Goal: Task Accomplishment & Management: Manage account settings

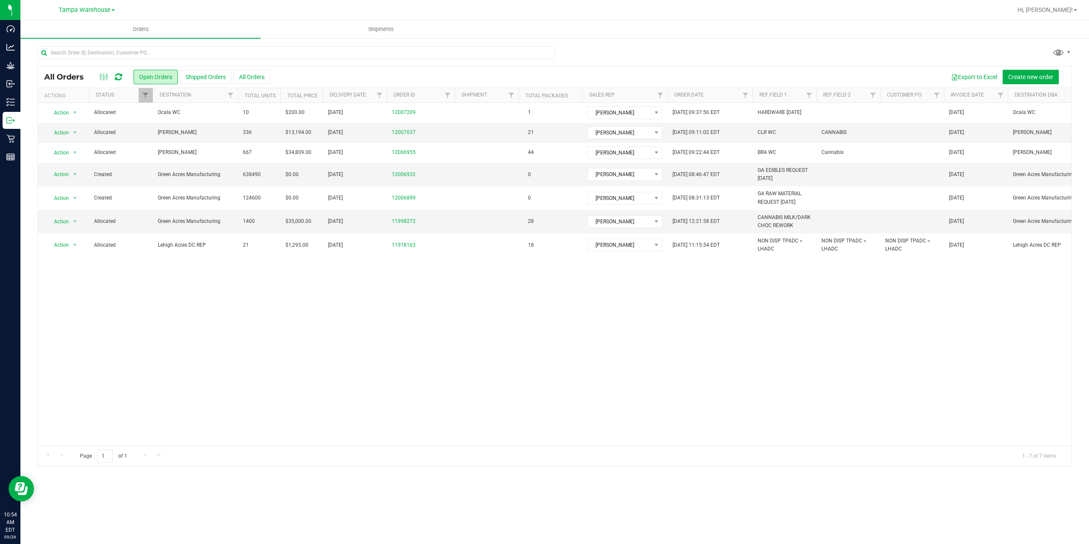
click at [119, 78] on icon at bounding box center [118, 77] width 7 height 9
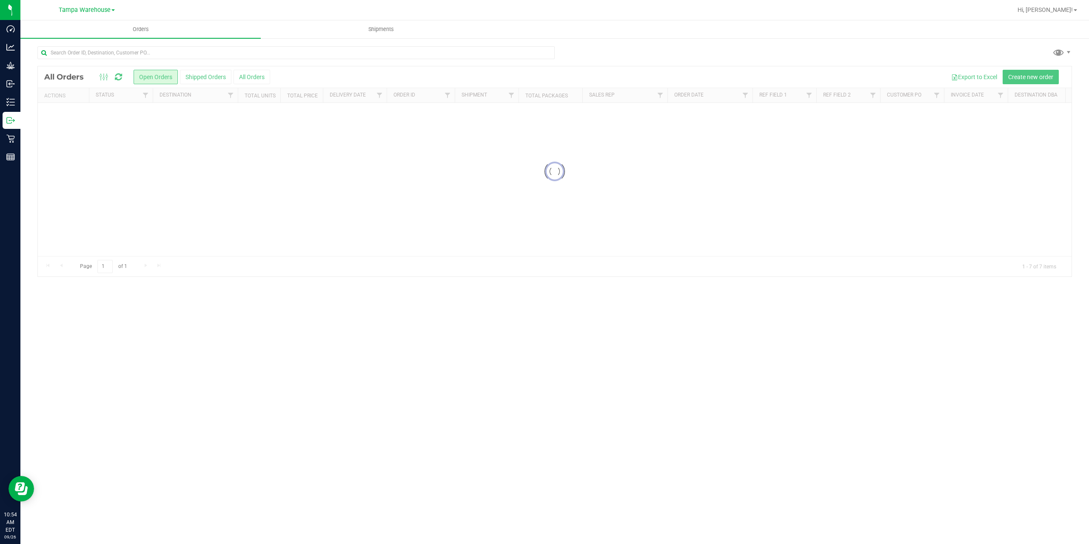
click at [446, 100] on div at bounding box center [554, 171] width 1033 height 210
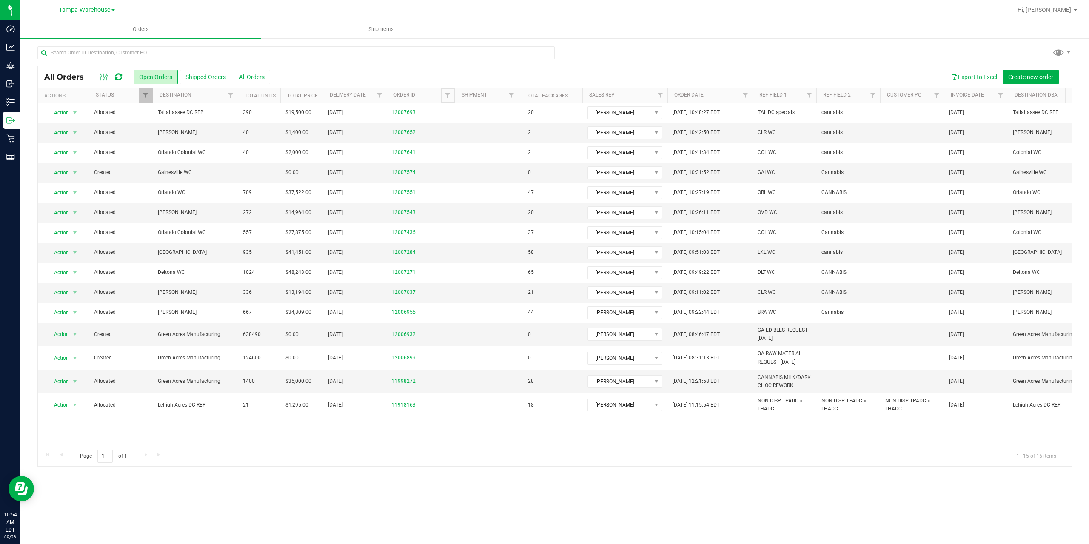
click at [446, 100] on link "Filter" at bounding box center [448, 95] width 14 height 14
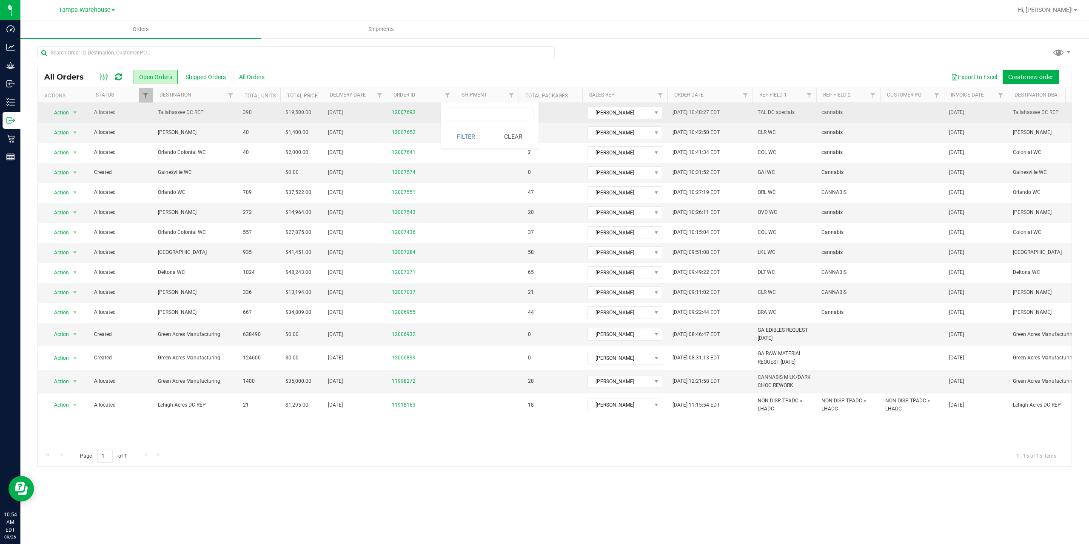
click at [233, 112] on td "Tallahassee DC REP" at bounding box center [195, 113] width 85 height 20
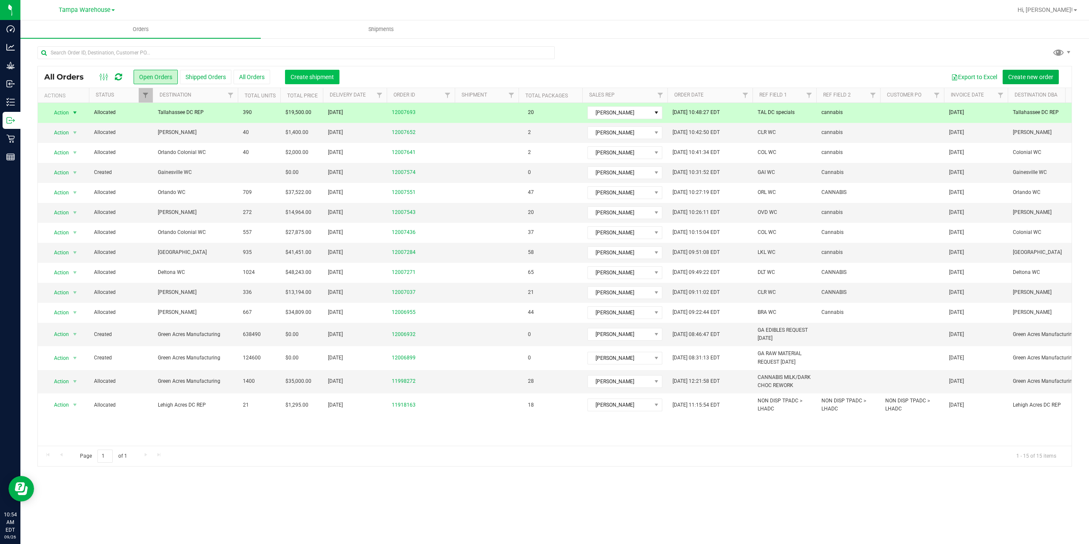
click at [314, 74] on span "Create shipment" at bounding box center [311, 77] width 43 height 7
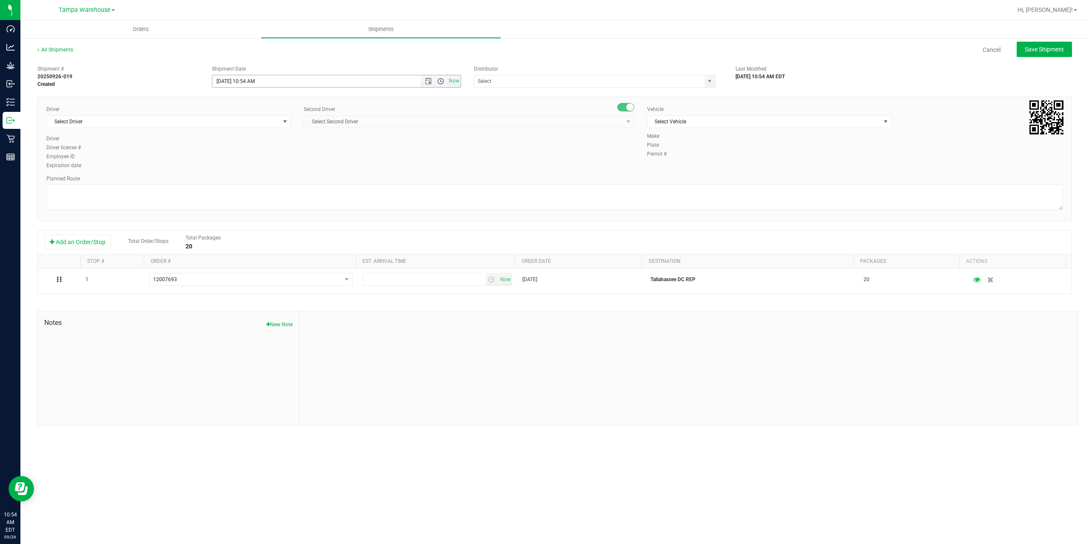
click at [439, 82] on span "Open the time view" at bounding box center [440, 81] width 7 height 7
click at [276, 166] on li "1:00 PM" at bounding box center [335, 166] width 247 height 11
type input "9/26/2025 1:00 PM"
click at [505, 83] on input "text" at bounding box center [585, 81] width 223 height 12
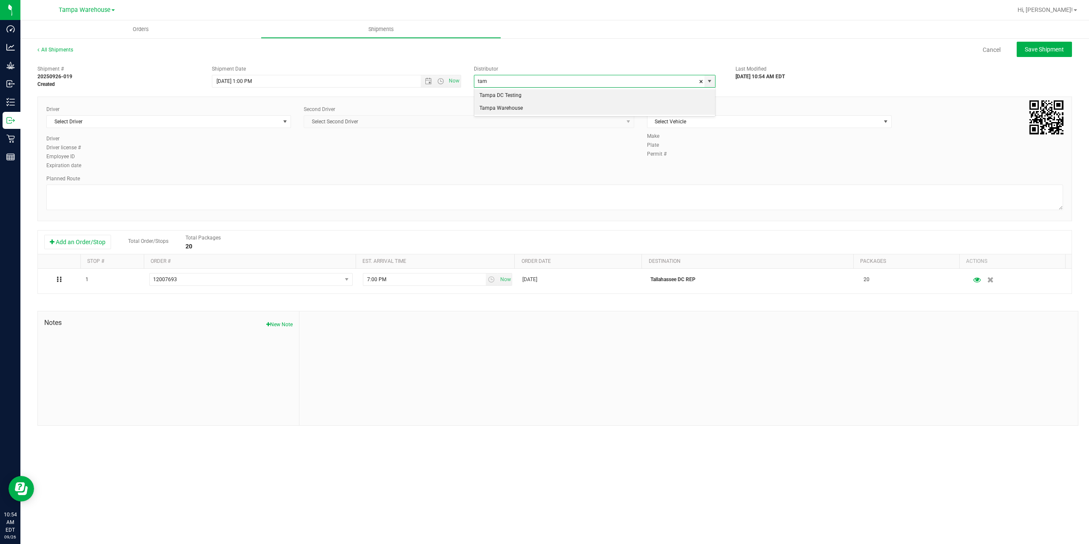
click at [496, 108] on li "Tampa Warehouse" at bounding box center [594, 108] width 241 height 13
type input "Tampa Warehouse"
click at [222, 122] on span "Select Driver" at bounding box center [163, 122] width 233 height 12
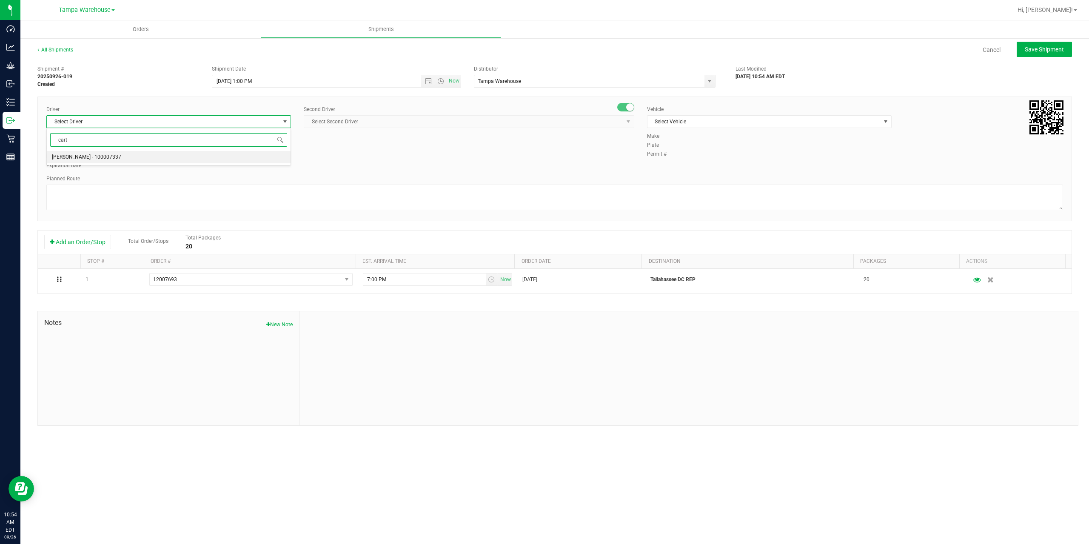
click at [174, 154] on li "Markos Carter - 100007337" at bounding box center [169, 157] width 244 height 13
type input "cart"
click at [392, 124] on span "Select Second Driver" at bounding box center [463, 122] width 319 height 12
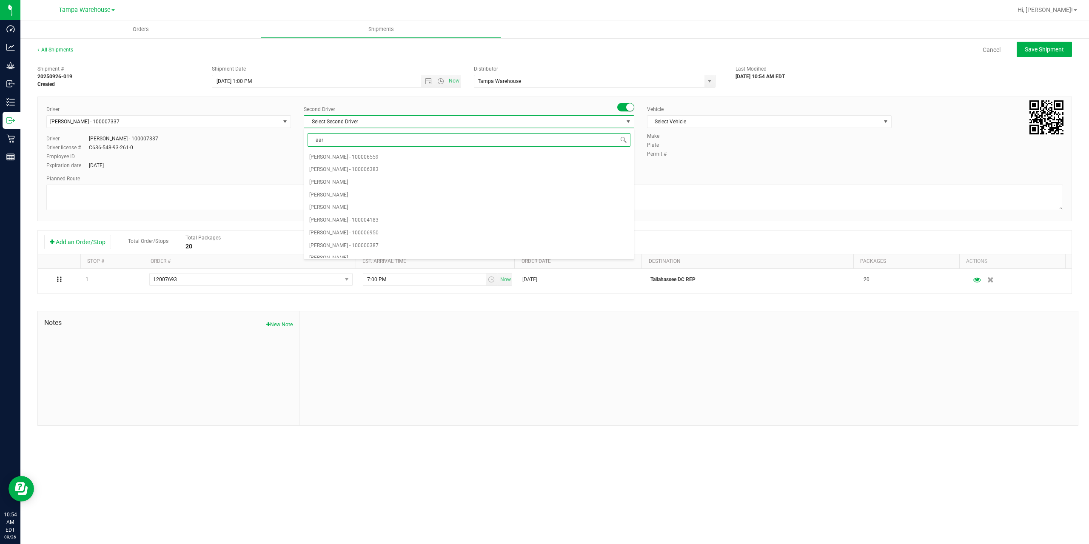
type input "aarr"
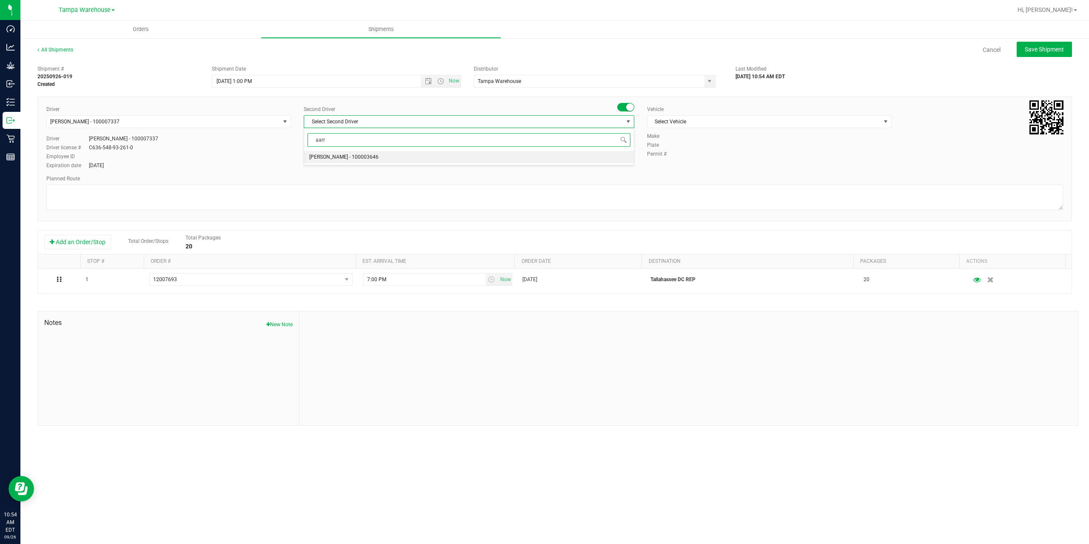
click at [314, 157] on span "Aarron Mosley - 100003646" at bounding box center [343, 157] width 69 height 11
click at [734, 121] on span "Select Vehicle" at bounding box center [763, 122] width 233 height 12
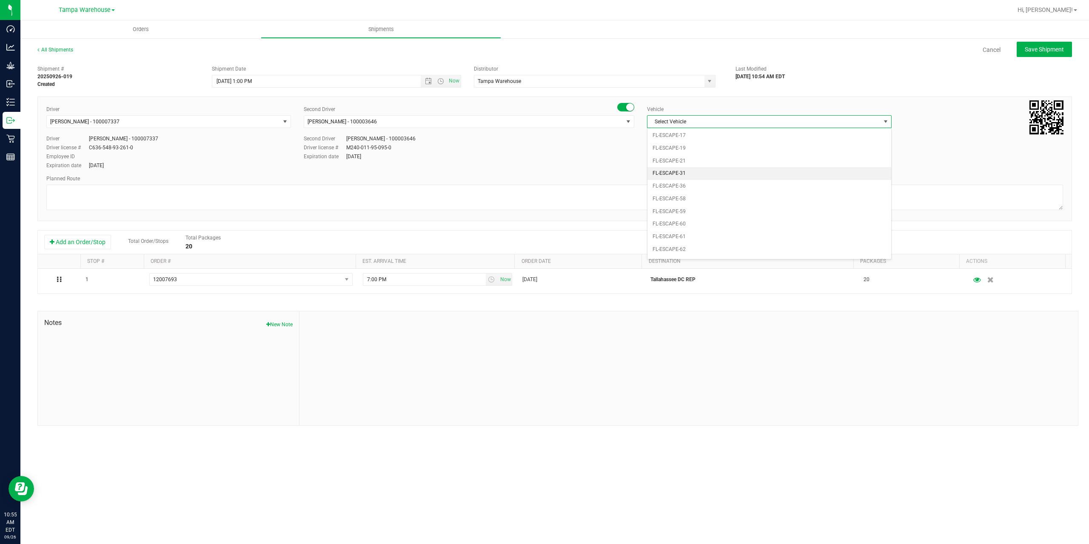
scroll to position [102, 0]
click at [704, 224] on li "FL-EXPRESS-02" at bounding box center [769, 223] width 244 height 13
click at [690, 194] on textarea at bounding box center [554, 198] width 1016 height 26
paste textarea "W-AUG25DSC03-0822"
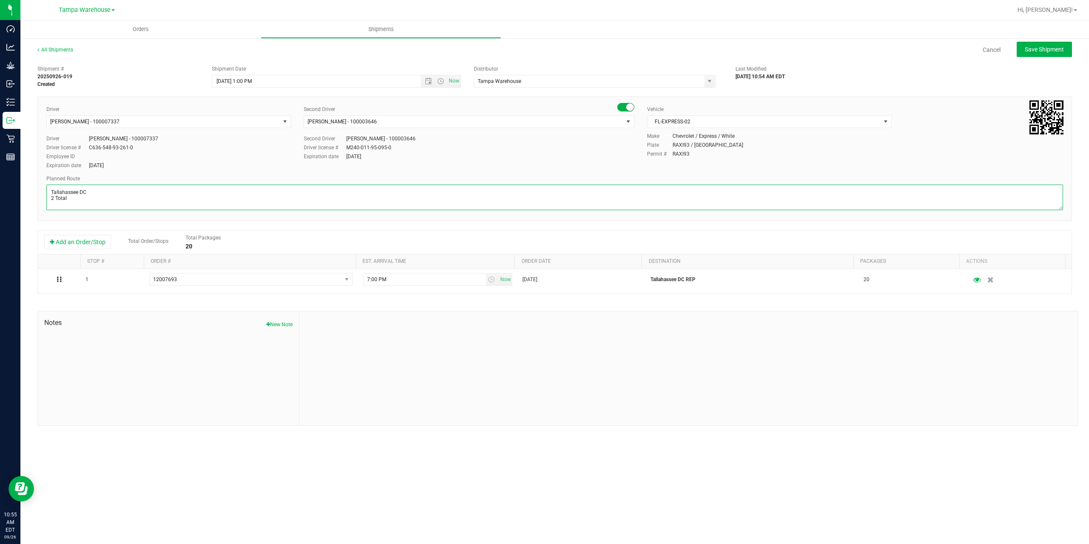
click at [101, 206] on textarea at bounding box center [554, 198] width 1016 height 26
paste textarea "Gainesville WC Tallahassee DC"
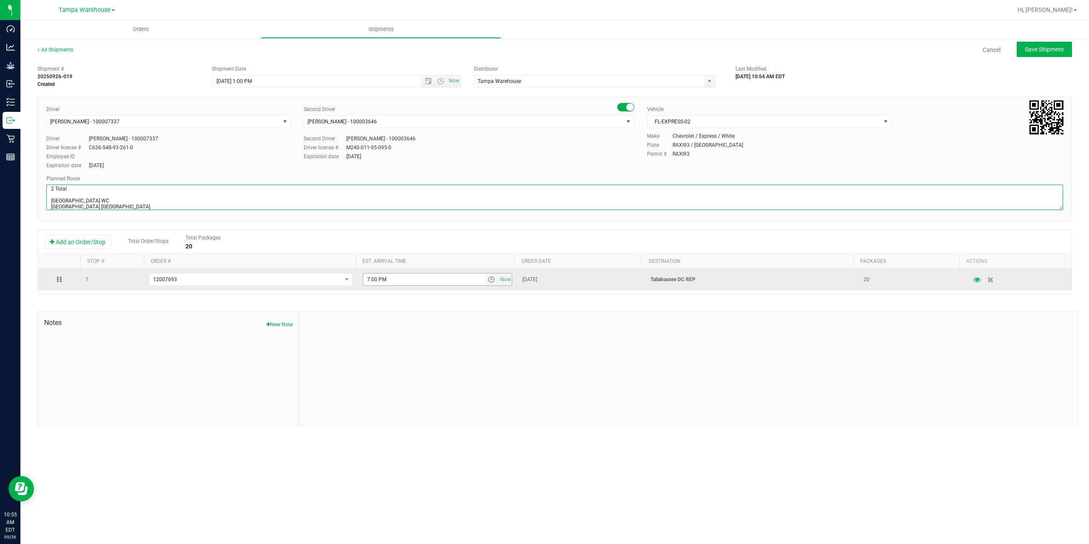
click at [488, 280] on span "select" at bounding box center [491, 279] width 7 height 7
type textarea "Tallahassee DC 2 Total Gainesville WC Tallahassee DC"
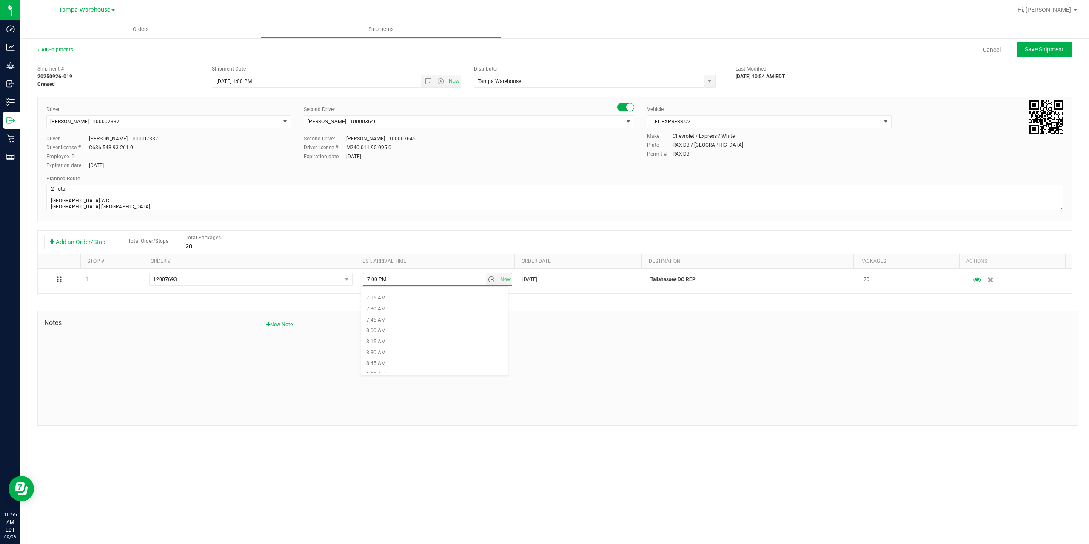
scroll to position [340, 0]
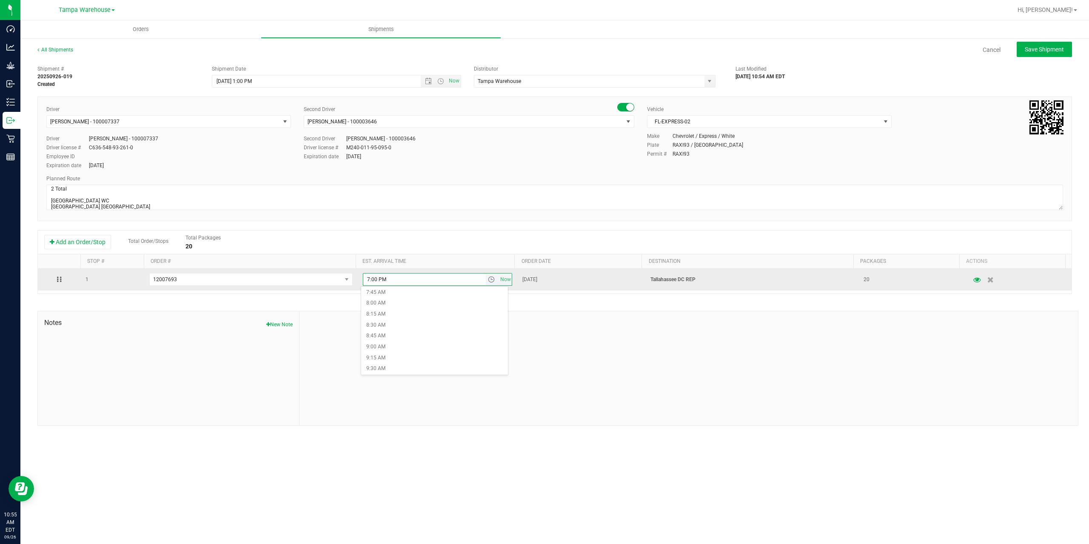
click at [367, 276] on input "7:00 PM" at bounding box center [424, 279] width 122 height 12
type input "6:00 PM"
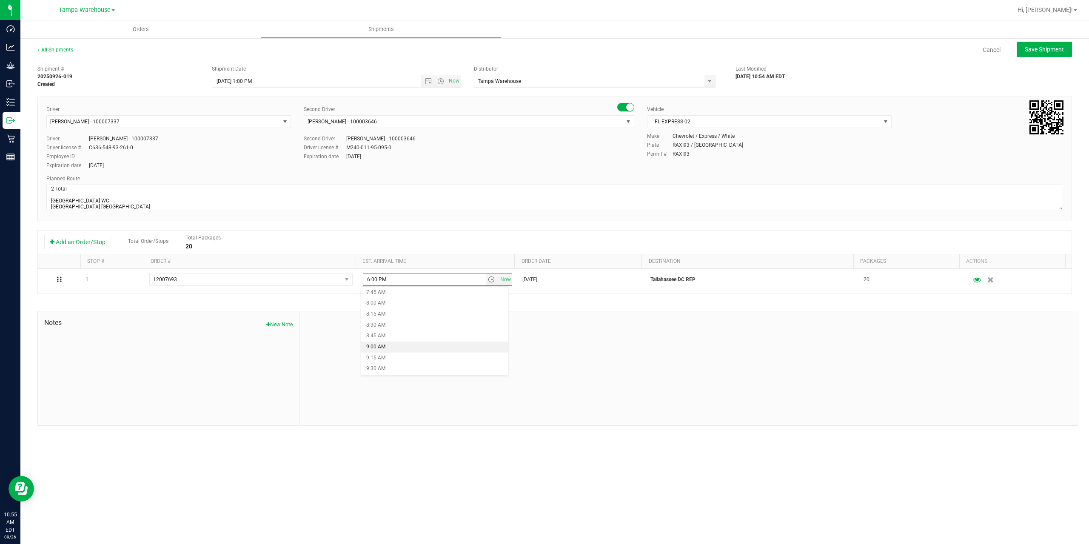
click at [535, 381] on div at bounding box center [688, 368] width 778 height 114
click at [1044, 44] on button "Save Shipment" at bounding box center [1043, 49] width 55 height 15
type input "9/26/2025 5:00 PM"
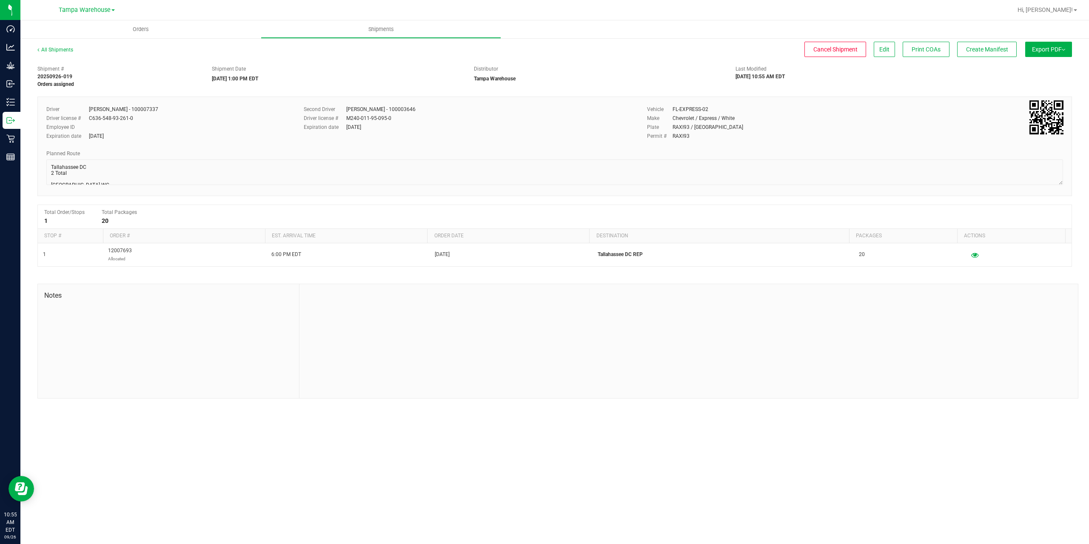
click at [1045, 48] on span "Export PDF" at bounding box center [1048, 49] width 33 height 7
click at [1042, 69] on span "Manifest by Package ID" at bounding box center [1036, 68] width 54 height 6
click at [985, 51] on span "Create Manifest" at bounding box center [987, 49] width 42 height 7
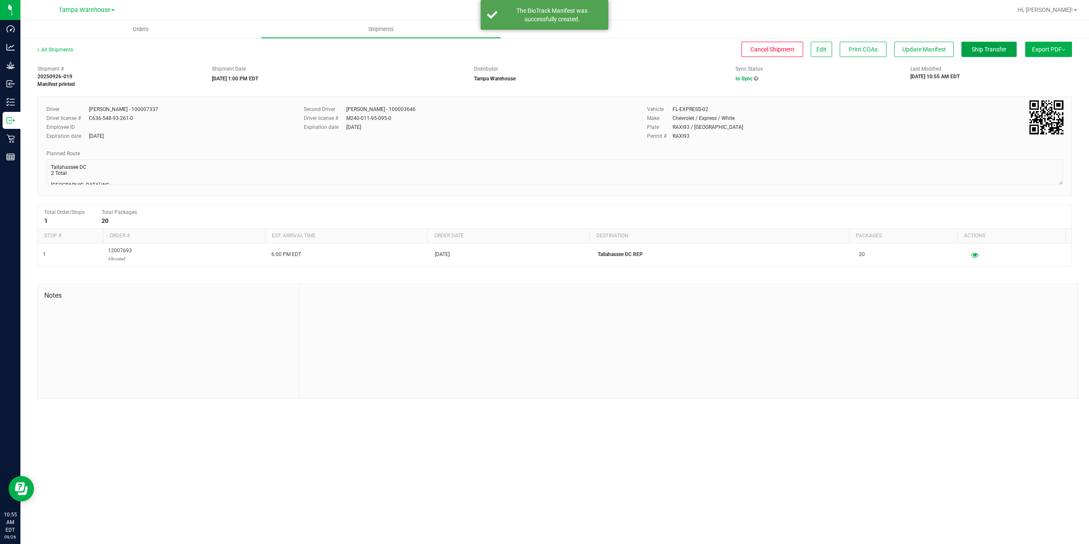
click at [985, 51] on span "Ship Transfer" at bounding box center [988, 49] width 35 height 7
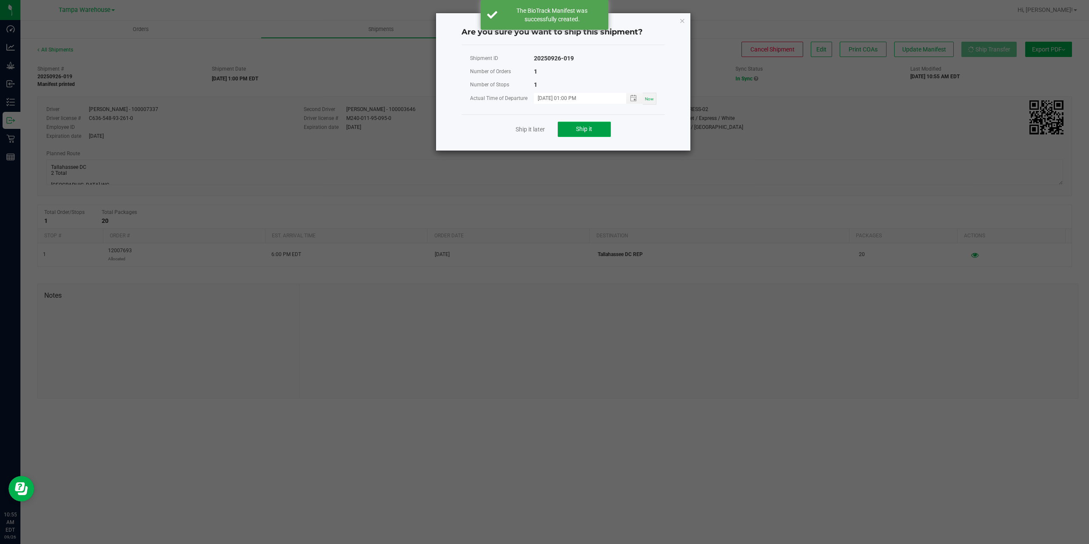
click at [578, 129] on span "Ship it" at bounding box center [584, 128] width 16 height 7
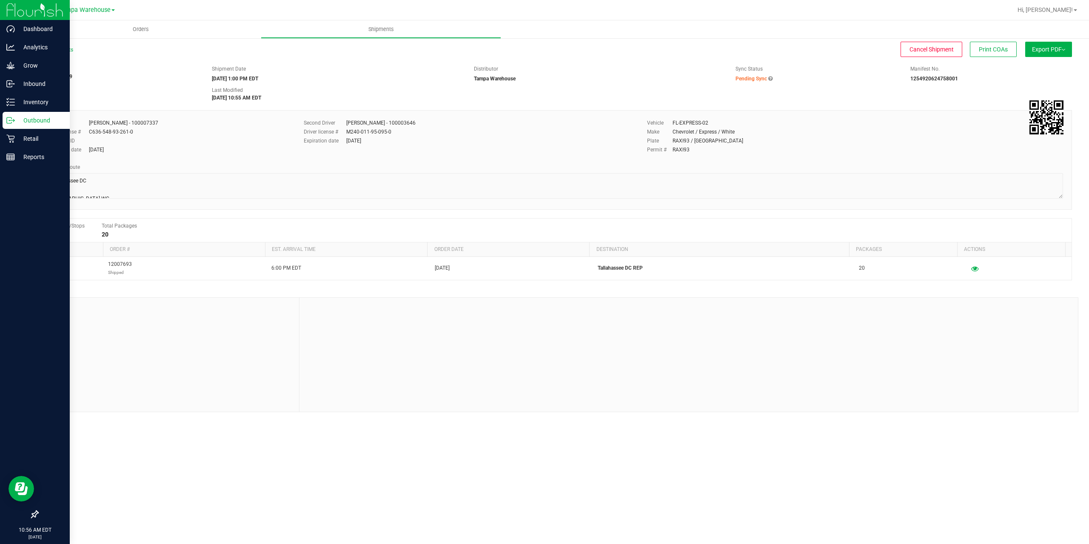
click at [10, 124] on icon at bounding box center [10, 120] width 9 height 9
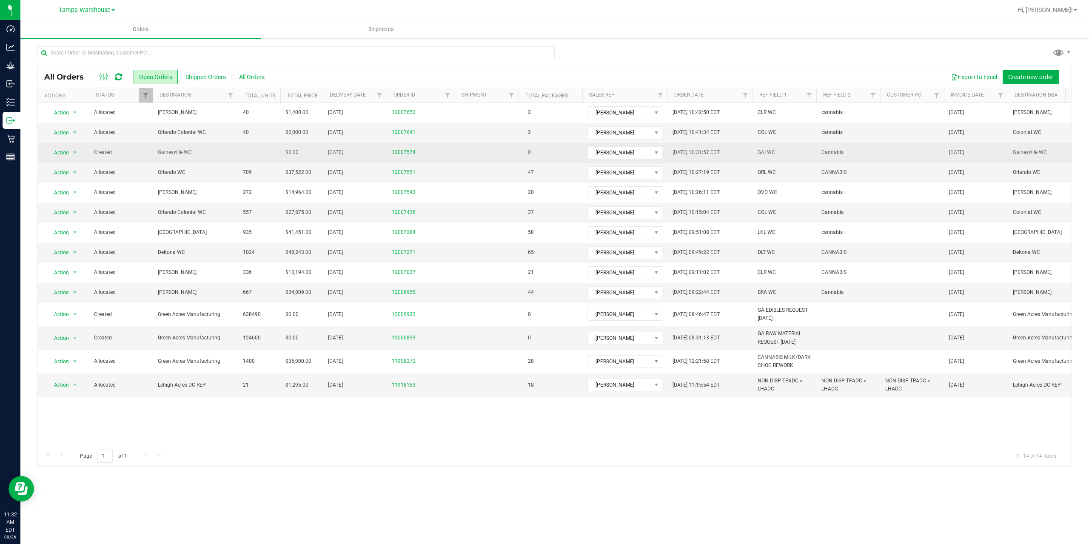
click at [225, 157] on td "Gainesville WC" at bounding box center [195, 153] width 85 height 20
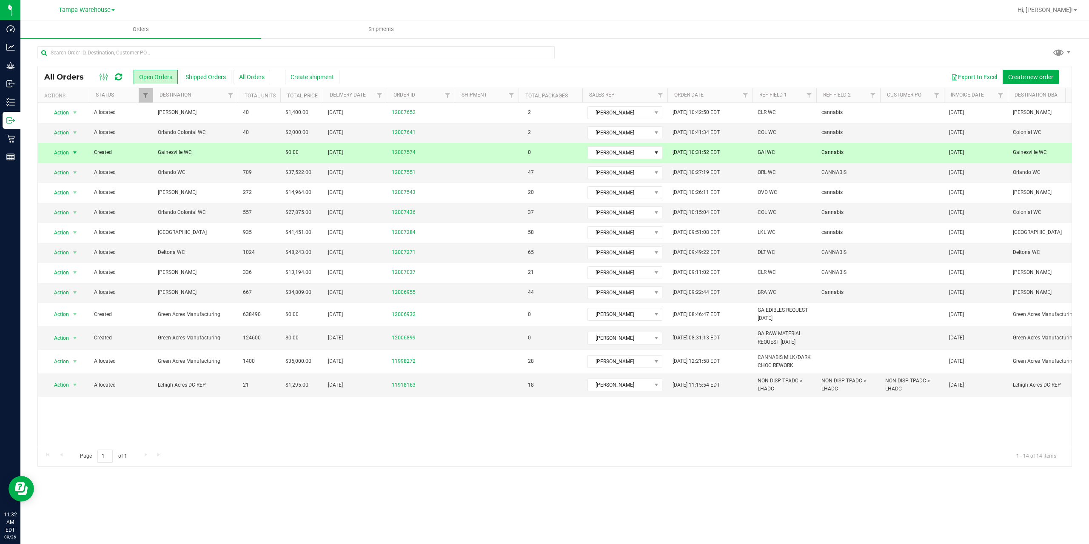
click at [119, 77] on icon at bounding box center [118, 77] width 7 height 9
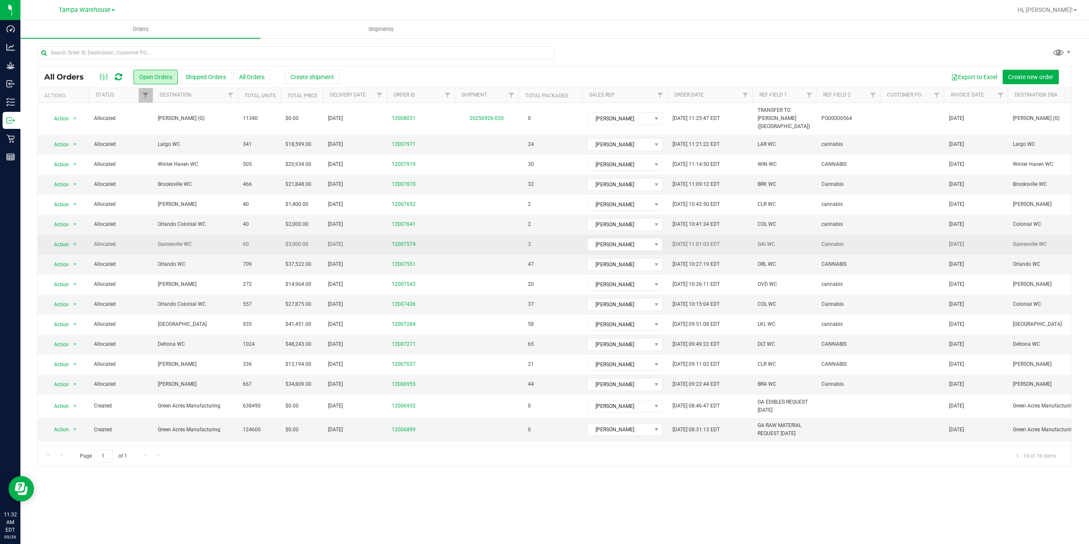
click at [136, 240] on span "Allocated" at bounding box center [121, 244] width 54 height 8
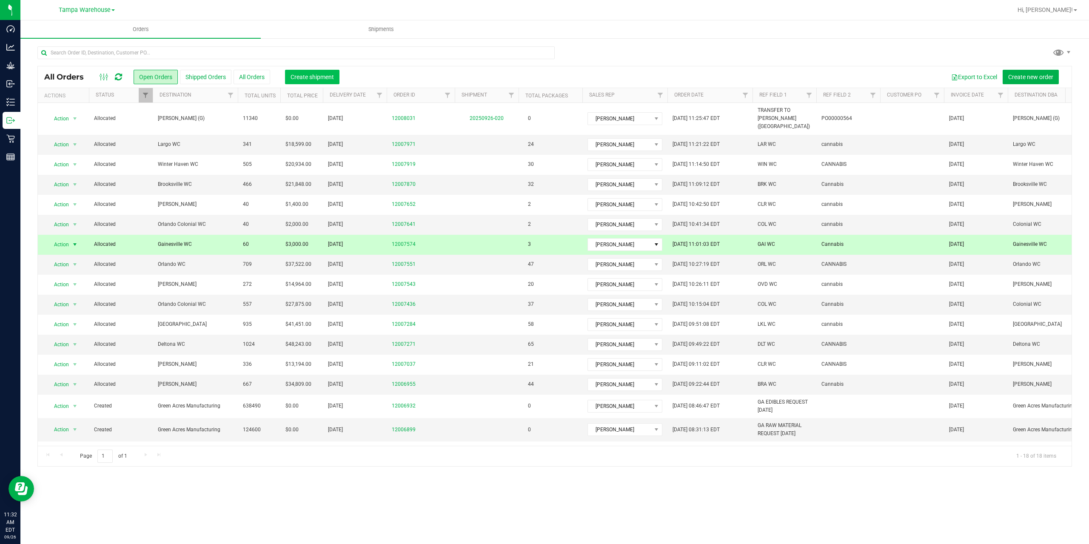
click at [319, 77] on span "Create shipment" at bounding box center [311, 77] width 43 height 7
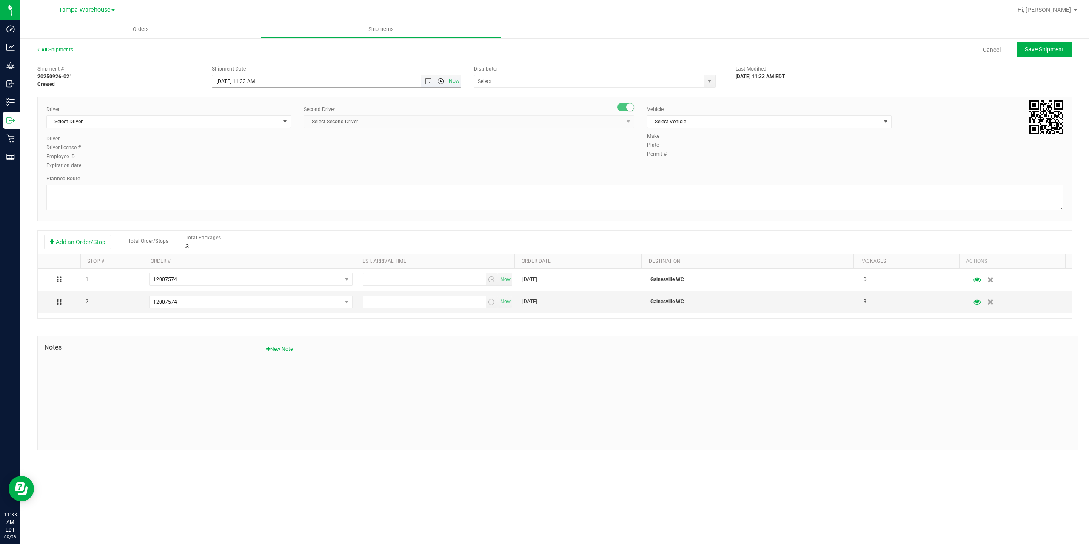
click at [439, 81] on span "Open the time view" at bounding box center [440, 81] width 7 height 7
click at [257, 164] on li "1:00 PM" at bounding box center [335, 166] width 247 height 11
type input "9/26/2025 1:00 PM"
click at [491, 84] on input "text" at bounding box center [585, 81] width 223 height 12
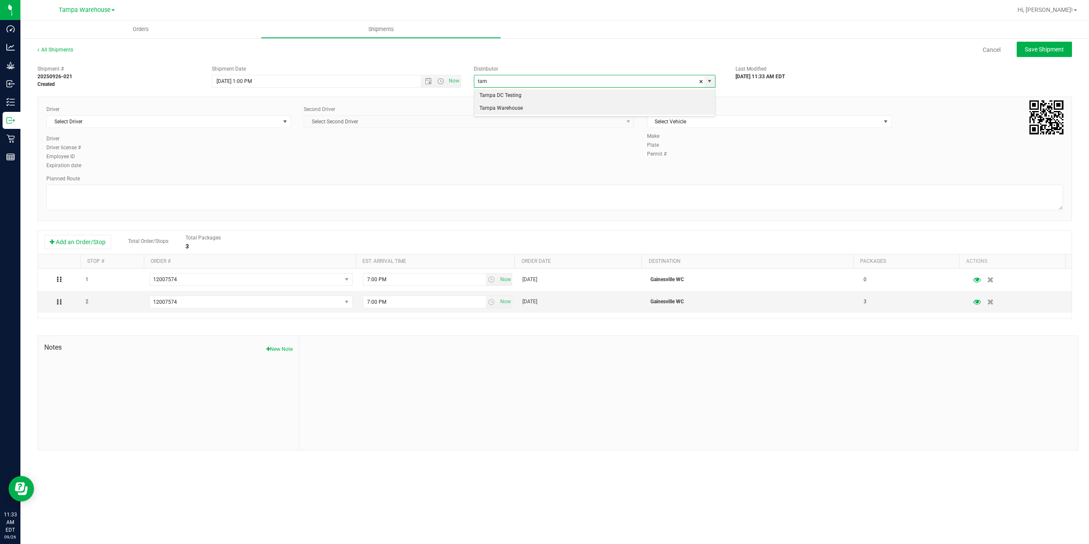
click at [502, 107] on li "Tampa Warehouse" at bounding box center [594, 108] width 241 height 13
type input "Tampa Warehouse"
click at [171, 122] on span "Select Driver" at bounding box center [163, 122] width 233 height 12
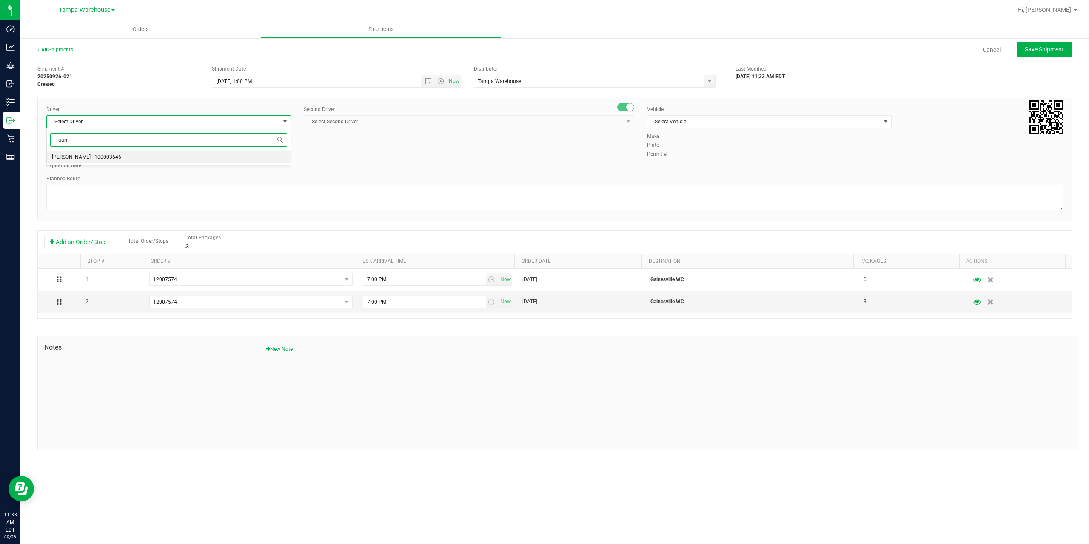
click at [87, 159] on span "Aarron Mosley - 100003646" at bounding box center [86, 157] width 69 height 11
type input "aarr"
click at [387, 124] on span "Select Second Driver" at bounding box center [463, 122] width 319 height 12
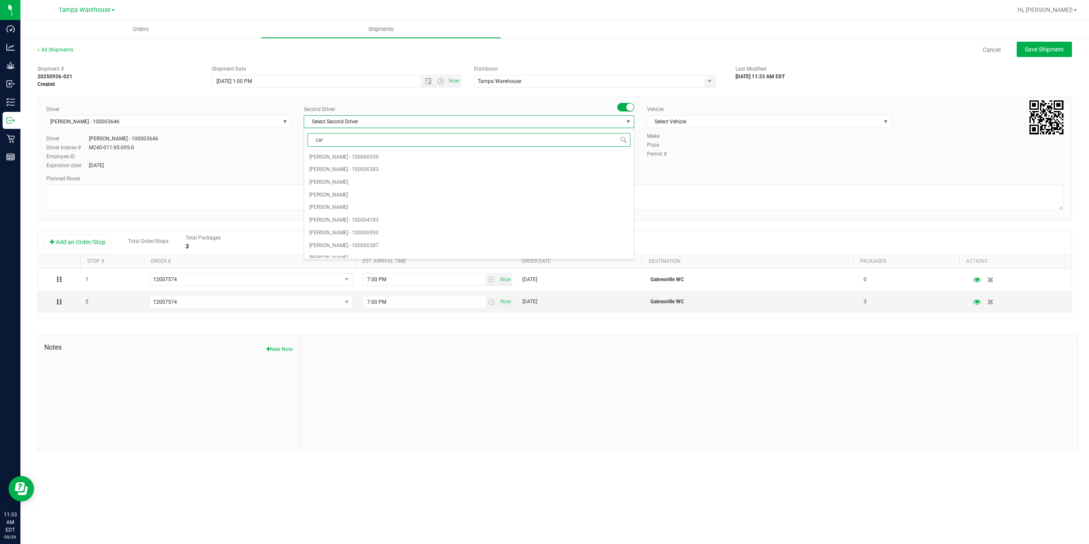
type input "cart"
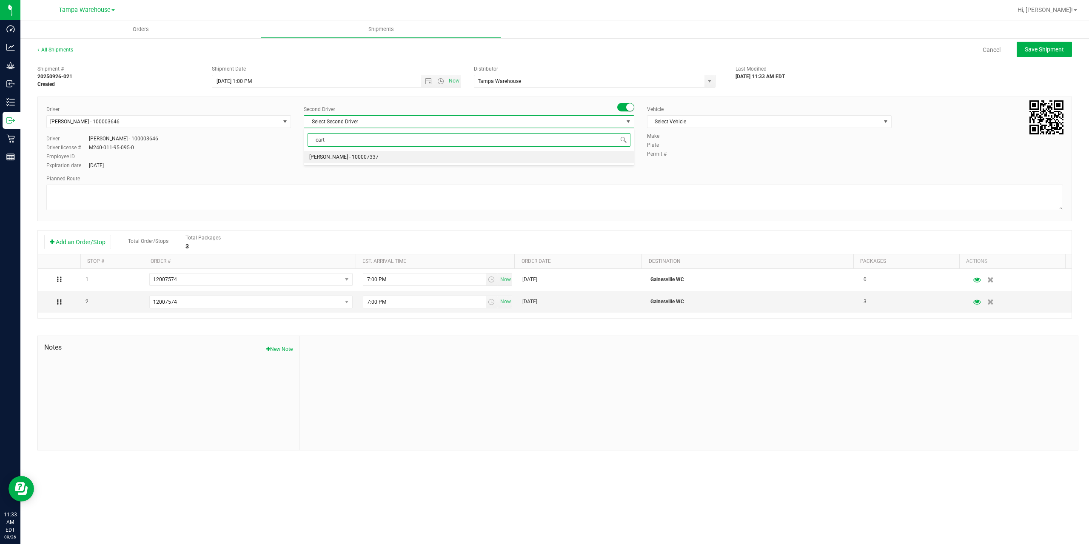
click at [344, 156] on span "Markos Carter - 100007337" at bounding box center [343, 157] width 69 height 11
click at [695, 121] on span "Select Vehicle" at bounding box center [763, 122] width 233 height 12
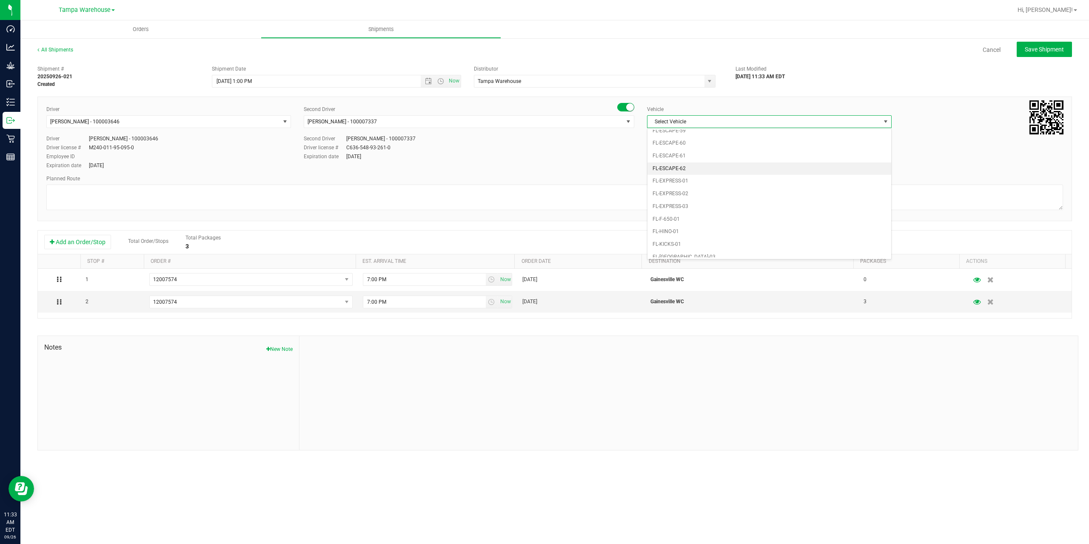
scroll to position [145, 0]
click at [700, 176] on li "FL-EXPRESS-02" at bounding box center [769, 181] width 244 height 13
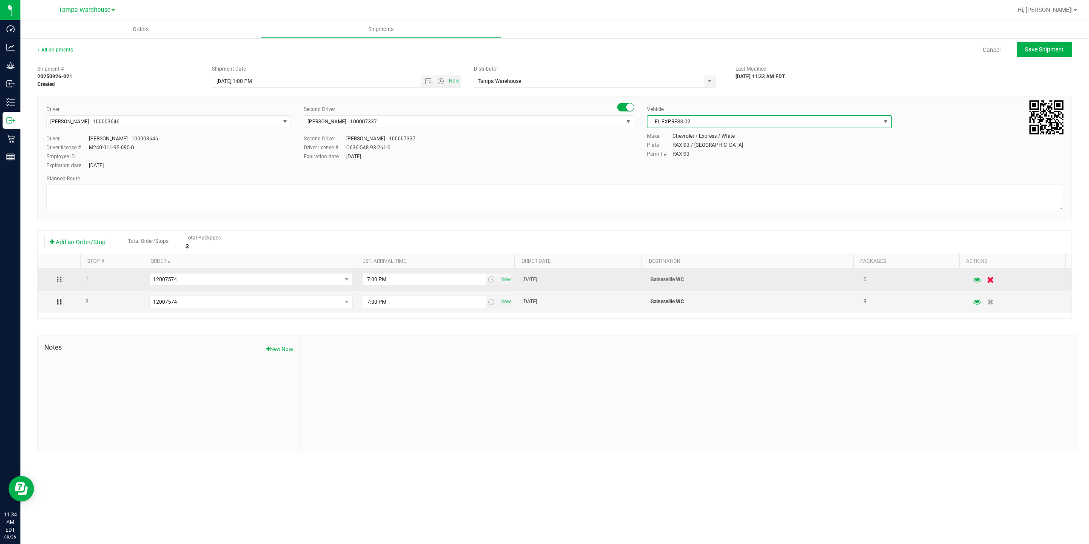
click at [987, 281] on icon "button" at bounding box center [990, 279] width 7 height 6
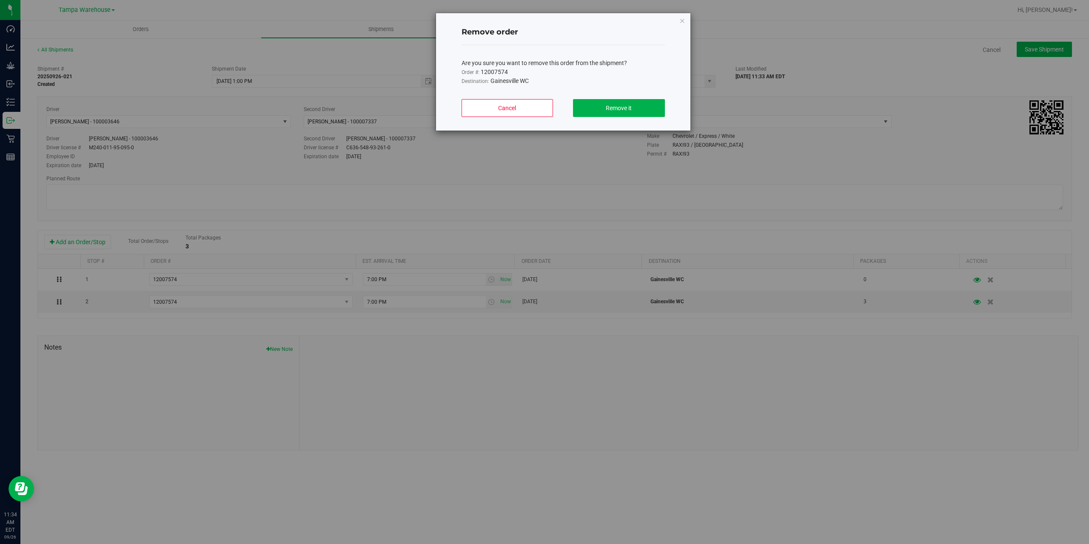
click at [629, 97] on div "Cancel Remove it" at bounding box center [562, 111] width 203 height 38
click at [630, 105] on span "Remove it" at bounding box center [619, 108] width 26 height 7
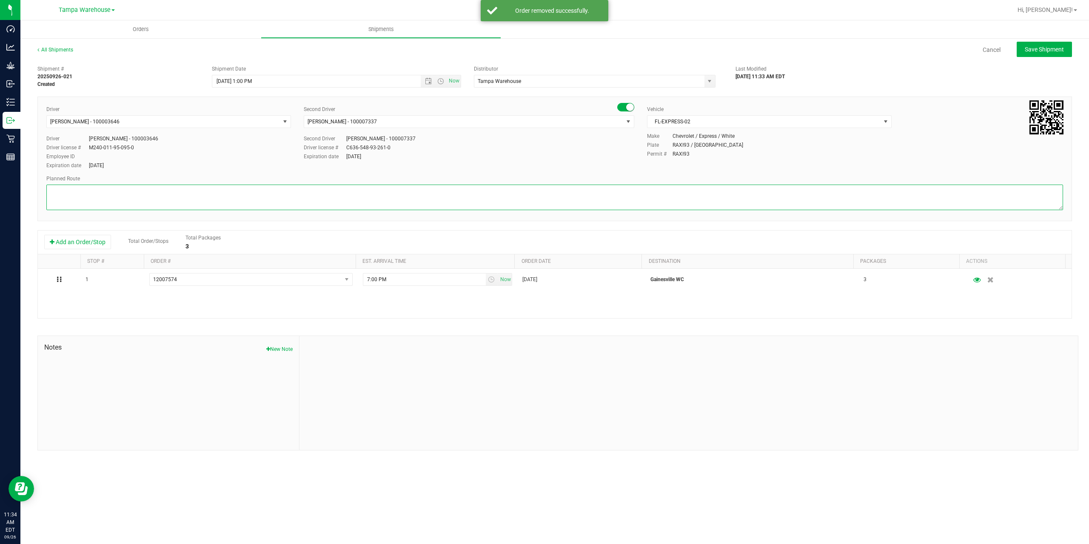
click at [216, 202] on textarea at bounding box center [554, 198] width 1016 height 26
paste textarea "W-AUG25ARZ02-0905"
drag, startPoint x: 172, startPoint y: 205, endPoint x: 28, endPoint y: 205, distance: 144.2
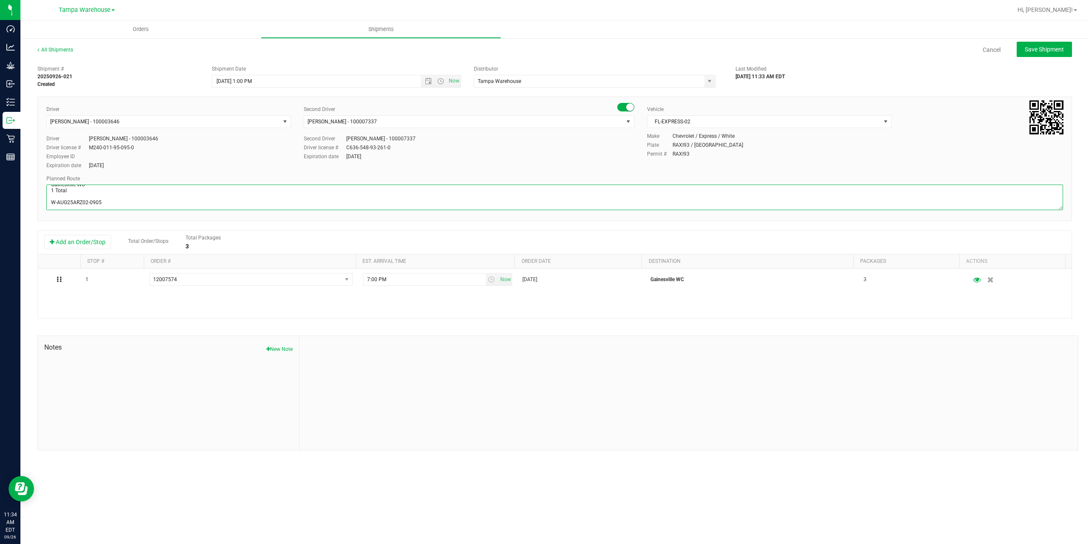
click at [28, 205] on div "All Shipments Cancel Save Shipment Shipment # 20250926-021 Created Shipment Dat…" at bounding box center [554, 247] width 1068 height 421
click at [62, 200] on textarea at bounding box center [554, 198] width 1016 height 26
drag, startPoint x: 49, startPoint y: 201, endPoint x: 207, endPoint y: 203, distance: 157.4
click at [205, 203] on textarea at bounding box center [554, 198] width 1016 height 26
paste textarea "Gainesville WC Tallahassee DC"
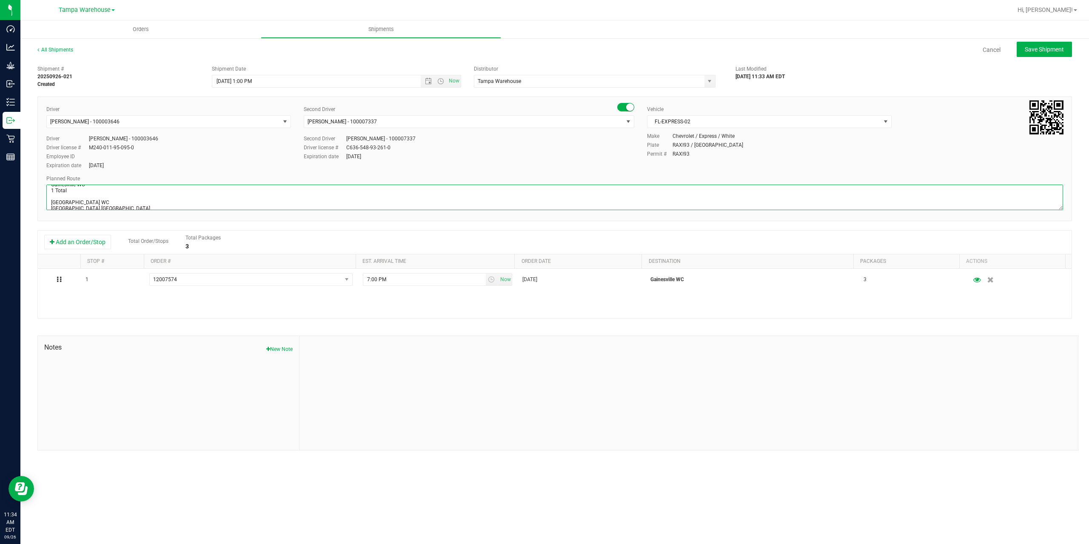
scroll to position [9, 0]
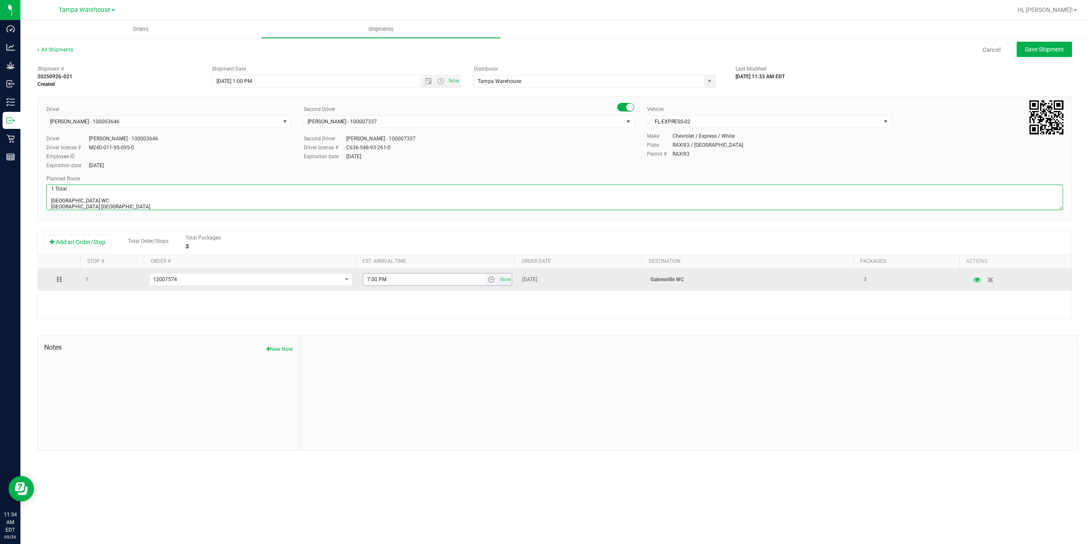
click at [488, 281] on span "select" at bounding box center [491, 279] width 7 height 7
type textarea "Gainesville WC 1 Total Gainesville WC Tallahassee DC"
click at [367, 279] on input "7:00 PM" at bounding box center [424, 279] width 122 height 12
type input "5:00 PM"
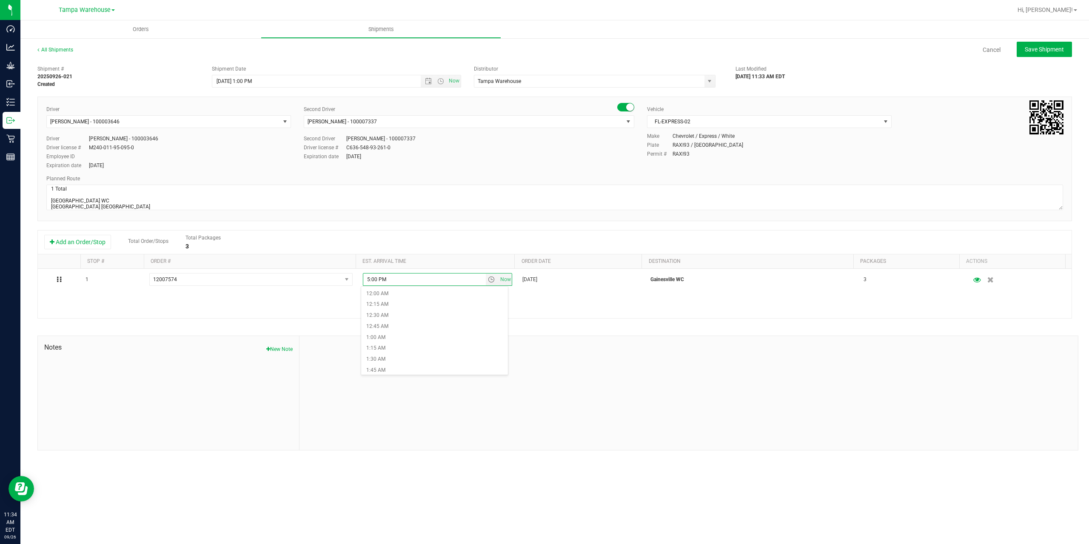
click at [556, 296] on div "1 12007574 12007971 12007919 12007870 12007574 12007652 12007641 12007551 12007…" at bounding box center [554, 293] width 1033 height 49
click at [1046, 50] on span "Save Shipment" at bounding box center [1043, 49] width 39 height 7
type input "9/26/2025 5:00 PM"
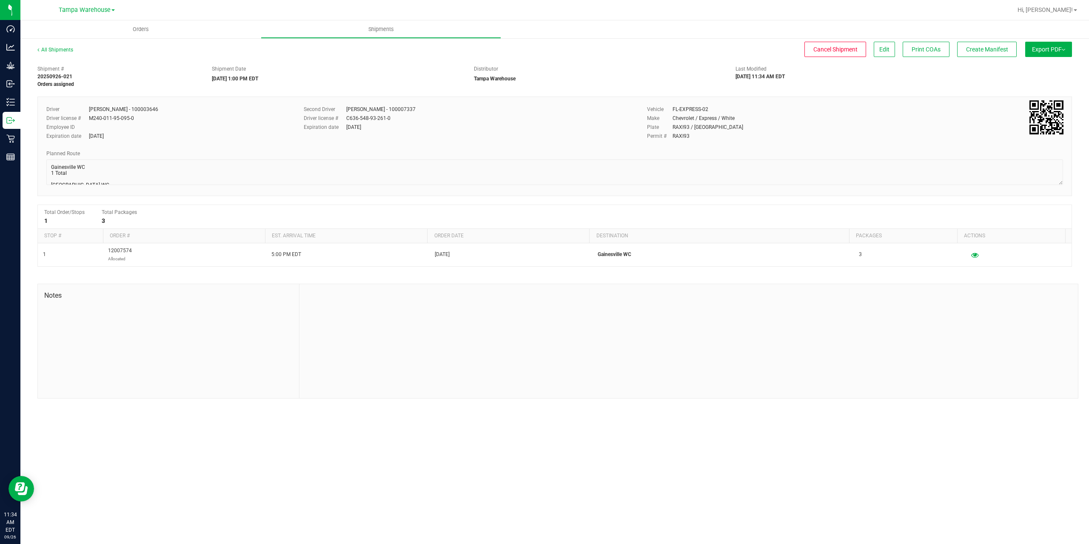
click at [1046, 50] on span "Export PDF" at bounding box center [1048, 49] width 33 height 7
click at [1047, 65] on span "Manifest by Package ID" at bounding box center [1036, 68] width 54 height 6
click at [977, 50] on span "Create Manifest" at bounding box center [987, 49] width 42 height 7
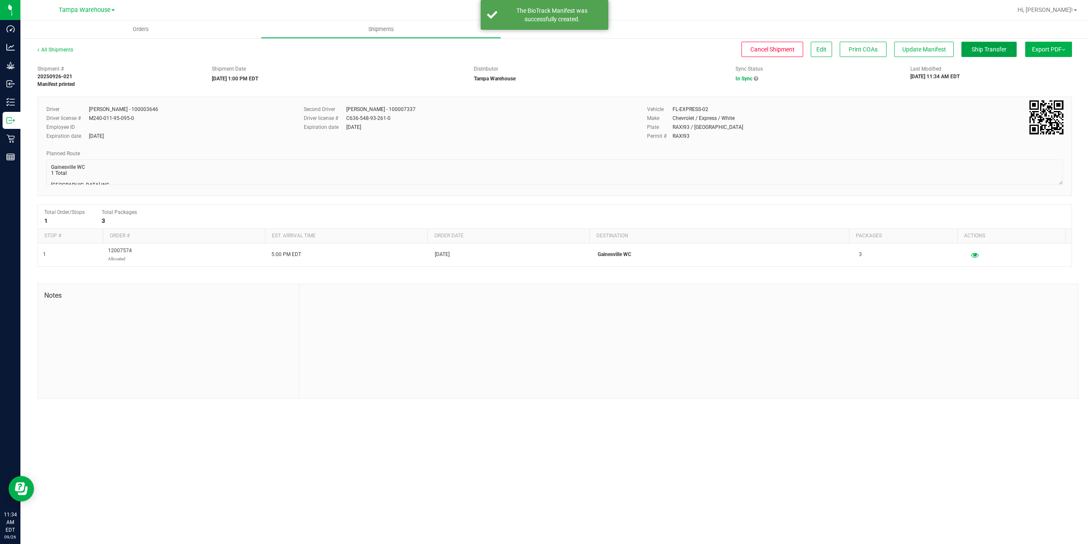
click at [977, 50] on span "Ship Transfer" at bounding box center [988, 49] width 35 height 7
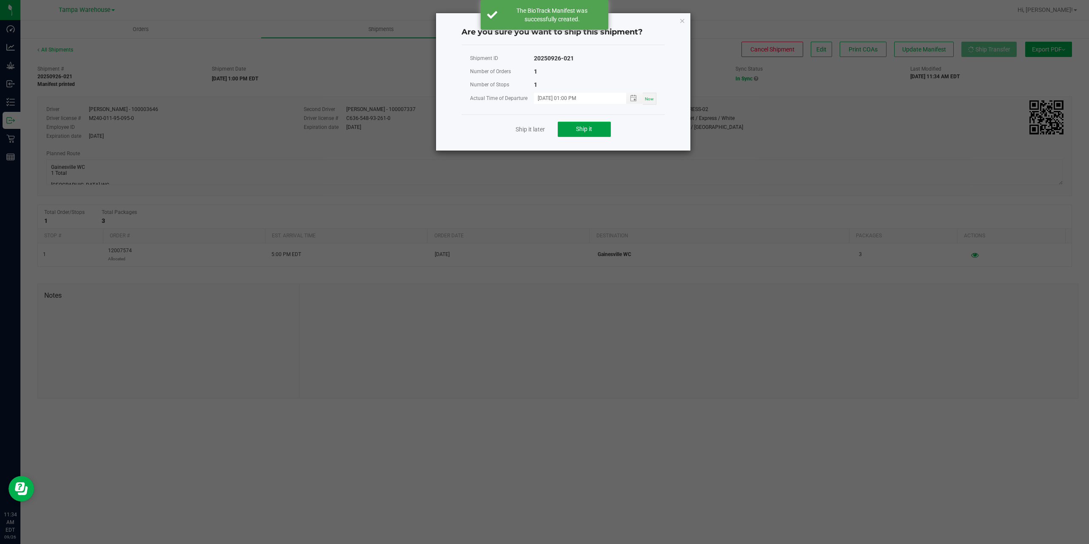
click at [600, 122] on button "Ship it" at bounding box center [584, 129] width 53 height 15
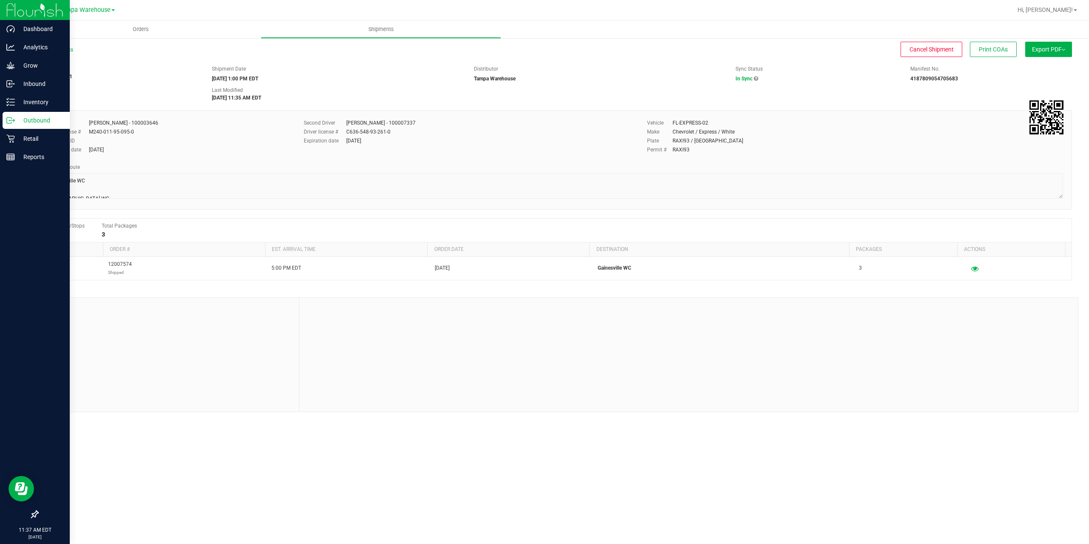
click at [15, 122] on p "Outbound" at bounding box center [40, 120] width 51 height 10
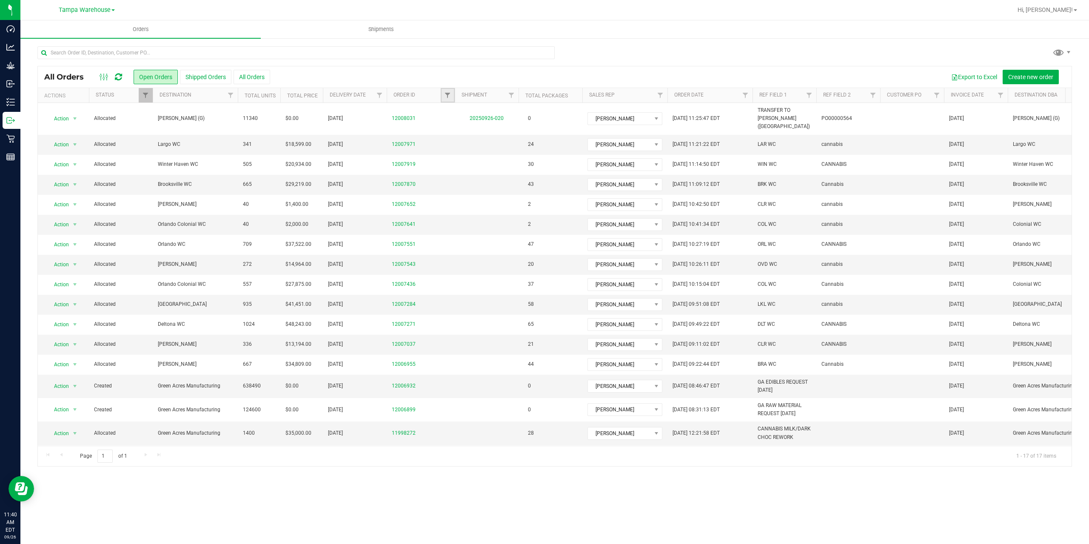
click at [448, 91] on link "Filter" at bounding box center [448, 95] width 14 height 14
type input "6955"
click at [446, 127] on button "Filter" at bounding box center [466, 136] width 41 height 19
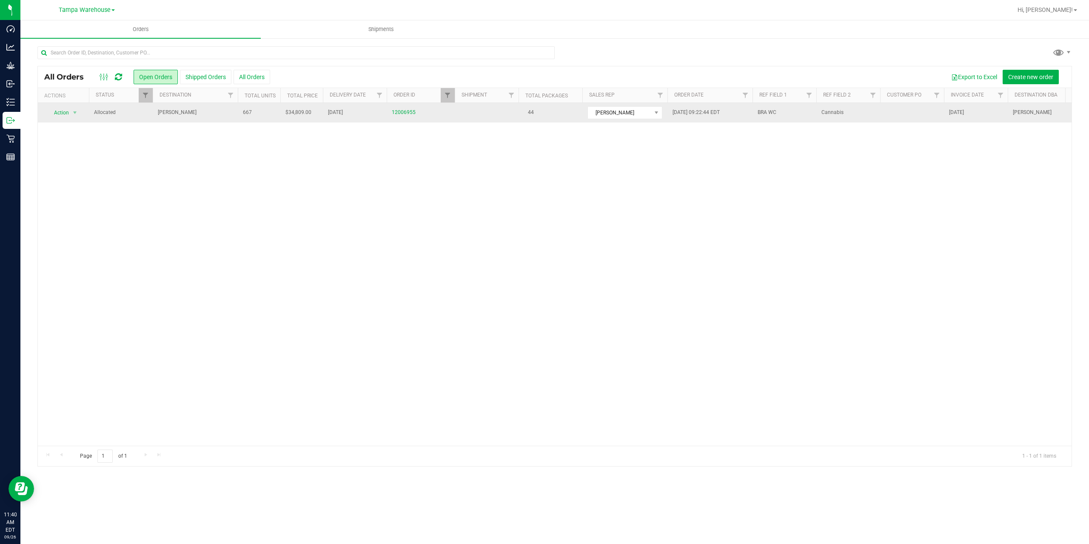
click at [205, 120] on td "[PERSON_NAME]" at bounding box center [195, 113] width 85 height 20
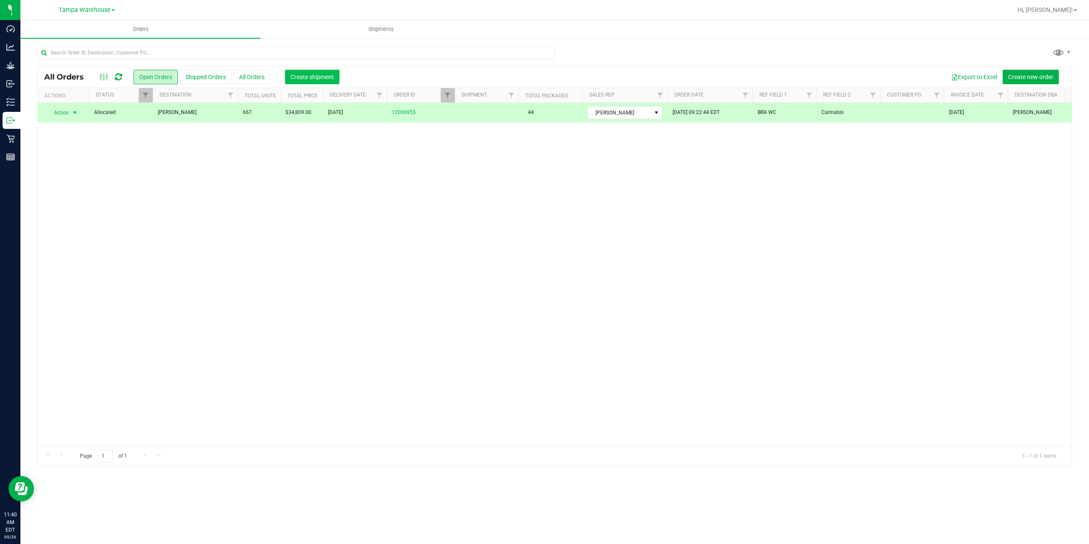
click at [301, 71] on button "Create shipment" at bounding box center [312, 77] width 54 height 14
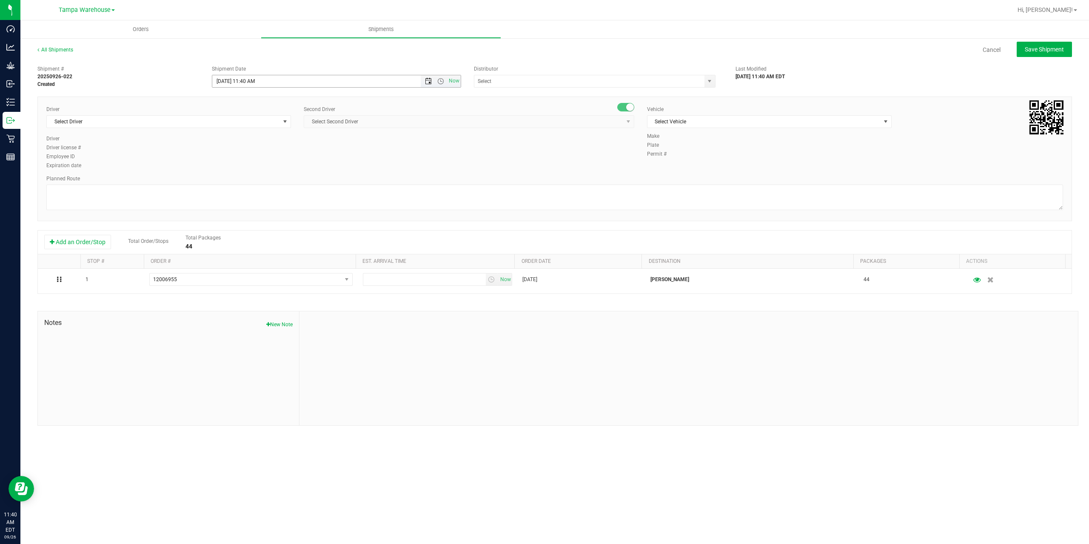
click at [429, 82] on span "Open the date view" at bounding box center [428, 81] width 7 height 7
click at [233, 182] on link "29" at bounding box center [232, 180] width 12 height 13
click at [438, 82] on span "Open the time view" at bounding box center [440, 81] width 7 height 7
click at [256, 150] on li "6:30 AM" at bounding box center [335, 152] width 247 height 11
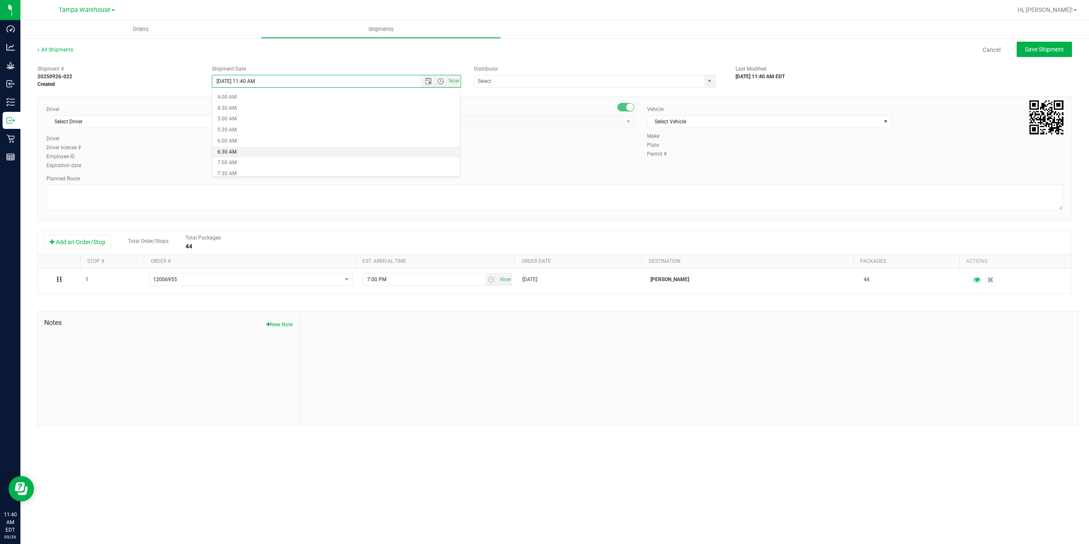
type input "9/29/2025 6:30 AM"
click at [497, 84] on input "text" at bounding box center [585, 81] width 223 height 12
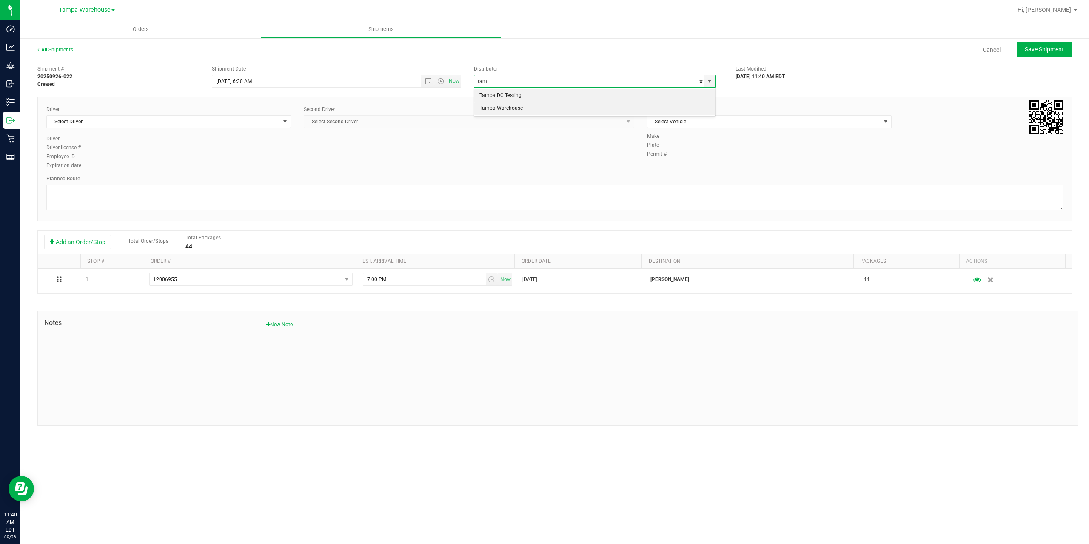
click at [495, 106] on li "Tampa Warehouse" at bounding box center [594, 108] width 241 height 13
type input "Tampa Warehouse"
click at [196, 120] on span "Select Driver" at bounding box center [163, 122] width 233 height 12
click at [163, 124] on span "Select Driver" at bounding box center [163, 122] width 233 height 12
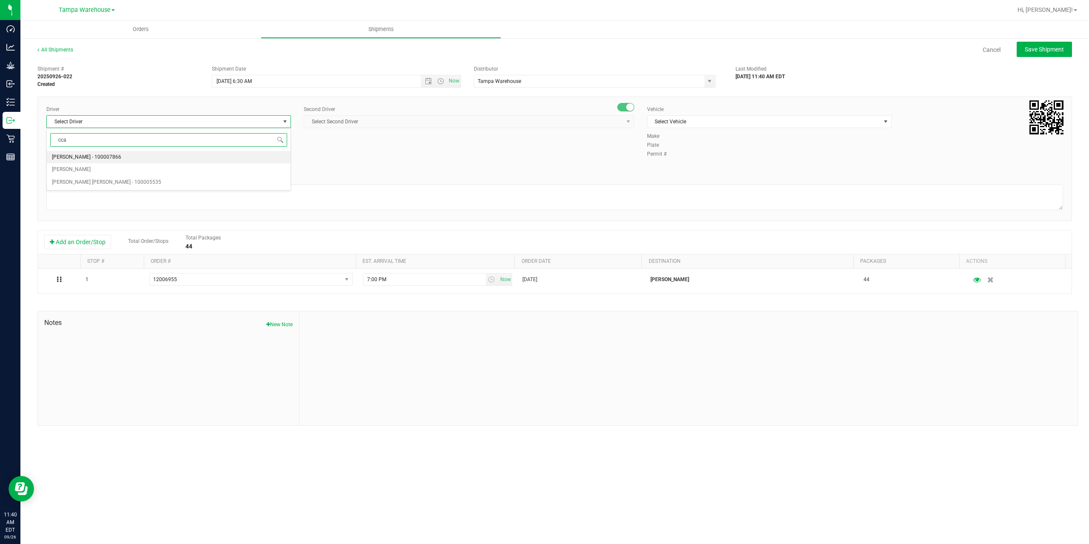
click at [88, 159] on span "Lilith Ashburn-Testasecca - 100007866" at bounding box center [86, 157] width 69 height 11
type input "cca"
click at [159, 128] on div "Driver Lilith Ashburn-Testasecca - 100007866 Select Driver Lilith Ashburn-Testa…" at bounding box center [168, 119] width 245 height 29
click at [160, 126] on span "Lilith Ashburn-Testasecca - 100007866" at bounding box center [163, 122] width 233 height 12
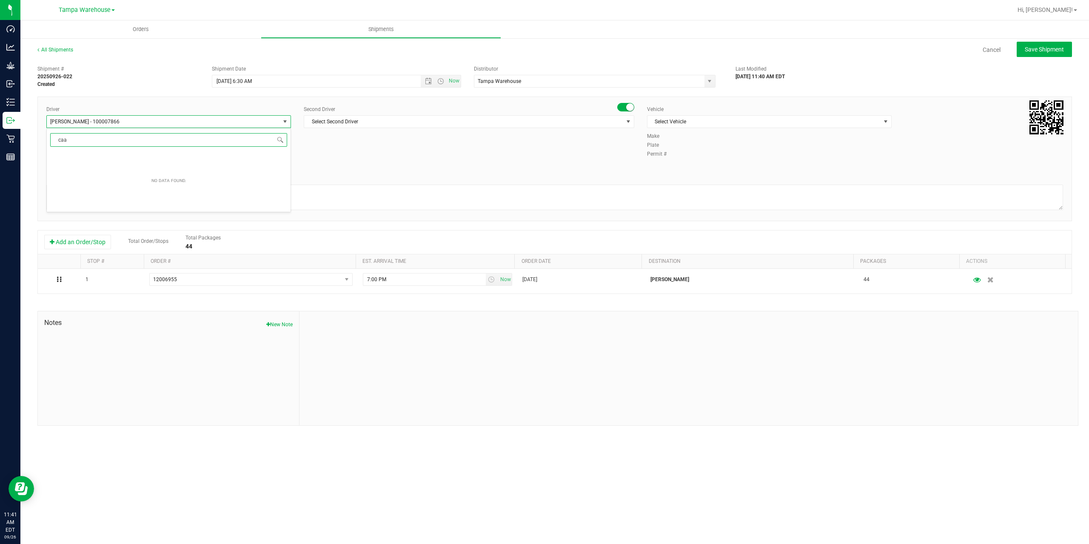
drag, startPoint x: 92, startPoint y: 142, endPoint x: 34, endPoint y: 142, distance: 57.4
click at [34, 142] on body "Dashboard Analytics Grow Inbound Inventory Outbound Retail Reports 11:41 AM EDT…" at bounding box center [544, 272] width 1089 height 544
click at [91, 180] on span "Riccardo Young Reyes - 100005535" at bounding box center [106, 182] width 109 height 11
type input "cca"
click at [372, 122] on span "Select Second Driver" at bounding box center [463, 122] width 319 height 12
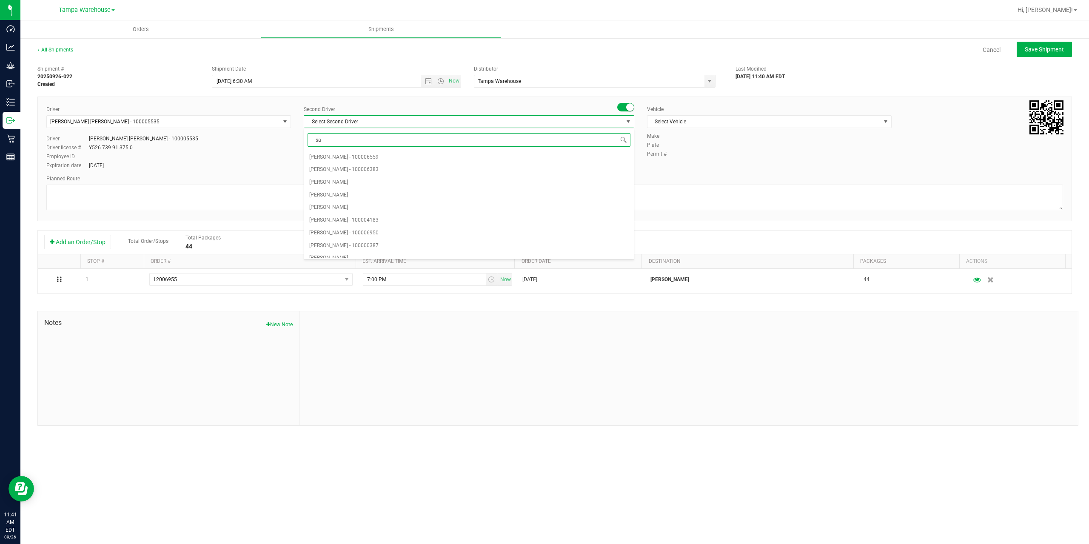
type input "saa"
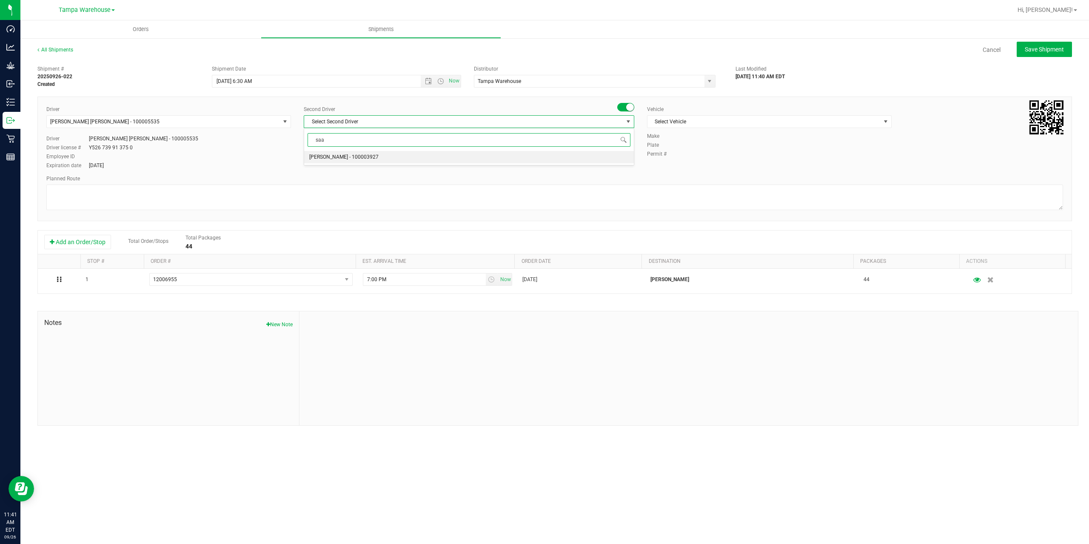
click at [346, 161] on span "Isaac Nunez Collado - 100003927" at bounding box center [343, 157] width 69 height 11
click at [724, 126] on span "Select Vehicle" at bounding box center [763, 122] width 233 height 12
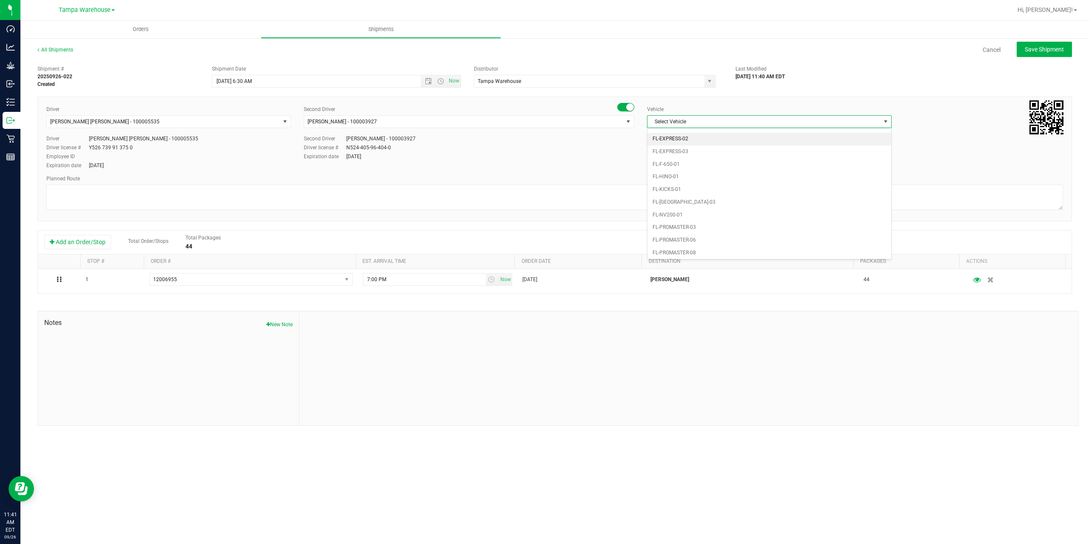
scroll to position [187, 0]
click at [688, 162] on li "FL-F-650-01" at bounding box center [769, 164] width 244 height 13
click at [623, 194] on textarea at bounding box center [554, 198] width 1016 height 26
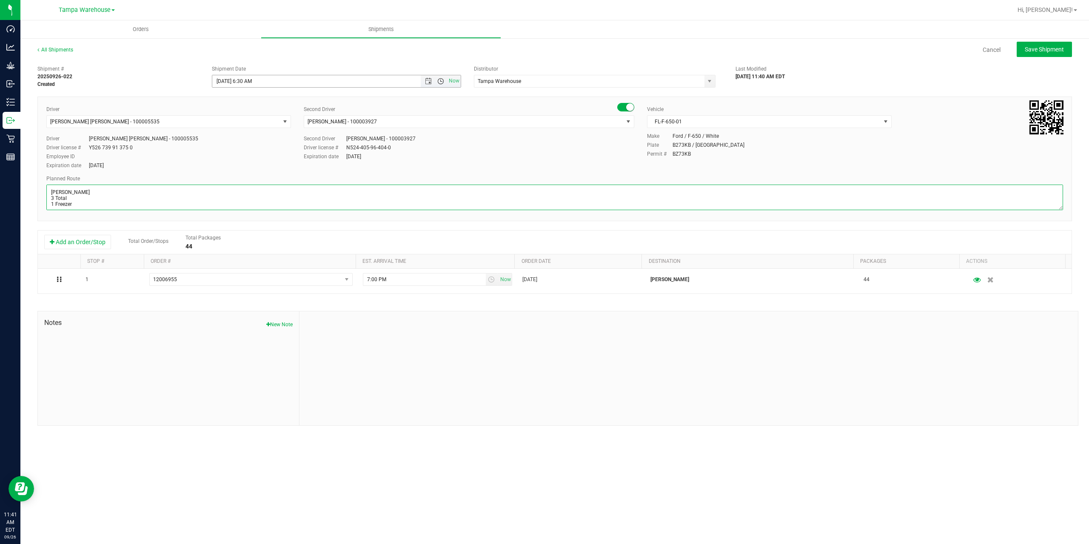
click at [439, 83] on span "Open the time view" at bounding box center [440, 81] width 7 height 7
type textarea "Brandon WC 3 Total 1 Freezer"
click at [261, 162] on li "9:00 AM" at bounding box center [335, 164] width 247 height 11
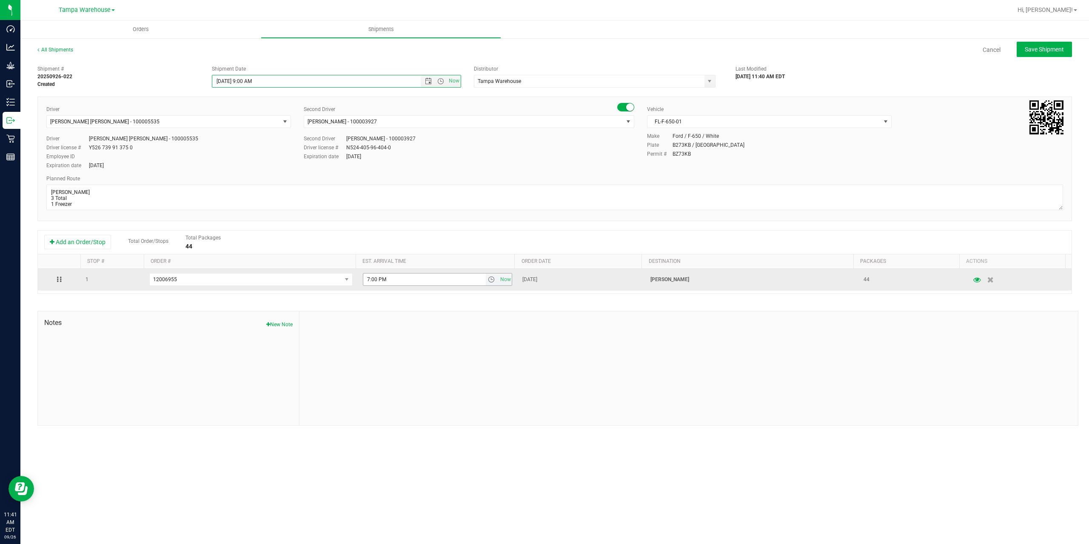
click at [488, 282] on span "select" at bounding box center [491, 279] width 7 height 7
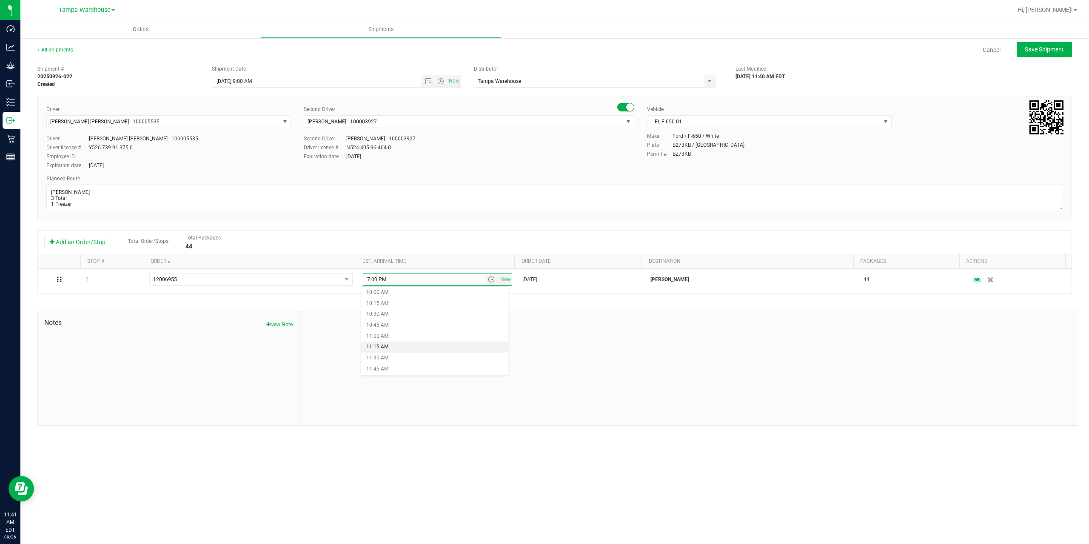
scroll to position [425, 0]
click at [406, 305] on li "10:00 AM" at bounding box center [434, 305] width 147 height 11
click at [406, 305] on div "Shipment # 20250926-022 Created Shipment Date 9/29/2025 9:00 AM Now Distributor…" at bounding box center [554, 243] width 1034 height 364
click at [1037, 47] on span "Save Shipment" at bounding box center [1043, 49] width 39 height 7
type input "9/29/2025 1:00 PM"
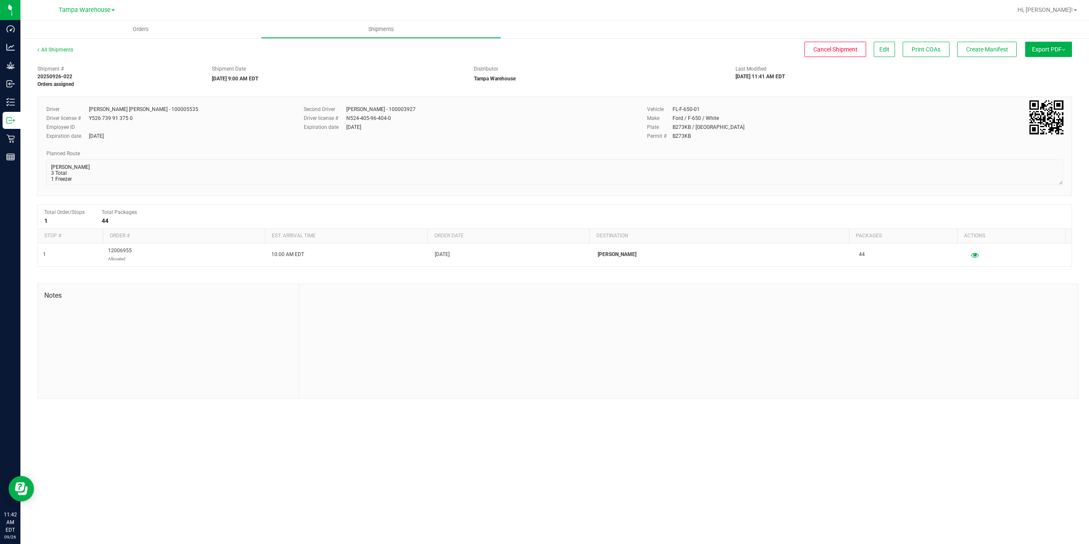
click at [330, 370] on div at bounding box center [688, 341] width 778 height 114
click at [1049, 49] on span "Export PDF" at bounding box center [1048, 49] width 33 height 7
click at [1048, 68] on span "Manifest by Package ID" at bounding box center [1036, 68] width 54 height 6
click at [978, 47] on span "Create Manifest" at bounding box center [987, 49] width 42 height 7
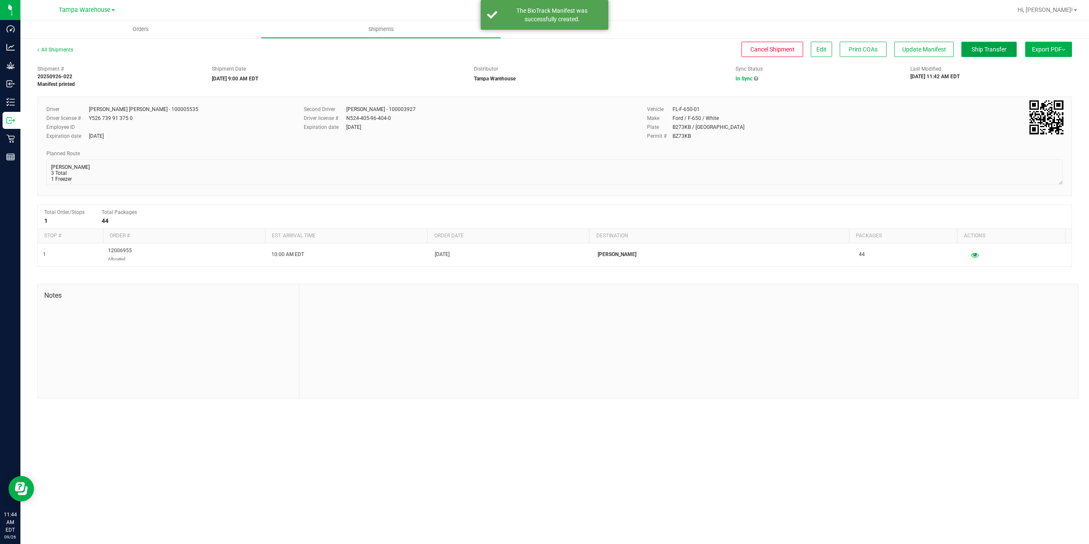
click at [978, 47] on span "Ship Transfer" at bounding box center [988, 49] width 35 height 7
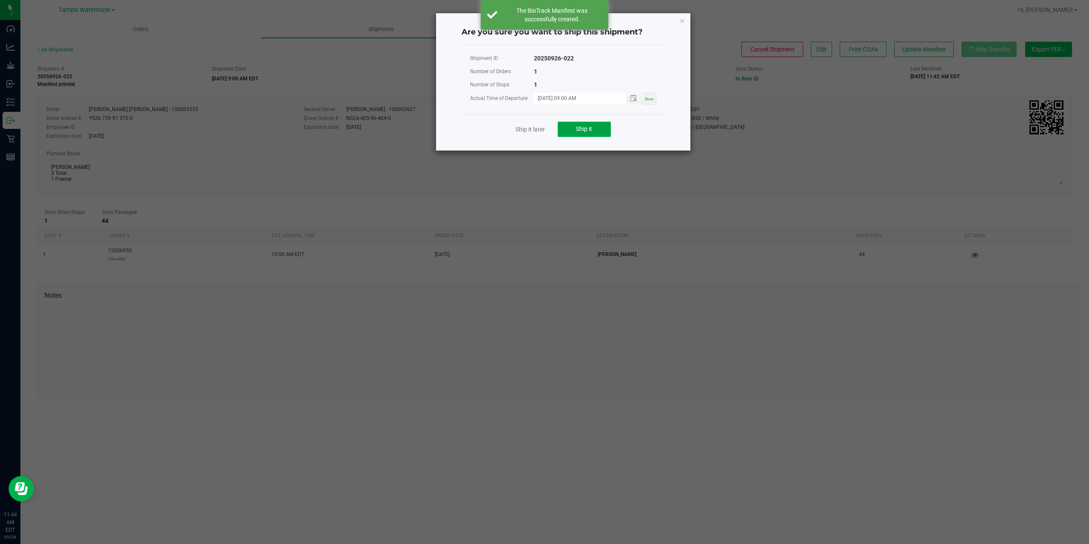
click at [604, 134] on button "Ship it" at bounding box center [584, 129] width 53 height 15
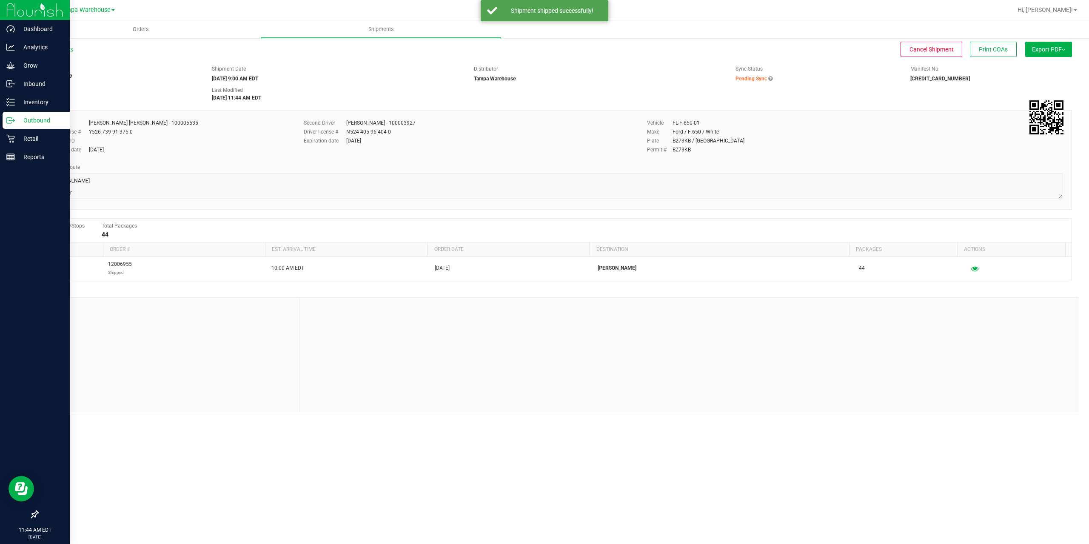
click at [19, 115] on div "Outbound" at bounding box center [36, 120] width 67 height 17
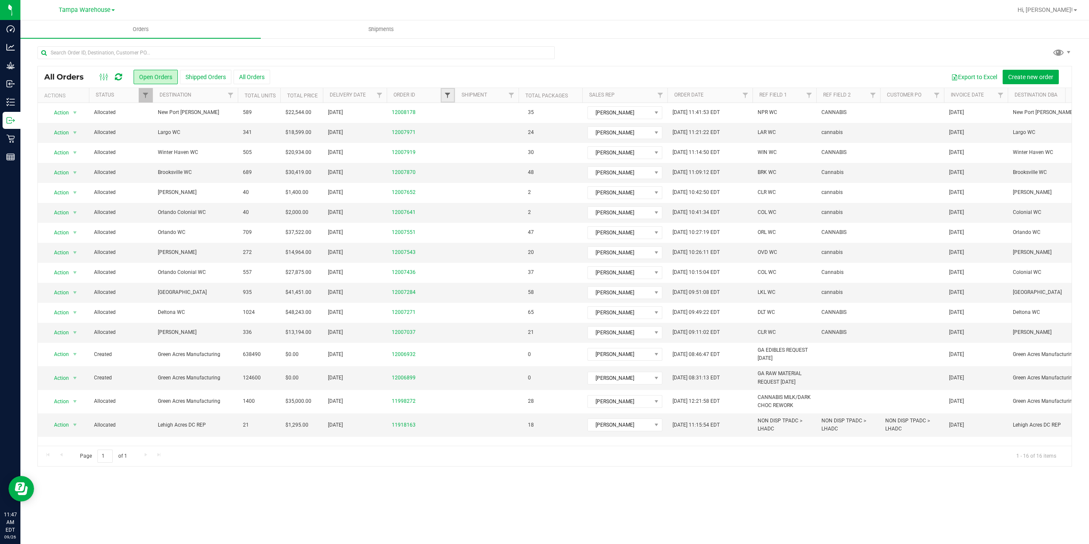
click at [444, 98] on span "Filter" at bounding box center [447, 95] width 7 height 7
click at [446, 127] on button "Filter" at bounding box center [466, 136] width 41 height 19
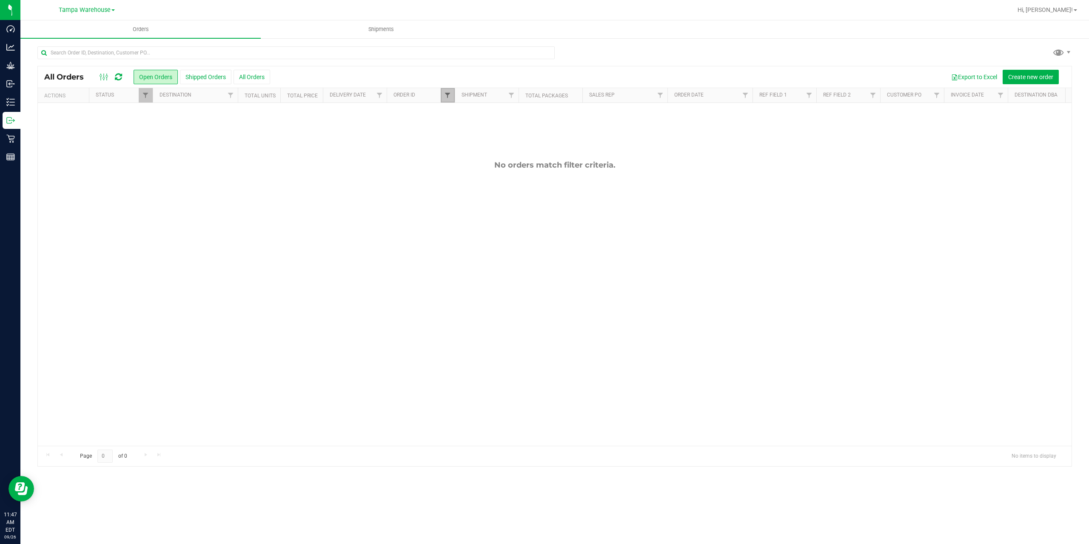
click at [444, 98] on span "Filter" at bounding box center [447, 95] width 7 height 7
click at [473, 112] on input "7037+" at bounding box center [490, 114] width 88 height 13
type input "7037"
click at [446, 127] on button "Filter" at bounding box center [466, 136] width 41 height 19
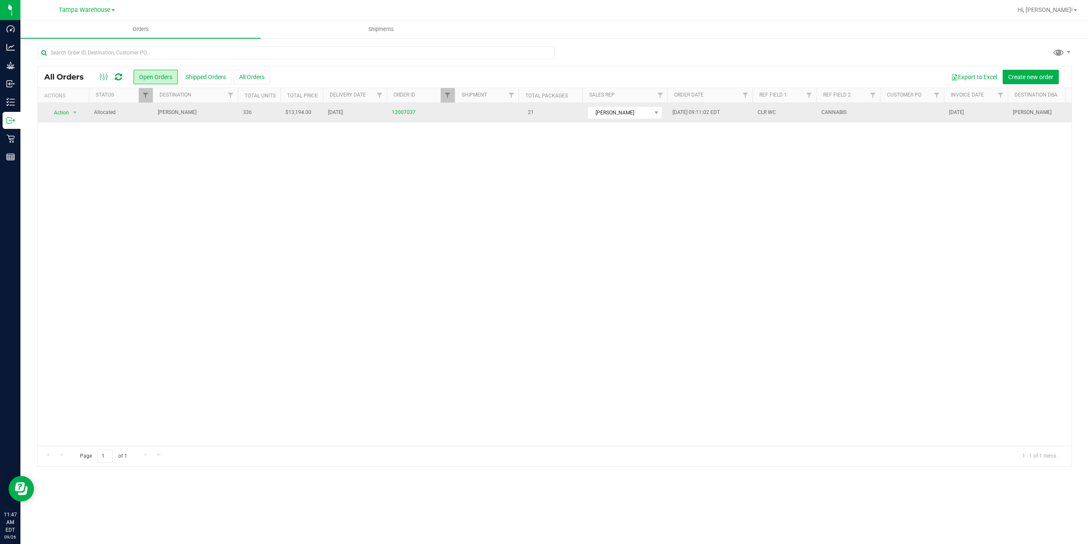
click at [194, 112] on span "Clermont WC" at bounding box center [195, 112] width 75 height 8
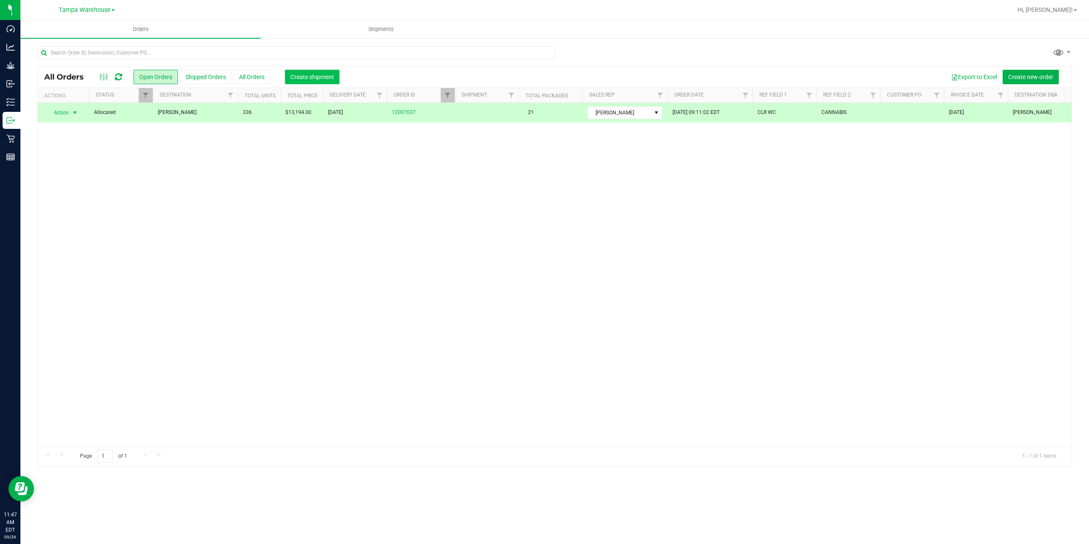
click at [295, 78] on span "Create shipment" at bounding box center [311, 77] width 43 height 7
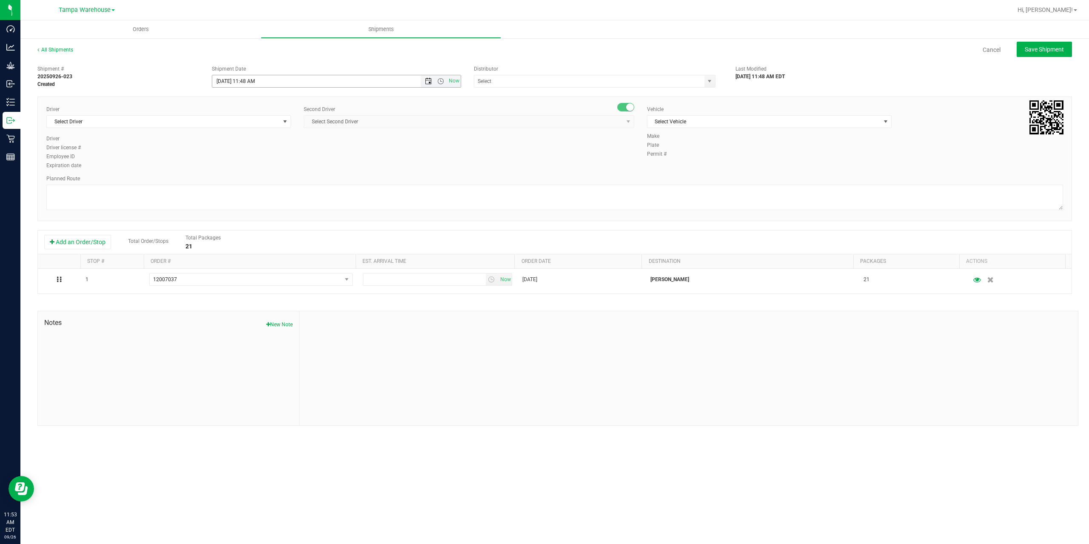
click at [427, 83] on span "Open the date view" at bounding box center [428, 81] width 7 height 7
click at [233, 179] on link "29" at bounding box center [232, 180] width 12 height 13
click at [443, 80] on span "Open the time view" at bounding box center [440, 81] width 7 height 7
click at [290, 152] on li "6:30 AM" at bounding box center [335, 152] width 247 height 11
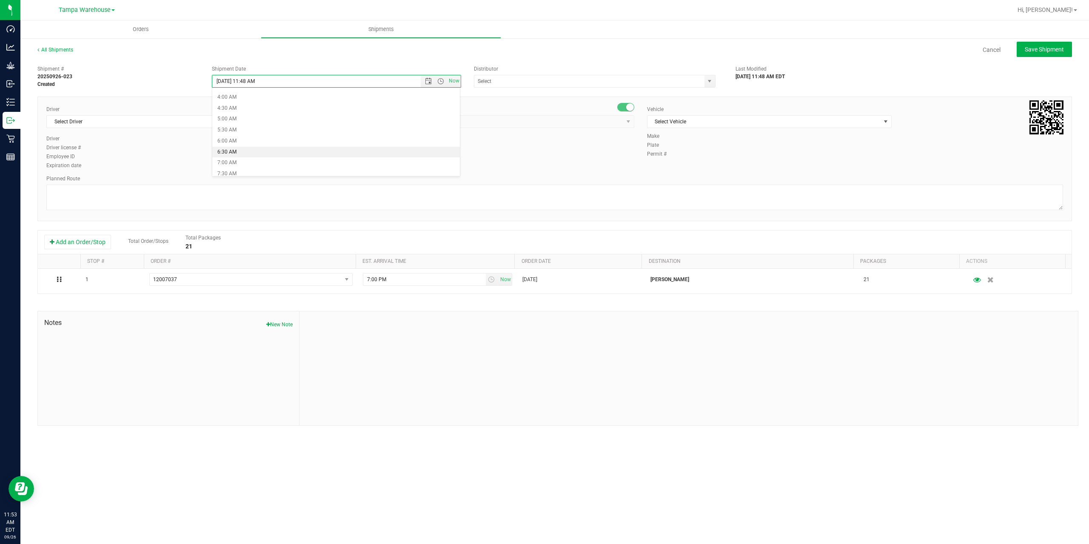
type input "9/29/2025 6:30 AM"
click at [563, 88] on div "Shipment # 20250926-023 Created Shipment Date 9/29/2025 6:30 AM Now Distributor…" at bounding box center [554, 243] width 1034 height 364
click at [562, 81] on input "text" at bounding box center [585, 81] width 223 height 12
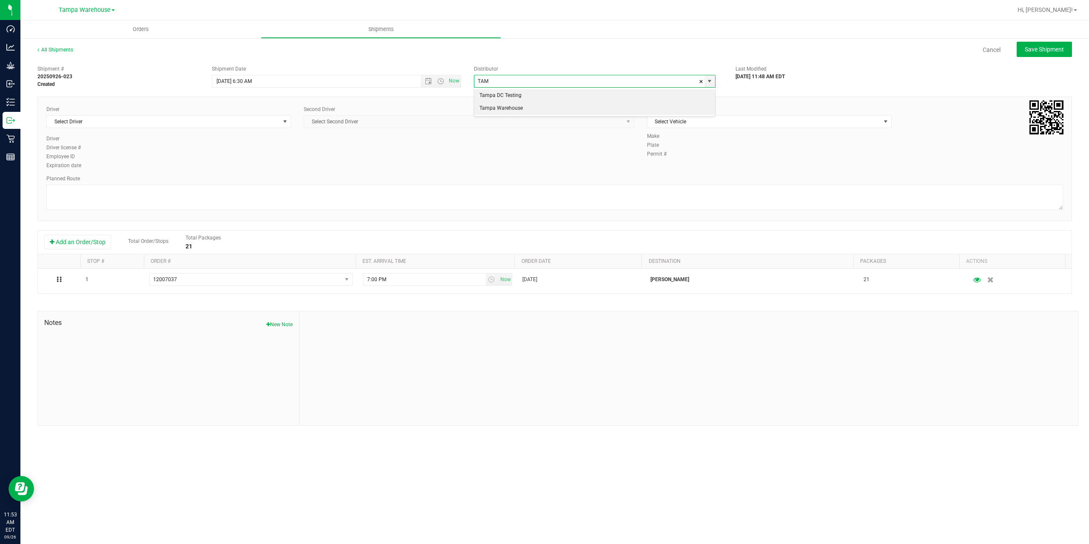
click at [531, 107] on li "Tampa Warehouse" at bounding box center [594, 108] width 241 height 13
type input "Tampa Warehouse"
click at [190, 121] on span "Select Driver" at bounding box center [163, 122] width 233 height 12
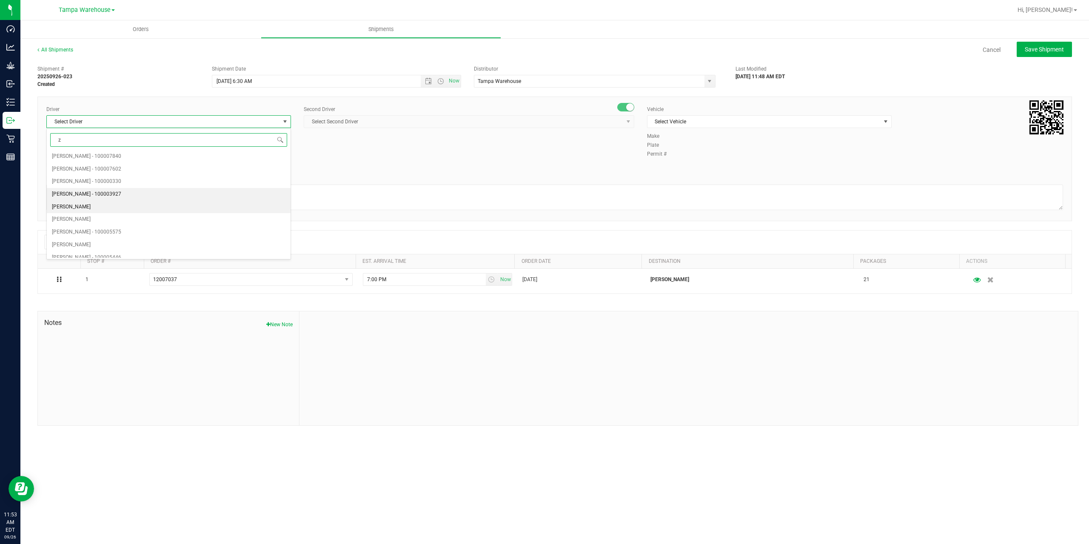
scroll to position [95, 0]
click at [105, 252] on span "Dustin Zonneville - 100007761" at bounding box center [86, 251] width 69 height 11
type input "z"
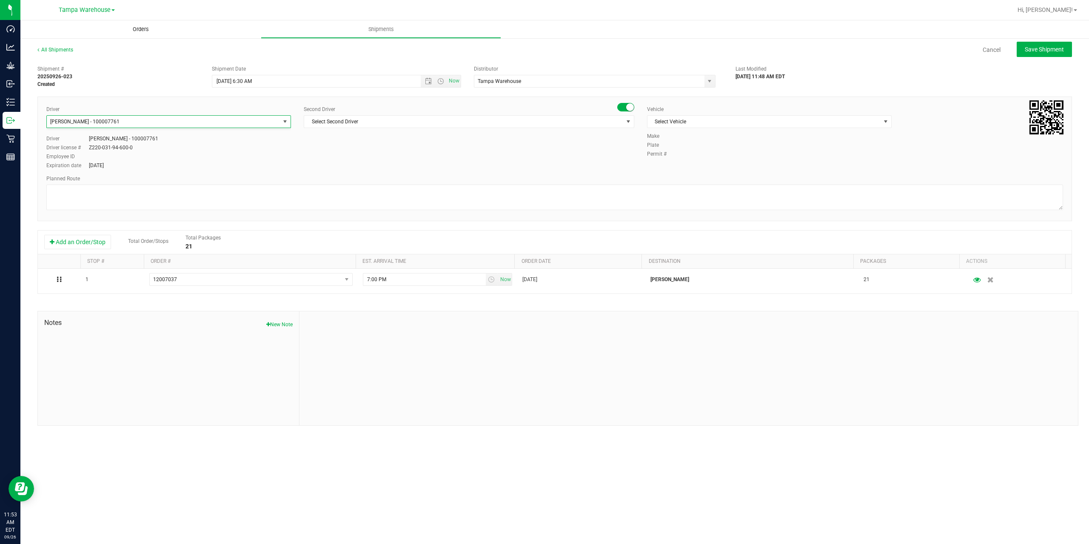
scroll to position [0, 0]
click at [356, 122] on span "Select Second Driver" at bounding box center [463, 122] width 319 height 12
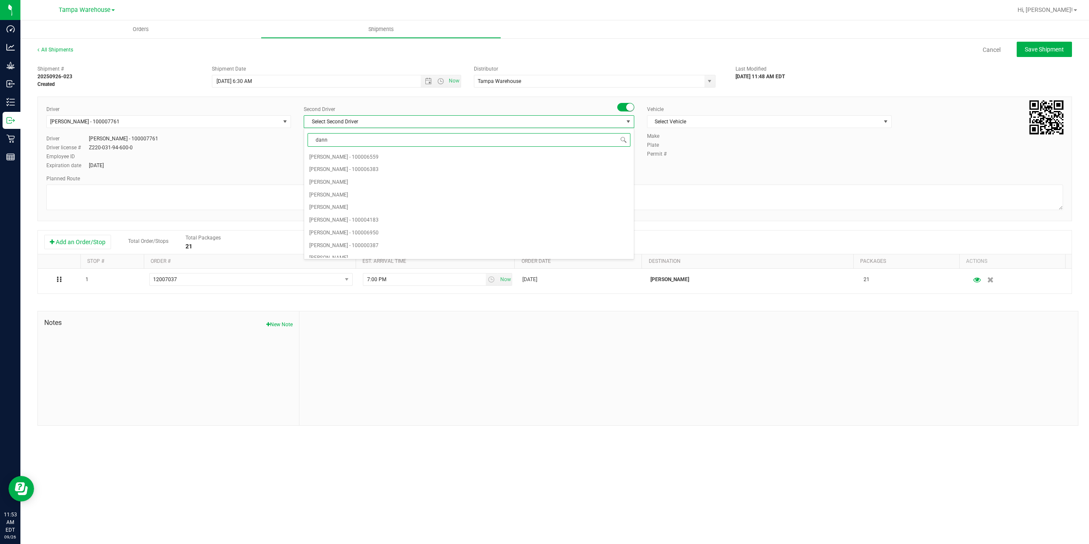
type input "danny"
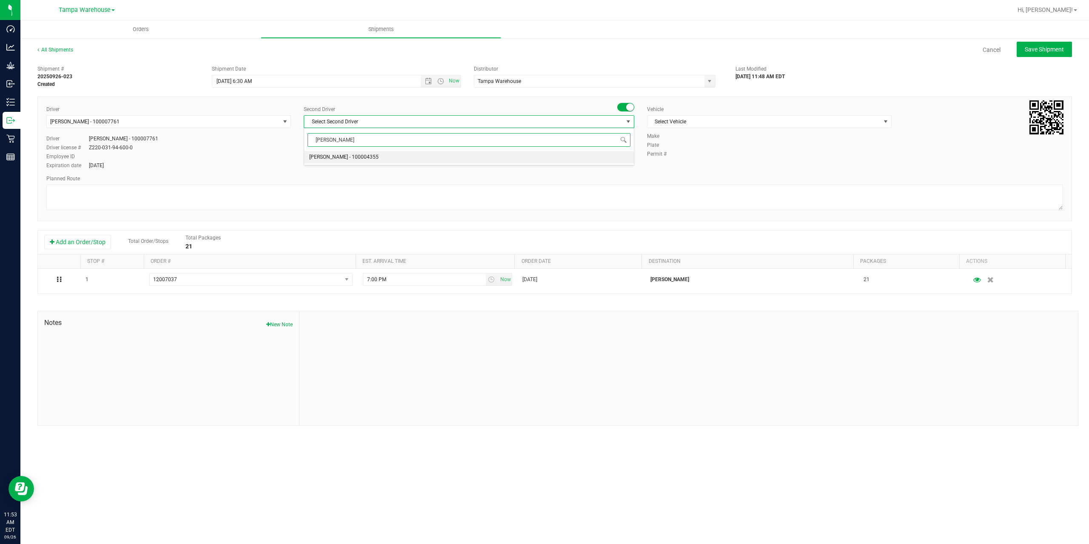
click at [349, 161] on span "Danny Vickers - 100004355" at bounding box center [343, 157] width 69 height 11
click at [708, 127] on span "Select Vehicle" at bounding box center [763, 122] width 233 height 12
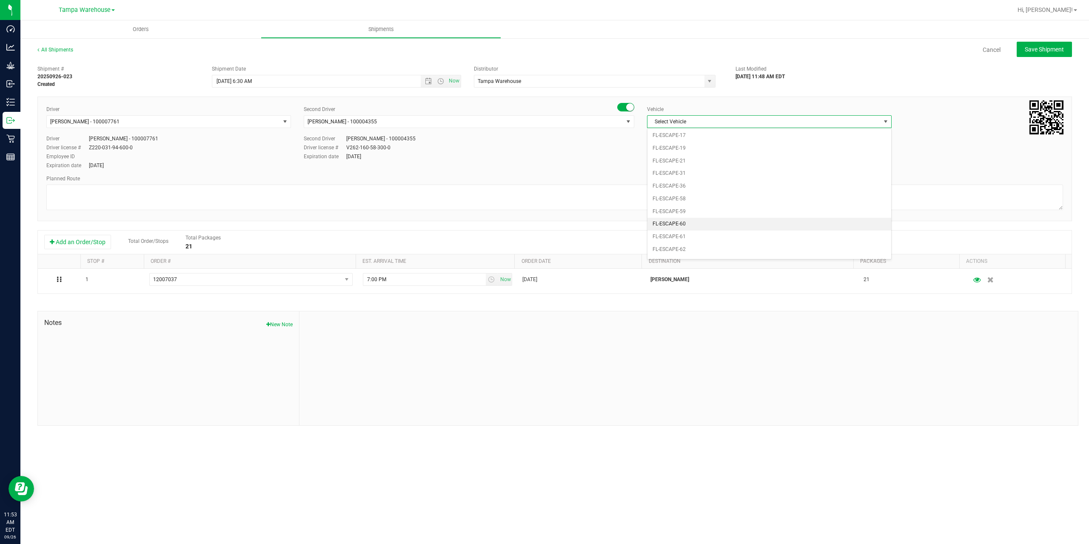
scroll to position [102, 0]
click at [697, 209] on li "FL-EXPRESS-01" at bounding box center [769, 210] width 244 height 13
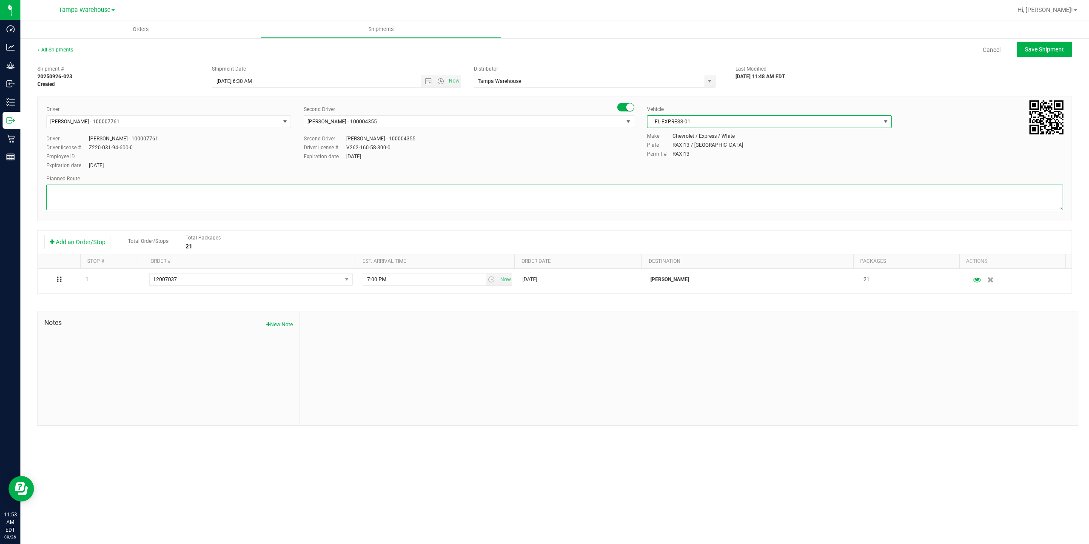
click at [613, 196] on textarea at bounding box center [554, 198] width 1016 height 26
click at [158, 201] on textarea at bounding box center [554, 198] width 1016 height 26
paste textarea "Deltona WC Oviedo WC Colonial WC Orlando WC Clermont WC Winter Haven WC Lakelan…"
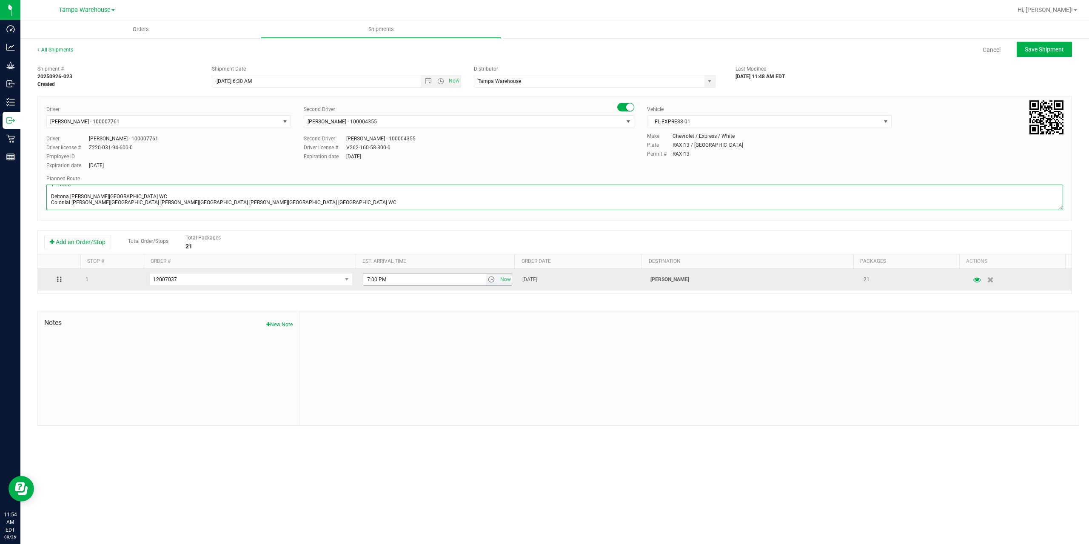
click at [488, 280] on span "select" at bounding box center [491, 279] width 7 height 7
type textarea "Clermont WC 2 Total 1 Freezer Deltona WC Oviedo WC Colonial WC Orlando WC Clerm…"
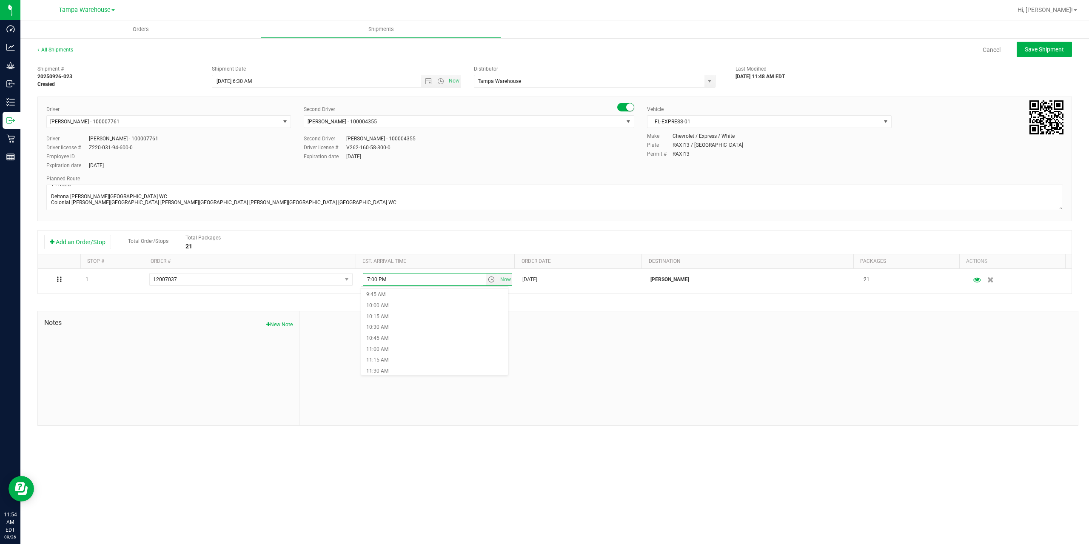
scroll to position [468, 0]
click at [399, 309] on li "11:00 AM" at bounding box center [434, 307] width 147 height 11
click at [399, 309] on div "Shipment # 20250926-023 Created Shipment Date 9/29/2025 6:30 AM Now Distributor…" at bounding box center [554, 243] width 1034 height 364
click at [1032, 50] on span "Save Shipment" at bounding box center [1043, 49] width 39 height 7
type input "9/29/2025 10:30 AM"
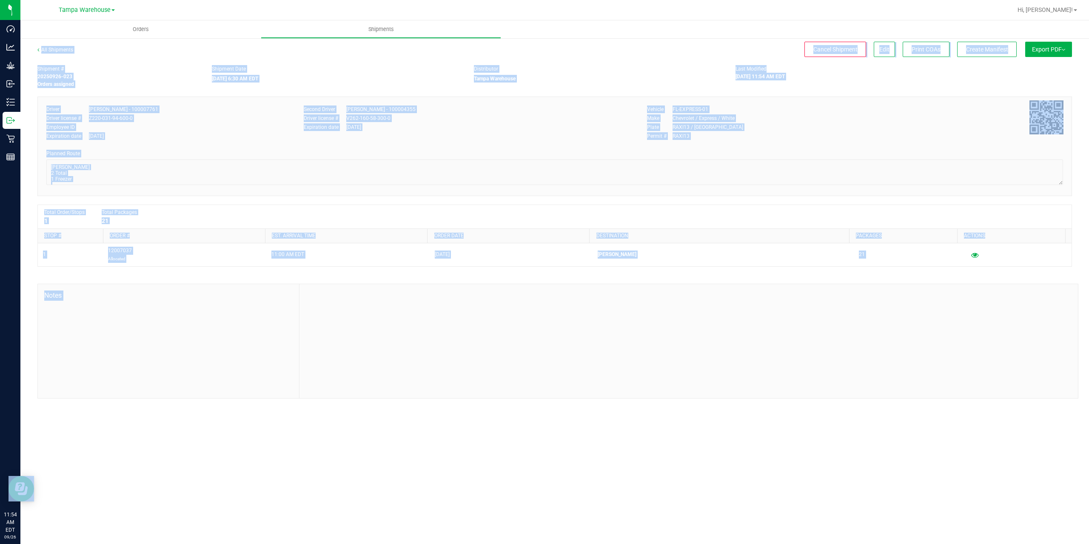
click at [1032, 50] on span "Export PDF" at bounding box center [1048, 49] width 33 height 7
click at [1036, 69] on span "Manifest by Package ID" at bounding box center [1036, 68] width 54 height 6
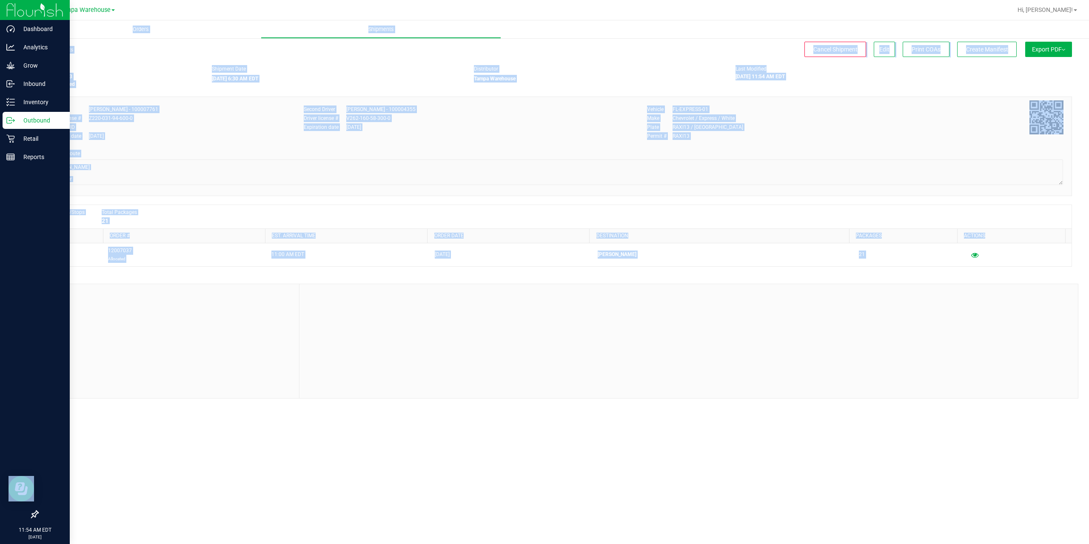
click at [28, 117] on p "Outbound" at bounding box center [40, 120] width 51 height 10
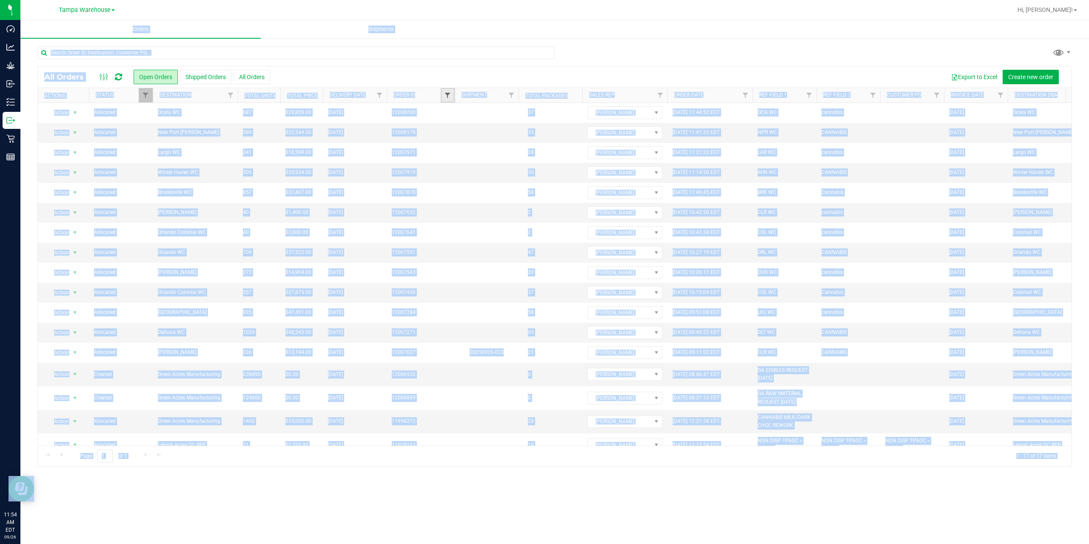
click at [447, 94] on span "Filter" at bounding box center [447, 95] width 7 height 7
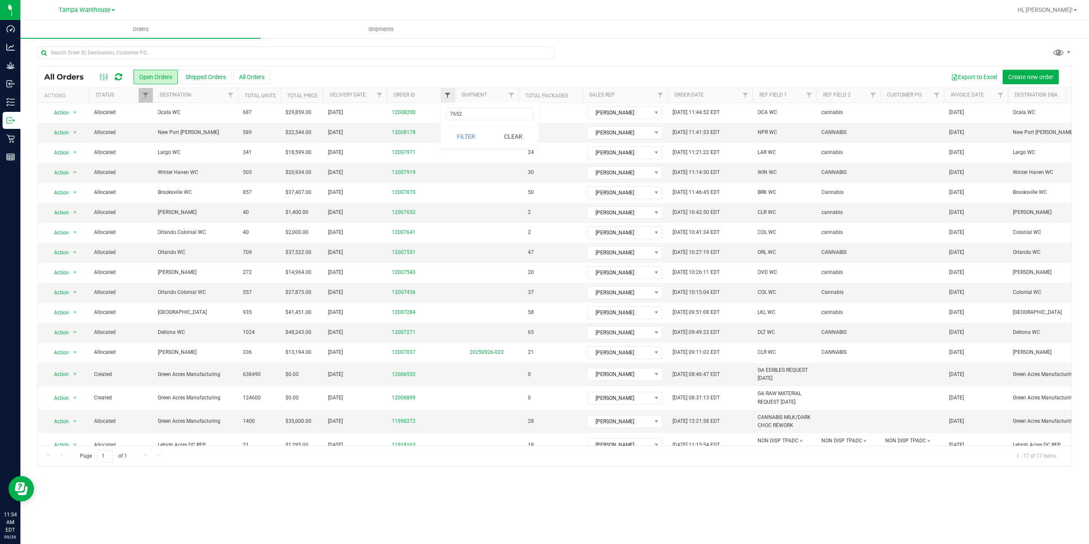
type input "7652"
click at [446, 127] on button "Filter" at bounding box center [466, 136] width 41 height 19
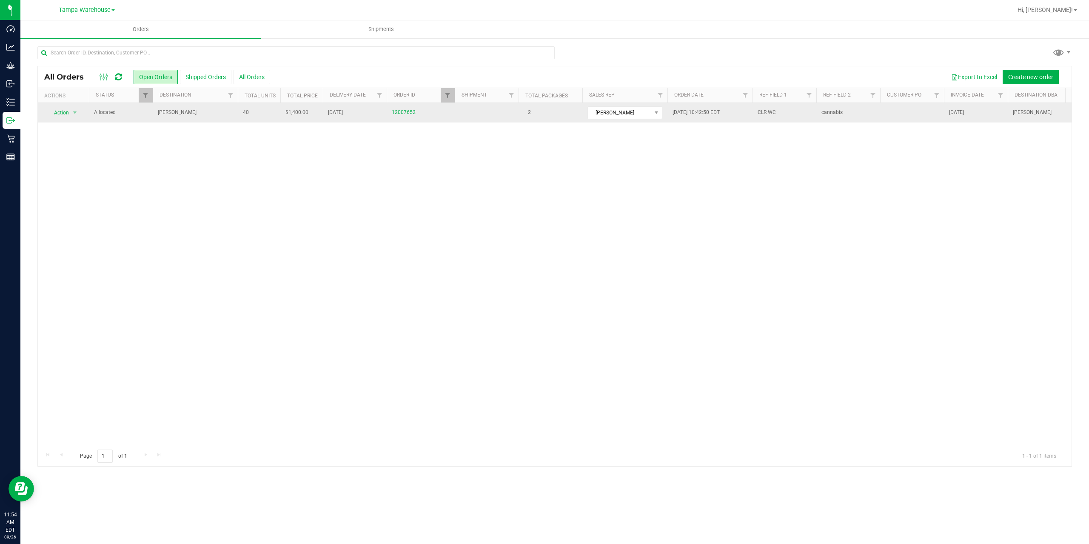
click at [221, 113] on span "Clermont WC" at bounding box center [195, 112] width 75 height 8
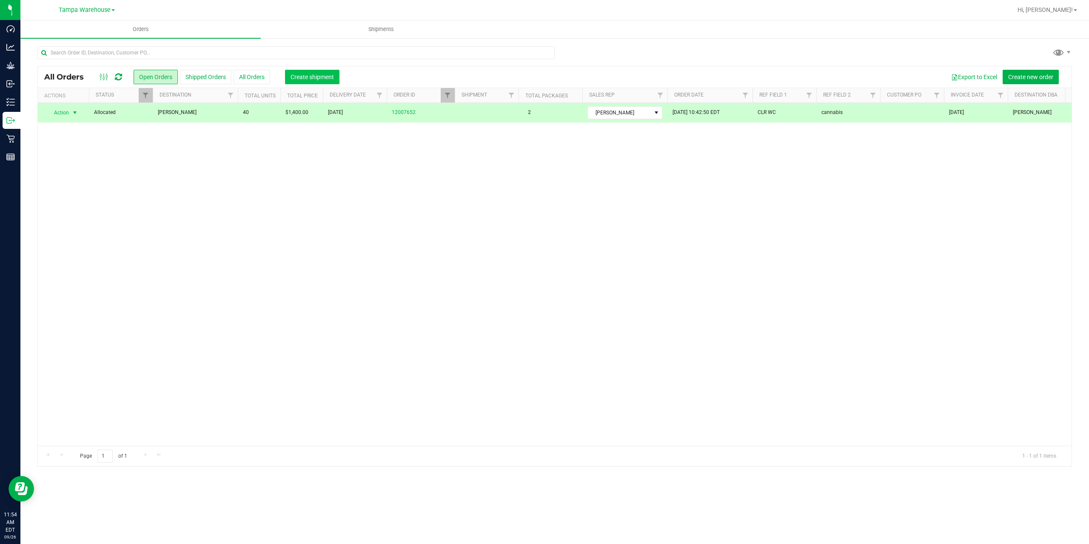
click at [323, 71] on button "Create shipment" at bounding box center [312, 77] width 54 height 14
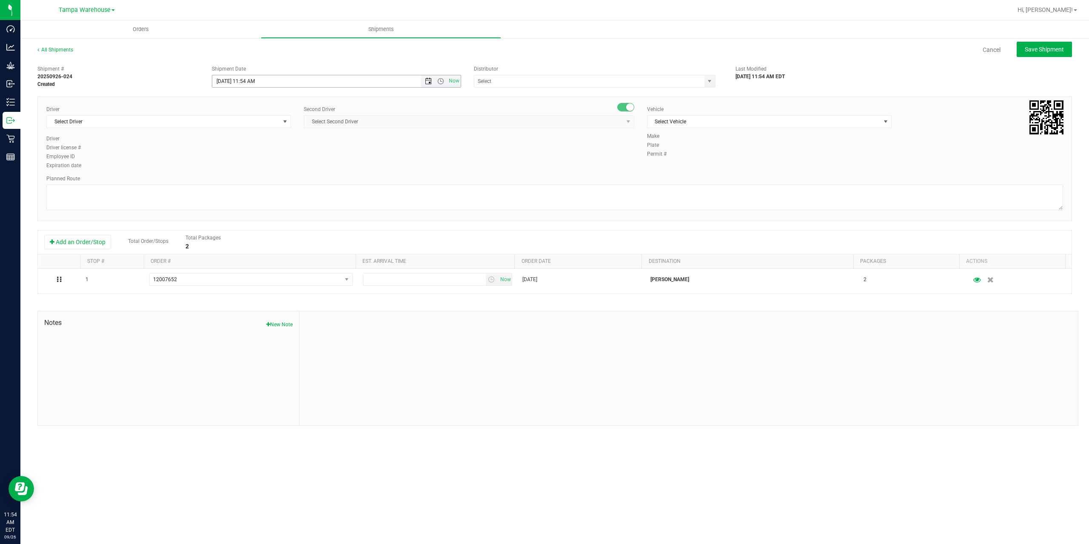
click at [427, 82] on span "Open the date view" at bounding box center [428, 81] width 7 height 7
click at [230, 182] on link "29" at bounding box center [232, 180] width 12 height 13
click at [440, 81] on span "Open the time view" at bounding box center [440, 81] width 7 height 7
click at [250, 152] on li "6:30 AM" at bounding box center [335, 152] width 247 height 11
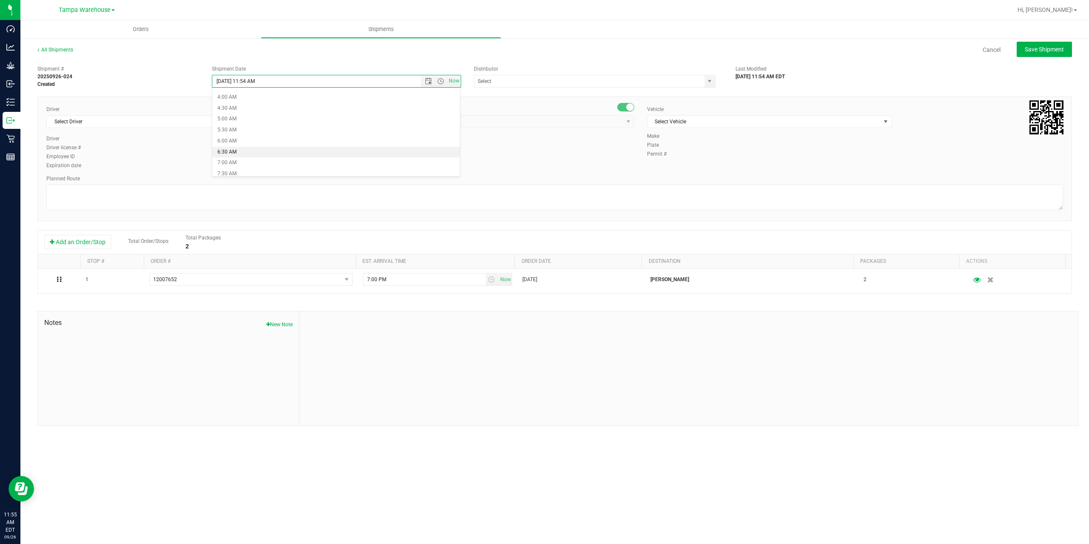
type input "9/29/2025 6:30 AM"
click at [528, 78] on input "text" at bounding box center [585, 81] width 223 height 12
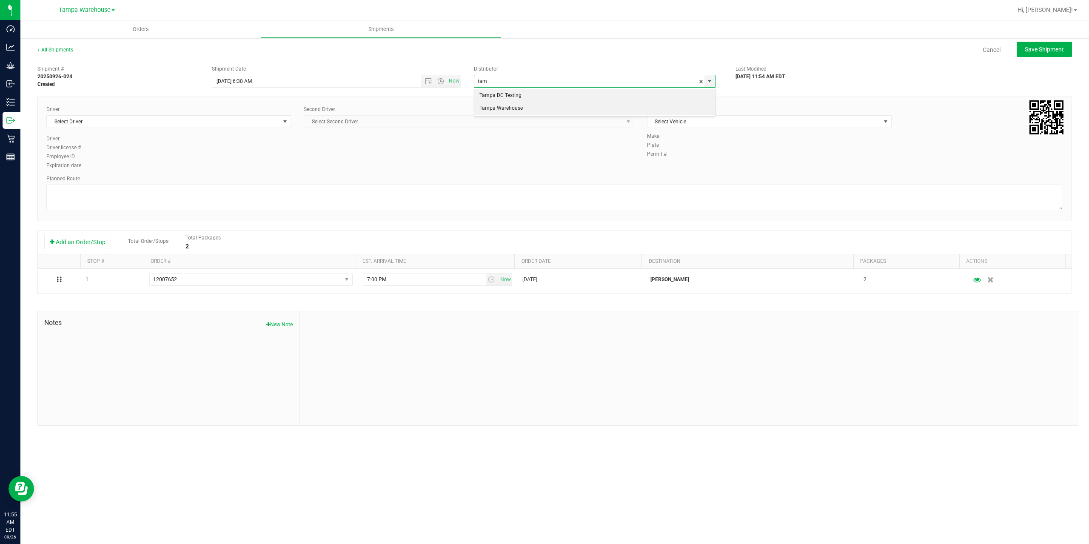
click at [506, 110] on li "Tampa Warehouse" at bounding box center [594, 108] width 241 height 13
type input "Tampa Warehouse"
click at [179, 122] on span "Select Driver" at bounding box center [163, 122] width 233 height 12
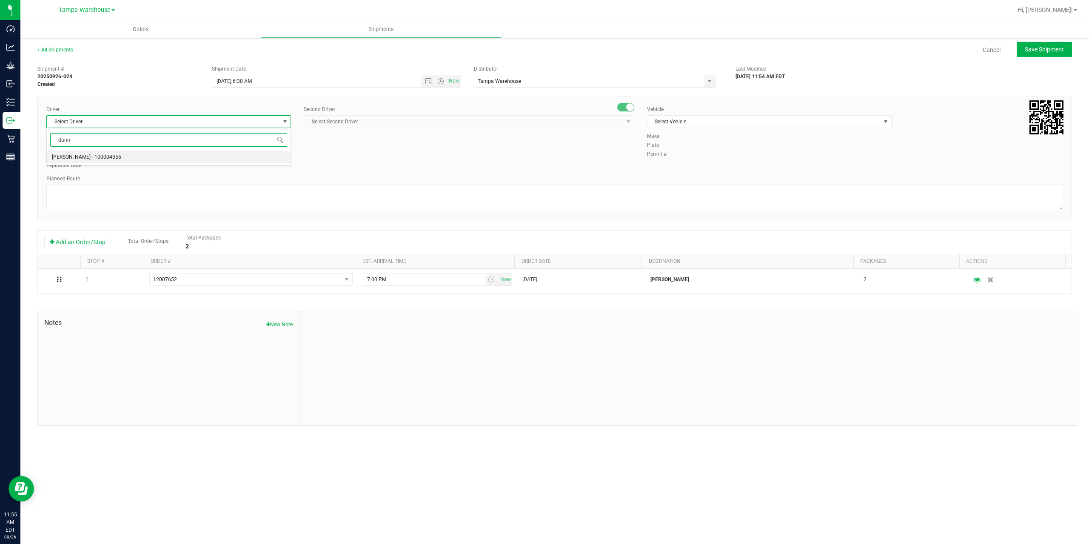
click at [117, 159] on li "Danny Vickers - 100004355" at bounding box center [169, 157] width 244 height 13
type input "dann"
click at [371, 118] on span "Select Second Driver" at bounding box center [463, 122] width 319 height 12
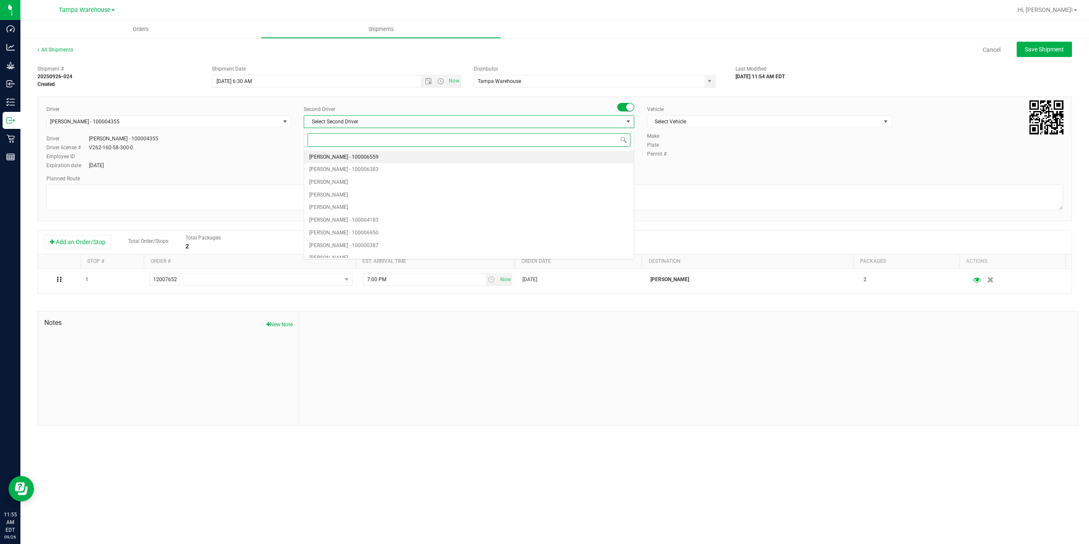
type input "z"
click at [357, 246] on span "Dustin Zonneville - 100007761" at bounding box center [343, 251] width 69 height 11
click at [737, 118] on span "Select Vehicle" at bounding box center [763, 122] width 233 height 12
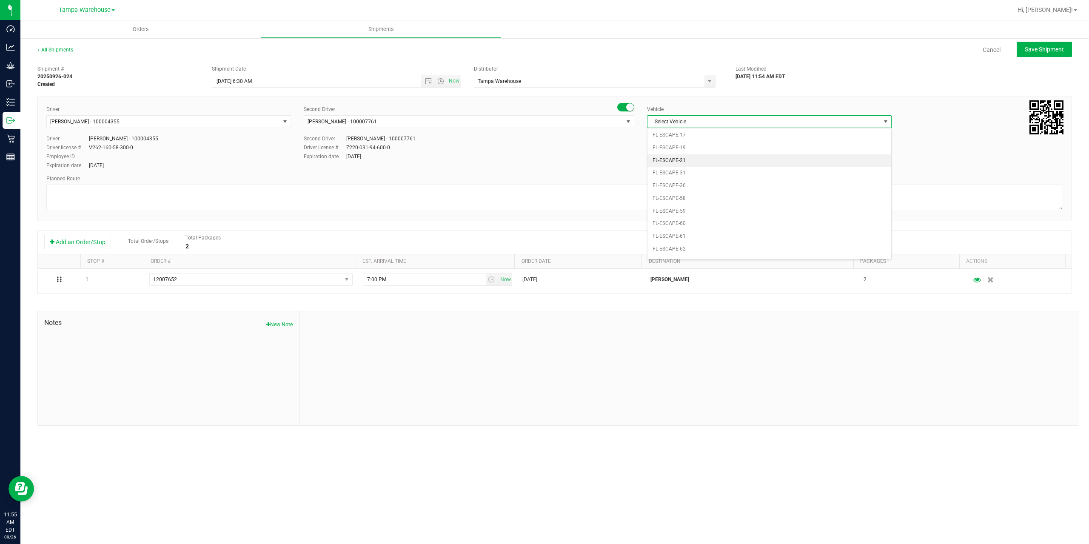
scroll to position [103, 0]
click at [701, 211] on li "FL-EXPRESS-01" at bounding box center [769, 209] width 244 height 13
click at [661, 195] on textarea at bounding box center [554, 198] width 1016 height 26
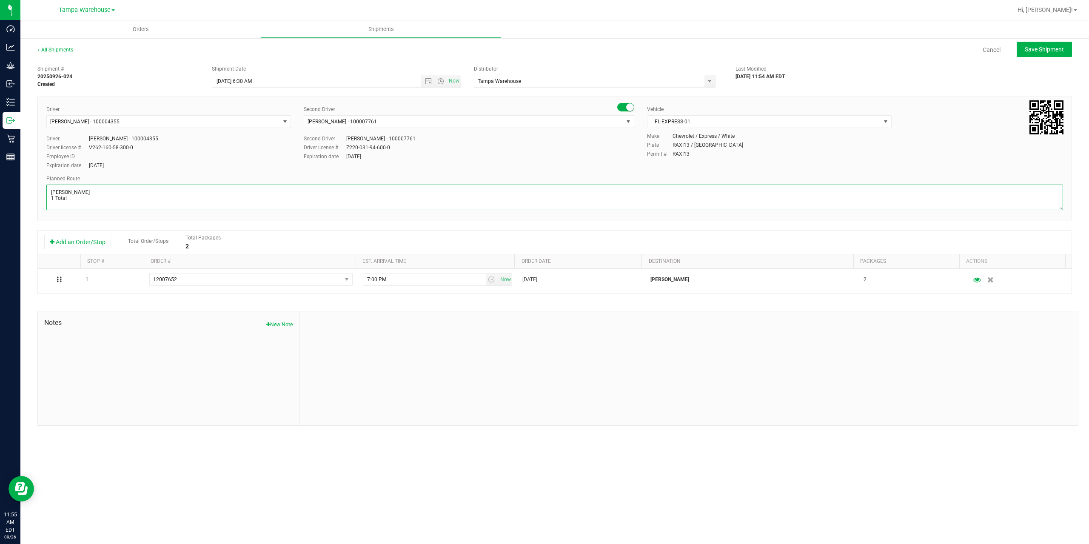
paste textarea "Deltona WC Oviedo WC Colonial WC Orlando WC Clermont WC Winter Haven WC Lakelan…"
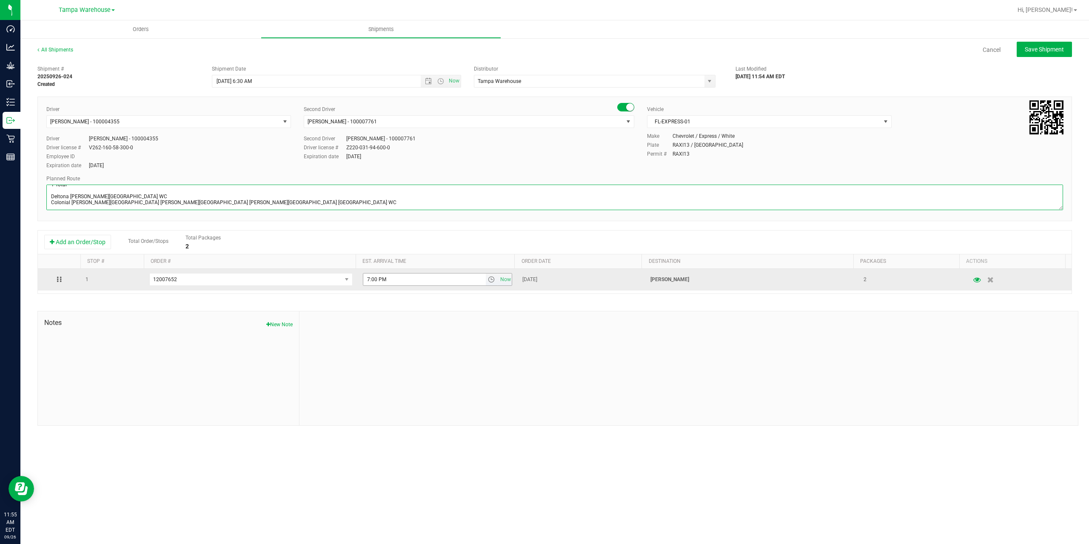
click at [489, 282] on span "select" at bounding box center [491, 279] width 7 height 7
type textarea "Clermont WC 1 Total Deltona WC Oviedo WC Colonial WC Orlando WC Clermont WC Win…"
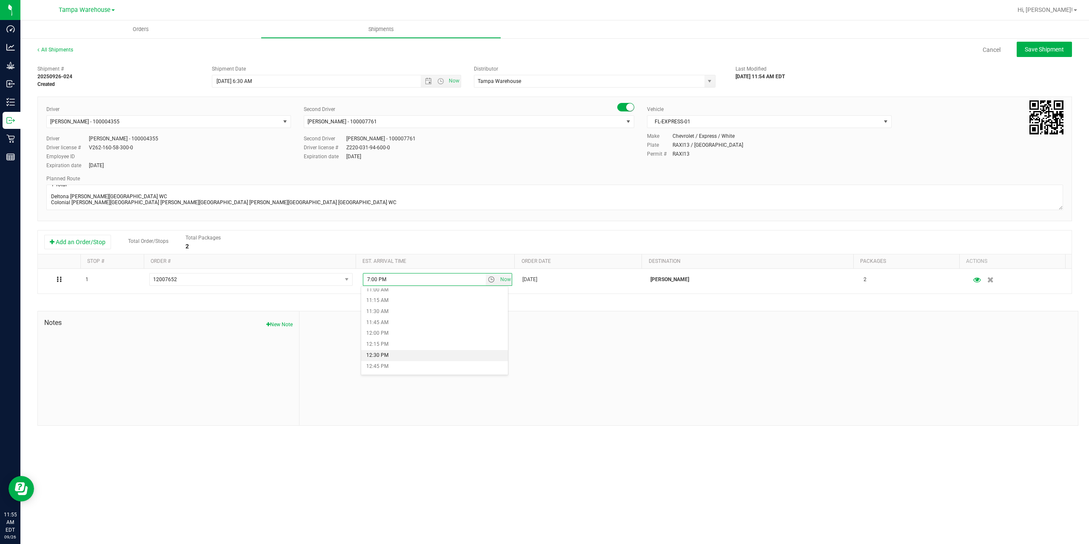
scroll to position [468, 0]
click at [410, 307] on li "11:00 AM" at bounding box center [434, 307] width 147 height 11
click at [438, 358] on div at bounding box center [688, 368] width 778 height 114
click at [1046, 52] on span "Save Shipment" at bounding box center [1043, 49] width 39 height 7
type input "9/29/2025 10:30 AM"
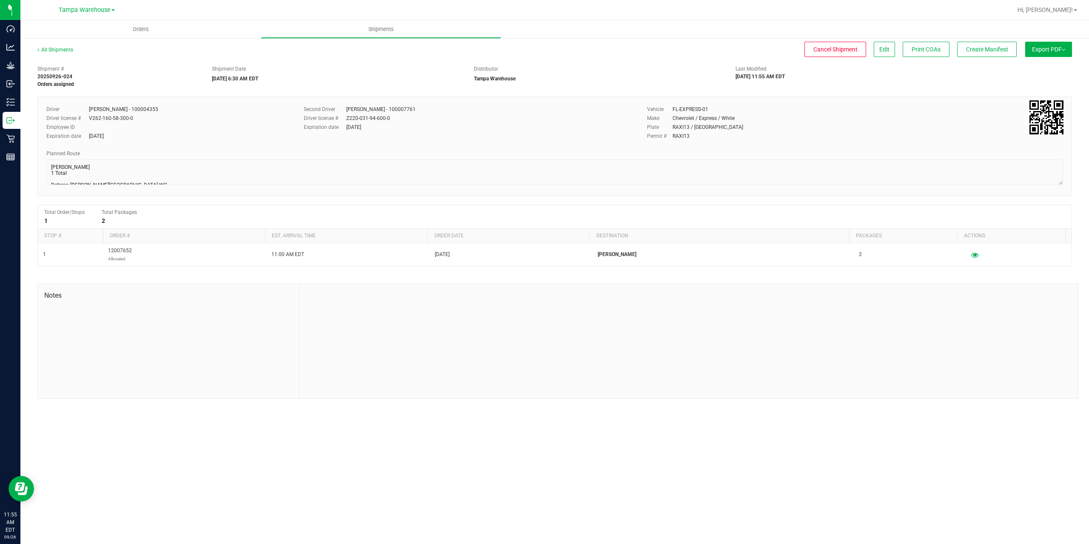
click at [1046, 52] on span "Export PDF" at bounding box center [1048, 49] width 33 height 7
click at [1038, 68] on span "Manifest by Package ID" at bounding box center [1036, 68] width 54 height 6
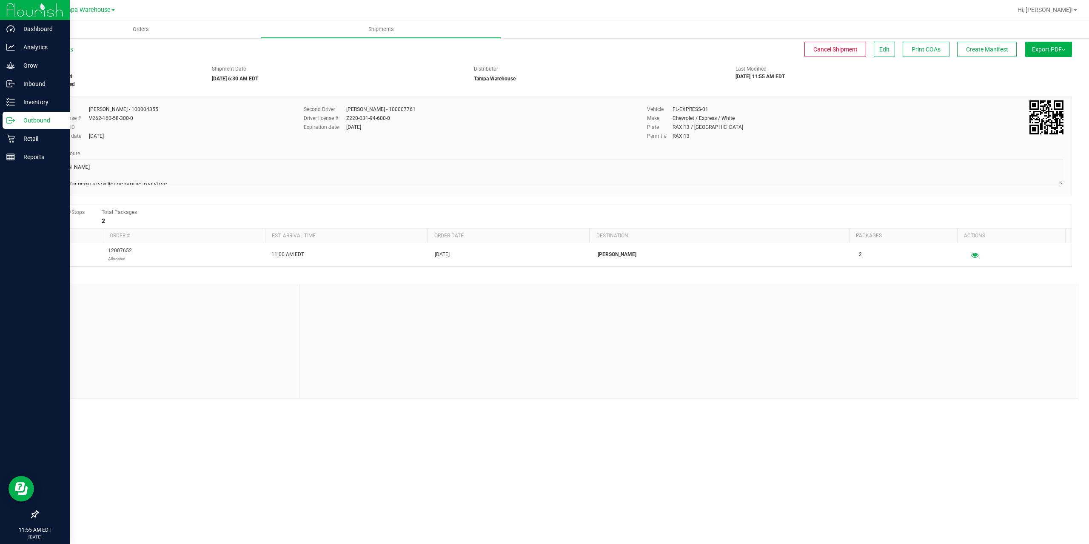
click at [15, 122] on p "Outbound" at bounding box center [40, 120] width 51 height 10
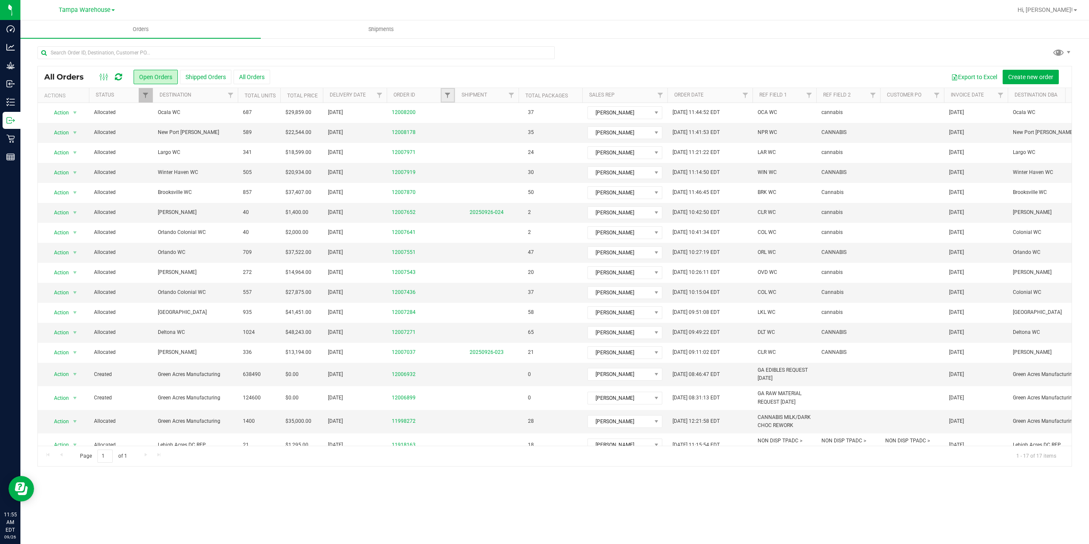
click at [450, 100] on link "Filter" at bounding box center [448, 95] width 14 height 14
type input "7436"
click at [446, 127] on button "Filter" at bounding box center [466, 136] width 41 height 19
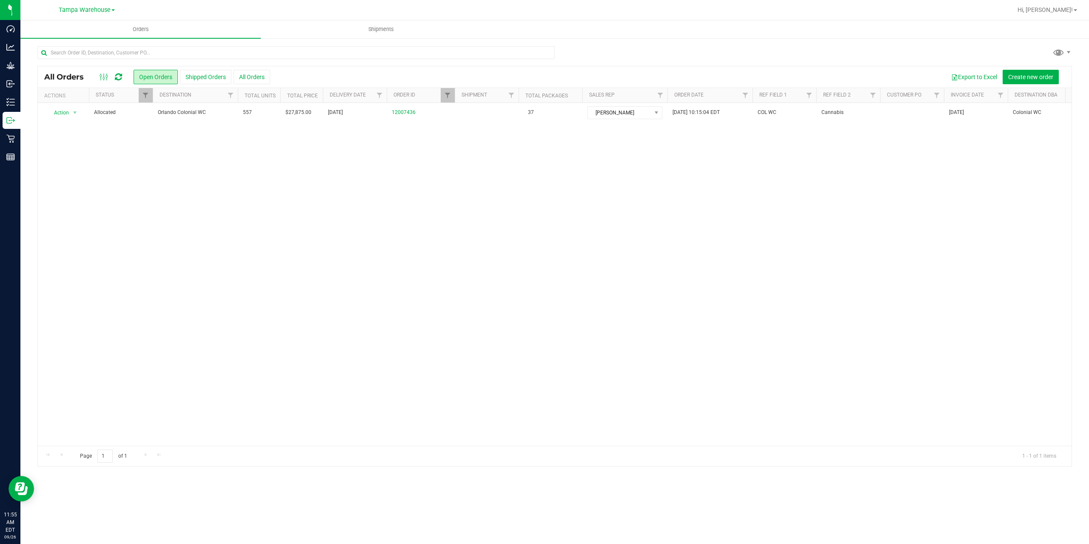
click at [219, 113] on span "Orlando Colonial WC" at bounding box center [195, 112] width 75 height 8
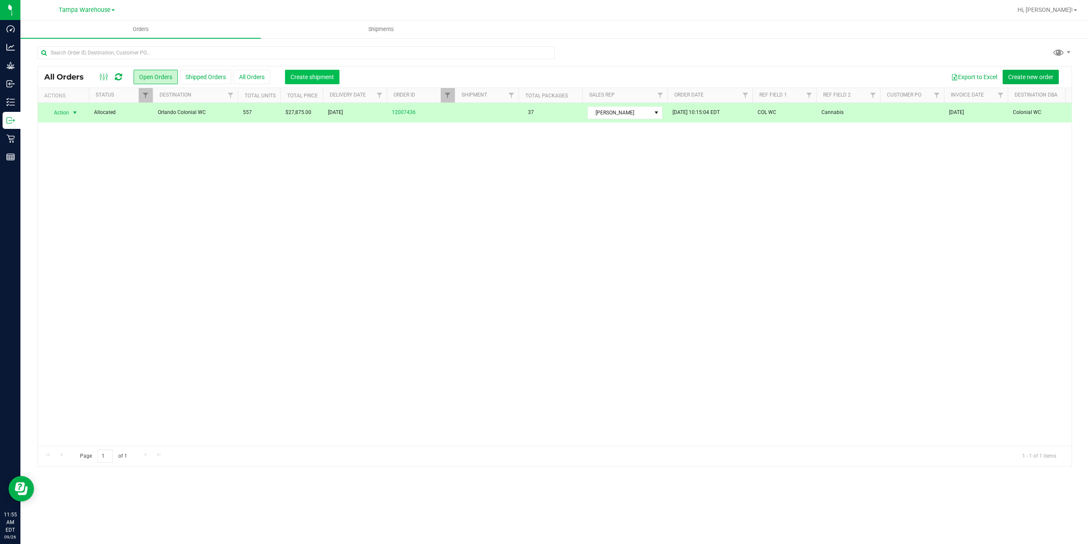
click at [304, 74] on span "Create shipment" at bounding box center [311, 77] width 43 height 7
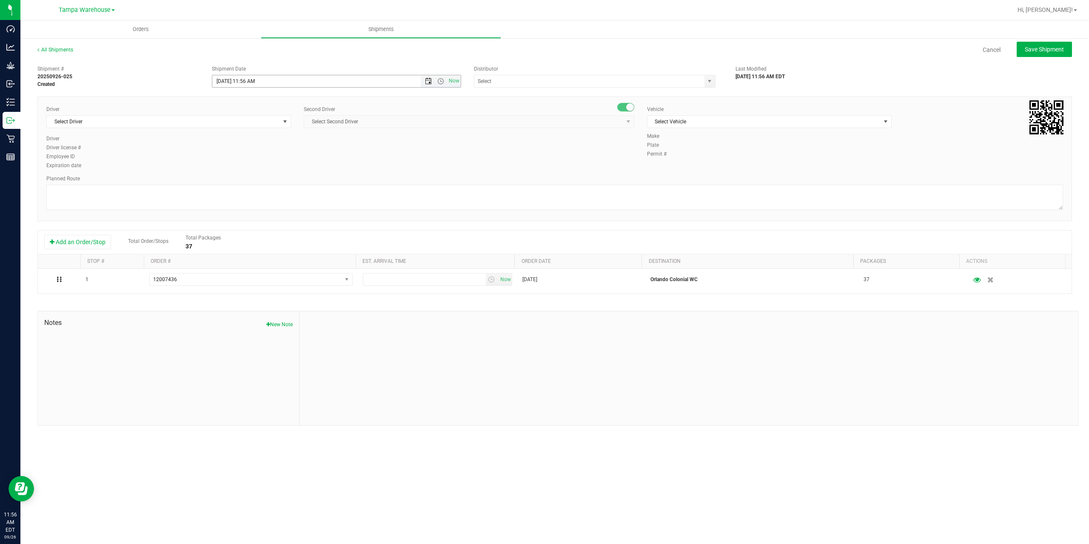
click at [427, 82] on span "Open the date view" at bounding box center [428, 81] width 7 height 7
click at [232, 180] on link "29" at bounding box center [232, 180] width 12 height 13
click at [441, 83] on span "Open the time view" at bounding box center [440, 81] width 7 height 7
click at [283, 153] on li "6:30 AM" at bounding box center [335, 152] width 247 height 11
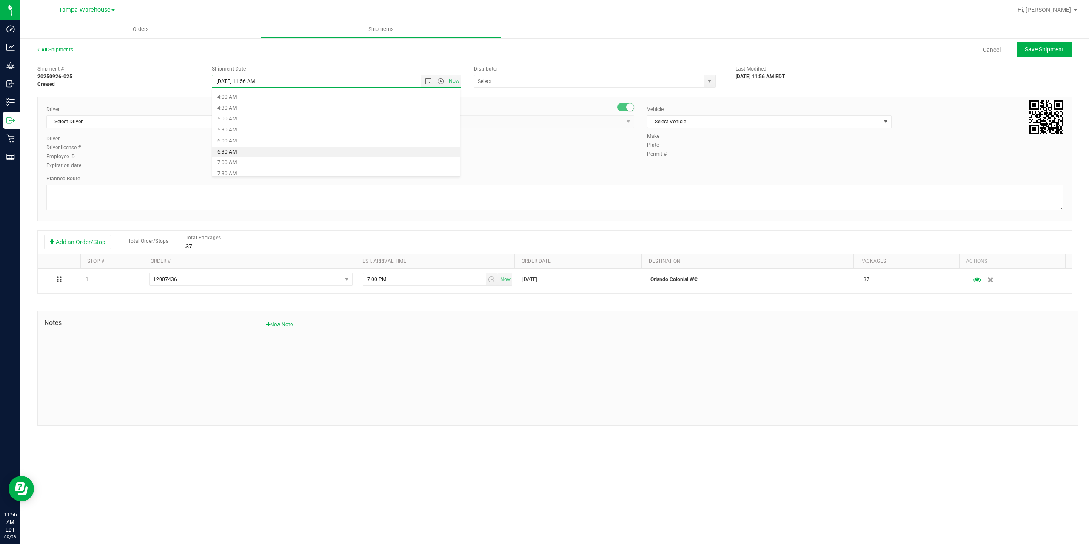
type input "9/29/2025 6:30 AM"
click at [593, 81] on input "text" at bounding box center [585, 81] width 223 height 12
click at [502, 85] on input "text" at bounding box center [585, 81] width 223 height 12
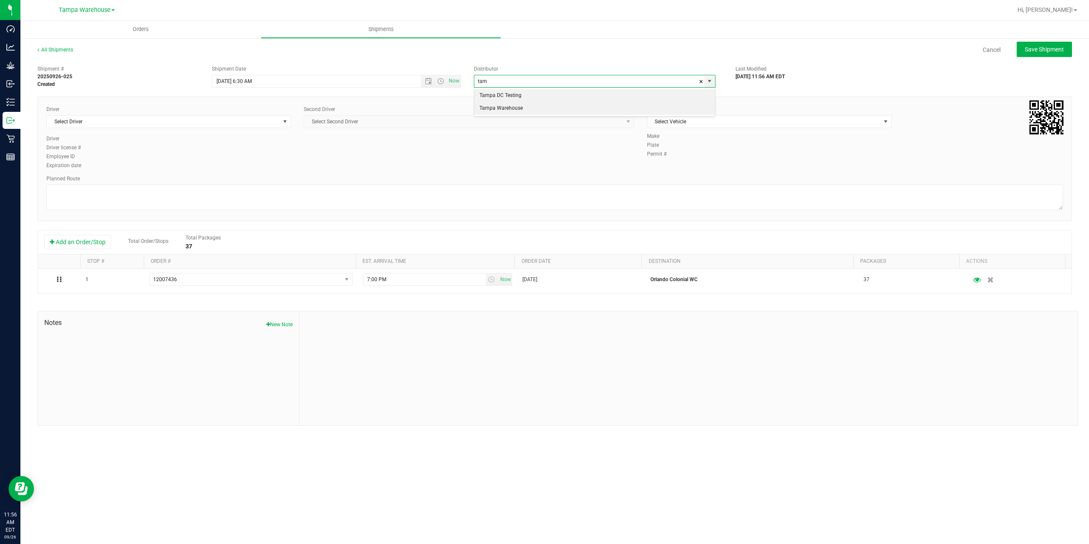
click at [502, 111] on li "Tampa Warehouse" at bounding box center [594, 108] width 241 height 13
type input "Tampa Warehouse"
click at [163, 123] on span "Select Driver" at bounding box center [163, 122] width 233 height 12
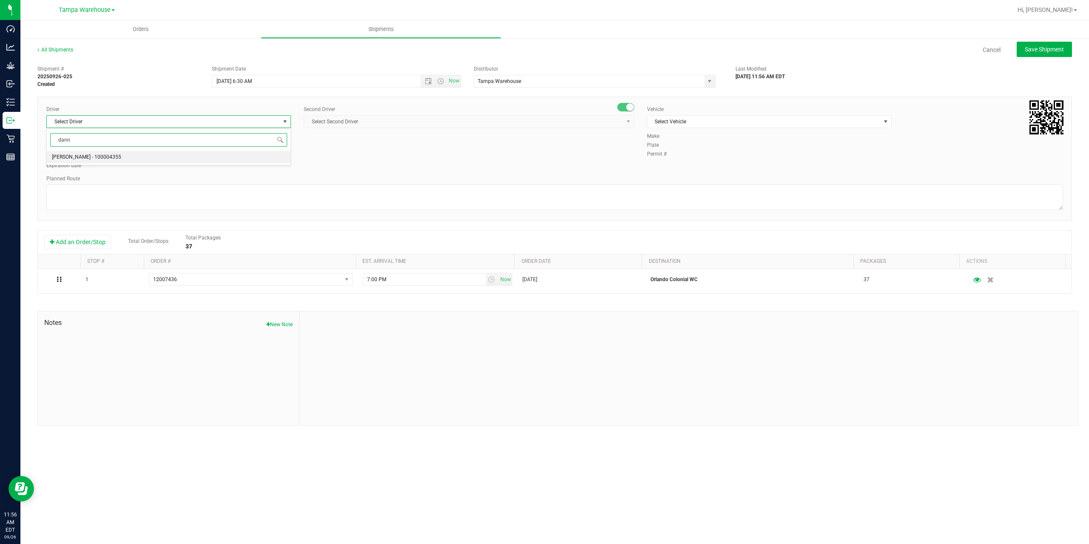
click at [92, 159] on span "Danny Vickers - 100004355" at bounding box center [86, 157] width 69 height 11
type input "dann"
click at [348, 125] on span "Select Second Driver" at bounding box center [463, 122] width 319 height 12
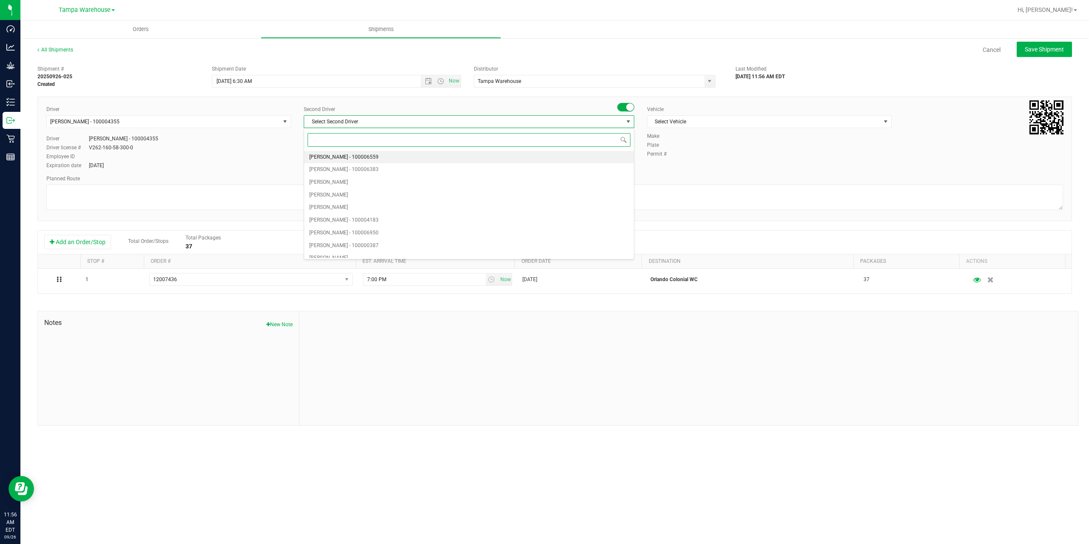
type input "z"
click at [362, 249] on span "Dustin Zonneville - 100007761" at bounding box center [343, 251] width 69 height 11
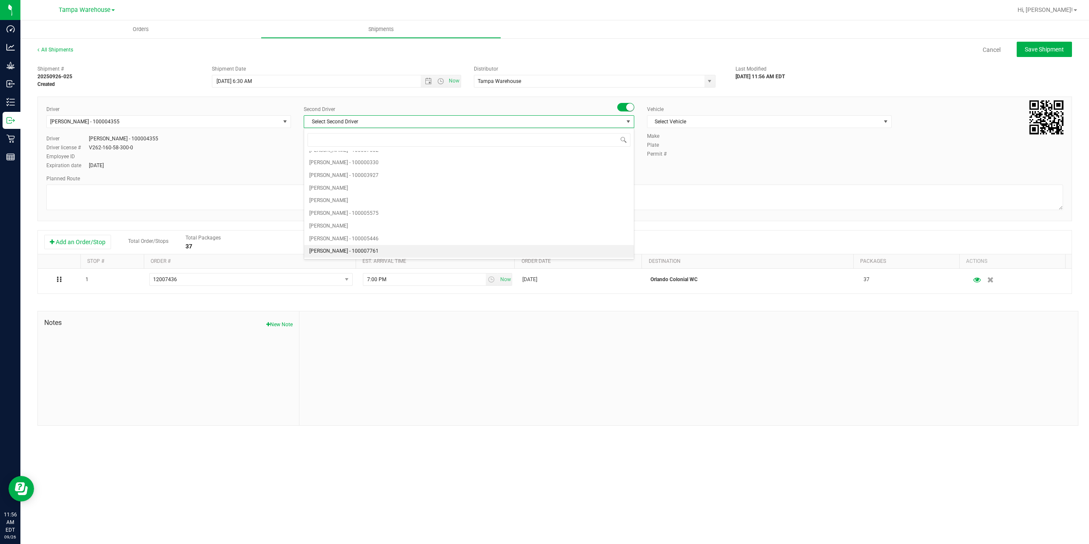
scroll to position [0, 0]
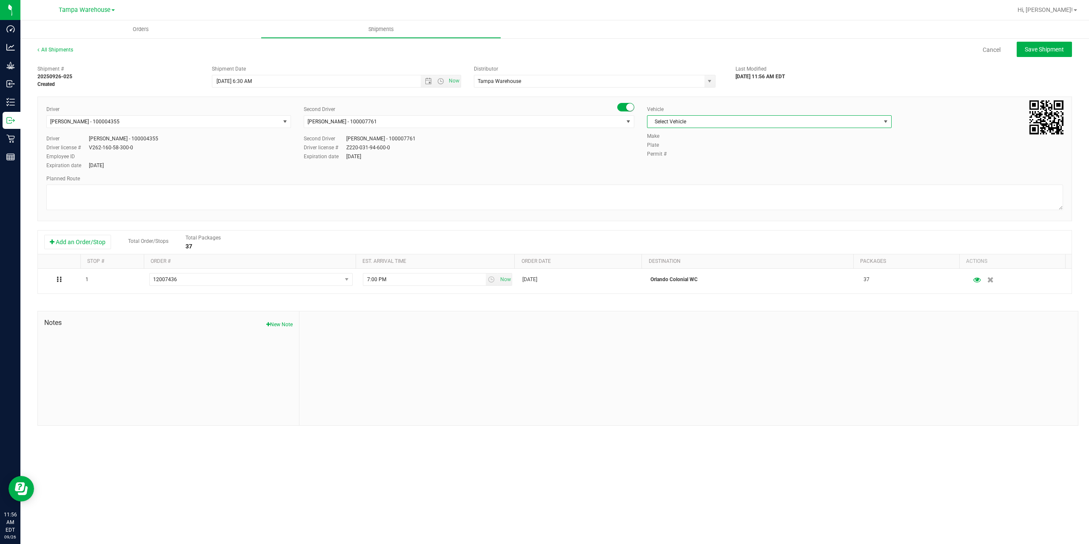
click at [711, 123] on span "Select Vehicle" at bounding box center [763, 122] width 233 height 12
click at [725, 170] on li "FL-EXPRESS-01" at bounding box center [769, 168] width 244 height 13
click at [671, 199] on textarea at bounding box center [554, 198] width 1016 height 26
paste textarea "Deltona WC Oviedo WC Colonial WC Orlando WC Clermont WC Winter Haven WC Lakelan…"
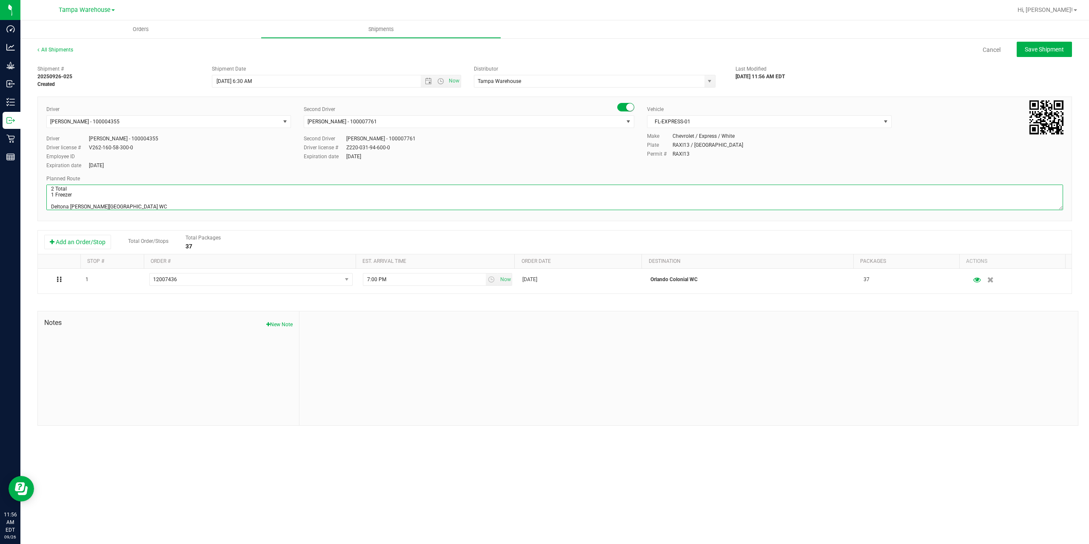
scroll to position [45, 0]
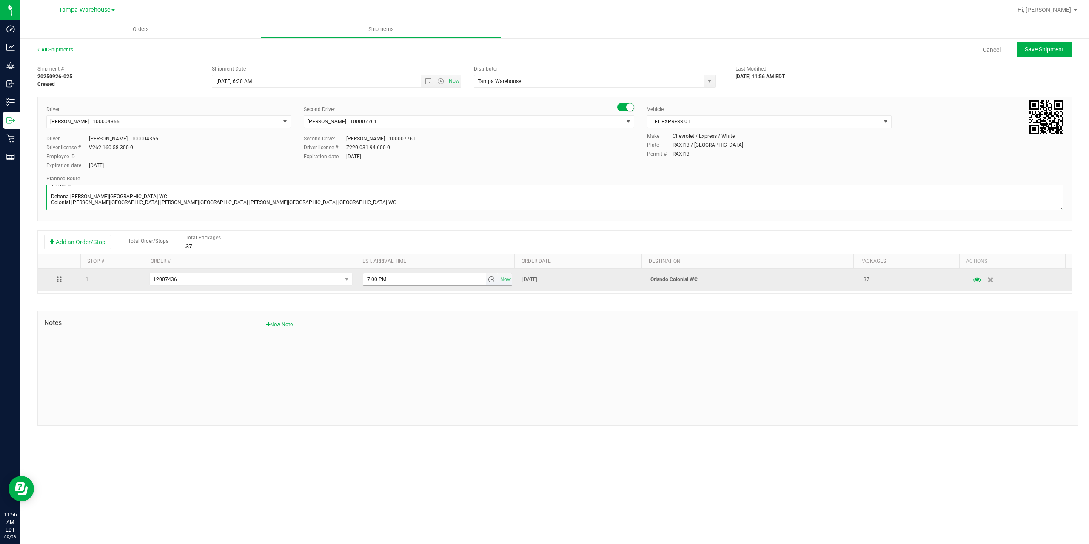
click at [488, 282] on span "select" at bounding box center [491, 279] width 7 height 7
type textarea "Colonial WC 2 Total 1 Freezer Deltona WC Oviedo WC Colonial WC Orlando WC Clerm…"
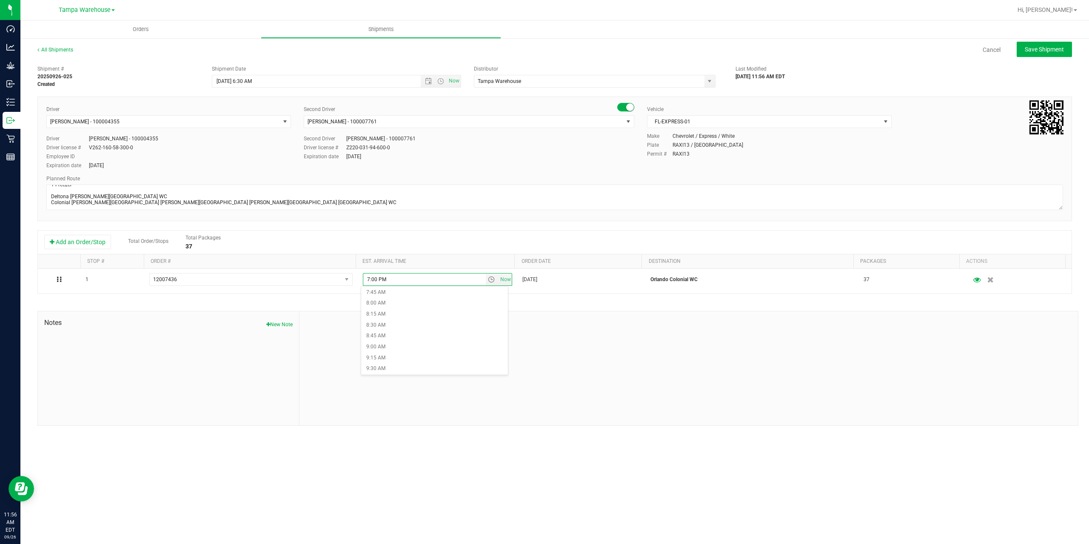
scroll to position [468, 0]
click at [453, 331] on li "11:30 AM" at bounding box center [434, 328] width 147 height 11
click at [493, 327] on div at bounding box center [688, 368] width 778 height 114
click at [1052, 48] on span "Save Shipment" at bounding box center [1043, 49] width 39 height 7
type input "9/29/2025 10:30 AM"
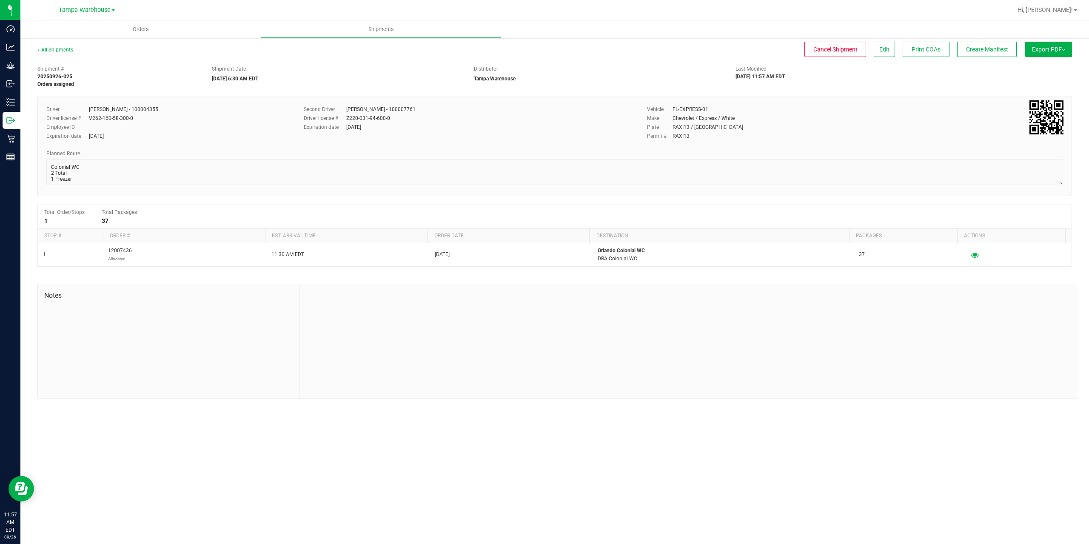
click at [1052, 48] on span "Export PDF" at bounding box center [1048, 49] width 33 height 7
click at [1036, 65] on li "Manifest by Package ID" at bounding box center [1046, 68] width 86 height 13
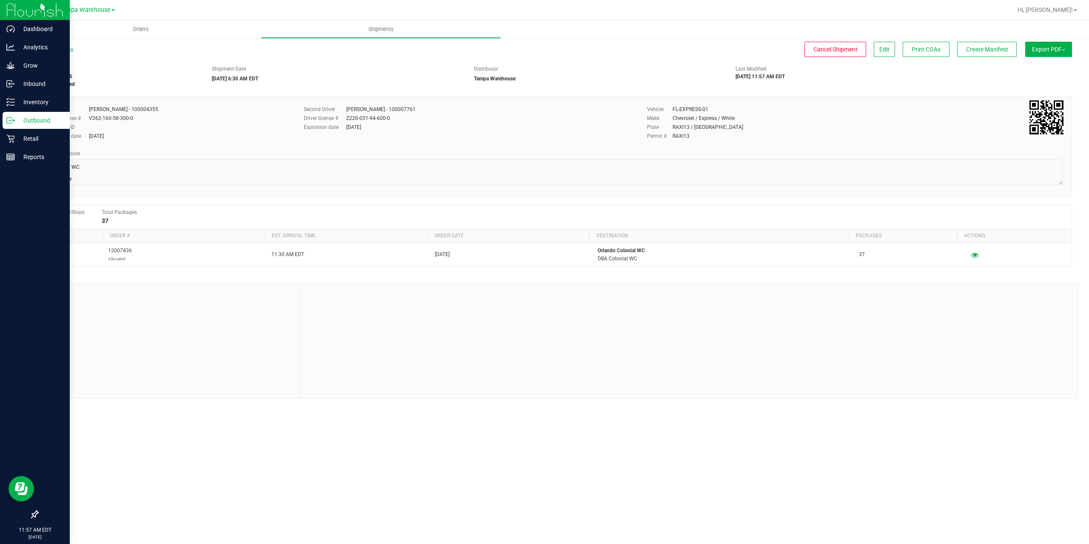
click at [14, 122] on icon at bounding box center [10, 120] width 9 height 9
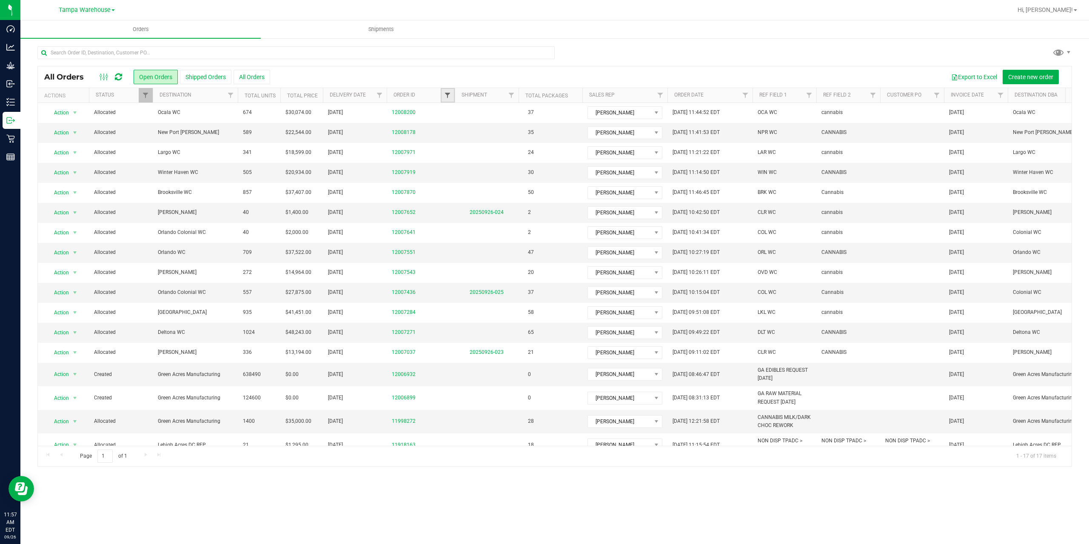
click at [450, 97] on span "Filter" at bounding box center [447, 95] width 7 height 7
type input "7641"
click at [446, 127] on button "Filter" at bounding box center [466, 136] width 41 height 19
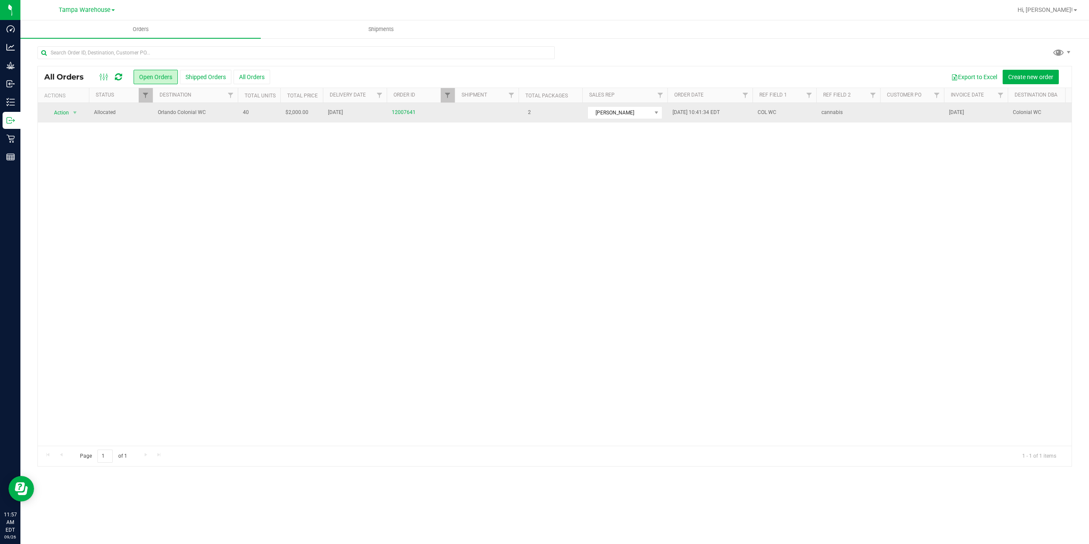
click at [213, 112] on span "Orlando Colonial WC" at bounding box center [195, 112] width 75 height 8
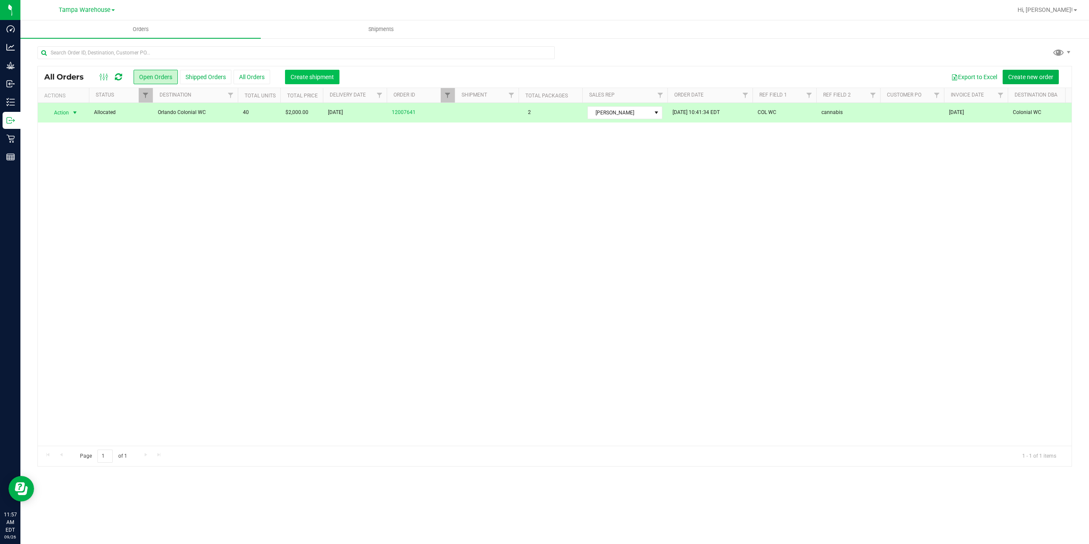
click at [298, 79] on span "Create shipment" at bounding box center [311, 77] width 43 height 7
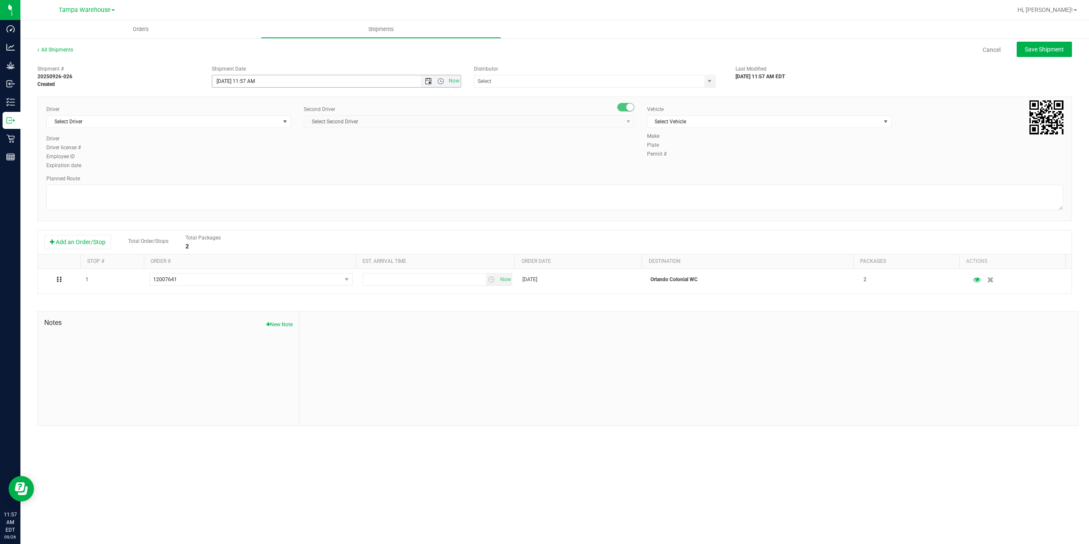
click at [426, 83] on span "Open the date view" at bounding box center [428, 81] width 7 height 7
click at [227, 181] on link "29" at bounding box center [232, 180] width 12 height 13
click at [439, 82] on span "Open the time view" at bounding box center [440, 81] width 7 height 7
click at [243, 109] on li "6:30 AM" at bounding box center [335, 109] width 247 height 11
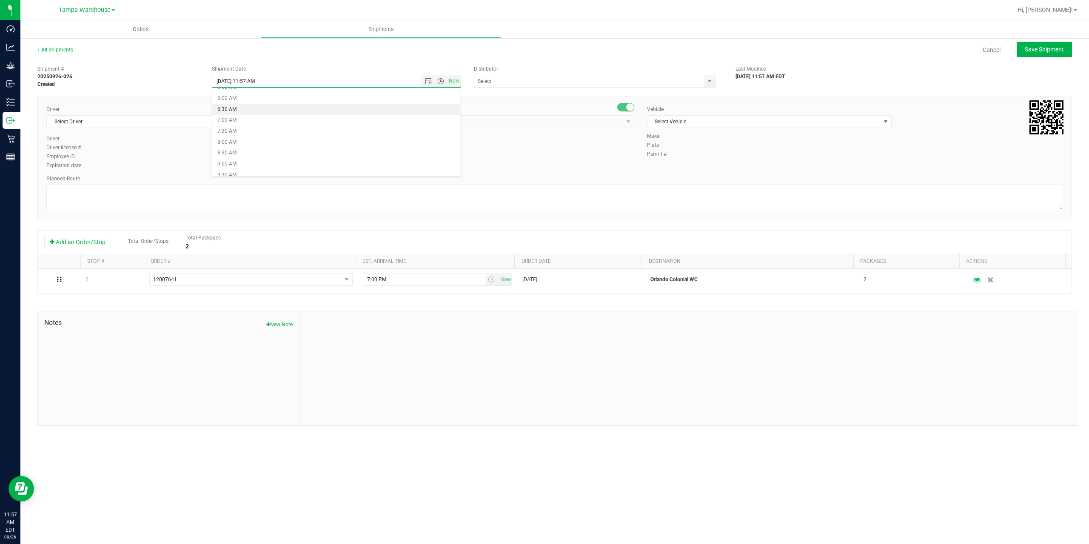
type input "9/29/2025 6:30 AM"
click at [519, 77] on input "text" at bounding box center [585, 81] width 223 height 12
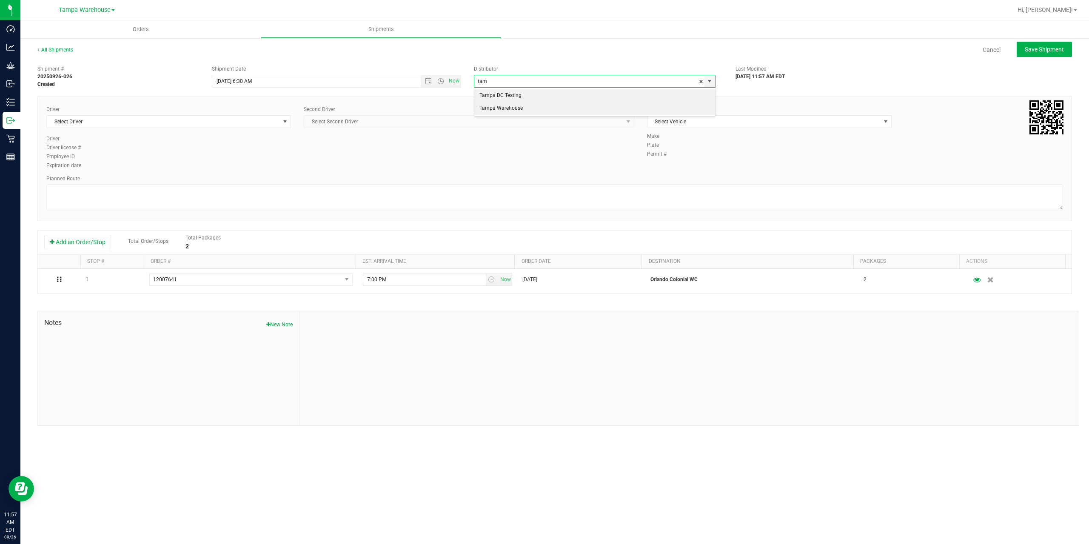
click at [504, 110] on li "Tampa Warehouse" at bounding box center [594, 108] width 241 height 13
type input "Tampa Warehouse"
click at [236, 128] on div "Driver Select Driver Select Driver Ian Albritton - 100006559 LOGAN ALLEN - 1000…" at bounding box center [168, 119] width 245 height 29
click at [236, 122] on span "Select Driver" at bounding box center [163, 122] width 233 height 12
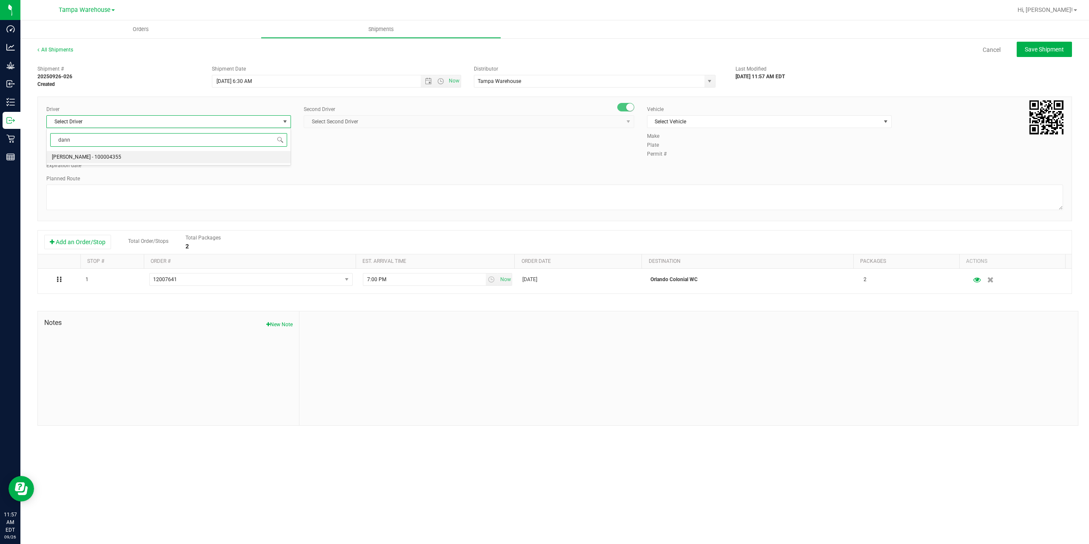
click at [169, 152] on li "Danny Vickers - 100004355" at bounding box center [169, 157] width 244 height 13
type input "dann"
click at [359, 118] on span "Select Second Driver" at bounding box center [463, 122] width 319 height 12
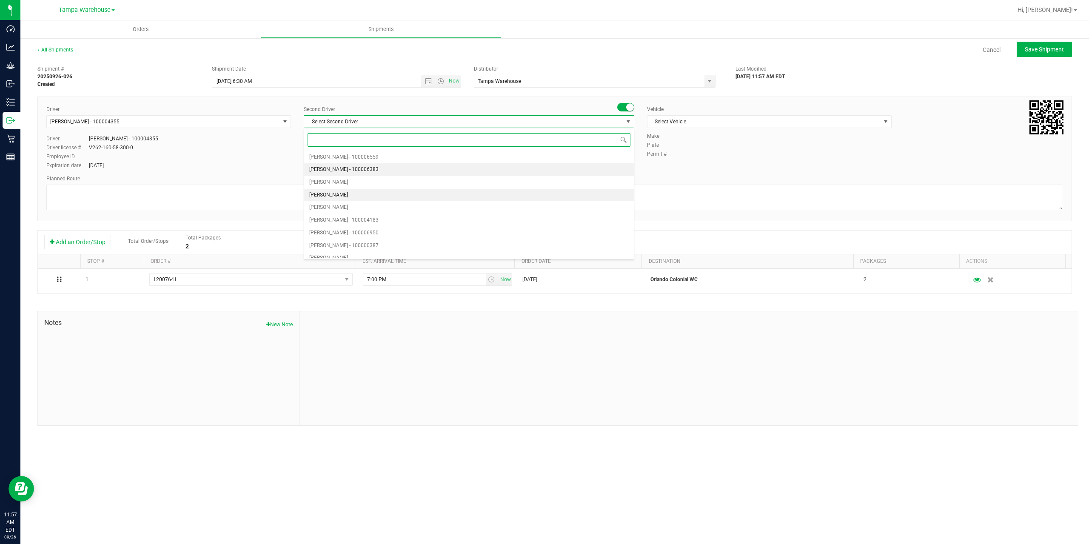
type input "z"
click at [389, 249] on li "Dustin Zonneville - 100007761" at bounding box center [469, 251] width 330 height 13
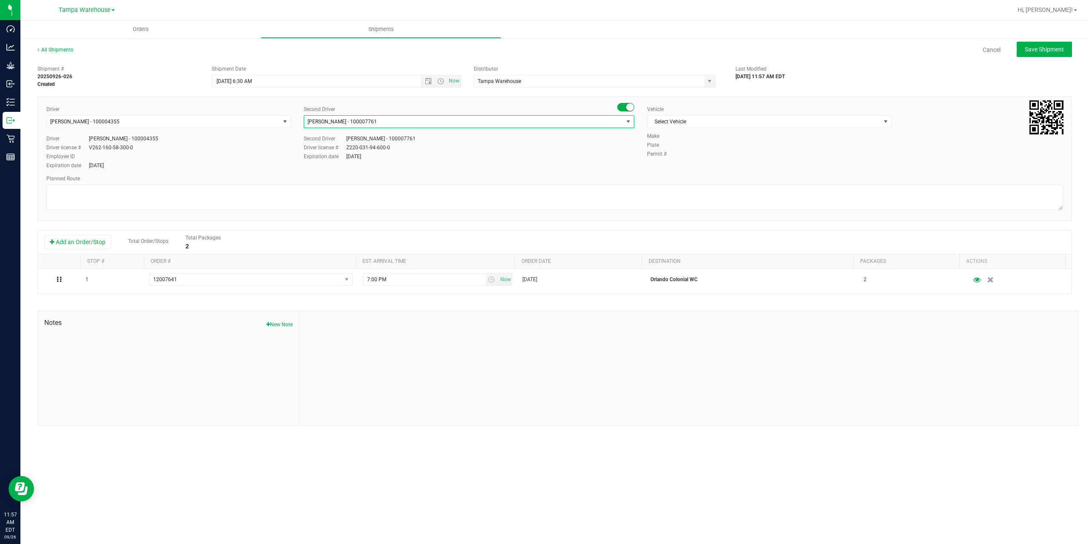
scroll to position [0, 0]
click at [784, 115] on span "Select Vehicle" at bounding box center [769, 121] width 245 height 13
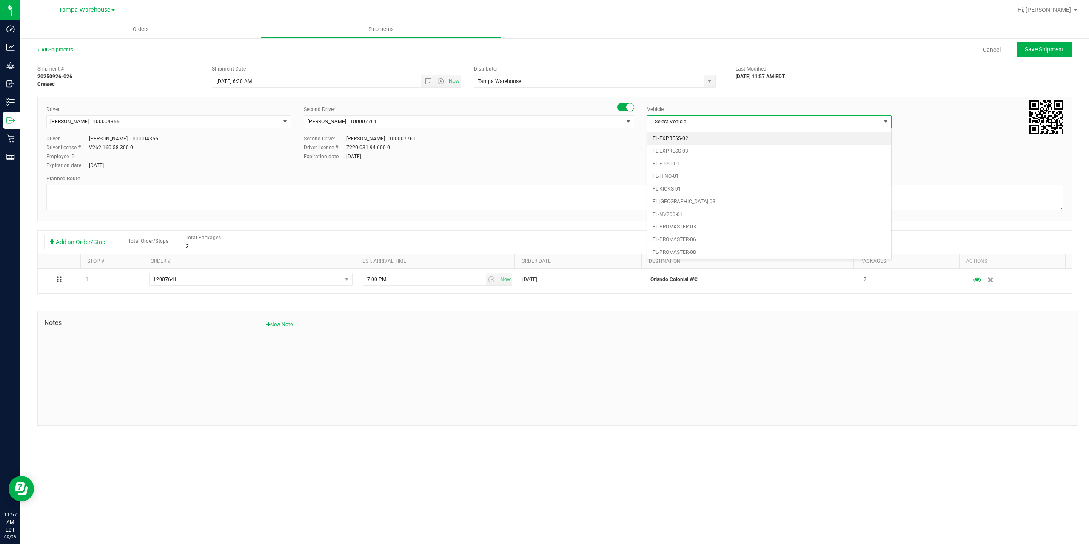
scroll to position [135, 0]
click at [697, 181] on li "FL-EXPRESS-01" at bounding box center [769, 177] width 244 height 13
click at [543, 189] on textarea at bounding box center [554, 198] width 1016 height 26
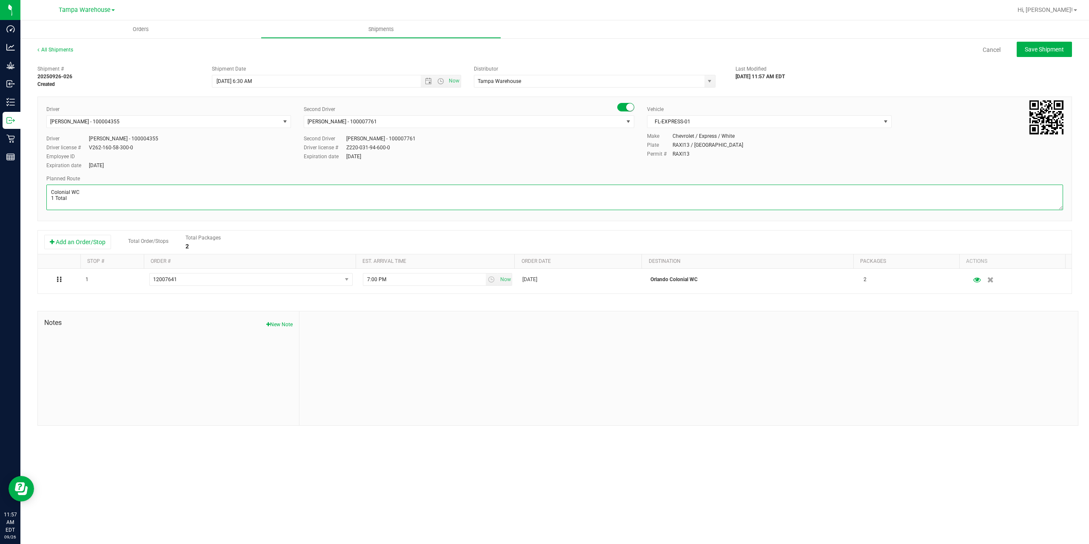
paste textarea "Deltona WC Oviedo WC Colonial WC Orlando WC Clermont WC Winter Haven WC Lakelan…"
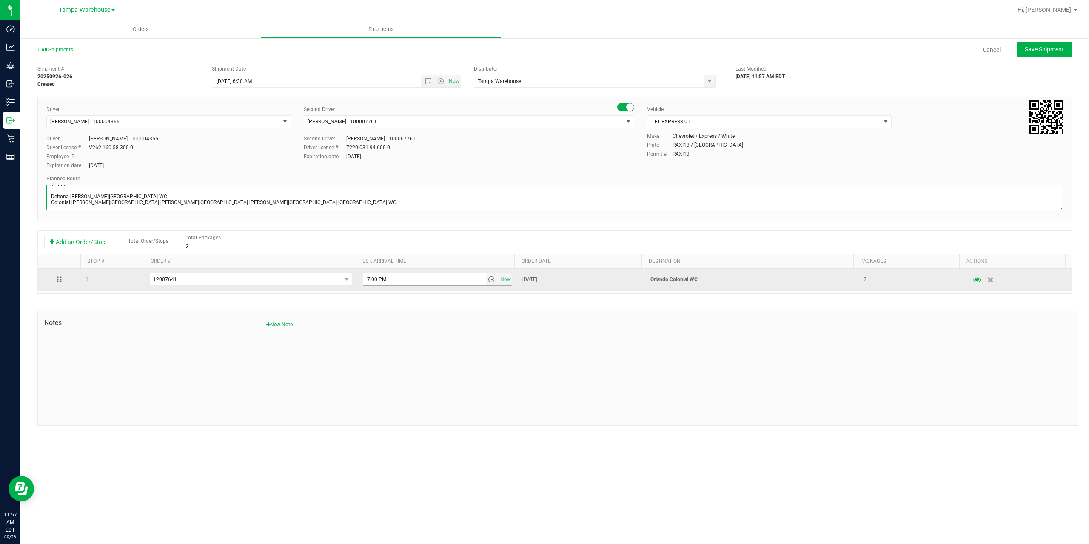
click at [489, 280] on span "select" at bounding box center [491, 279] width 7 height 7
type textarea "Colonial WC 1 Total Deltona WC Oviedo WC Colonial WC Orlando WC Clermont WC Win…"
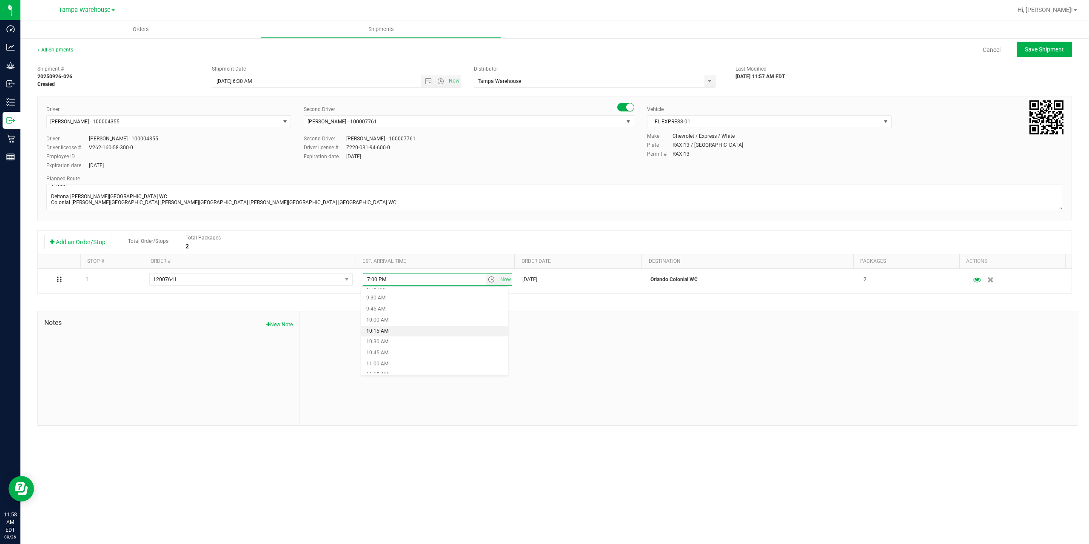
scroll to position [425, 0]
click at [412, 368] on li "11:30 AM" at bounding box center [434, 371] width 147 height 11
click at [1033, 50] on span "Save Shipment" at bounding box center [1043, 49] width 39 height 7
type input "9/29/2025 10:30 AM"
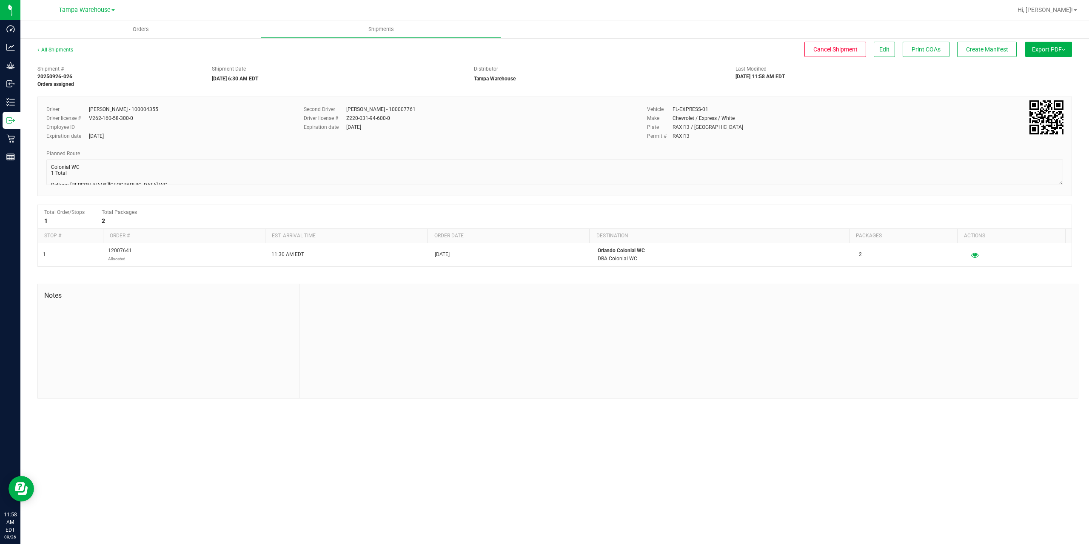
click at [1033, 50] on span "Export PDF" at bounding box center [1048, 49] width 33 height 7
click at [1032, 67] on span "Manifest by Package ID" at bounding box center [1036, 68] width 54 height 6
click at [995, 57] on button "Create Manifest" at bounding box center [987, 49] width 60 height 15
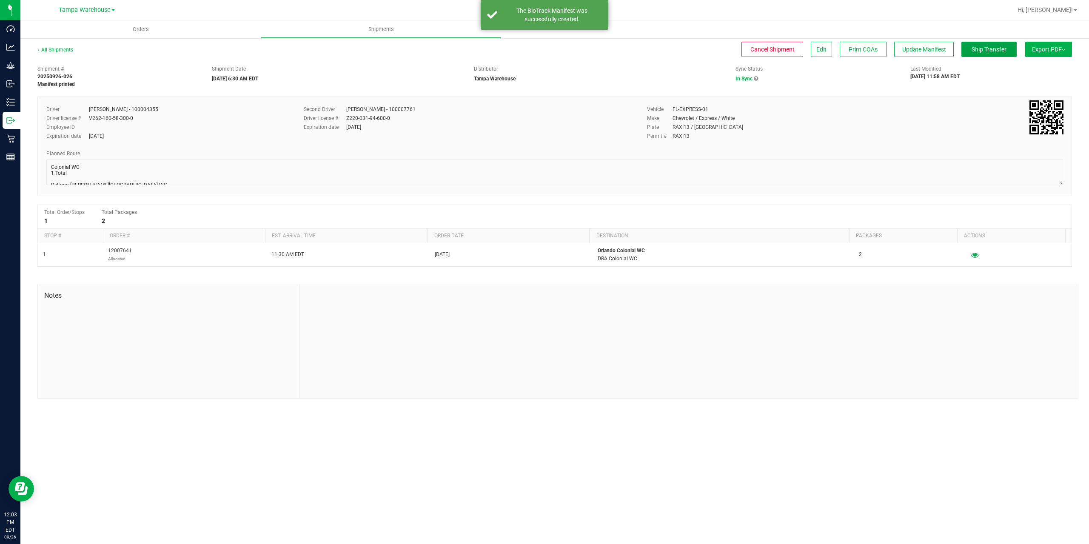
click at [995, 57] on button "Ship Transfer" at bounding box center [988, 49] width 55 height 15
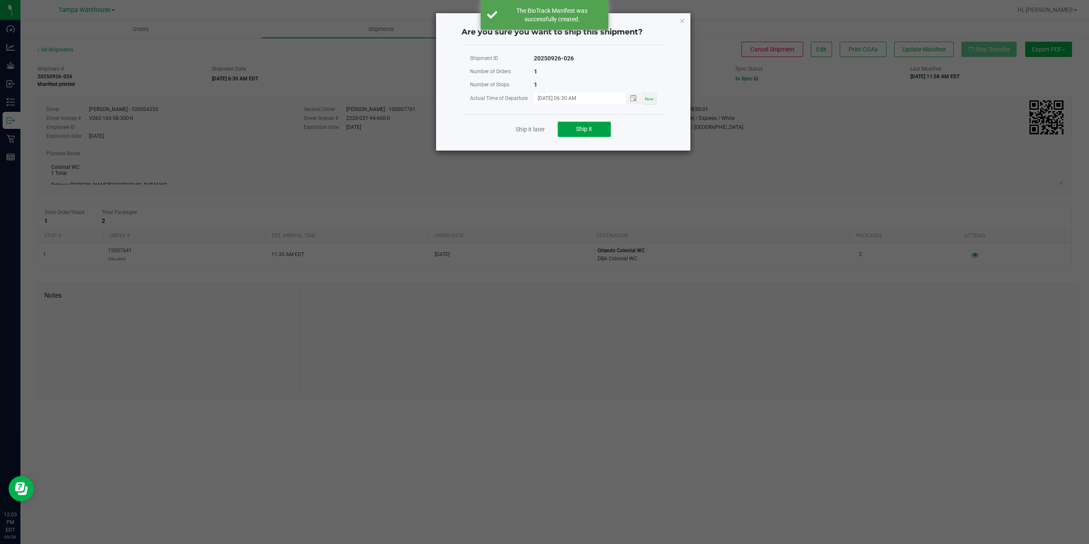
click at [603, 124] on button "Ship it" at bounding box center [584, 129] width 53 height 15
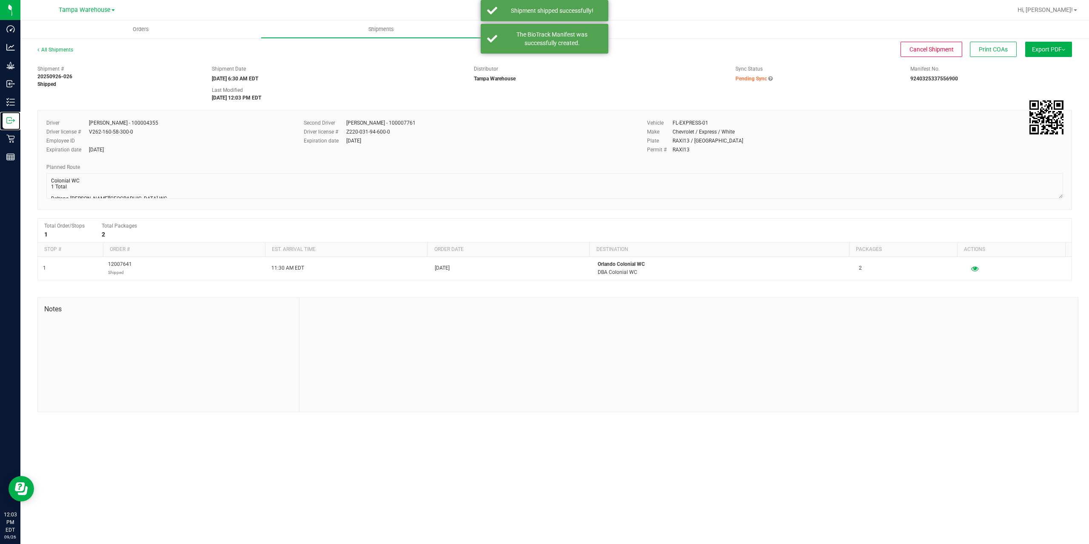
click at [12, 122] on icon at bounding box center [10, 120] width 9 height 9
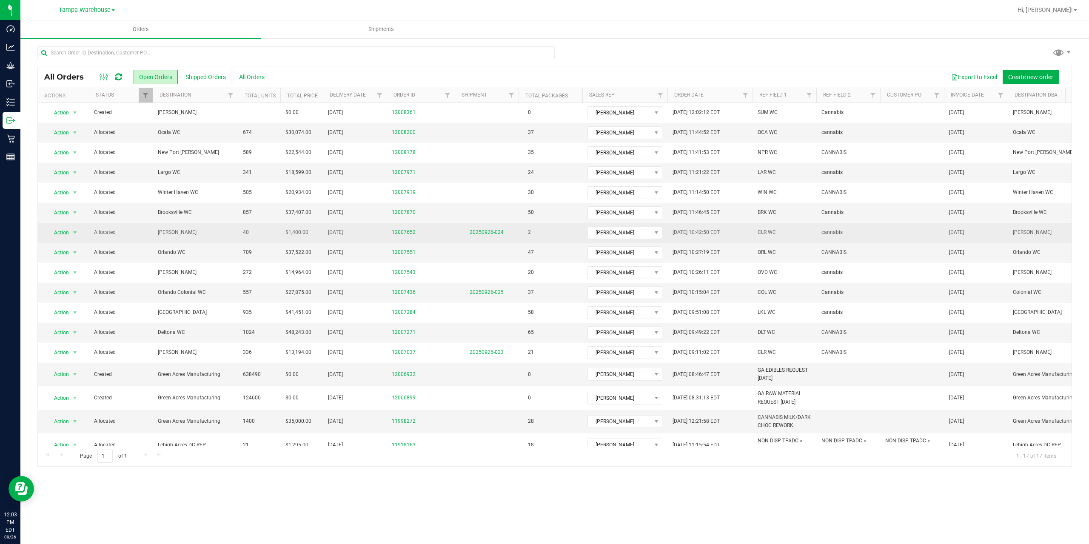
click at [485, 233] on link "20250926-024" at bounding box center [486, 232] width 34 height 6
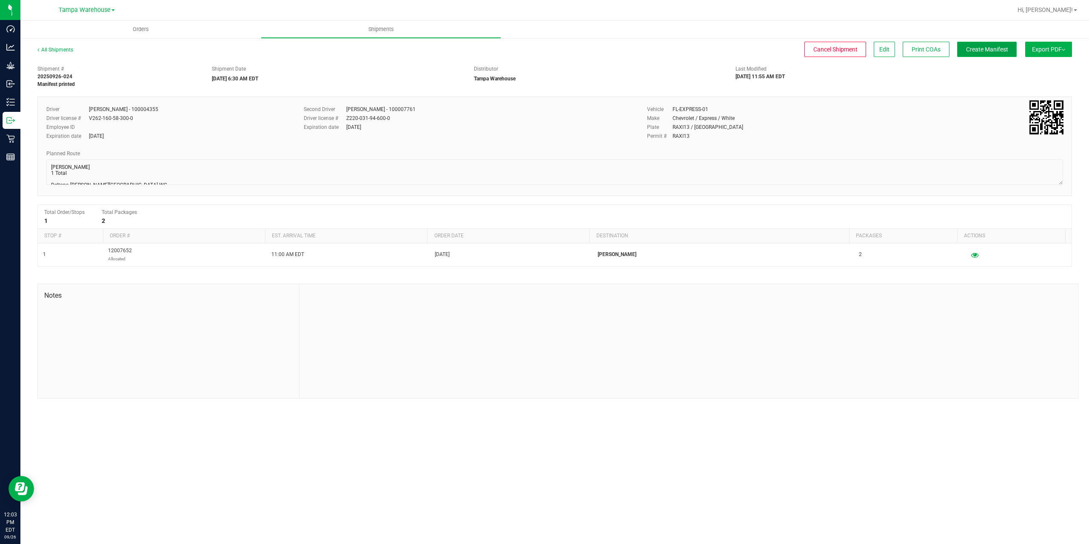
click at [976, 53] on span "Create Manifest" at bounding box center [987, 49] width 42 height 7
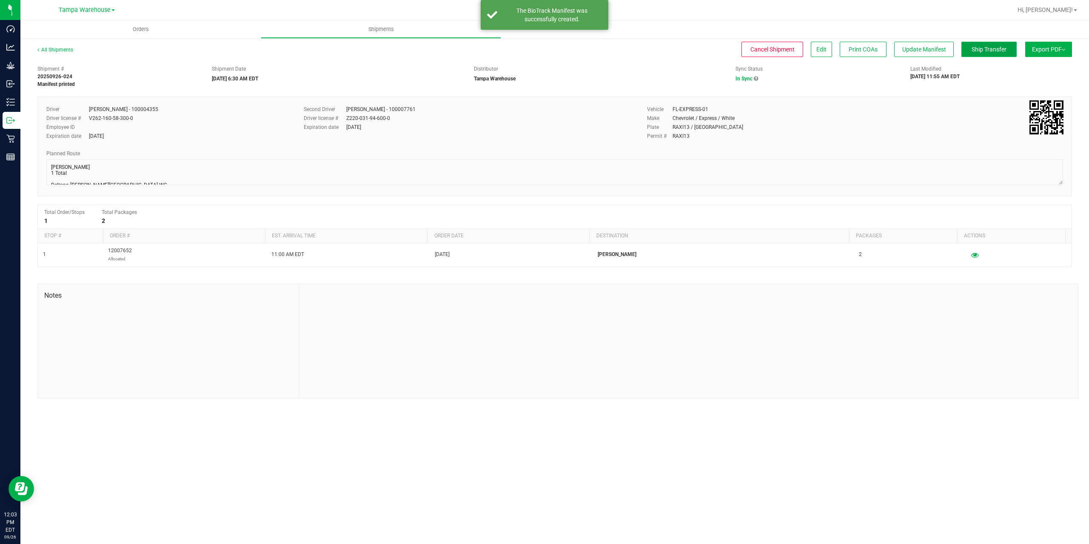
click at [976, 53] on span "Ship Transfer" at bounding box center [988, 49] width 35 height 7
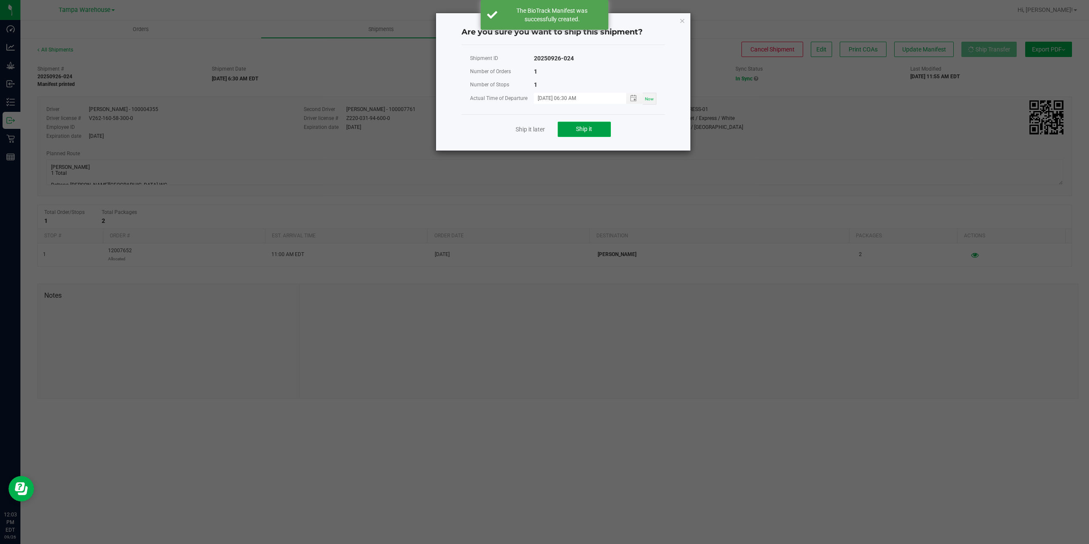
click at [582, 134] on button "Ship it" at bounding box center [584, 129] width 53 height 15
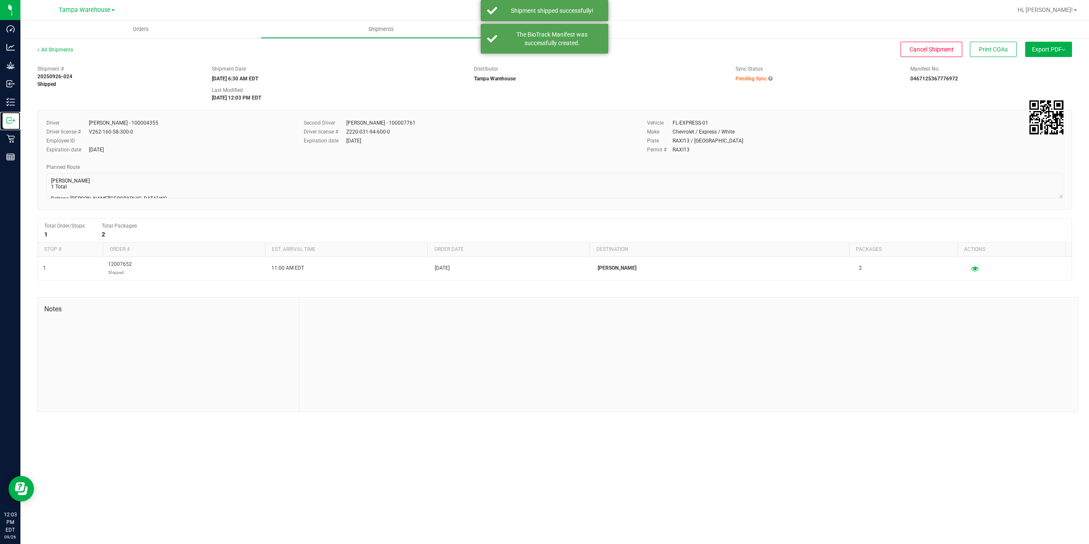
click at [11, 119] on icon at bounding box center [10, 120] width 9 height 9
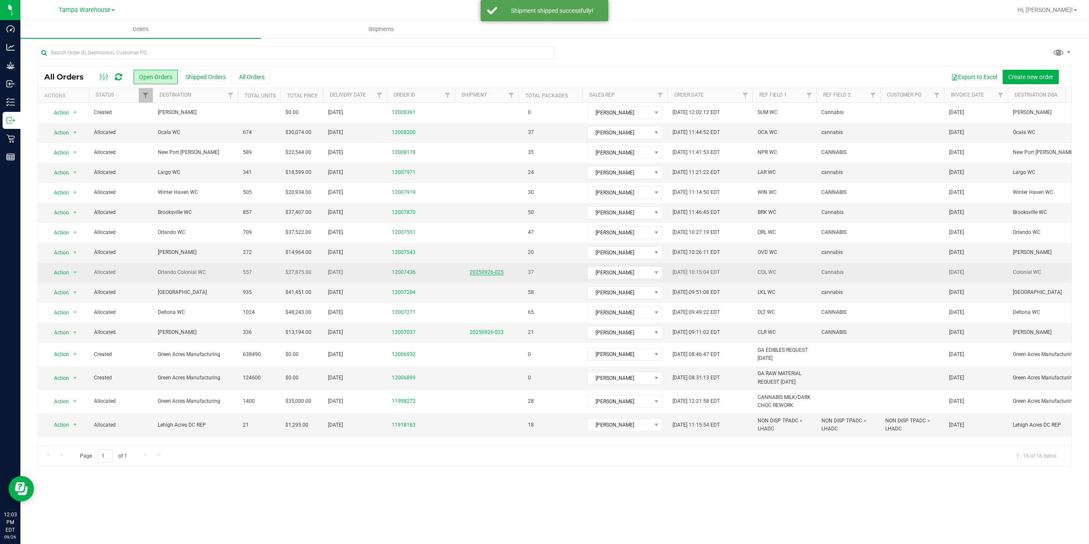
click at [484, 272] on link "20250926-025" at bounding box center [486, 272] width 34 height 6
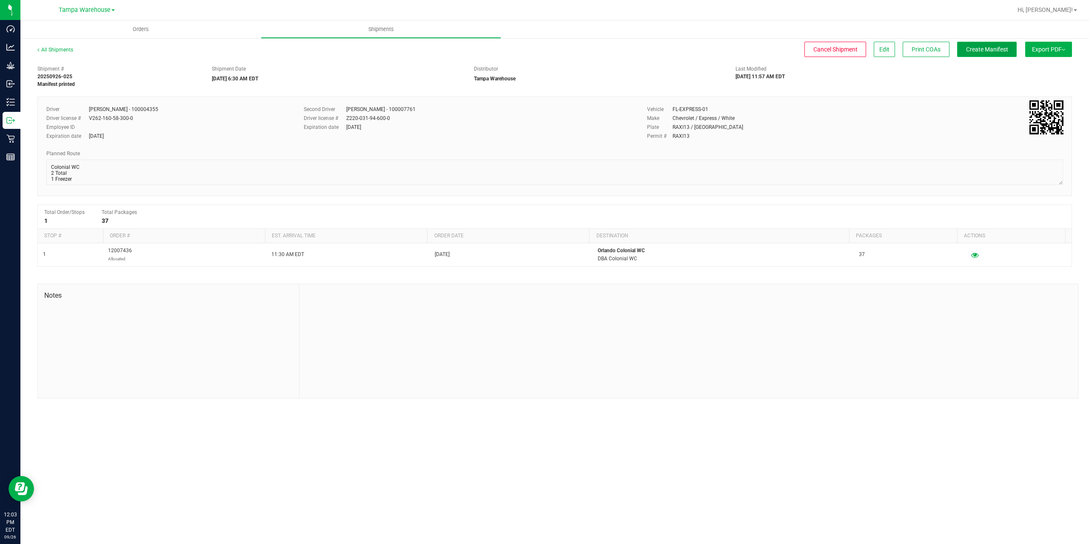
click at [984, 51] on span "Create Manifest" at bounding box center [987, 49] width 42 height 7
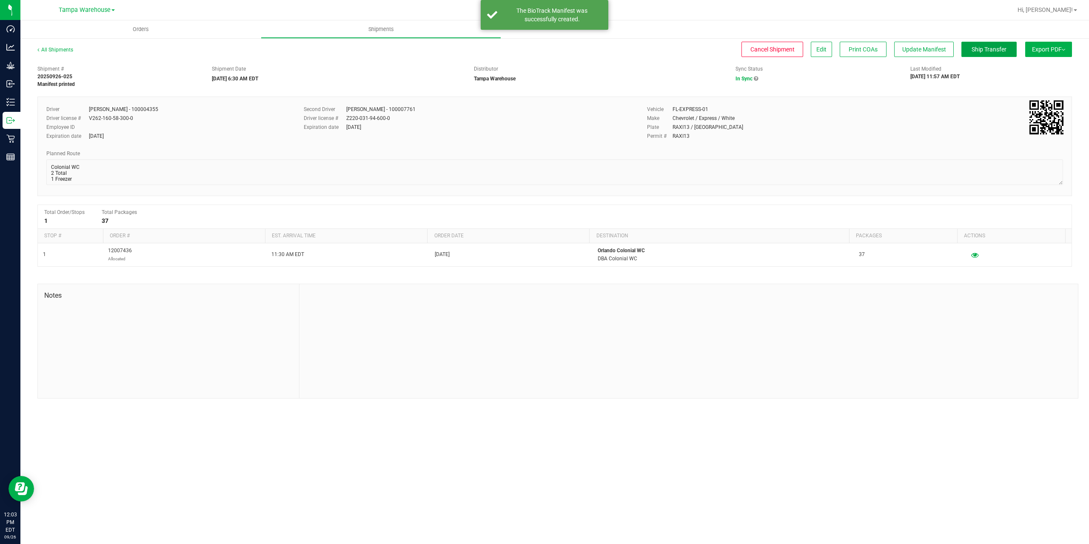
click at [984, 51] on span "Ship Transfer" at bounding box center [988, 49] width 35 height 7
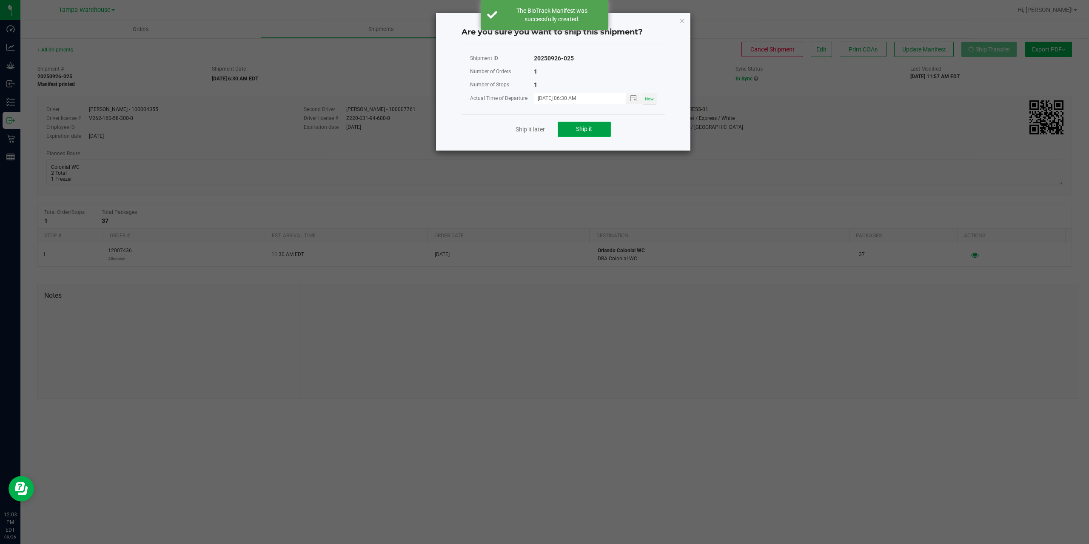
click at [571, 131] on button "Ship it" at bounding box center [584, 129] width 53 height 15
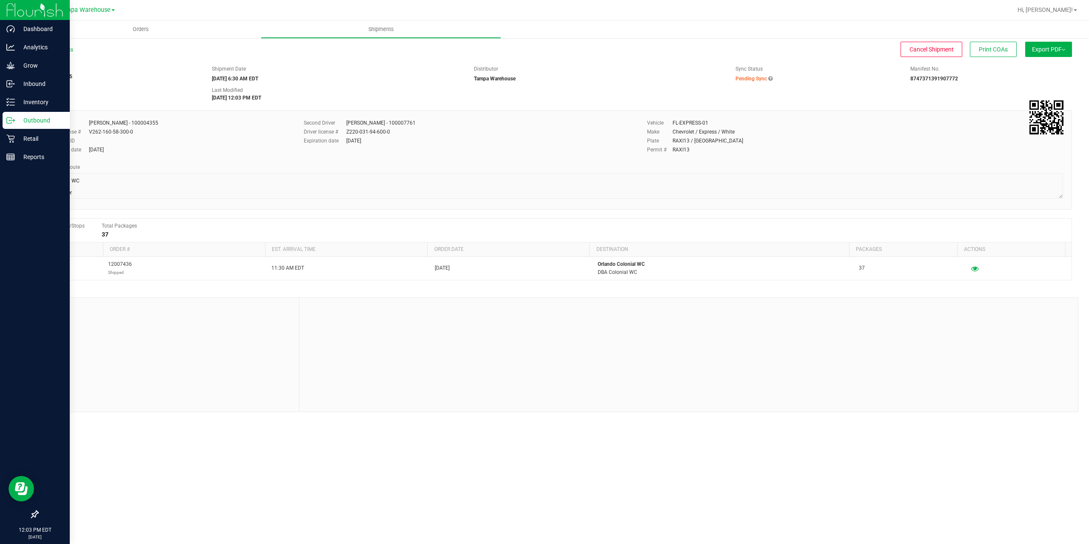
click at [8, 126] on div "Outbound" at bounding box center [36, 120] width 67 height 17
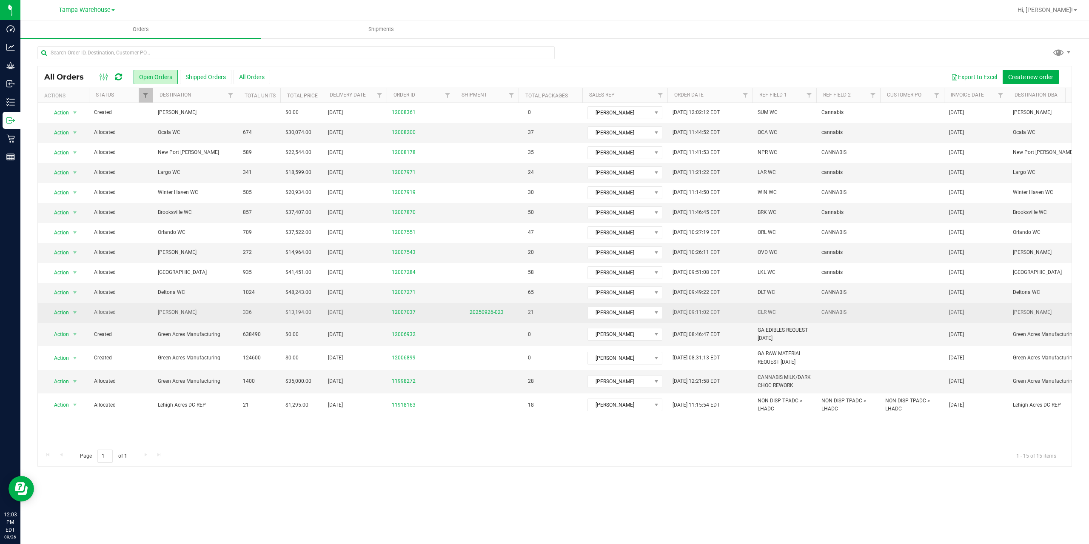
click at [484, 312] on link "20250926-023" at bounding box center [486, 312] width 34 height 6
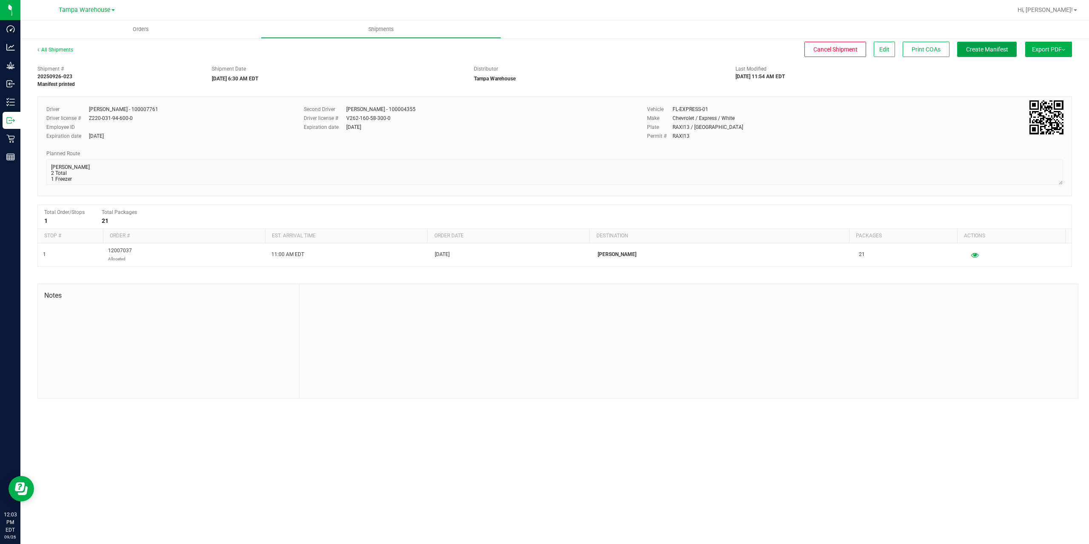
click at [996, 52] on span "Create Manifest" at bounding box center [987, 49] width 42 height 7
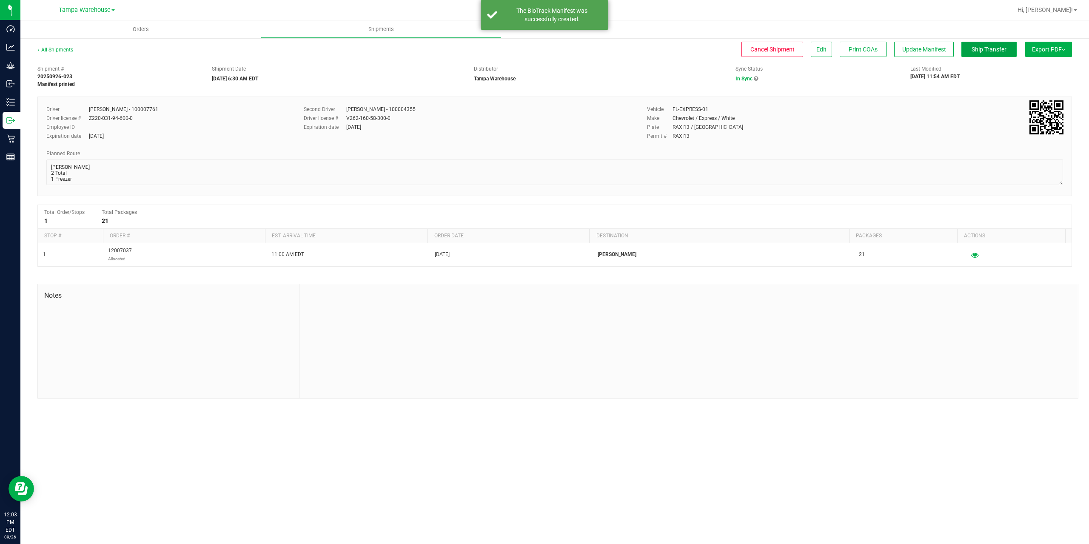
click at [996, 52] on span "Ship Transfer" at bounding box center [988, 49] width 35 height 7
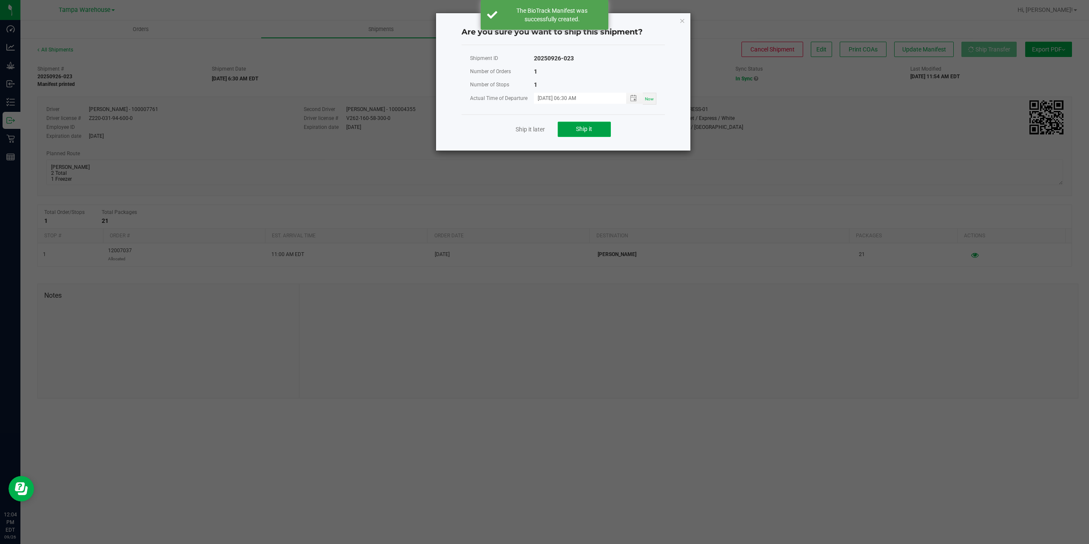
click at [563, 130] on button "Ship it" at bounding box center [584, 129] width 53 height 15
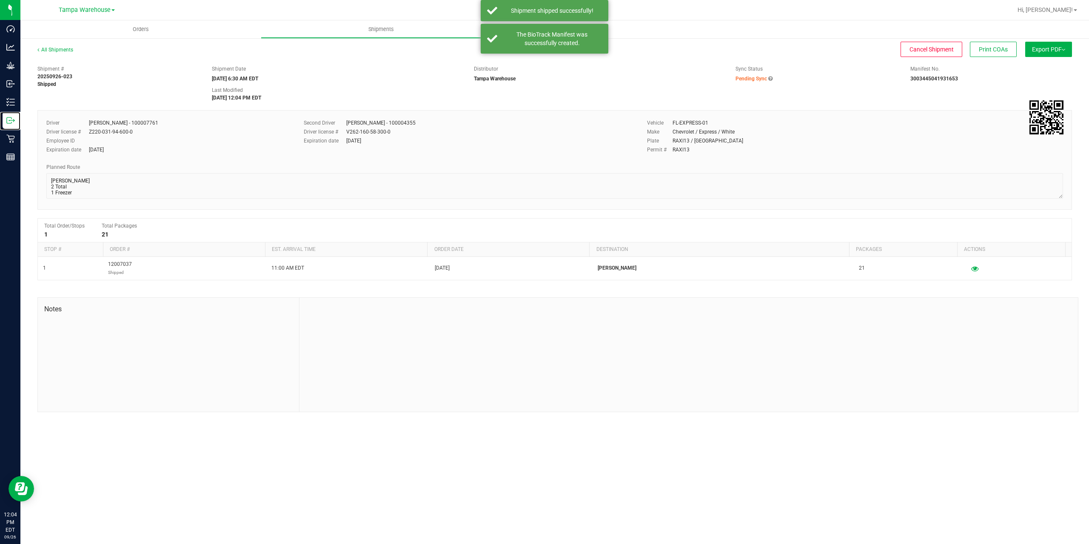
click at [14, 121] on icon at bounding box center [13, 120] width 1 height 1
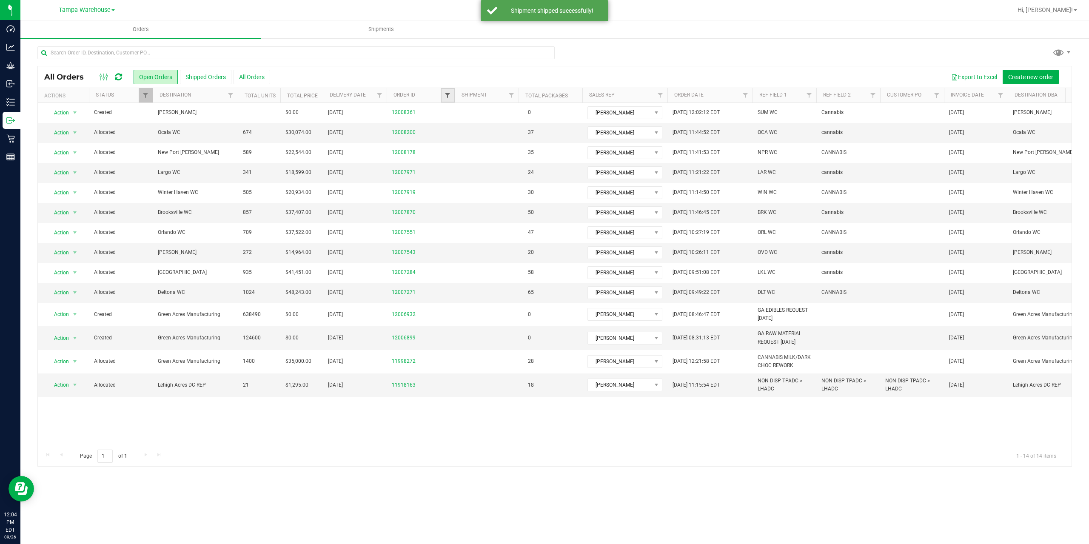
click at [447, 97] on span "Filter" at bounding box center [447, 95] width 7 height 7
type input "7271"
click at [459, 137] on button "Filter" at bounding box center [466, 136] width 41 height 19
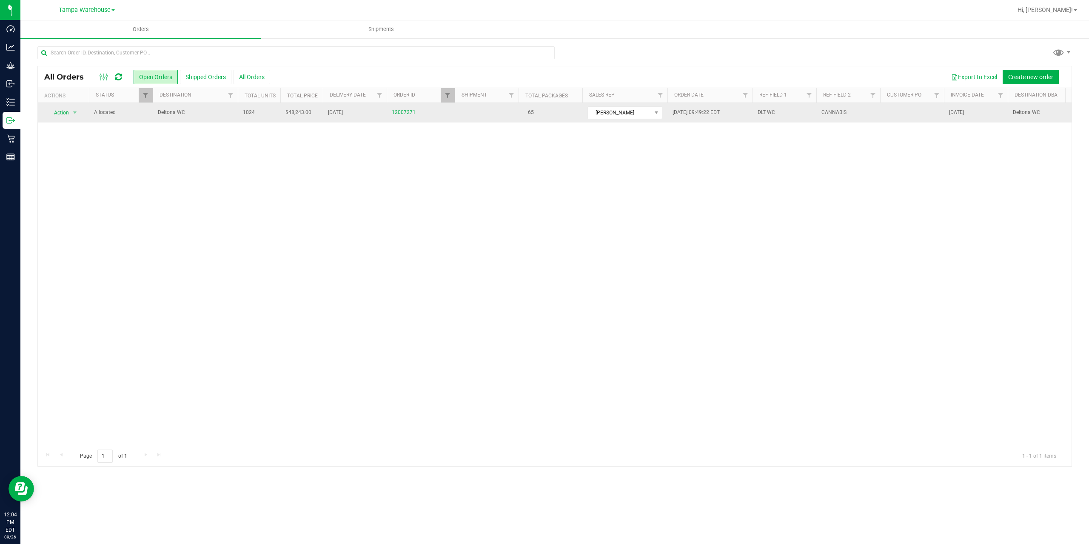
click at [210, 116] on span "Deltona WC" at bounding box center [195, 112] width 75 height 8
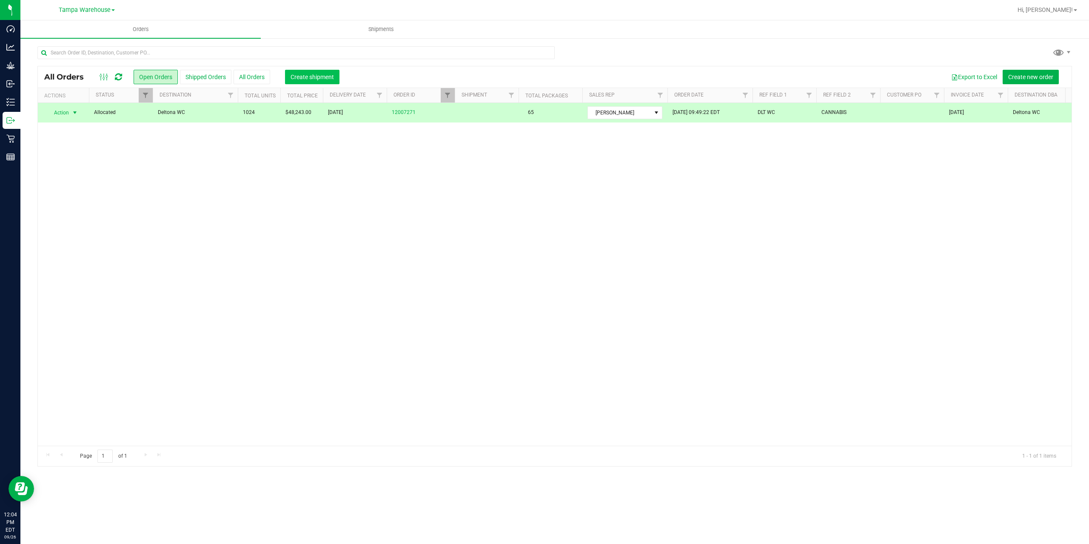
click at [308, 77] on span "Create shipment" at bounding box center [311, 77] width 43 height 7
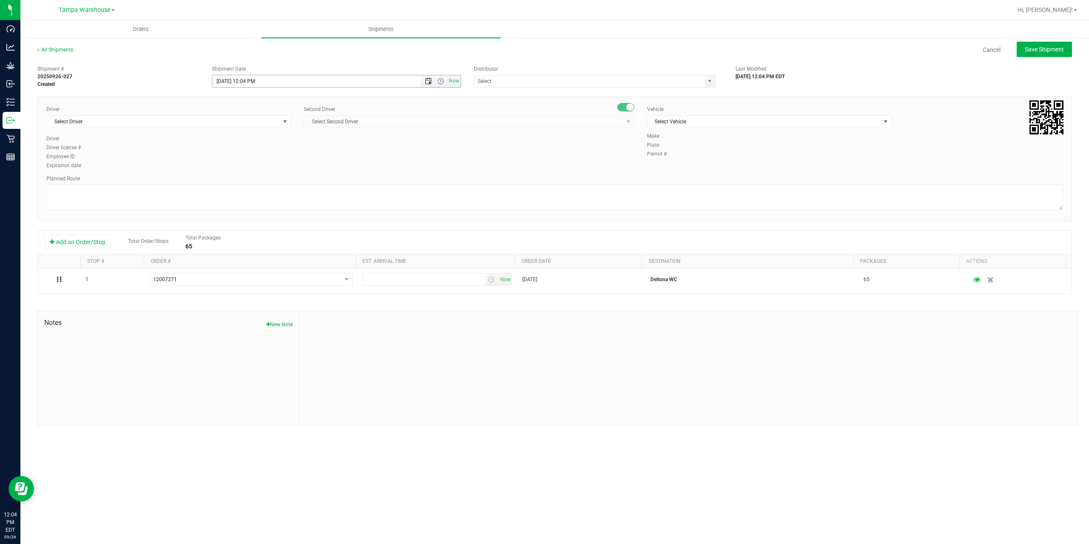
click at [427, 80] on span "Open the date view" at bounding box center [428, 81] width 7 height 7
click at [231, 182] on link "29" at bounding box center [232, 180] width 12 height 13
click at [438, 82] on span "Open the time view" at bounding box center [440, 81] width 7 height 7
click at [244, 152] on li "6:30 AM" at bounding box center [335, 152] width 247 height 11
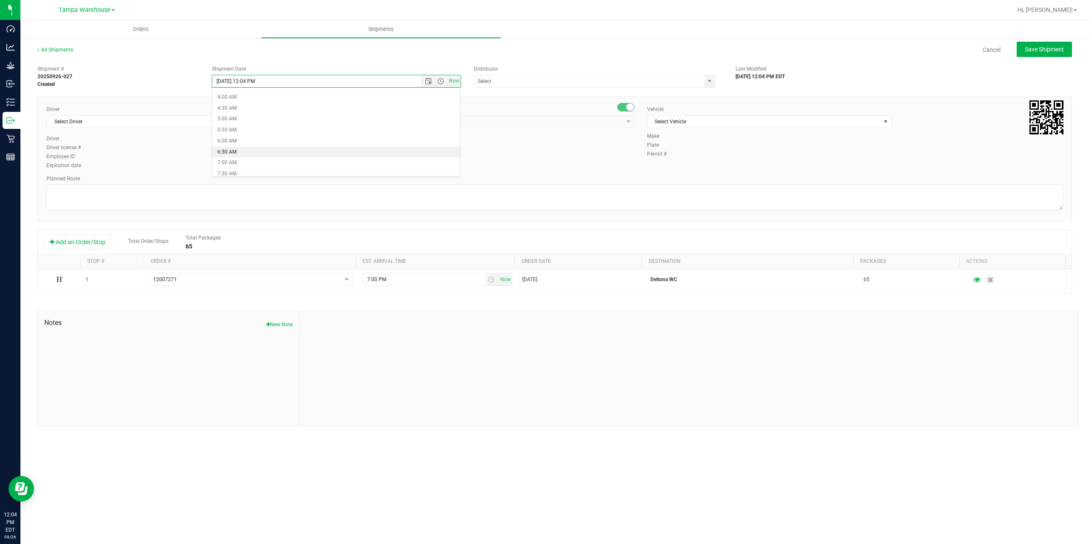
type input "9/29/2025 6:30 AM"
click at [526, 82] on input "text" at bounding box center [585, 81] width 223 height 12
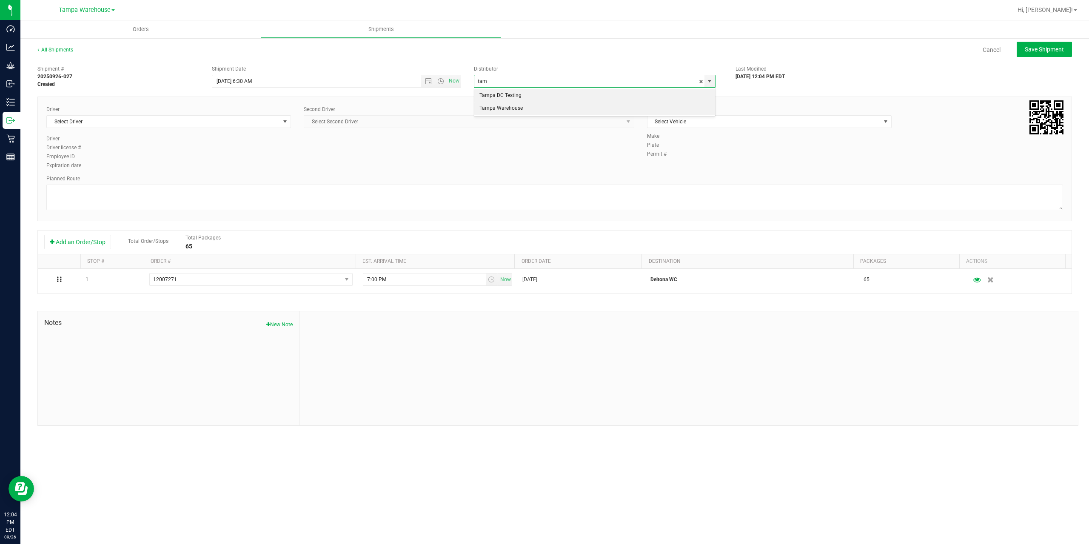
click at [519, 108] on li "Tampa Warehouse" at bounding box center [594, 108] width 241 height 13
type input "Tampa Warehouse"
click at [176, 123] on span "Select Driver" at bounding box center [163, 122] width 233 height 12
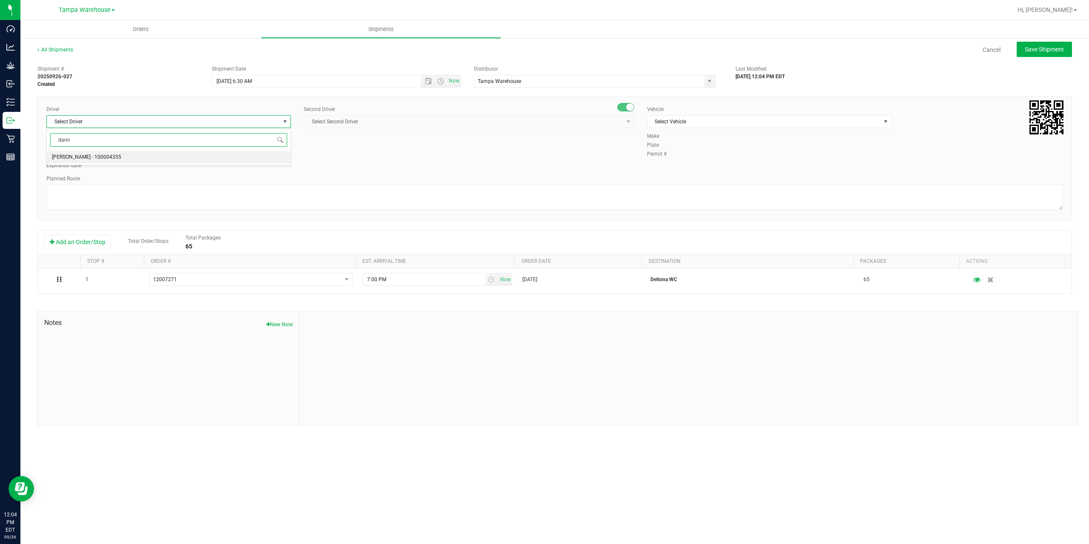
click at [159, 161] on li "Danny Vickers - 100004355" at bounding box center [169, 157] width 244 height 13
type input "dann"
click at [403, 125] on span "Select Second Driver" at bounding box center [463, 122] width 319 height 12
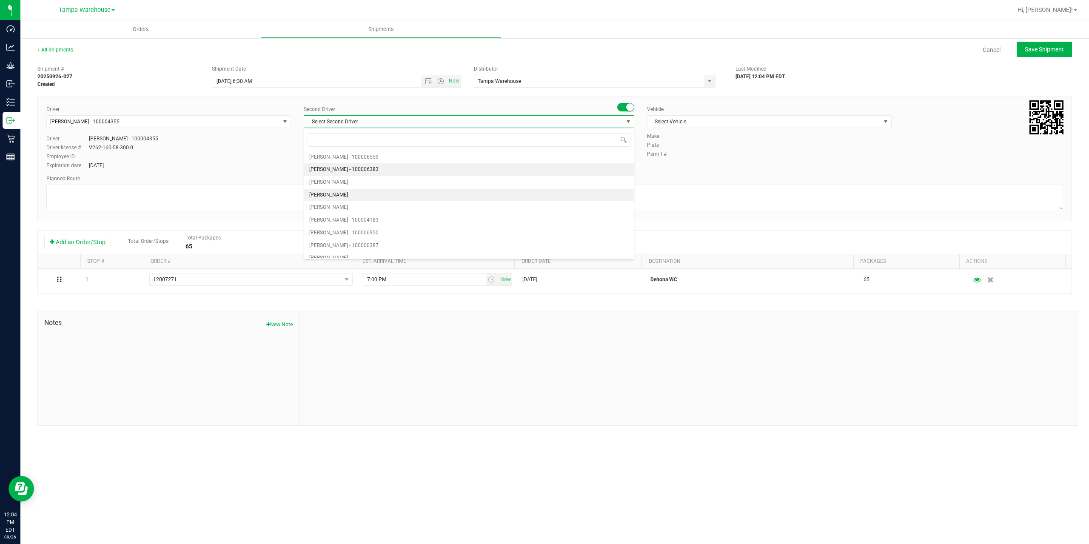
type input "z"
click at [353, 252] on span "Dustin Zonneville - 100007761" at bounding box center [343, 251] width 69 height 11
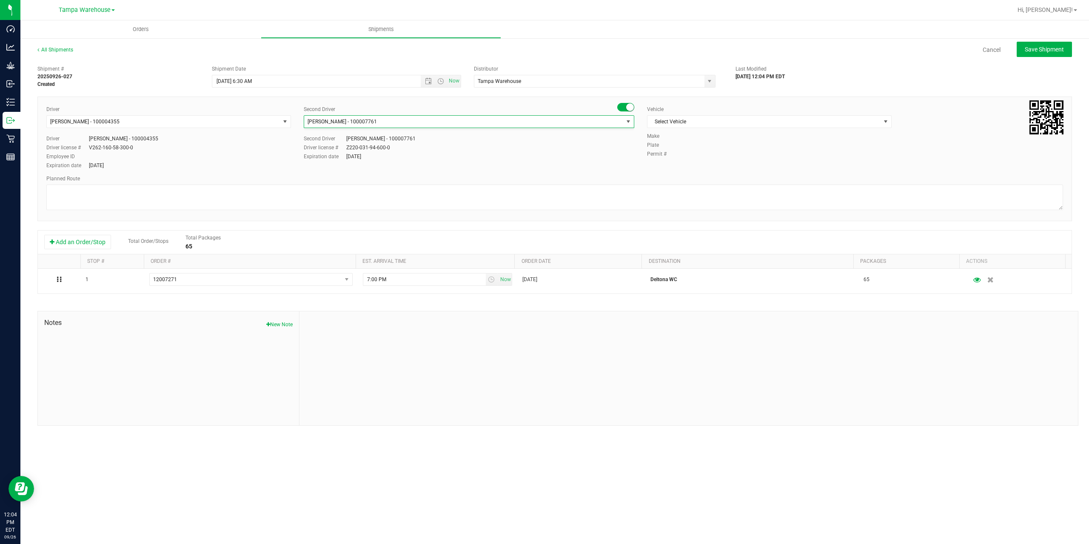
scroll to position [0, 0]
click at [714, 122] on span "Select Vehicle" at bounding box center [763, 122] width 233 height 12
click at [725, 170] on li "FL-EXPRESS-01" at bounding box center [769, 168] width 244 height 13
click at [669, 197] on textarea at bounding box center [554, 198] width 1016 height 26
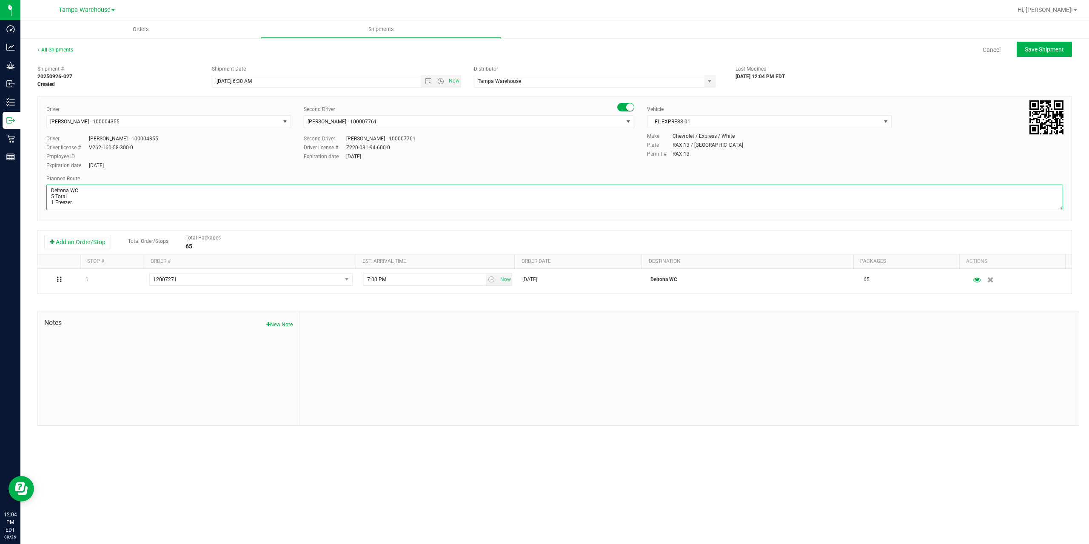
paste textarea "Deltona WC Oviedo WC Colonial WC Orlando WC Clermont WC Winter Haven WC Lakelan…"
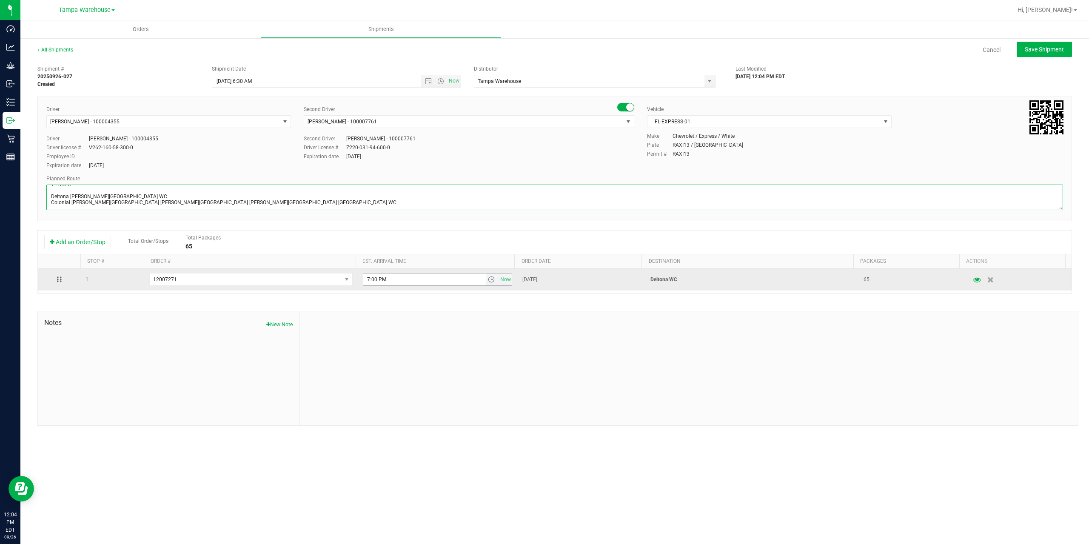
click at [490, 277] on span "select" at bounding box center [491, 279] width 7 height 7
type textarea "Deltona WC 5 Total 1 Freezer Deltona WC Oviedo WC Colonial WC Orlando WC Clermo…"
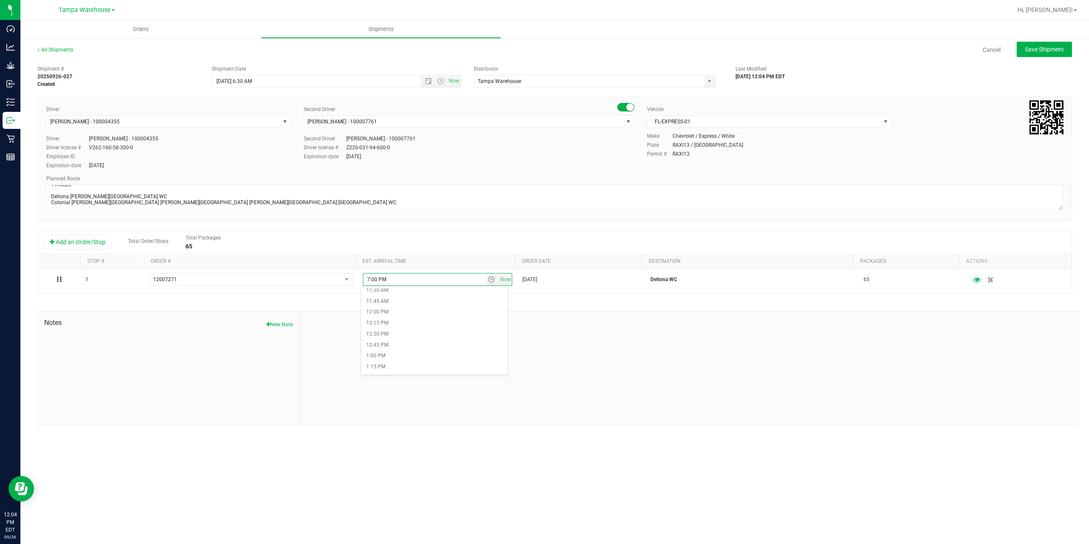
scroll to position [510, 0]
click at [396, 371] on li "1:30 PM" at bounding box center [434, 373] width 147 height 11
click at [471, 351] on div at bounding box center [688, 368] width 778 height 114
click at [1045, 48] on span "Save Shipment" at bounding box center [1043, 49] width 39 height 7
type input "9/29/2025 10:30 AM"
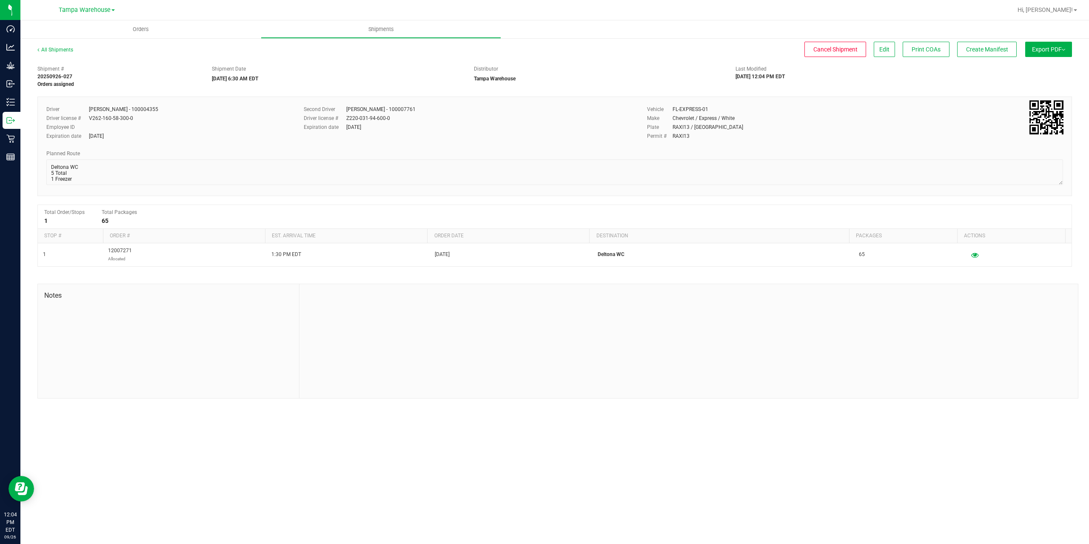
click at [1045, 48] on span "Export PDF" at bounding box center [1048, 49] width 33 height 7
click at [1033, 64] on li "Manifest by Package ID" at bounding box center [1046, 68] width 86 height 13
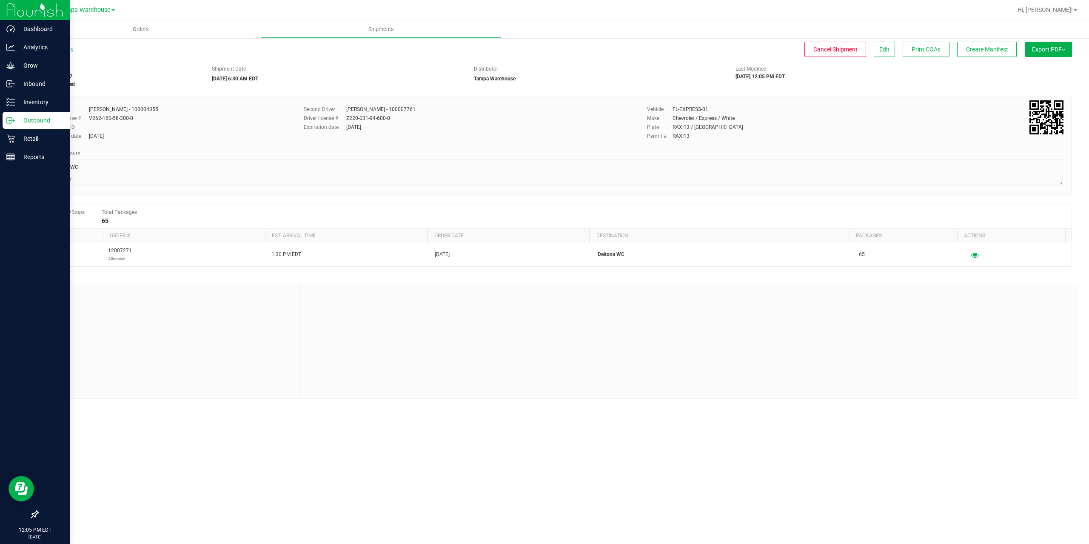
click at [14, 122] on icon at bounding box center [10, 120] width 9 height 9
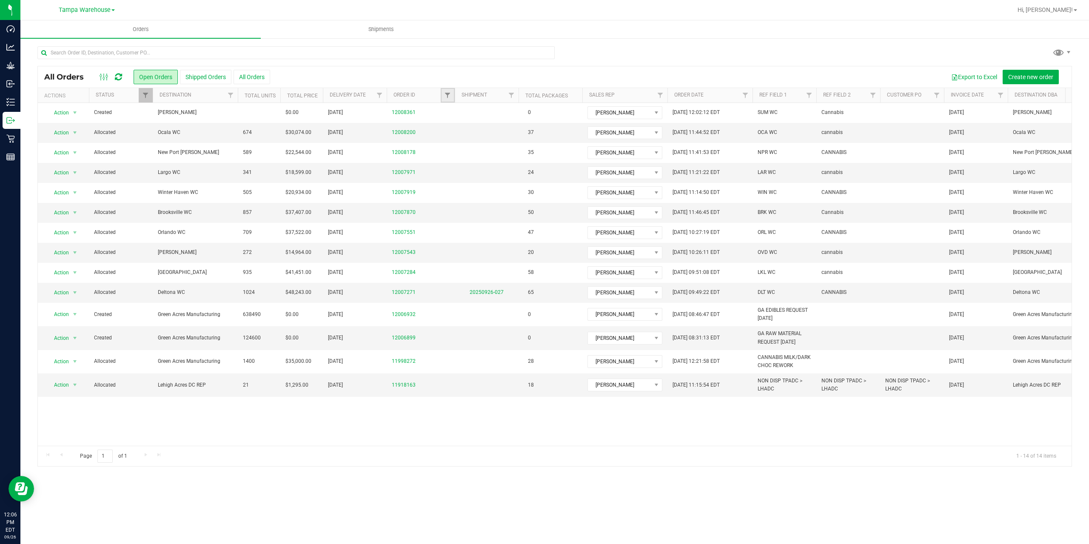
click at [442, 99] on link "Filter" at bounding box center [448, 95] width 14 height 14
type input "7284"
click at [446, 127] on button "Filter" at bounding box center [466, 136] width 41 height 19
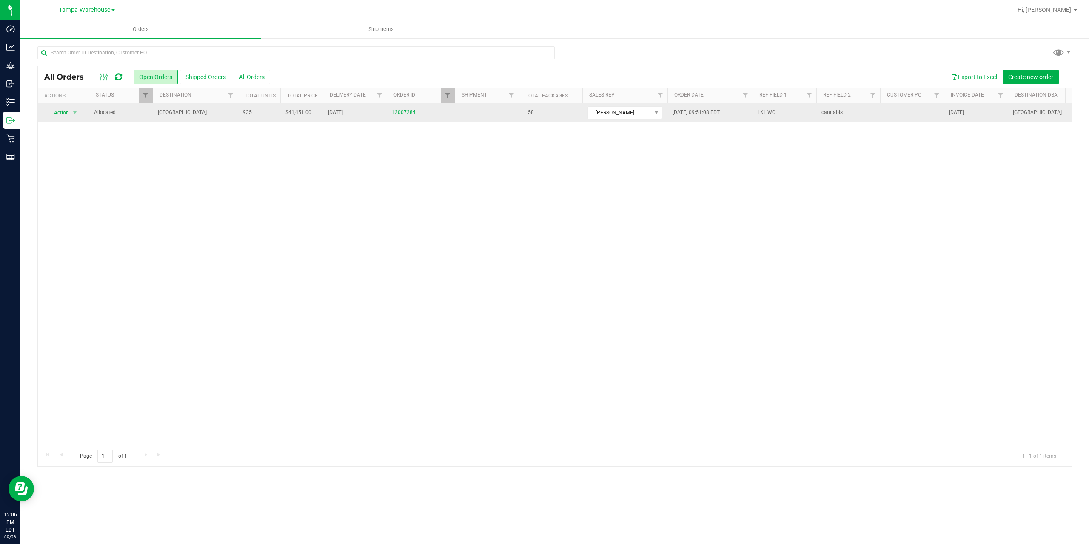
click at [210, 115] on span "[GEOGRAPHIC_DATA]" at bounding box center [195, 112] width 75 height 8
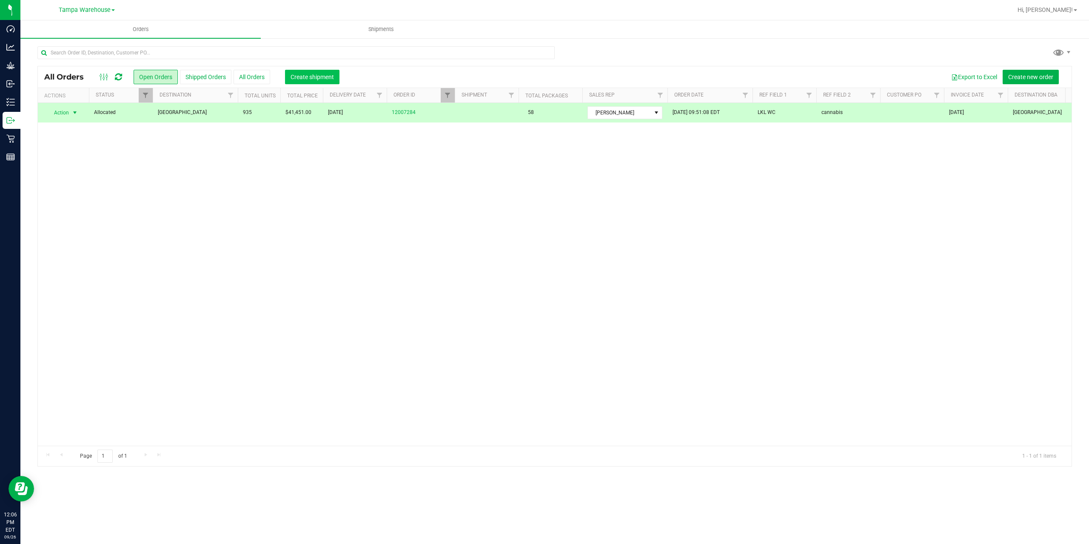
click at [291, 79] on span "Create shipment" at bounding box center [311, 77] width 43 height 7
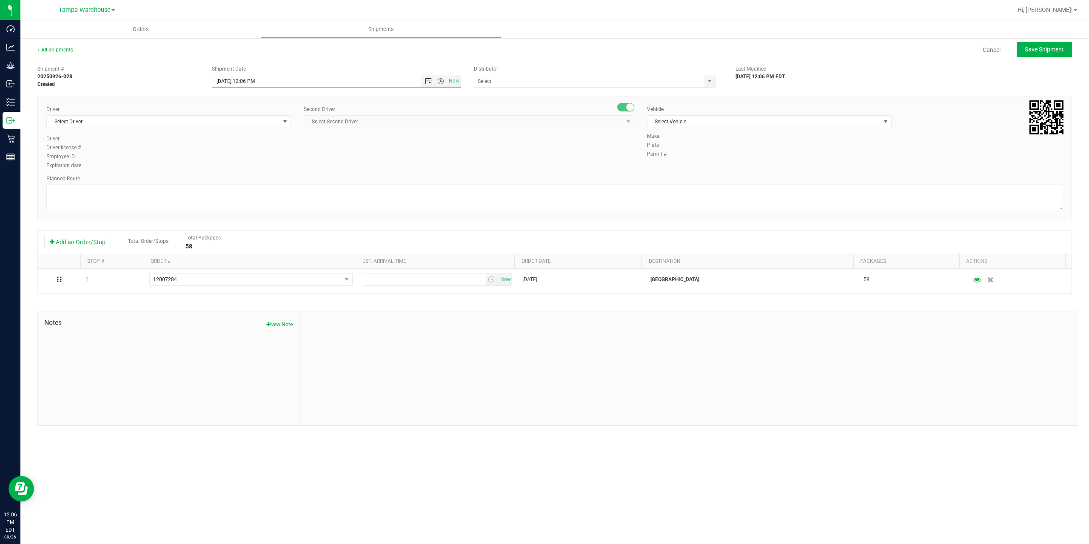
click at [424, 81] on span "Open the date view" at bounding box center [428, 81] width 14 height 7
click at [234, 179] on link "29" at bounding box center [232, 180] width 12 height 13
click at [438, 82] on span "Open the time view" at bounding box center [440, 81] width 7 height 7
click at [244, 155] on li "6:30 AM" at bounding box center [335, 152] width 247 height 11
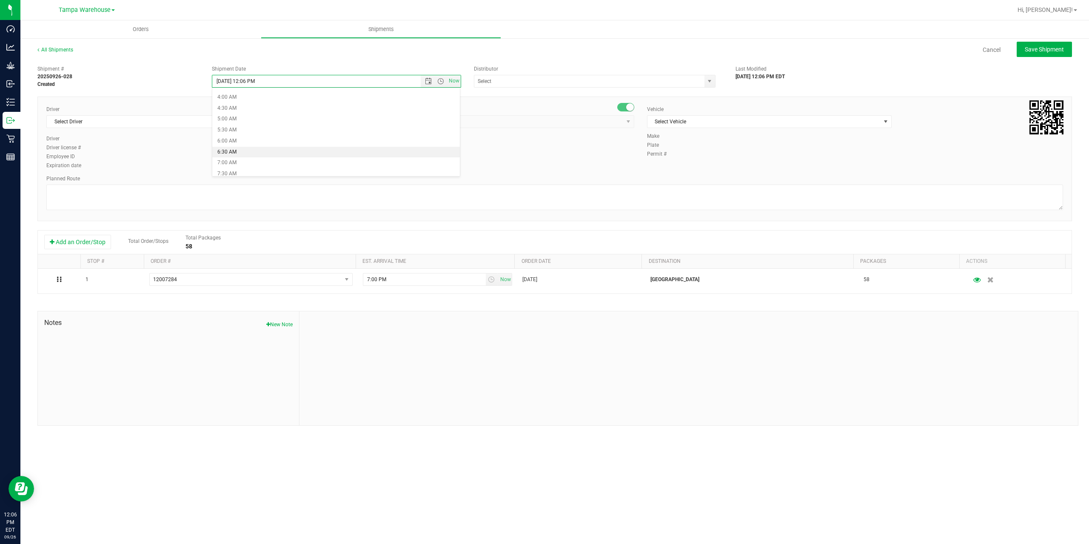
type input "9/29/2025 6:30 AM"
click at [523, 78] on input "text" at bounding box center [585, 81] width 223 height 12
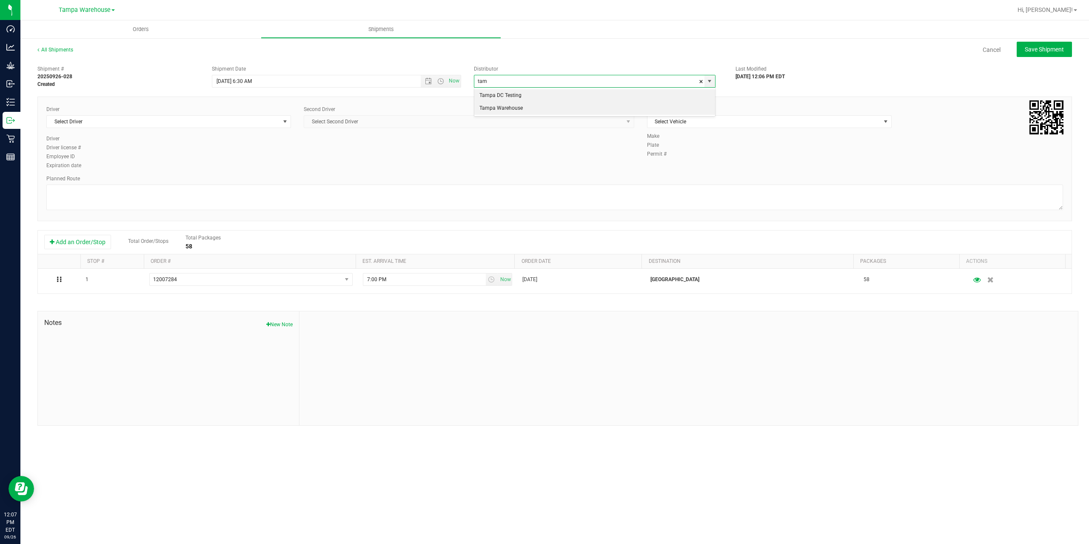
click at [521, 108] on li "Tampa Warehouse" at bounding box center [594, 108] width 241 height 13
type input "Tampa Warehouse"
click at [148, 125] on span "Select Driver" at bounding box center [163, 122] width 233 height 12
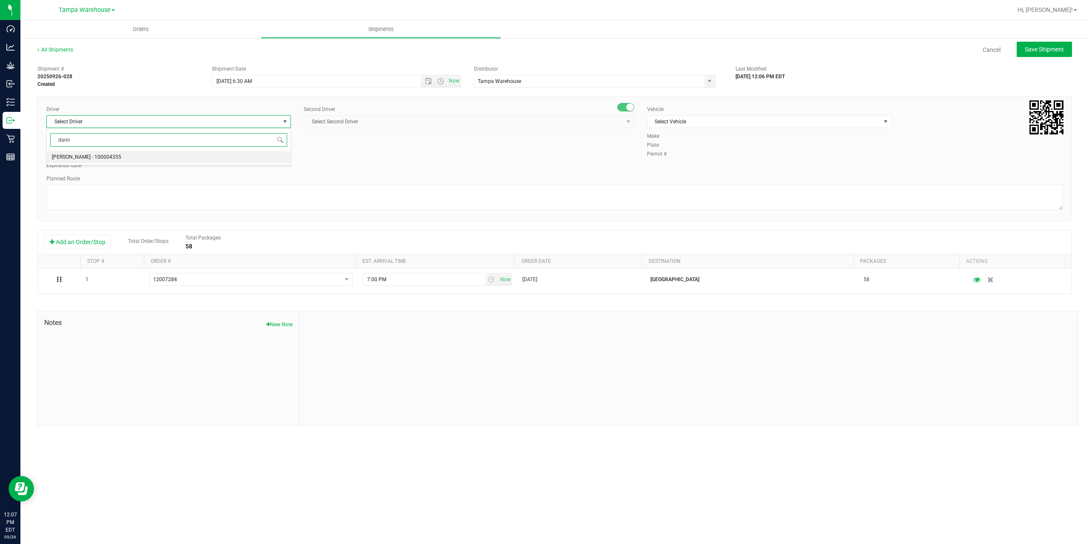
click at [107, 155] on span "Danny Vickers - 100004355" at bounding box center [86, 157] width 69 height 11
type input "dann"
click at [367, 120] on span "Select Second Driver" at bounding box center [463, 122] width 319 height 12
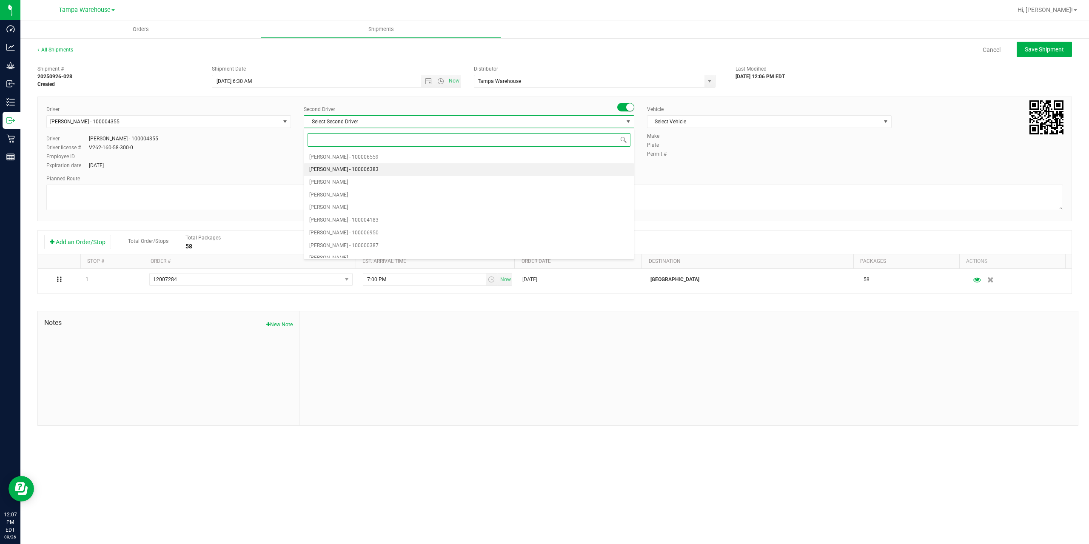
type input "z"
click at [373, 254] on span "Dustin Zonneville - 100007761" at bounding box center [343, 251] width 69 height 11
click at [717, 120] on span "Select Vehicle" at bounding box center [763, 122] width 233 height 12
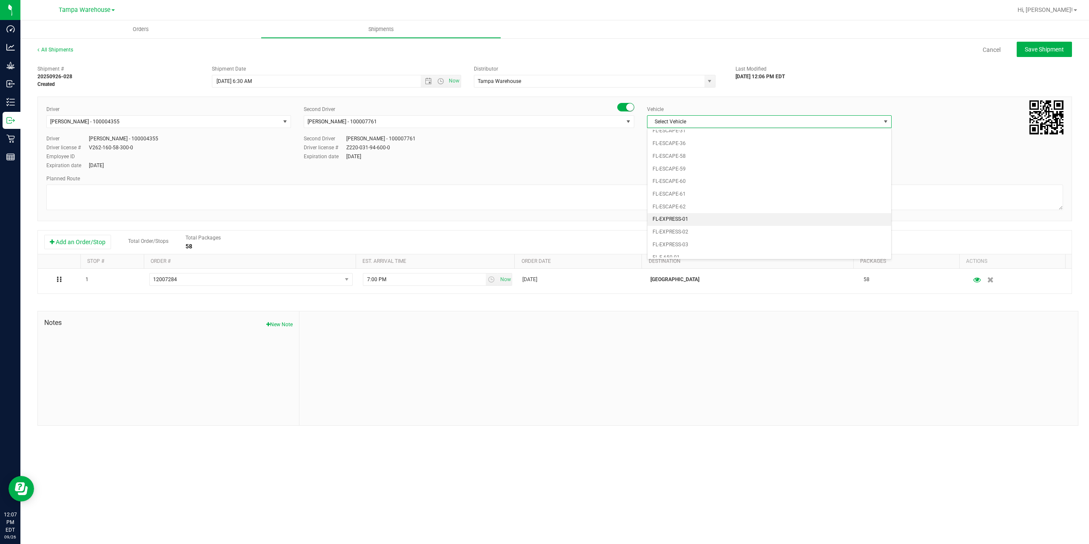
scroll to position [145, 0]
click at [740, 171] on li "FL-EXPRESS-01" at bounding box center [769, 168] width 244 height 13
click at [710, 192] on textarea at bounding box center [554, 198] width 1016 height 26
paste textarea "Deltona WC Oviedo WC Colonial WC Orlando WC Clermont WC Winter Haven WC Lakelan…"
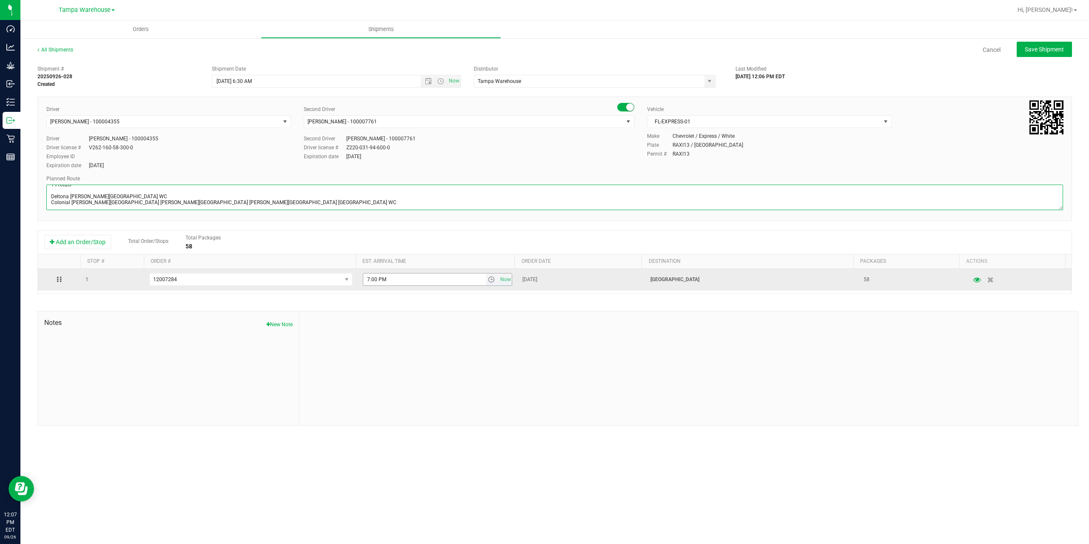
click at [488, 280] on span "select" at bounding box center [491, 279] width 7 height 7
type textarea "Lakeland WC 4 Total 1 Freezer Deltona WC Oviedo WC Colonial WC Orlando WC Clerm…"
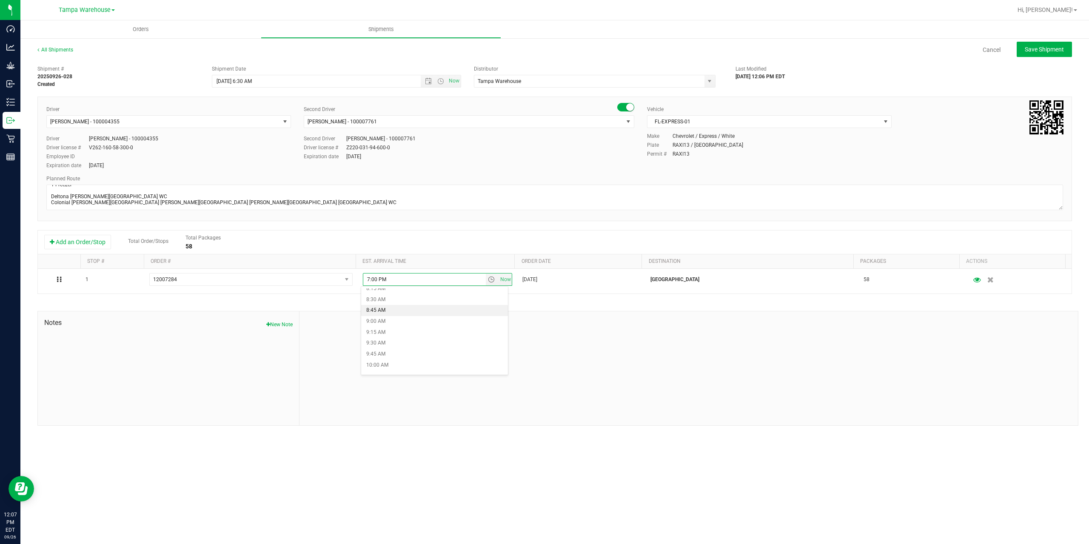
scroll to position [383, 0]
click at [412, 349] on li "10:00 AM" at bounding box center [434, 348] width 147 height 11
click at [426, 333] on div at bounding box center [688, 368] width 778 height 114
click at [1028, 47] on span "Save Shipment" at bounding box center [1043, 49] width 39 height 7
type input "9/29/2025 10:30 AM"
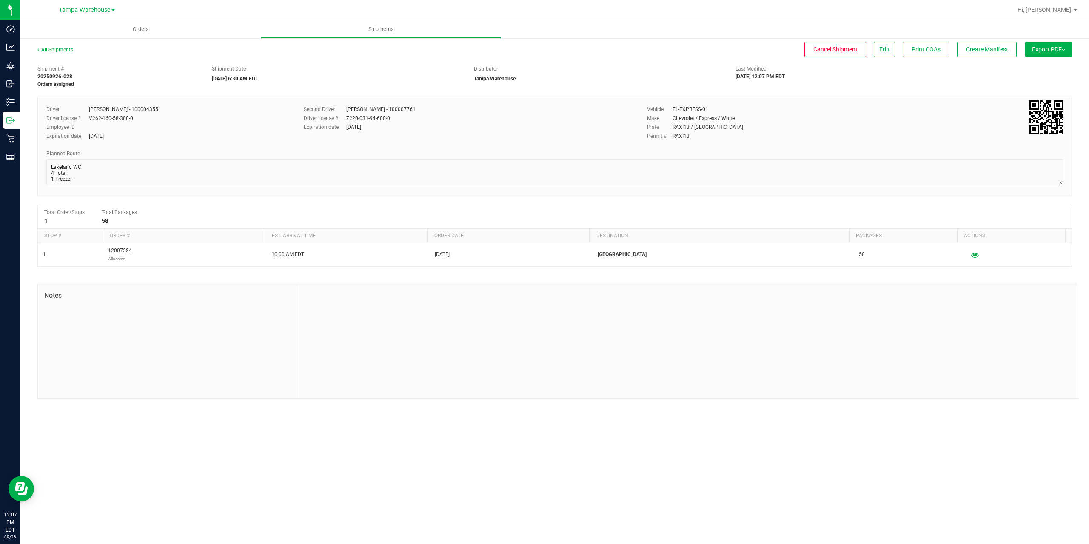
click at [1028, 47] on button "Export PDF" at bounding box center [1048, 49] width 47 height 15
click at [1032, 63] on li "Manifest by Package ID" at bounding box center [1046, 68] width 86 height 13
click at [12, 120] on line at bounding box center [12, 120] width 5 height 0
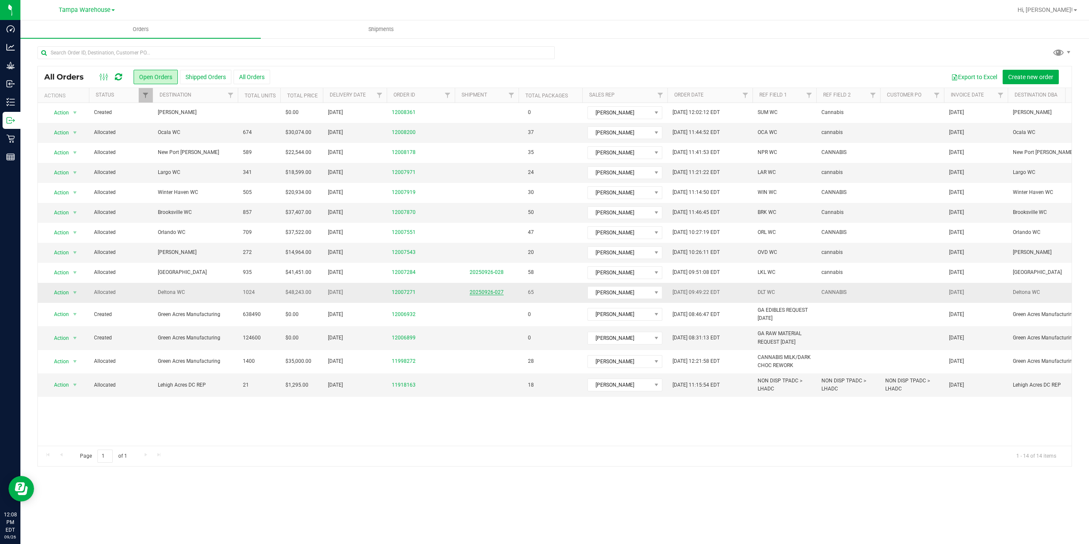
click at [497, 292] on link "20250926-027" at bounding box center [486, 292] width 34 height 6
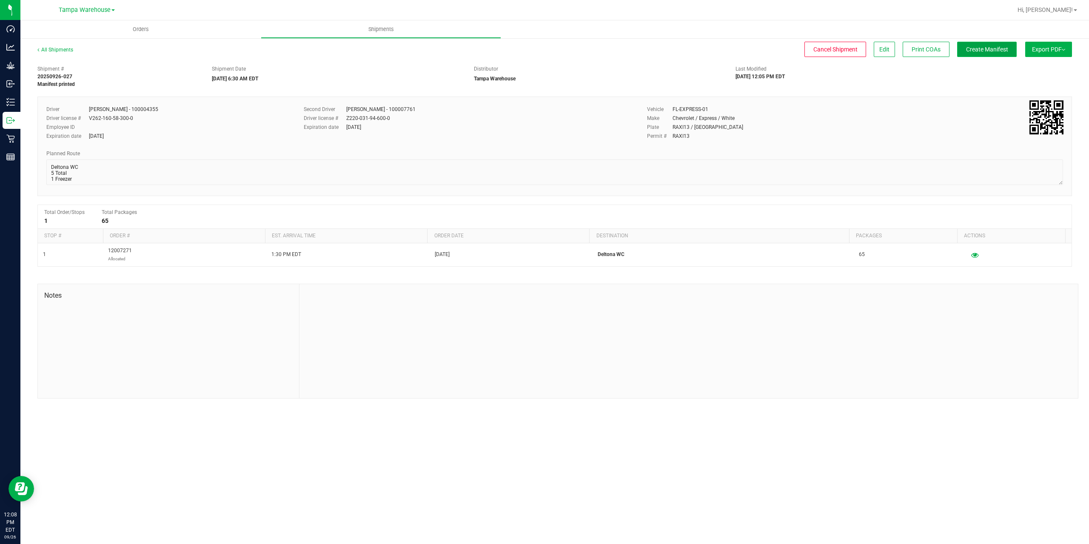
click at [1001, 49] on span "Create Manifest" at bounding box center [987, 49] width 42 height 7
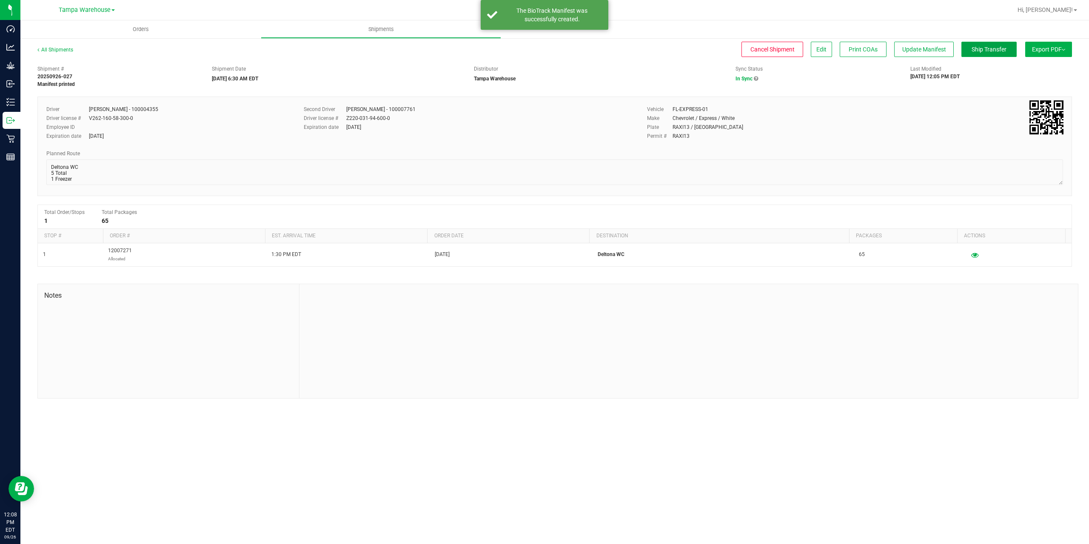
click at [1001, 49] on span "Ship Transfer" at bounding box center [988, 49] width 35 height 7
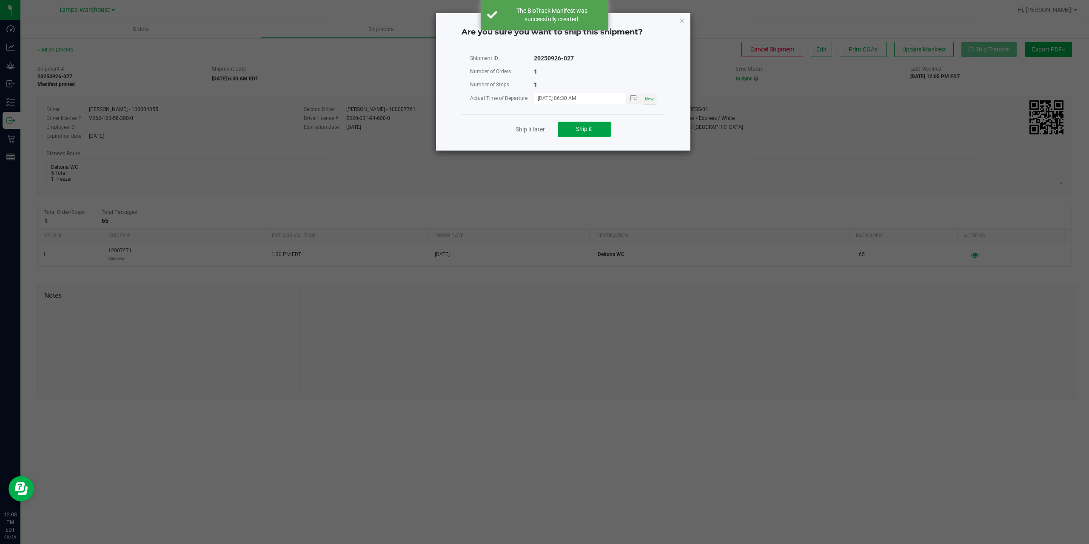
click at [592, 129] on span "Ship it" at bounding box center [584, 128] width 16 height 7
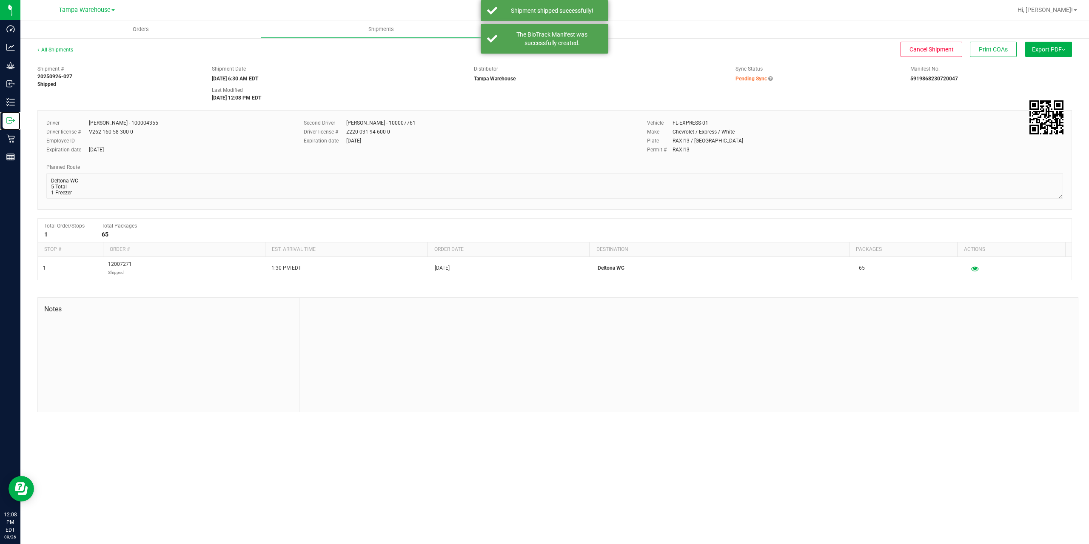
click at [11, 120] on line at bounding box center [12, 120] width 5 height 0
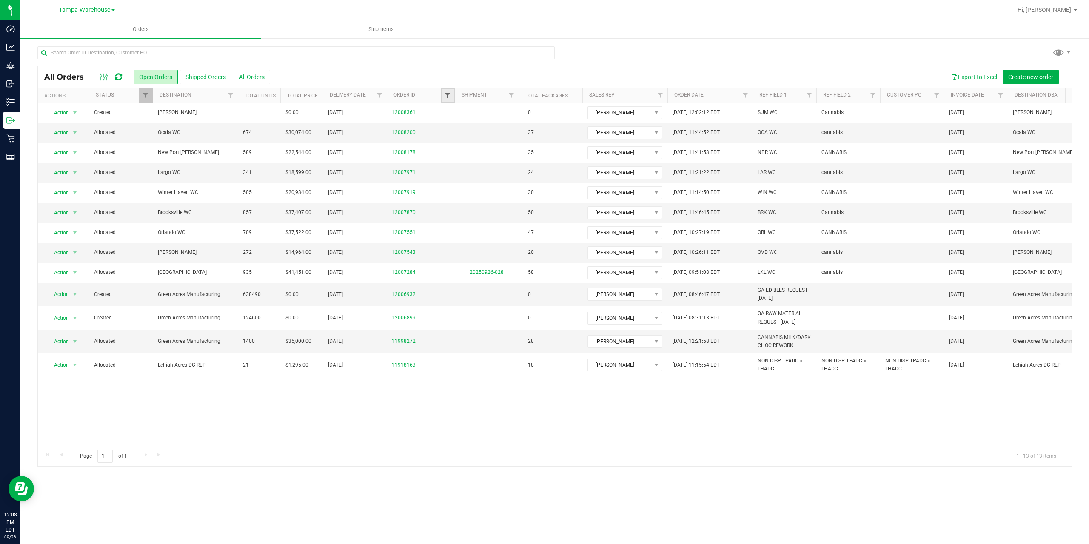
click at [444, 96] on span "Filter" at bounding box center [447, 95] width 7 height 7
type input "7543"
click at [464, 130] on button "Filter" at bounding box center [466, 136] width 41 height 19
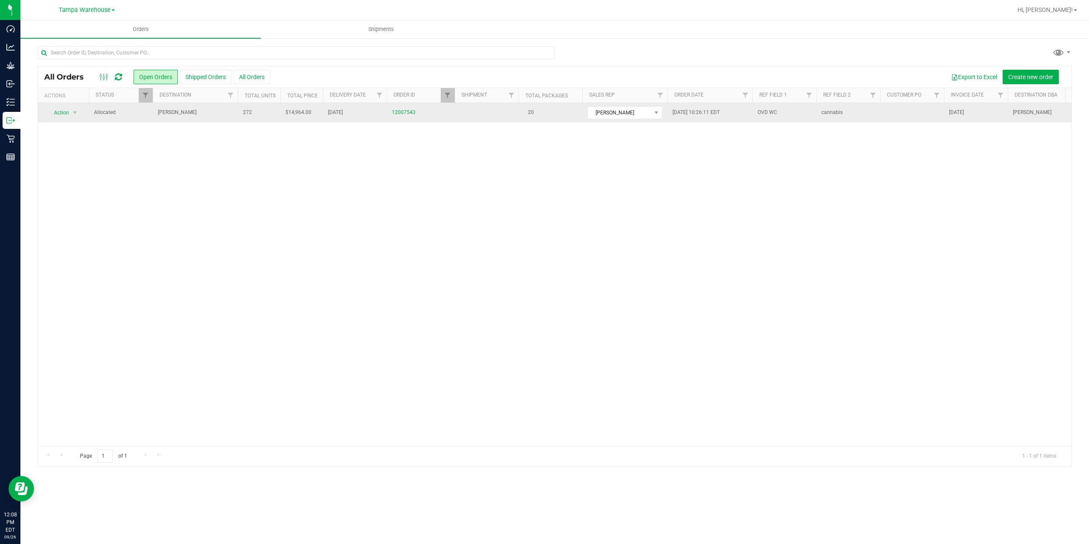
click at [198, 117] on td "Oviedo WC" at bounding box center [195, 113] width 85 height 20
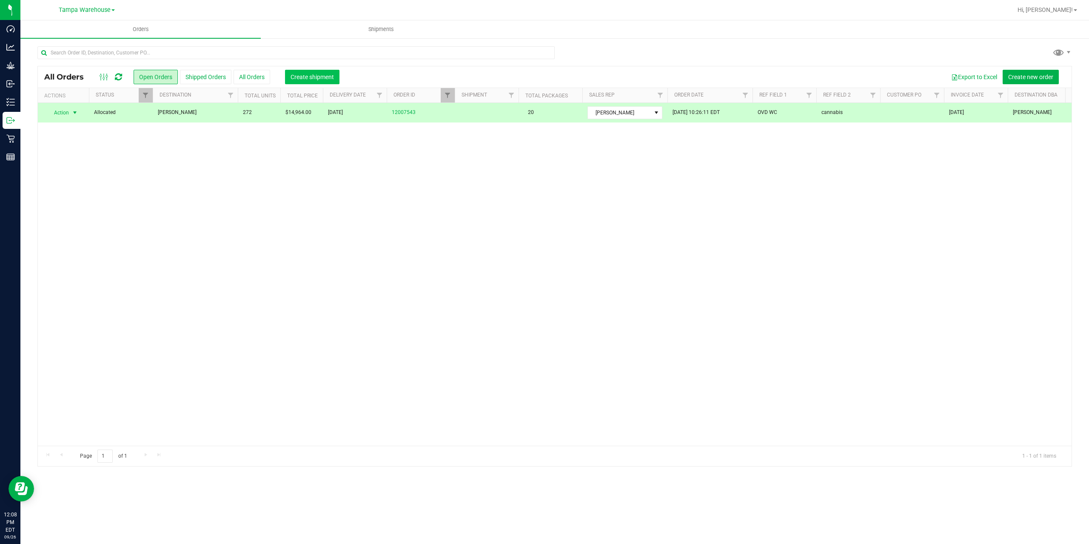
click at [312, 75] on span "Create shipment" at bounding box center [311, 77] width 43 height 7
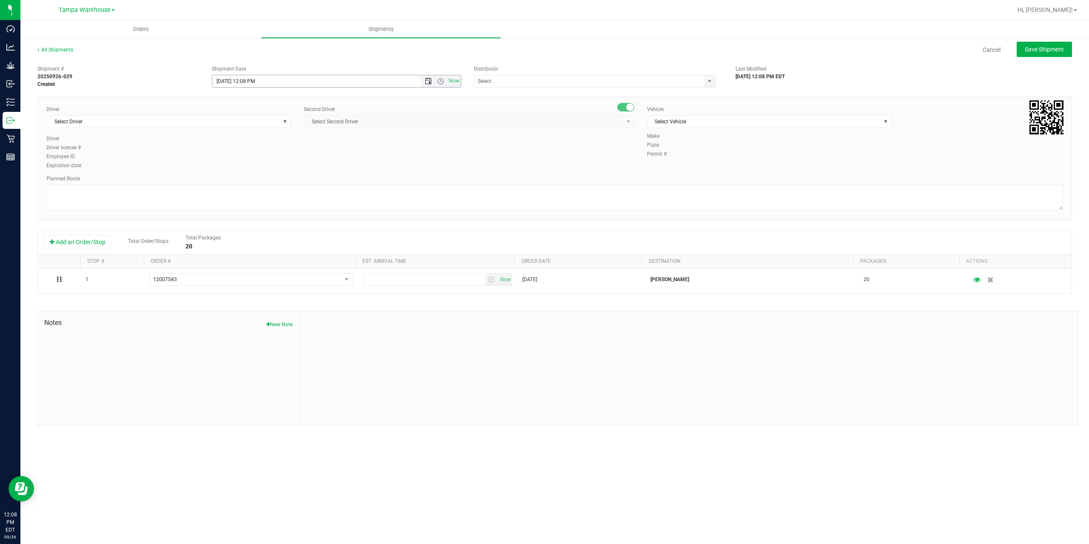
click at [429, 82] on span "Open the date view" at bounding box center [428, 81] width 7 height 7
click at [229, 183] on link "29" at bounding box center [232, 180] width 12 height 13
click at [442, 81] on span "Open the time view" at bounding box center [440, 81] width 7 height 7
click at [247, 154] on li "6:30 AM" at bounding box center [335, 152] width 247 height 11
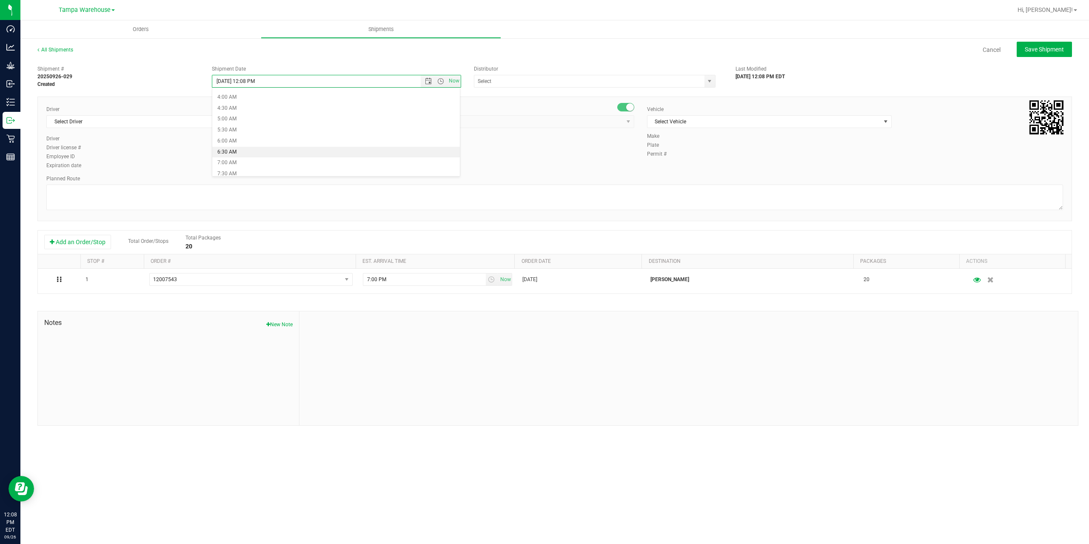
type input "9/29/2025 6:30 AM"
click at [515, 80] on input "text" at bounding box center [585, 81] width 223 height 12
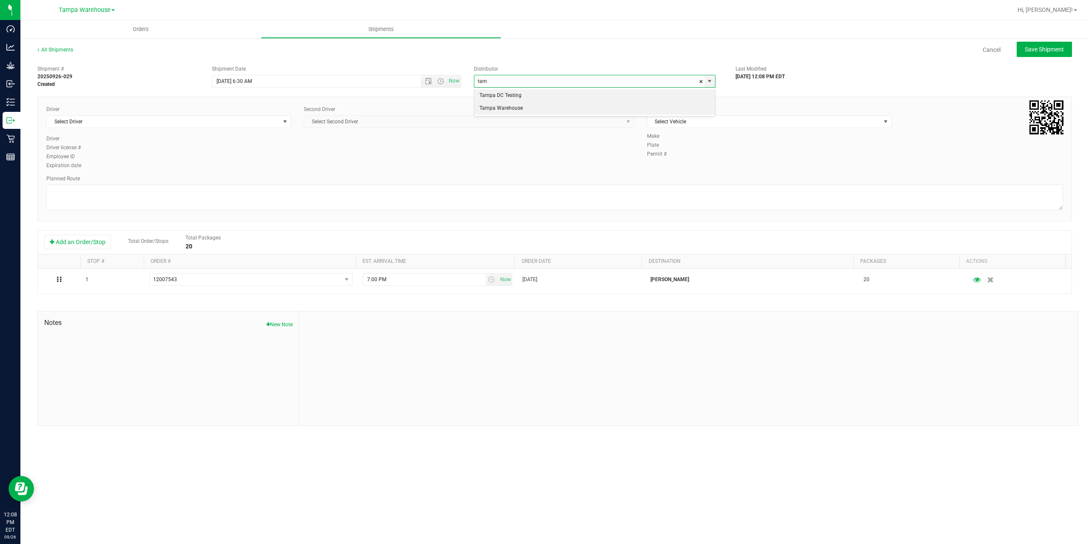
click at [496, 110] on li "Tampa Warehouse" at bounding box center [594, 108] width 241 height 13
type input "Tampa Warehouse"
click at [179, 123] on span "Select Driver" at bounding box center [163, 122] width 233 height 12
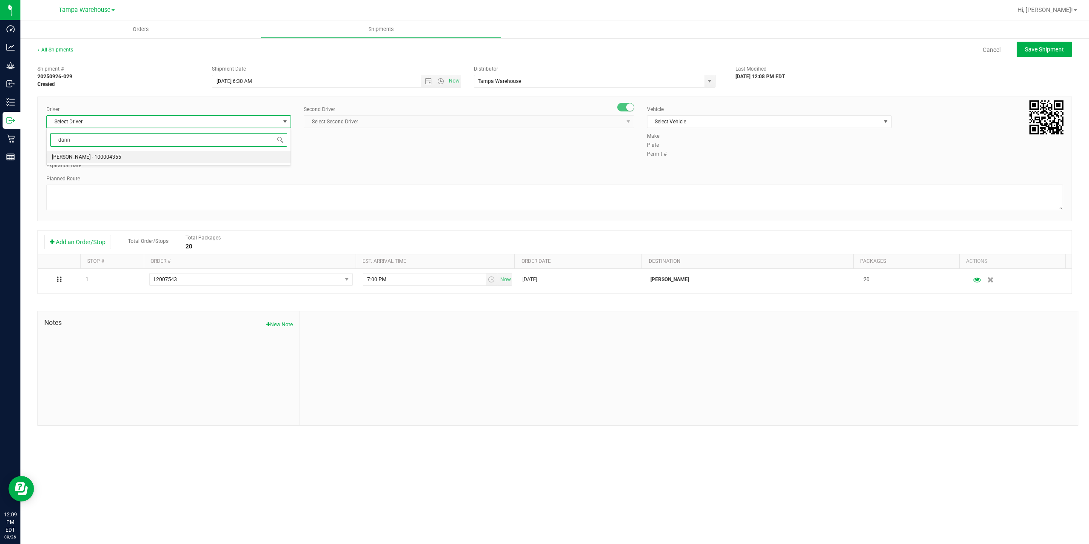
click at [154, 161] on li "Danny Vickers - 100004355" at bounding box center [169, 157] width 244 height 13
type input "dann"
click at [380, 124] on span "Select Second Driver" at bounding box center [463, 122] width 319 height 12
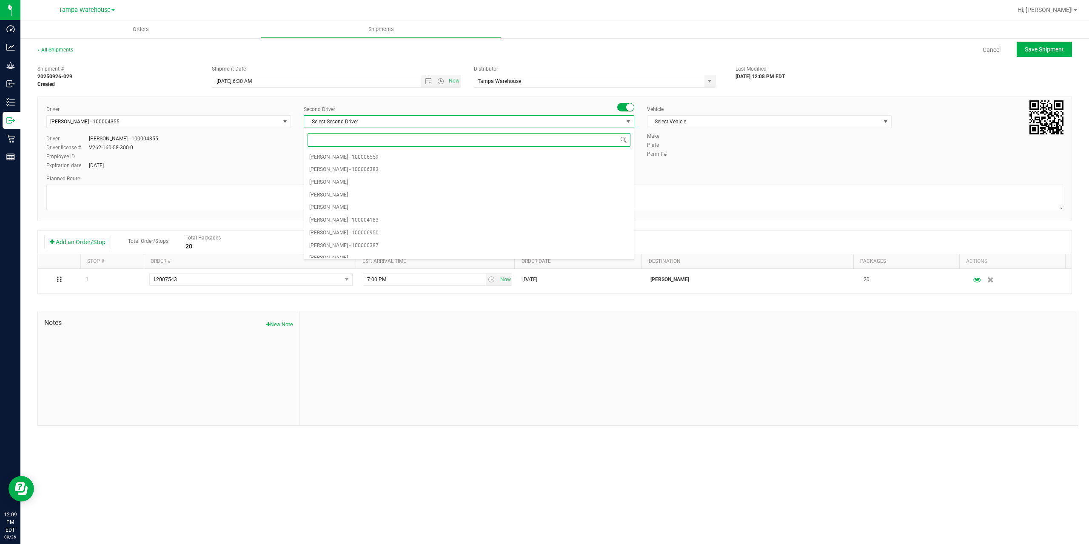
type input "z"
click at [380, 245] on li "Dustin Zonneville - 100007761" at bounding box center [469, 251] width 330 height 13
click at [737, 126] on span "Select Vehicle" at bounding box center [763, 122] width 233 height 12
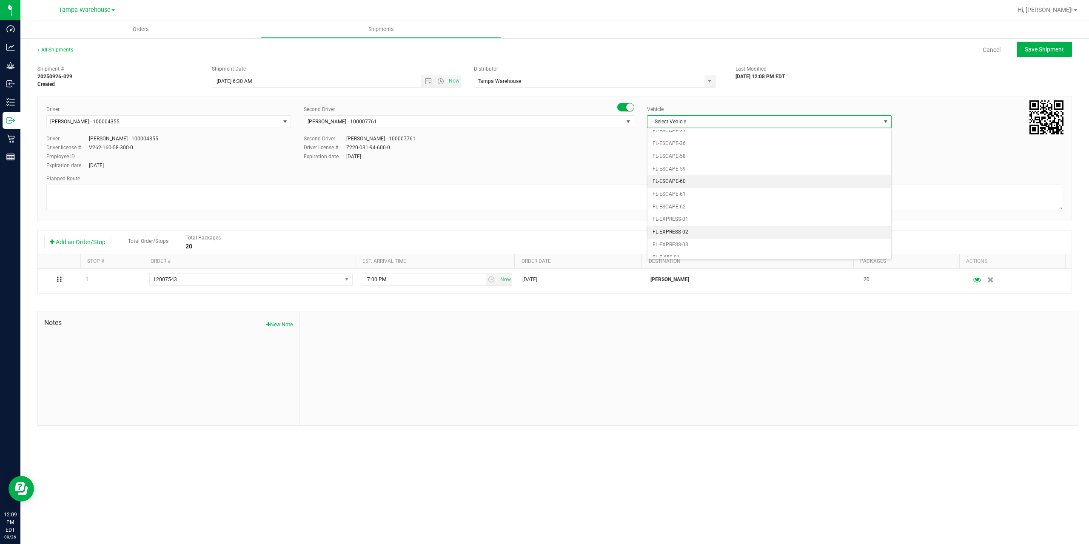
scroll to position [187, 0]
click at [700, 131] on li "FL-EXPRESS-01" at bounding box center [769, 125] width 244 height 13
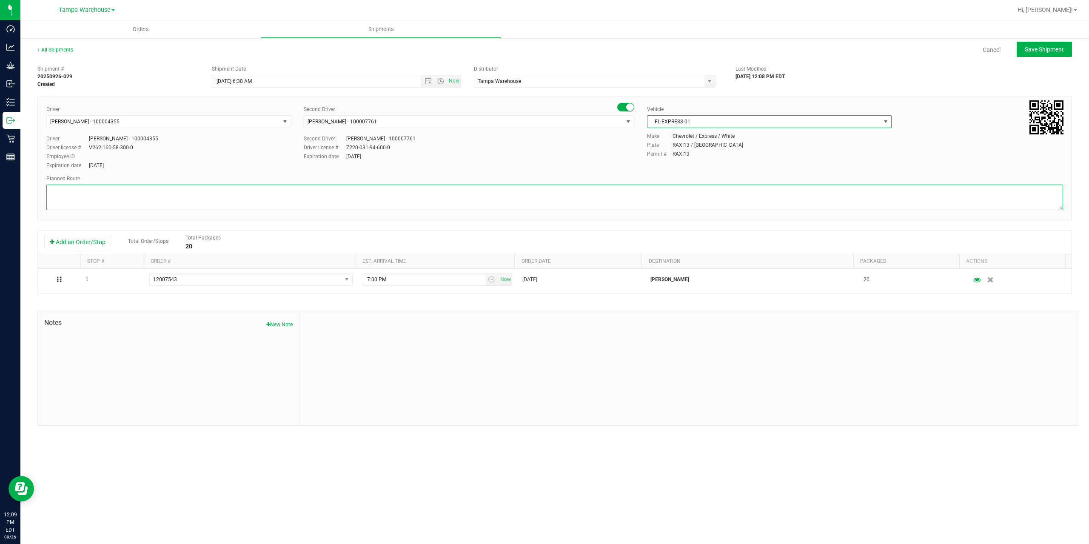
click at [615, 198] on textarea at bounding box center [554, 198] width 1016 height 26
paste textarea "Deltona WC Oviedo WC Colonial WC Orlando WC Clermont WC Winter Haven WC Lakelan…"
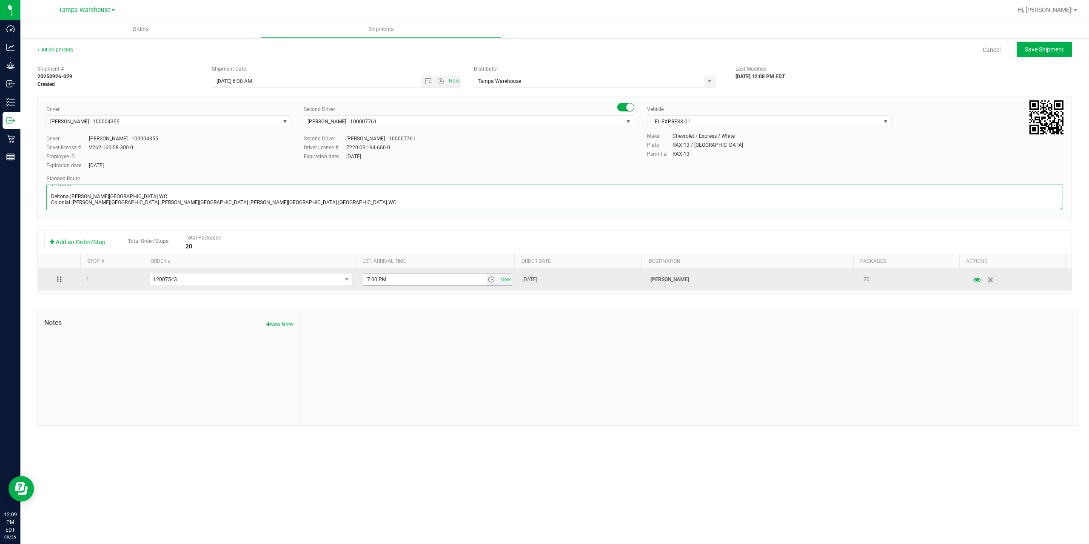
click at [488, 278] on span "select" at bounding box center [491, 279] width 7 height 7
type textarea "Oviedo WC 2 Total 1 Freezer Deltona WC Oviedo WC Colonial WC Orlando WC Clermon…"
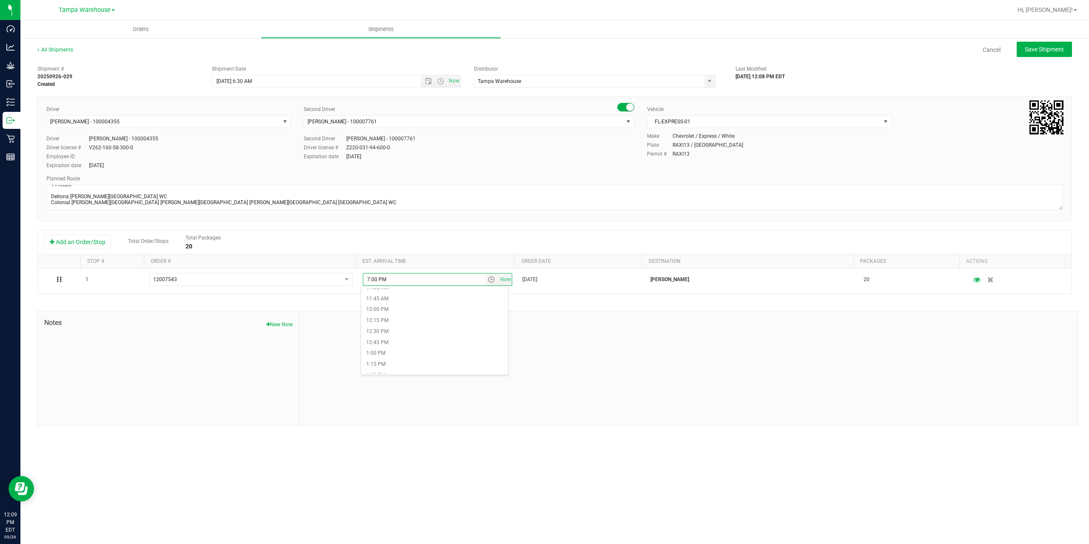
scroll to position [510, 0]
click at [429, 329] on li "12:30 PM" at bounding box center [434, 329] width 147 height 11
click at [437, 326] on div at bounding box center [688, 368] width 778 height 114
click at [1047, 52] on span "Save Shipment" at bounding box center [1043, 49] width 39 height 7
type input "9/29/2025 10:30 AM"
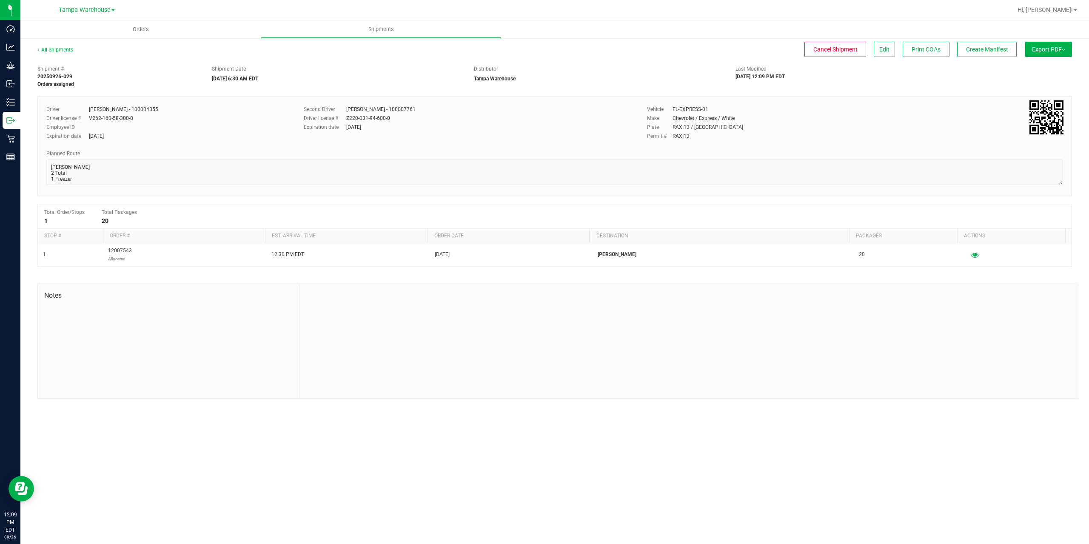
click at [1047, 52] on span "Export PDF" at bounding box center [1048, 49] width 33 height 7
click at [1040, 70] on span "Manifest by Package ID" at bounding box center [1036, 68] width 54 height 6
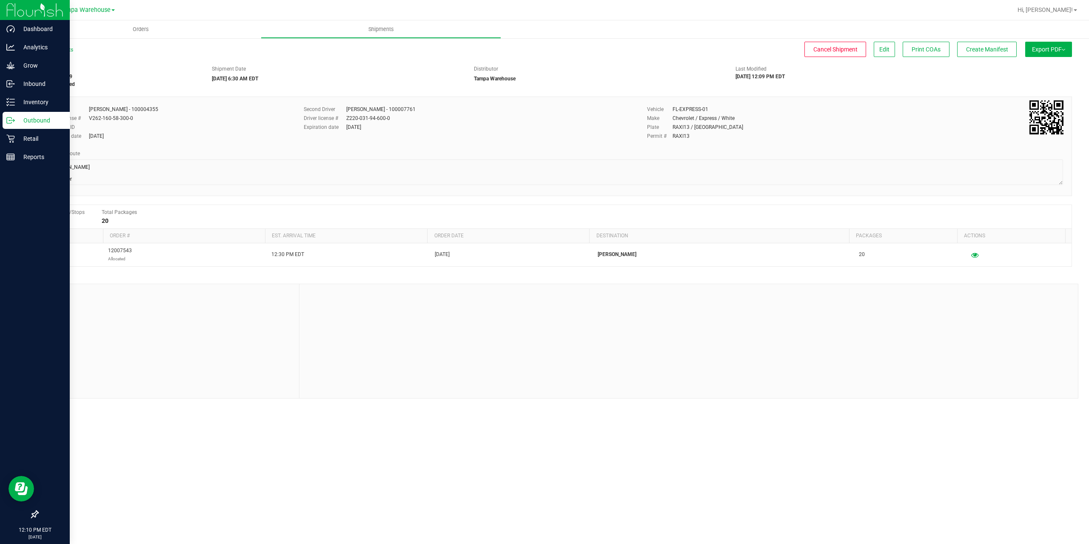
click at [9, 122] on icon at bounding box center [10, 120] width 9 height 9
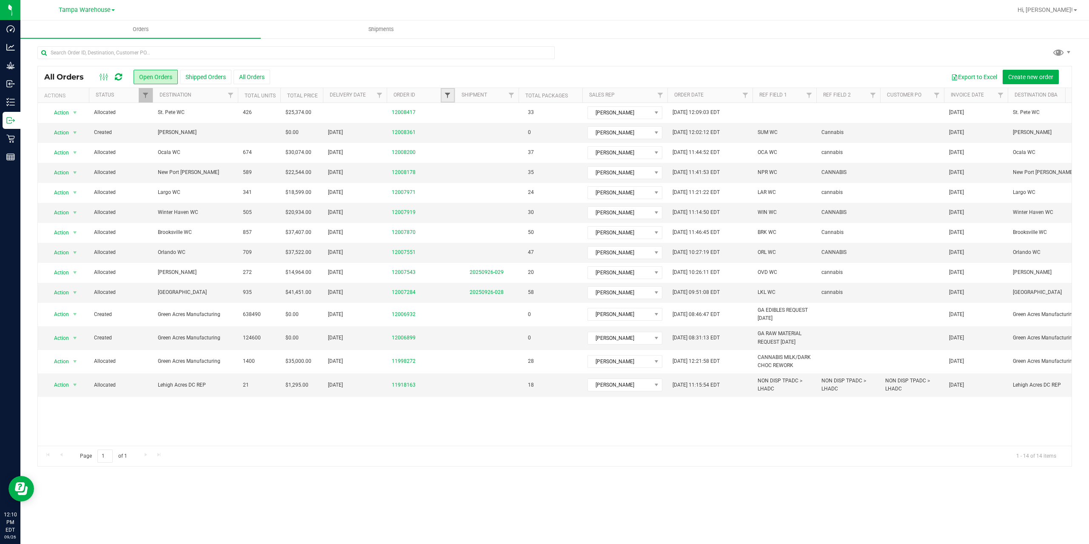
click at [446, 95] on span "Filter" at bounding box center [447, 95] width 7 height 7
type input "7551"
click at [446, 127] on button "Filter" at bounding box center [466, 136] width 41 height 19
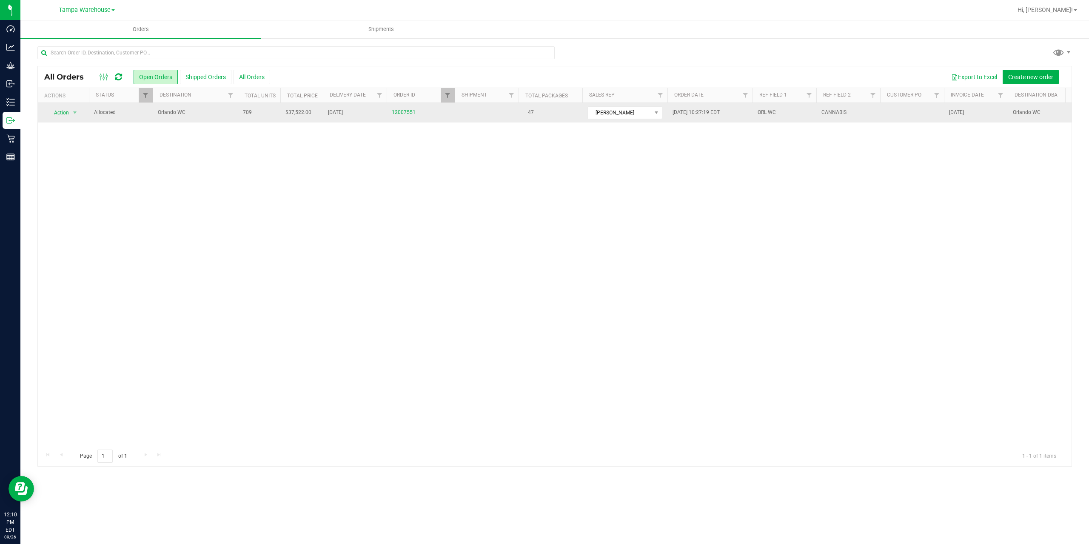
click at [208, 105] on td "Orlando WC" at bounding box center [195, 113] width 85 height 20
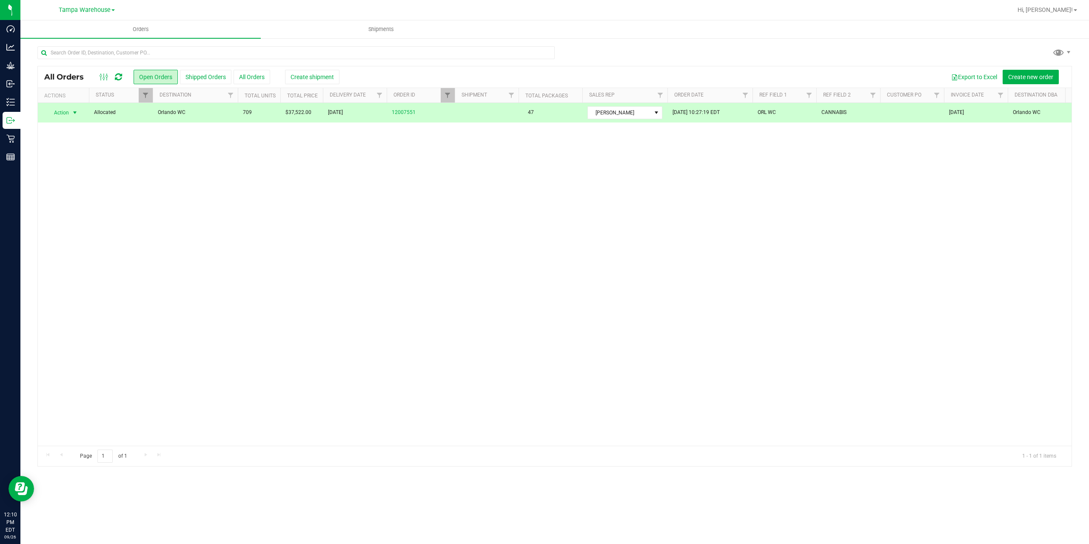
click at [300, 68] on div "All Orders Open Orders Shipped Orders All Orders Create shipment Export to Exce…" at bounding box center [554, 76] width 1033 height 21
click at [300, 71] on button "Create shipment" at bounding box center [312, 77] width 54 height 14
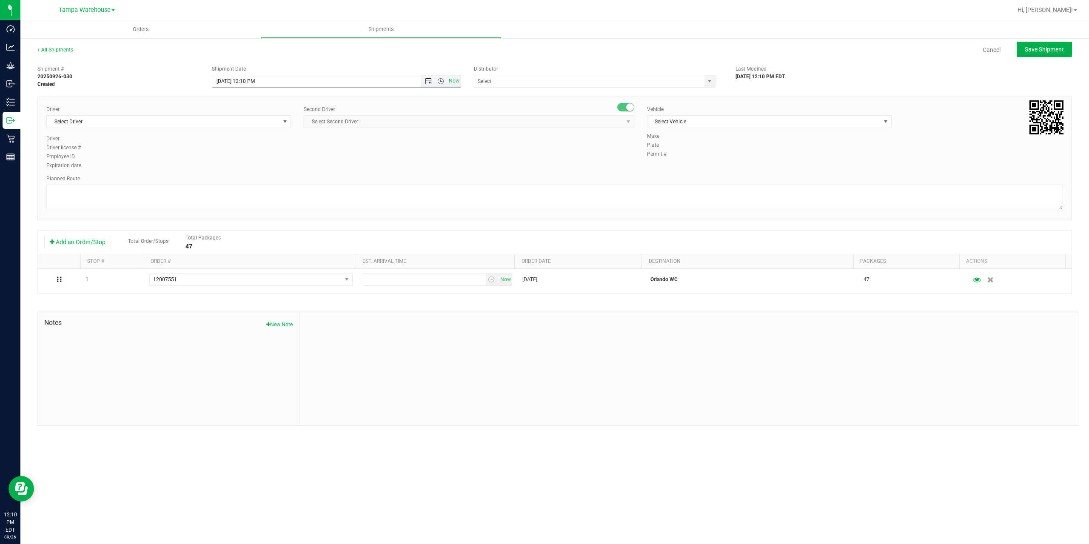
click at [430, 80] on span "Open the date view" at bounding box center [428, 81] width 7 height 7
click at [232, 175] on link "29" at bounding box center [232, 180] width 12 height 13
click at [441, 79] on span "Open the time view" at bounding box center [440, 81] width 7 height 7
click at [253, 153] on li "6:30 AM" at bounding box center [335, 152] width 247 height 11
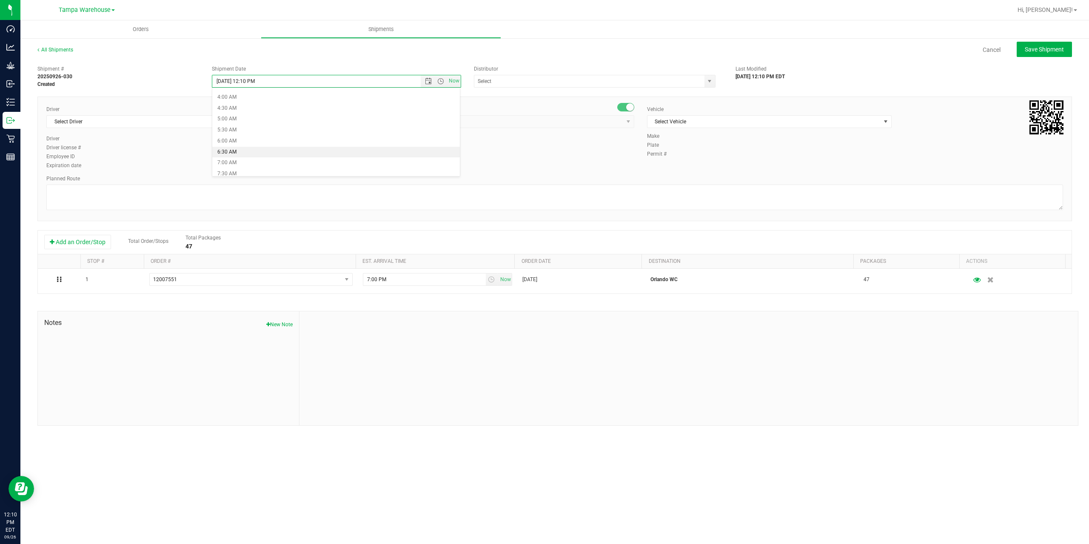
type input "9/29/2025 6:30 AM"
click at [563, 81] on input "text" at bounding box center [585, 81] width 223 height 12
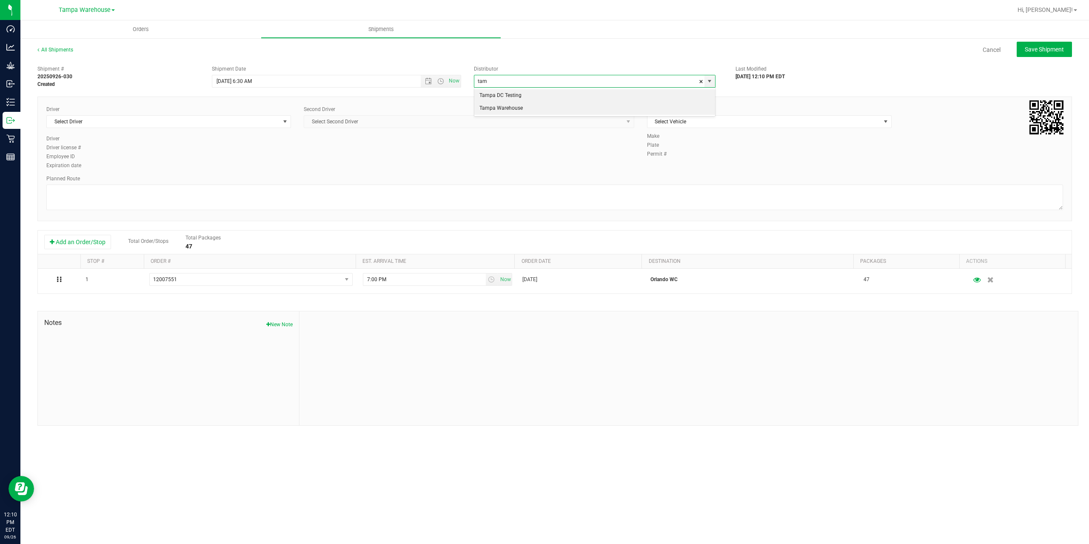
click at [535, 111] on li "Tampa Warehouse" at bounding box center [594, 108] width 241 height 13
type input "Tampa Warehouse"
click at [190, 119] on span "Select Driver" at bounding box center [163, 122] width 233 height 12
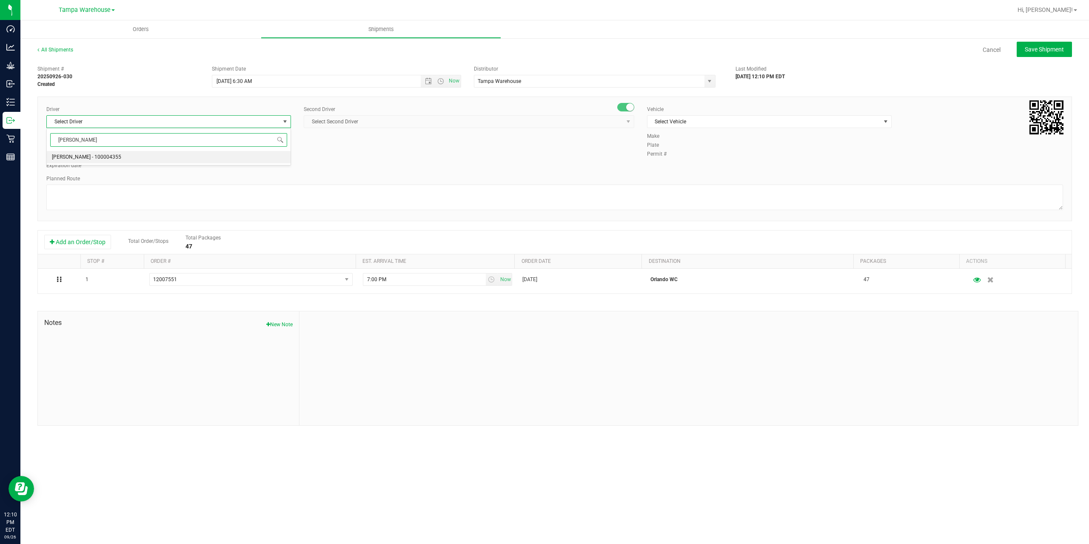
click at [133, 157] on li "Danny Vickers - 100004355" at bounding box center [169, 157] width 244 height 13
type input "danny"
click at [371, 123] on span "Select Second Driver" at bounding box center [463, 122] width 319 height 12
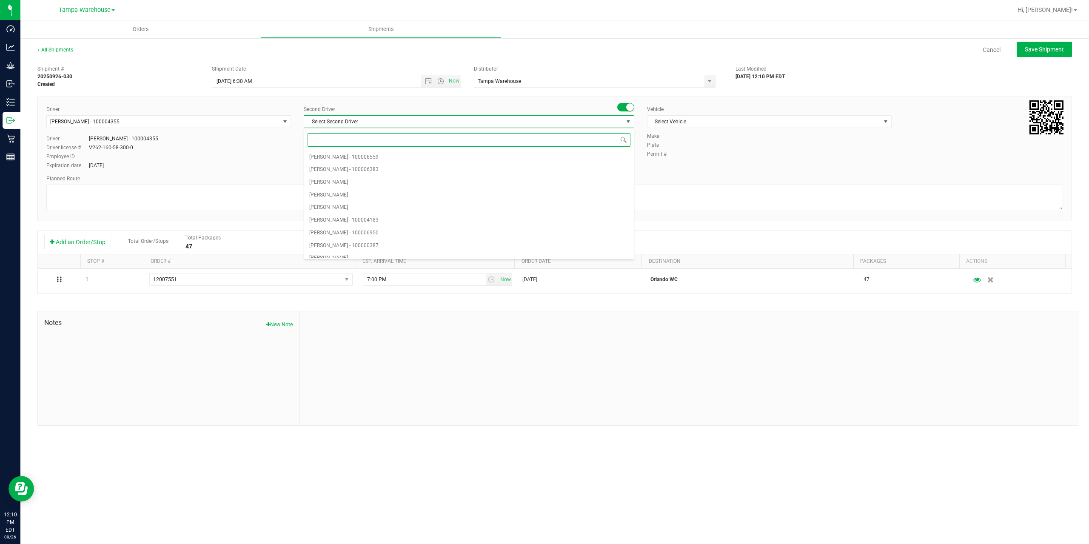
type input "z"
click at [370, 248] on span "Dustin Zonneville - 100007761" at bounding box center [343, 251] width 69 height 11
click at [739, 117] on span "Select Vehicle" at bounding box center [763, 122] width 233 height 12
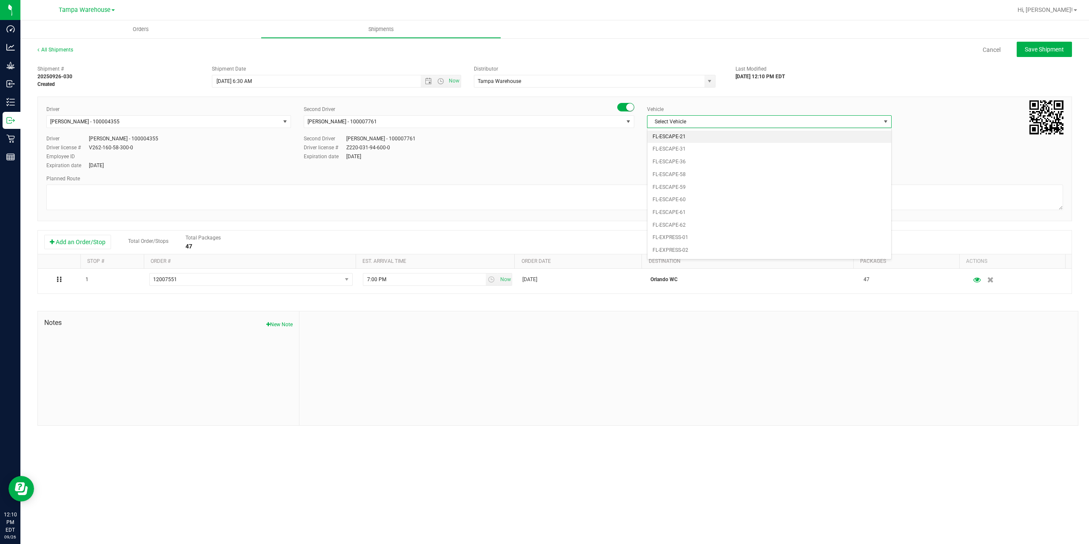
scroll to position [94, 0]
click at [690, 222] on li "FL-EXPRESS-01" at bounding box center [769, 219] width 244 height 13
click at [661, 190] on textarea at bounding box center [554, 198] width 1016 height 26
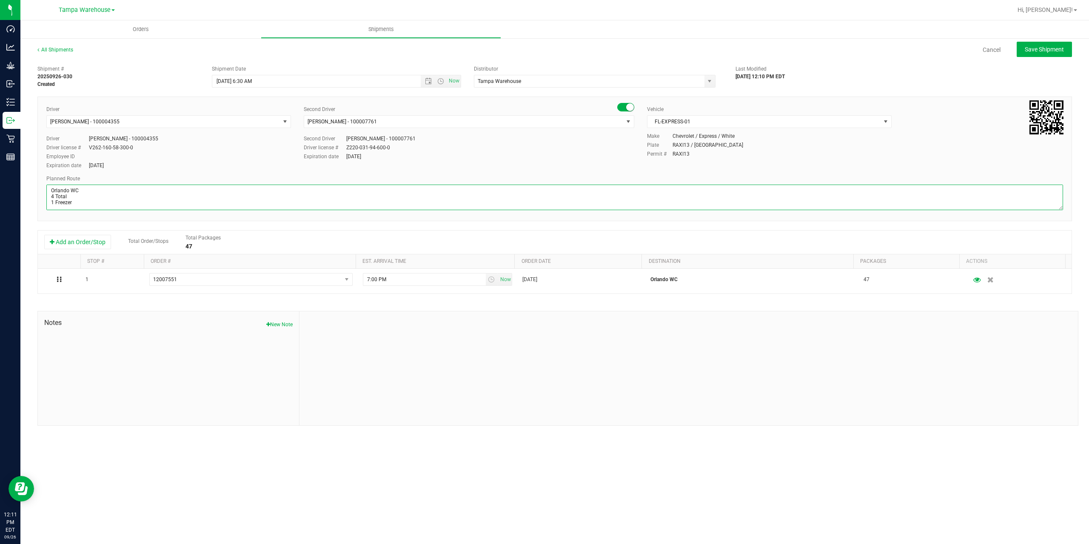
paste textarea "Deltona WC Oviedo WC Colonial WC Orlando WC Clermont WC Winter Haven WC Lakelan…"
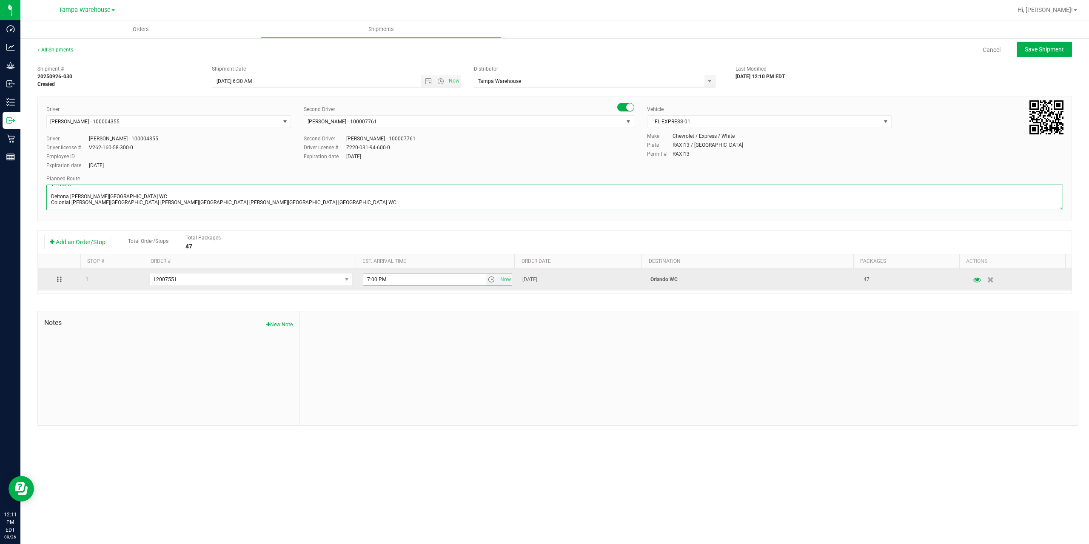
click at [489, 279] on span "select" at bounding box center [491, 279] width 7 height 7
type textarea "Orlando WC 4 Total 1 Freezer Deltona WC Oviedo WC Colonial WC Orlando WC Clermo…"
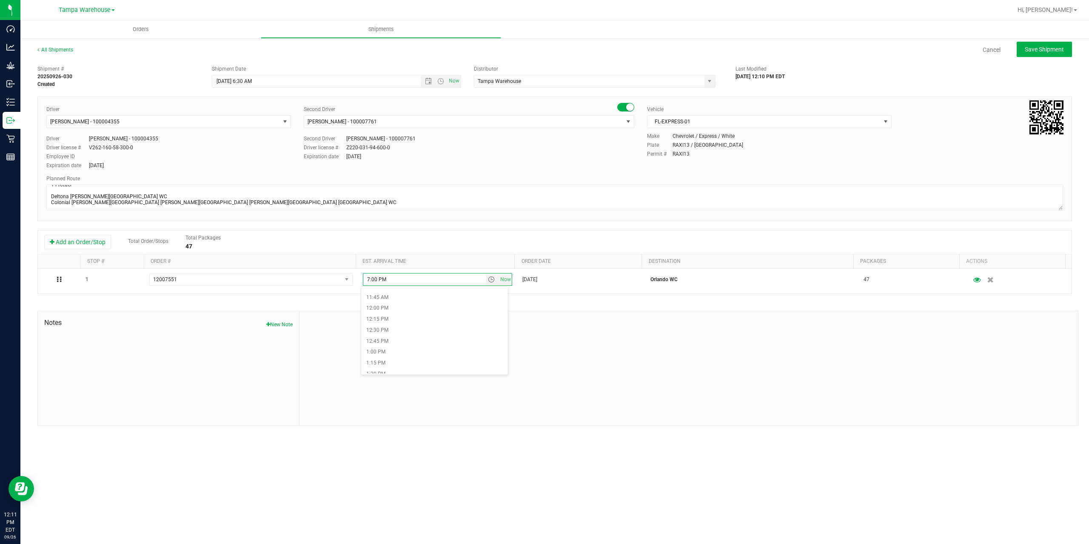
scroll to position [510, 0]
click at [419, 308] on li "12:00 PM" at bounding box center [434, 307] width 147 height 11
click at [458, 321] on div at bounding box center [688, 368] width 778 height 114
click at [1055, 54] on button "Save Shipment" at bounding box center [1043, 49] width 55 height 15
type input "9/29/2025 10:30 AM"
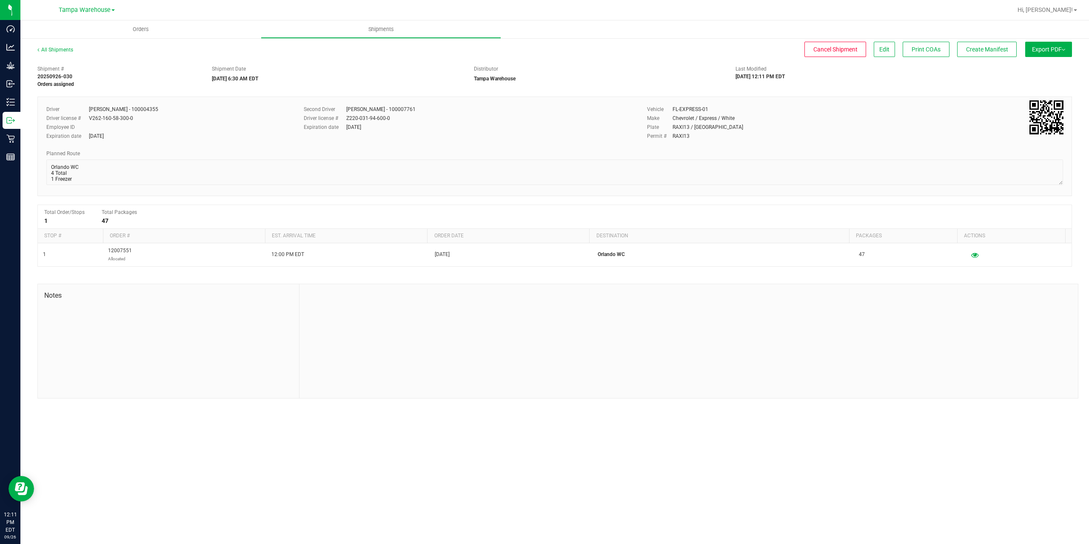
click at [1055, 54] on button "Export PDF" at bounding box center [1048, 49] width 47 height 15
click at [1048, 67] on span "Manifest by Package ID" at bounding box center [1036, 68] width 54 height 6
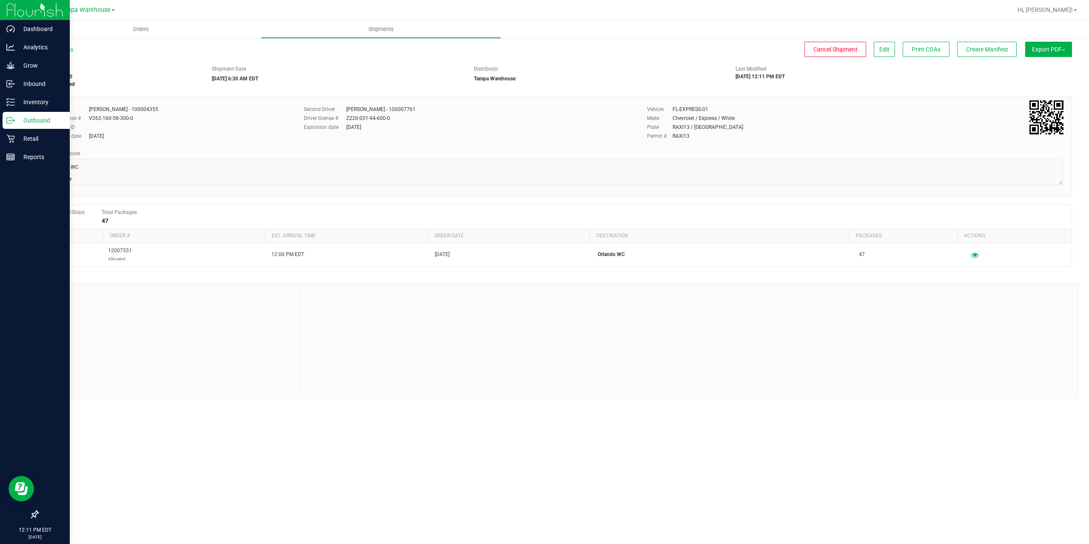
click at [16, 120] on p "Outbound" at bounding box center [40, 120] width 51 height 10
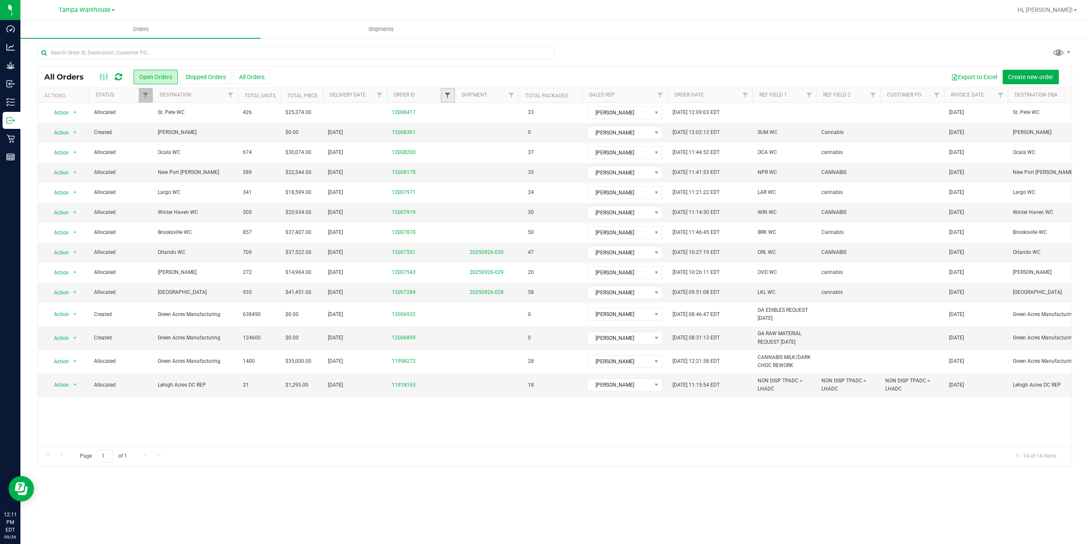
click at [449, 97] on span "Filter" at bounding box center [447, 95] width 7 height 7
type input "7919"
click at [446, 127] on button "Filter" at bounding box center [466, 136] width 41 height 19
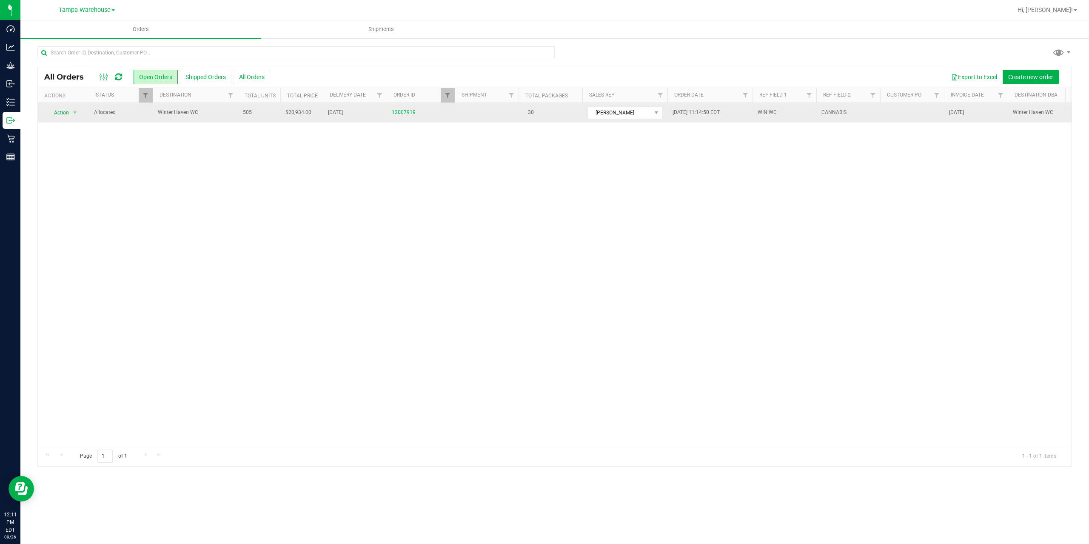
click at [204, 116] on span "Winter Haven WC" at bounding box center [195, 112] width 75 height 8
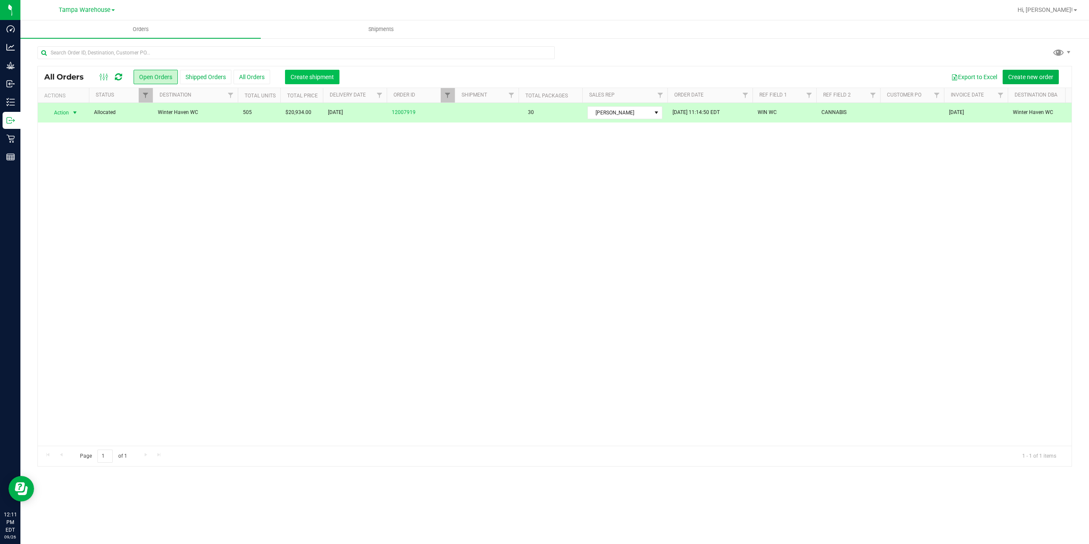
click at [308, 76] on span "Create shipment" at bounding box center [311, 77] width 43 height 7
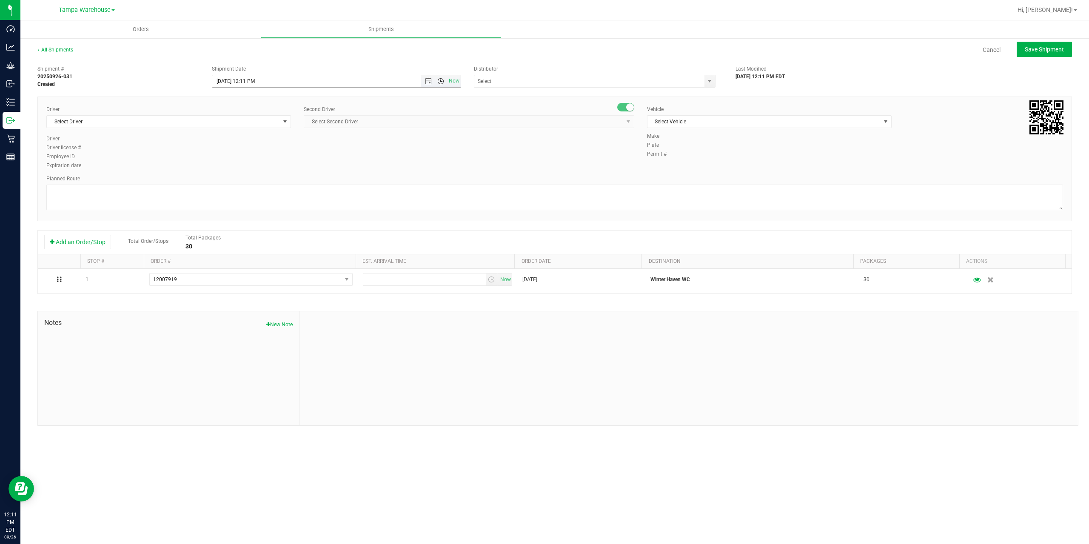
click at [441, 82] on span "Open the time view" at bounding box center [440, 81] width 7 height 7
click at [234, 106] on li "6:30 AM" at bounding box center [335, 109] width 247 height 11
click at [427, 80] on span "Open the date view" at bounding box center [428, 81] width 7 height 7
click at [234, 182] on link "29" at bounding box center [232, 180] width 12 height 13
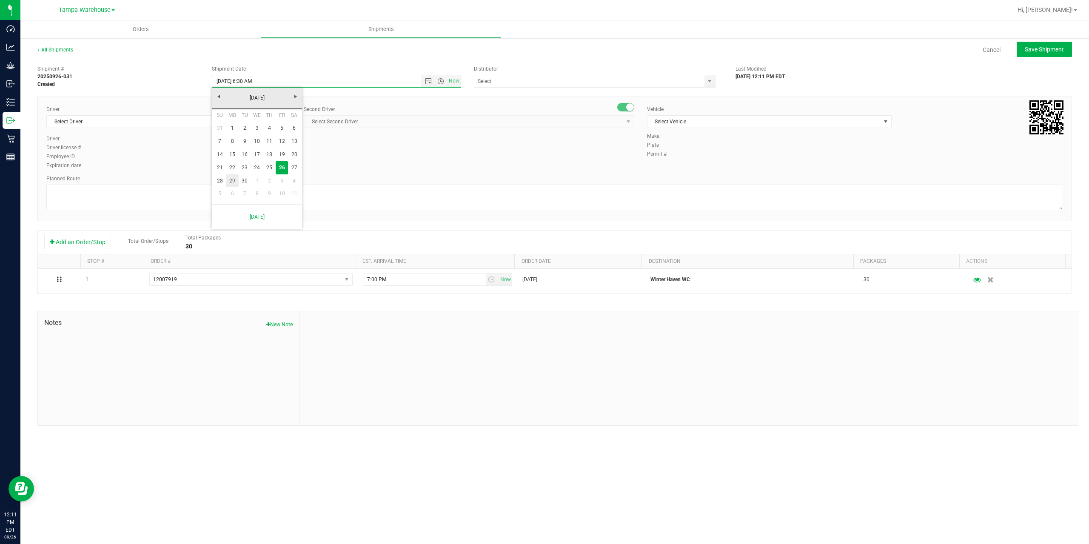
type input "9/29/2025 6:30 AM"
click at [569, 82] on input "text" at bounding box center [585, 81] width 223 height 12
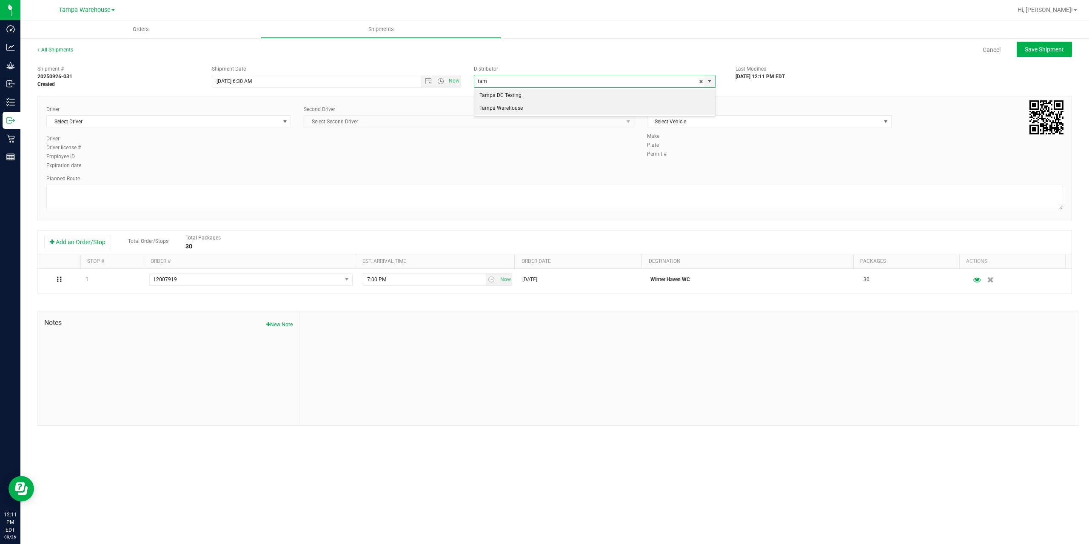
click at [542, 110] on li "Tampa Warehouse" at bounding box center [594, 108] width 241 height 13
type input "Tampa Warehouse"
click at [209, 119] on span "Select Driver" at bounding box center [163, 122] width 233 height 12
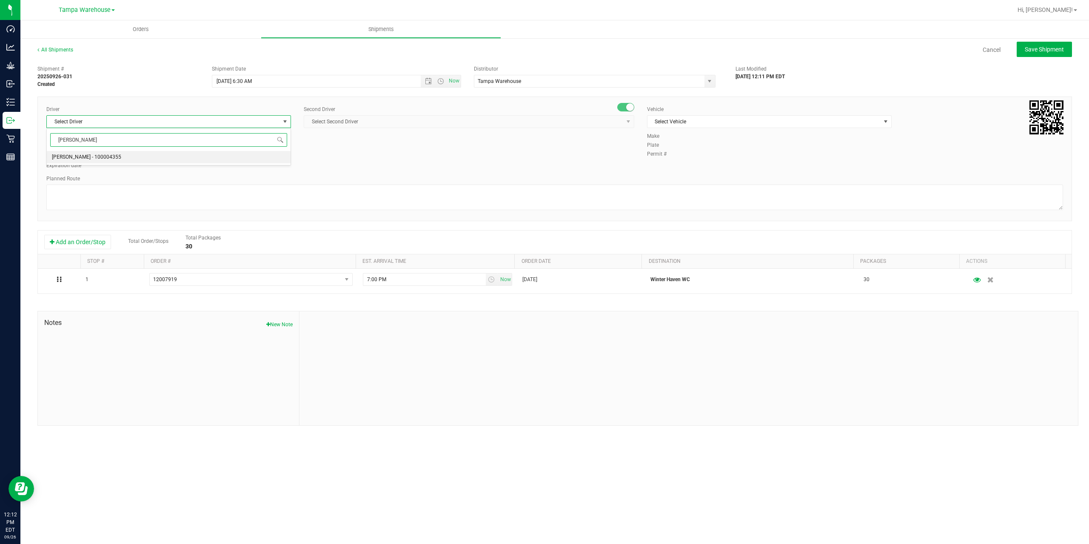
click at [92, 156] on span "Danny Vickers - 100004355" at bounding box center [86, 157] width 69 height 11
type input "danny"
click at [380, 120] on span "Select Second Driver" at bounding box center [463, 122] width 319 height 12
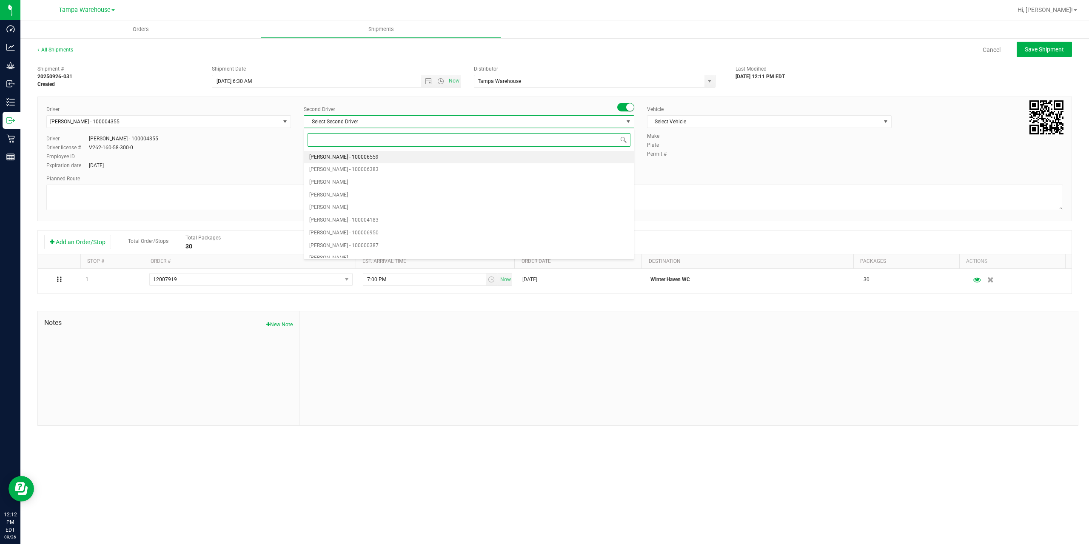
type input "z"
click at [347, 254] on span "Dustin Zonneville - 100007761" at bounding box center [343, 251] width 69 height 11
click at [711, 124] on span "Select Vehicle" at bounding box center [763, 122] width 233 height 12
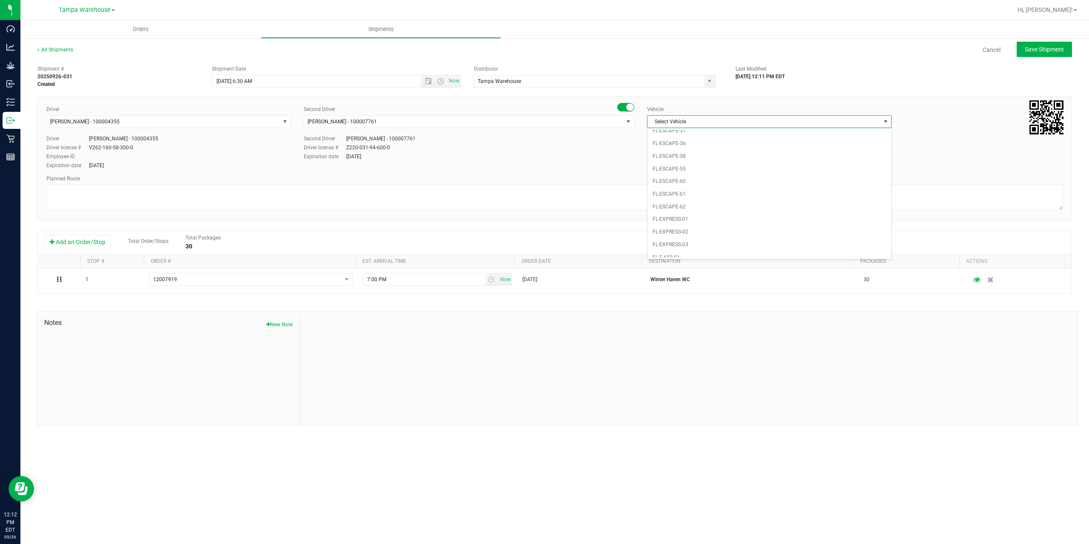
scroll to position [145, 0]
click at [697, 169] on li "FL-EXPRESS-01" at bounding box center [769, 168] width 244 height 13
click at [601, 192] on textarea at bounding box center [554, 198] width 1016 height 26
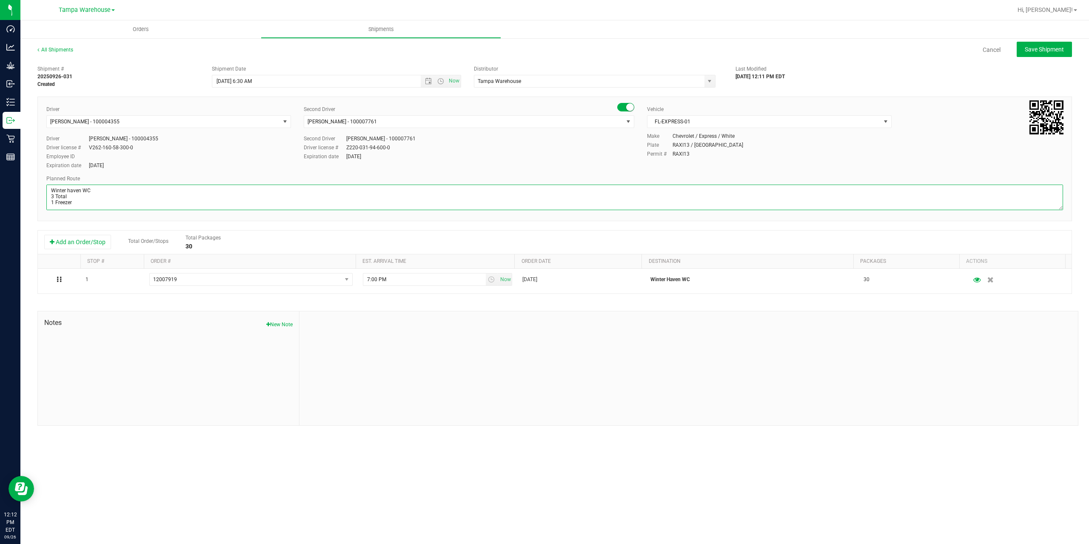
paste textarea "Deltona WC Oviedo WC Colonial WC Orlando WC Clermont WC Winter Haven WC Lakelan…"
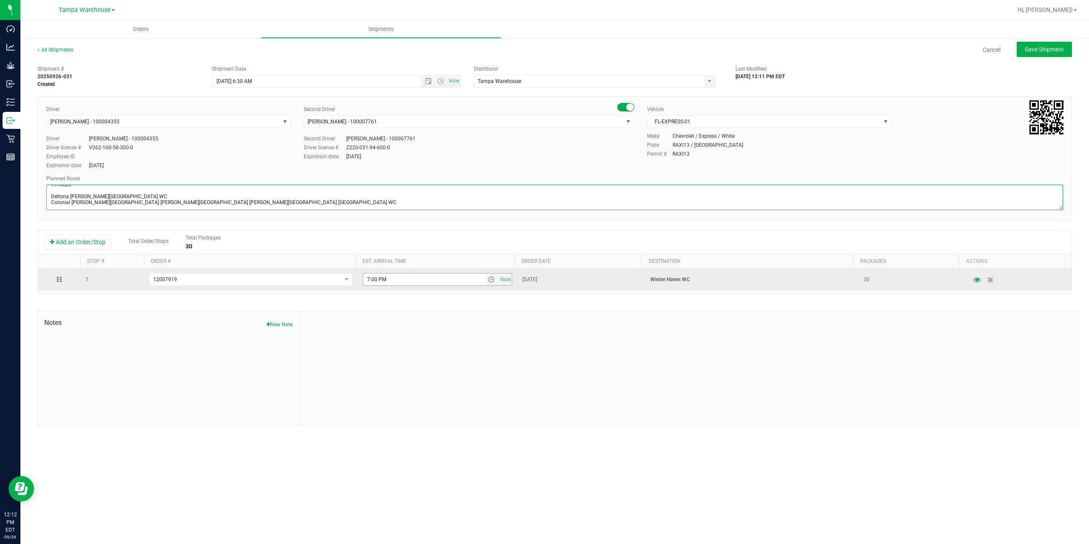
click at [488, 281] on span "select" at bounding box center [491, 279] width 7 height 7
type textarea "Winter haven WC 3 Total 1 Freezer Deltona WC Oviedo WC Colonial WC Orlando WC C…"
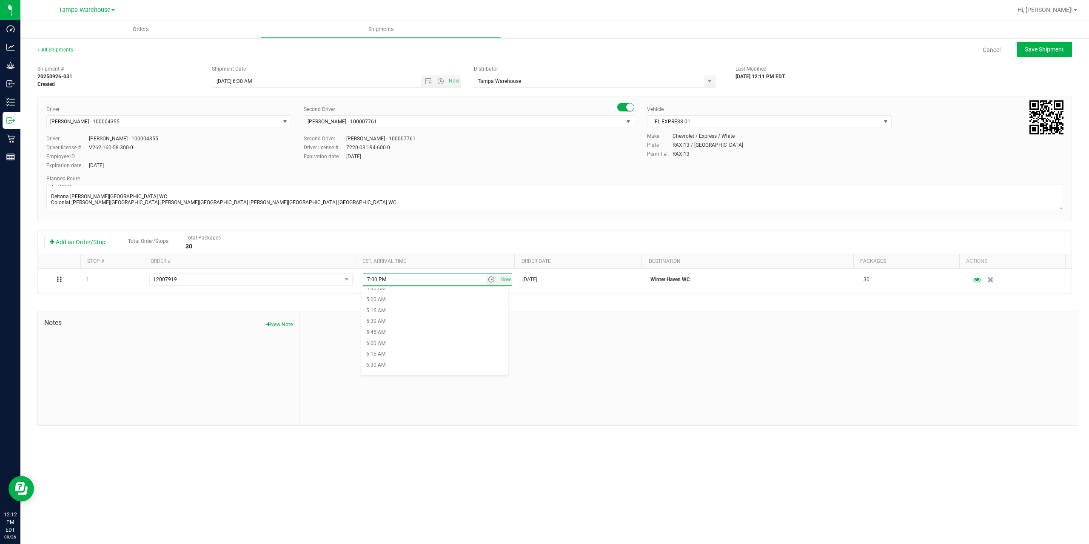
scroll to position [340, 0]
click at [402, 344] on li "9:00 AM" at bounding box center [434, 346] width 147 height 11
click at [410, 344] on div at bounding box center [688, 368] width 778 height 114
click at [1055, 50] on span "Save Shipment" at bounding box center [1043, 49] width 39 height 7
type input "9/29/2025 10:30 AM"
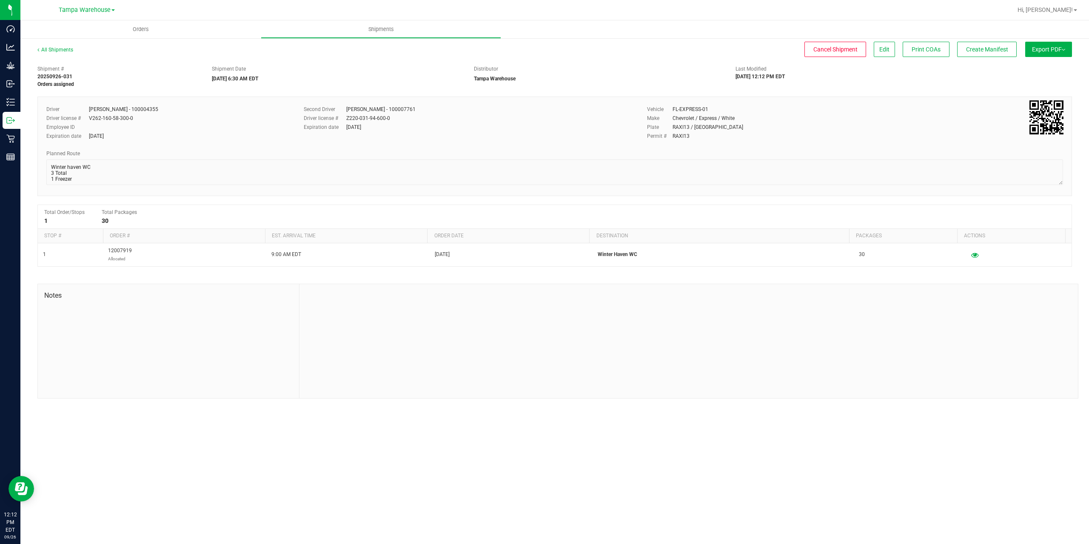
click at [1055, 50] on span "Export PDF" at bounding box center [1048, 49] width 33 height 7
click at [1047, 66] on span "Manifest by Package ID" at bounding box center [1036, 68] width 54 height 6
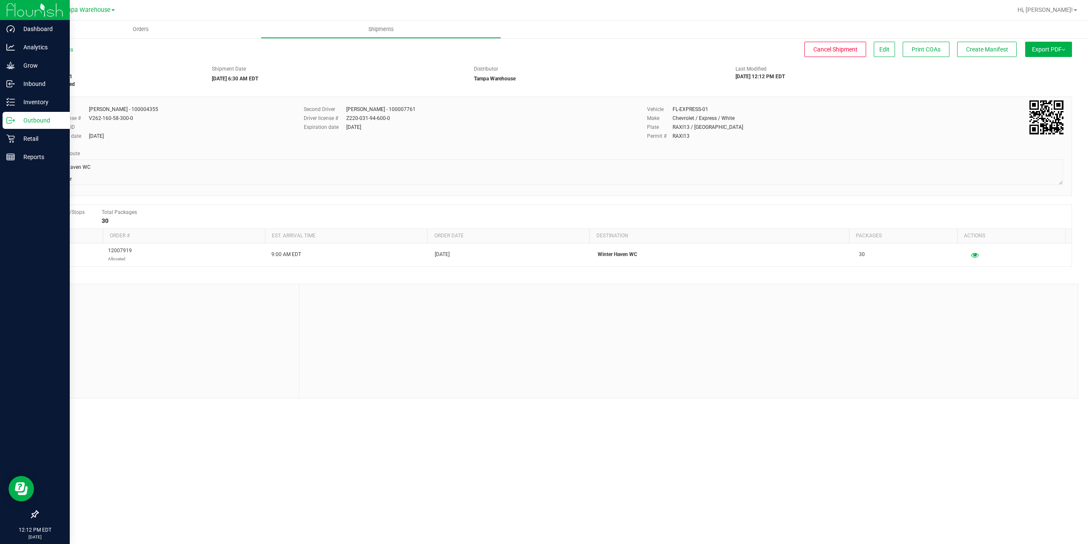
click at [13, 123] on icon at bounding box center [10, 120] width 9 height 9
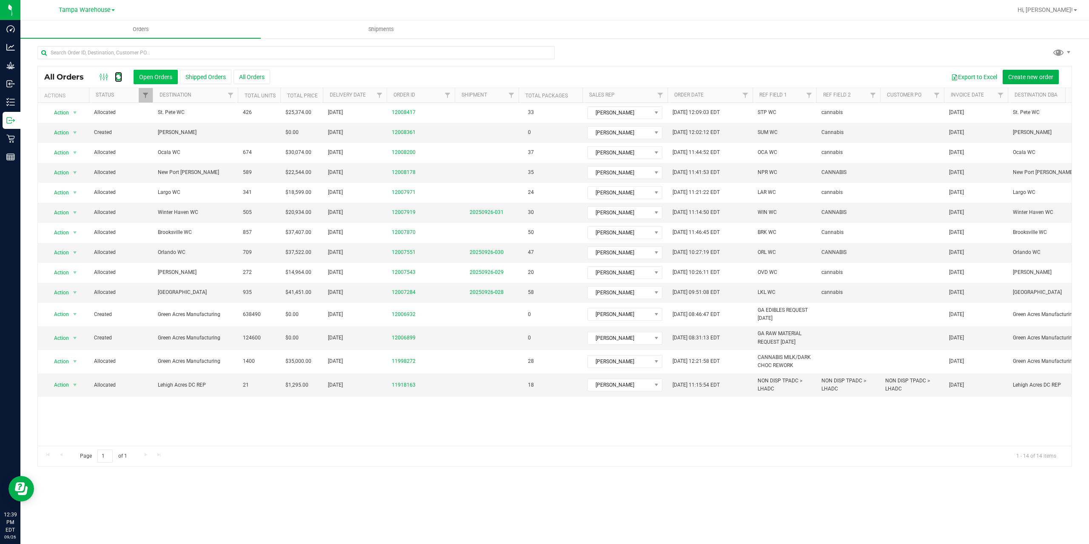
drag, startPoint x: 121, startPoint y: 78, endPoint x: 171, endPoint y: 78, distance: 50.6
click at [121, 78] on icon at bounding box center [118, 77] width 7 height 9
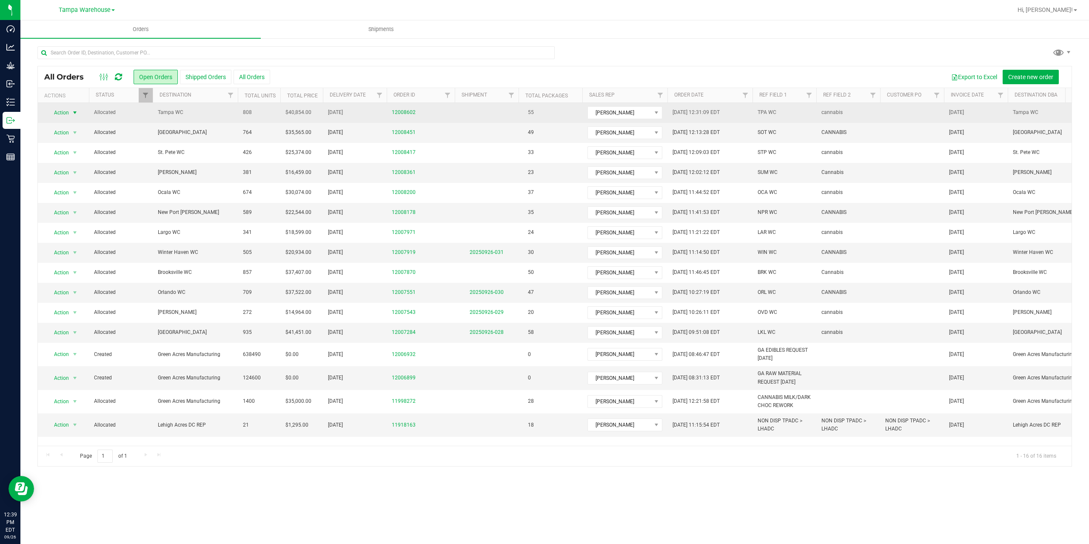
click at [61, 109] on span "Action" at bounding box center [57, 113] width 23 height 12
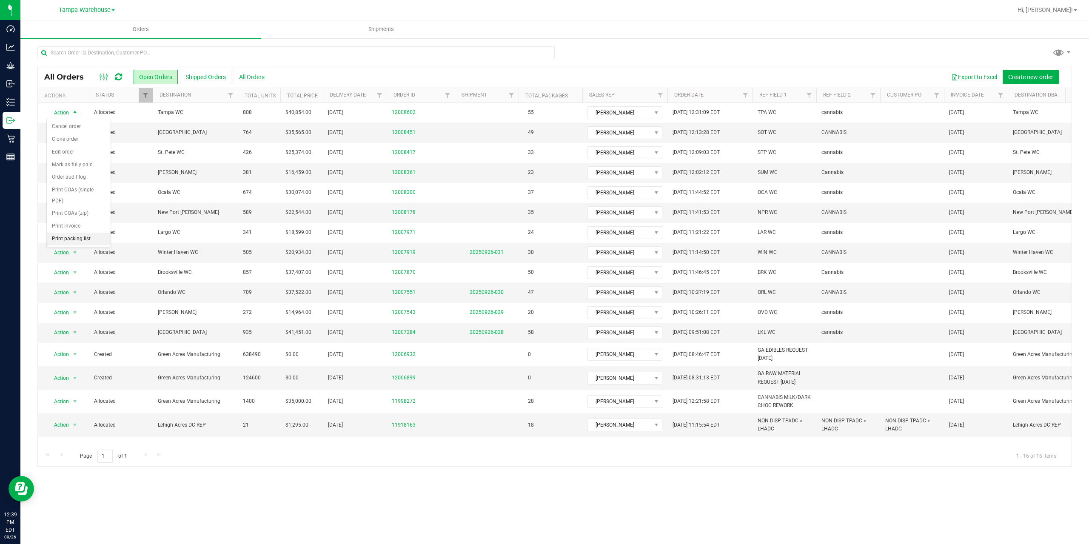
click at [71, 239] on li "Print packing list" at bounding box center [79, 239] width 64 height 13
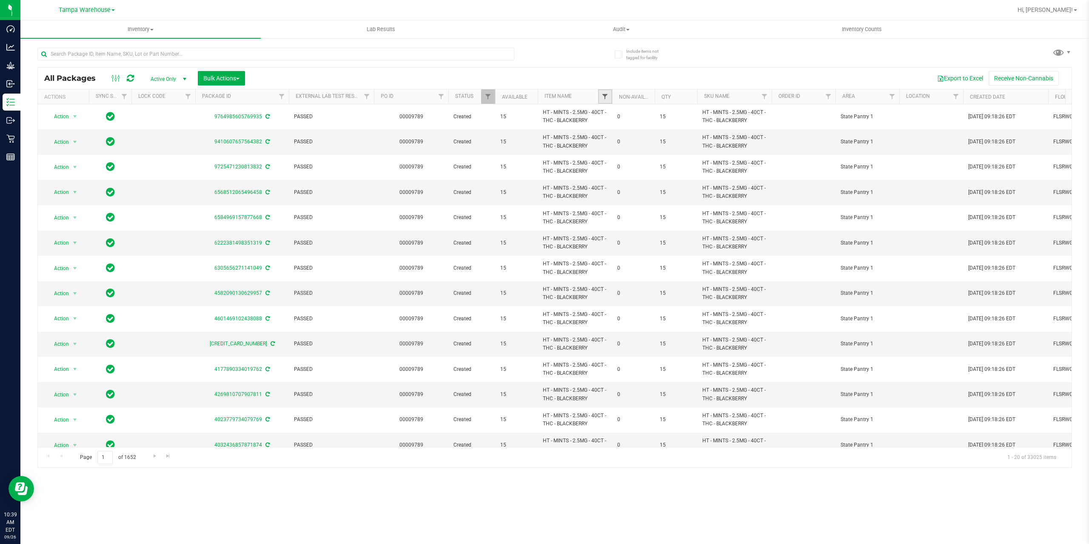
click at [604, 97] on span "Filter" at bounding box center [604, 96] width 7 height 7
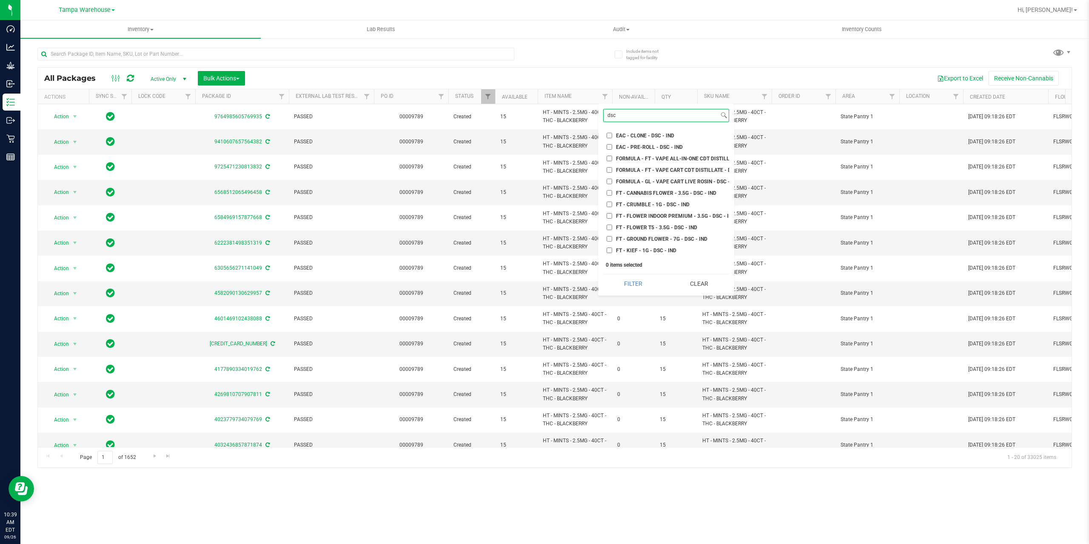
type input "dsc"
click at [646, 195] on span "FT - CANNABIS FLOWER - 3.5G - DSC - IND" at bounding box center [666, 193] width 100 height 5
click at [612, 195] on input "FT - CANNABIS FLOWER - 3.5G - DSC - IND" at bounding box center [609, 193] width 6 height 6
checkbox input "true"
click at [625, 287] on button "Filter" at bounding box center [633, 283] width 60 height 19
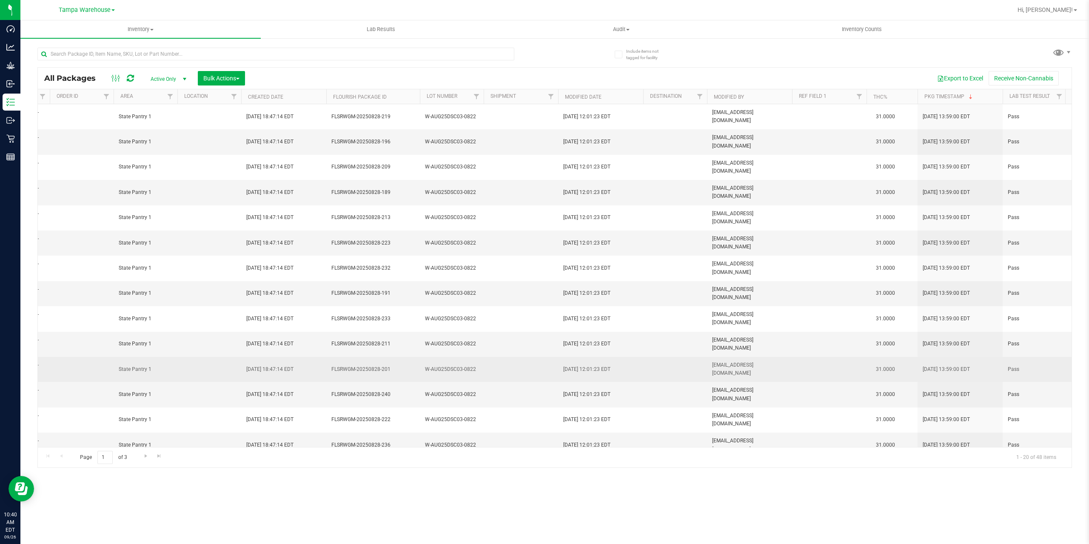
scroll to position [168, 722]
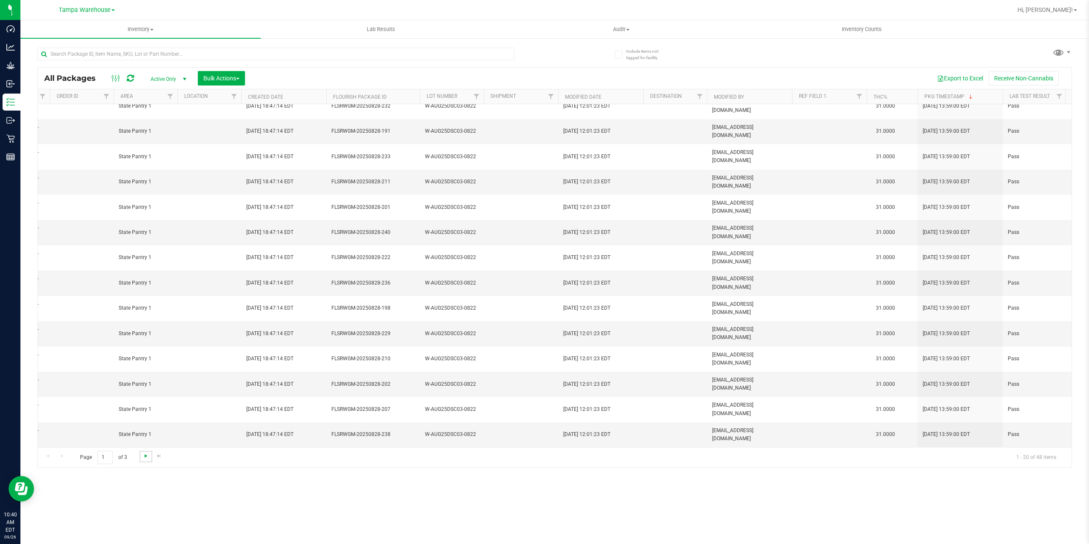
click at [144, 457] on span "Go to the next page" at bounding box center [145, 455] width 7 height 7
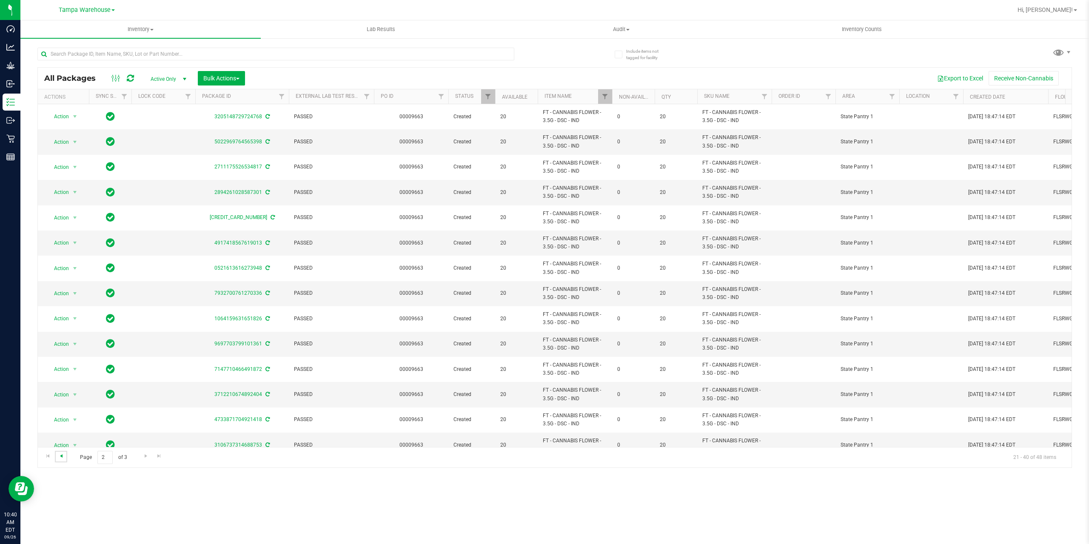
click at [61, 457] on span "Go to the previous page" at bounding box center [61, 455] width 7 height 7
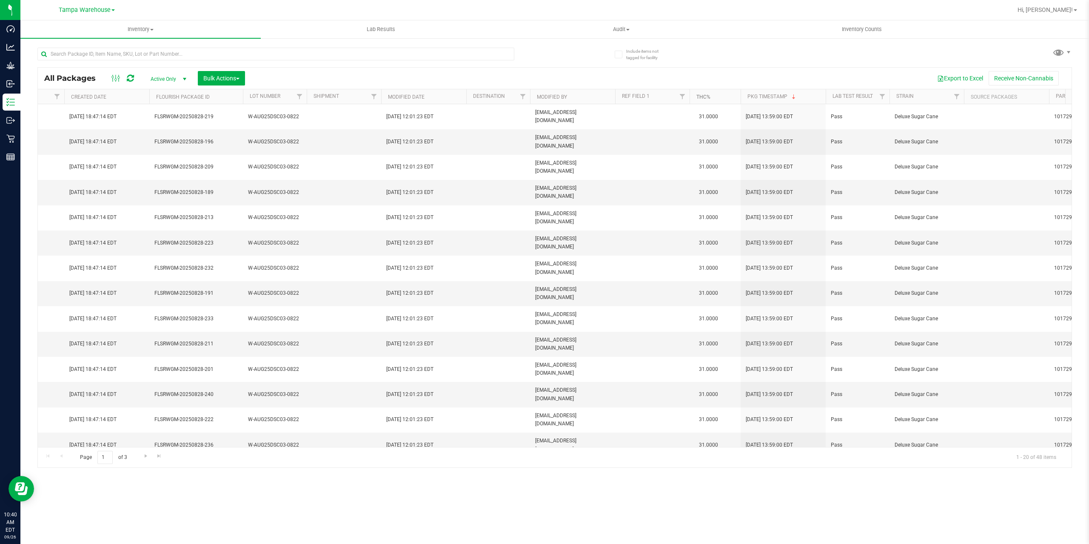
click at [707, 95] on link "THC%" at bounding box center [703, 97] width 14 height 6
click at [707, 95] on link "THC%" at bounding box center [708, 97] width 24 height 6
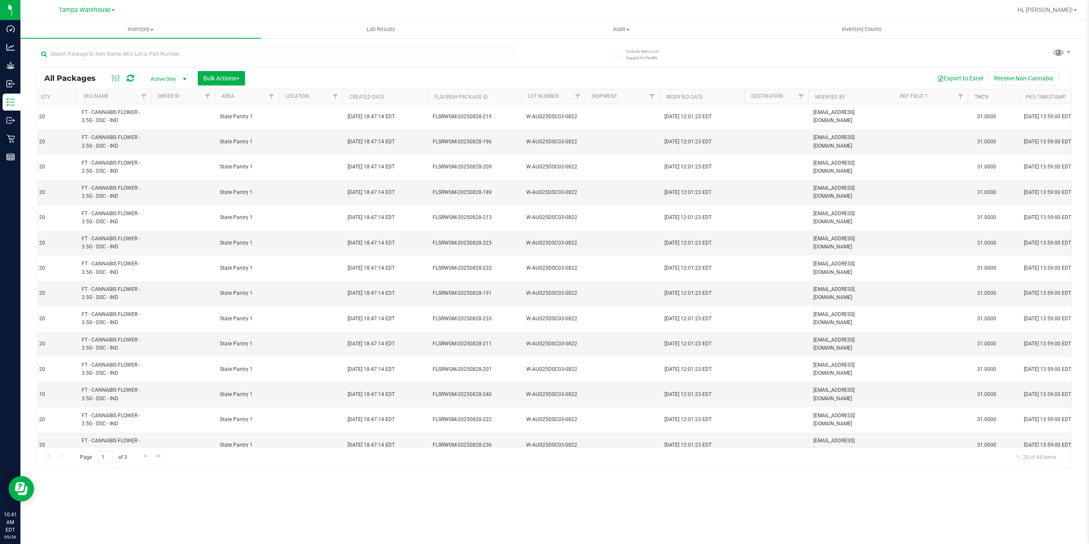
scroll to position [0, 580]
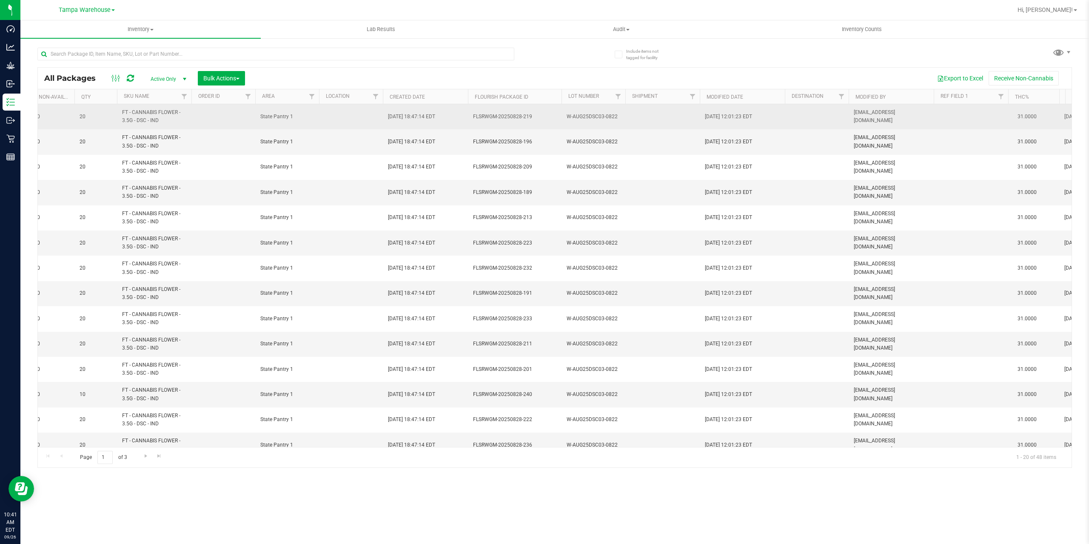
click at [572, 114] on span "W-AUG25DSC03-0822" at bounding box center [593, 117] width 54 height 8
drag, startPoint x: 566, startPoint y: 116, endPoint x: 617, endPoint y: 116, distance: 51.0
click at [617, 116] on input "W-AUG25DSC03-0822" at bounding box center [591, 116] width 61 height 13
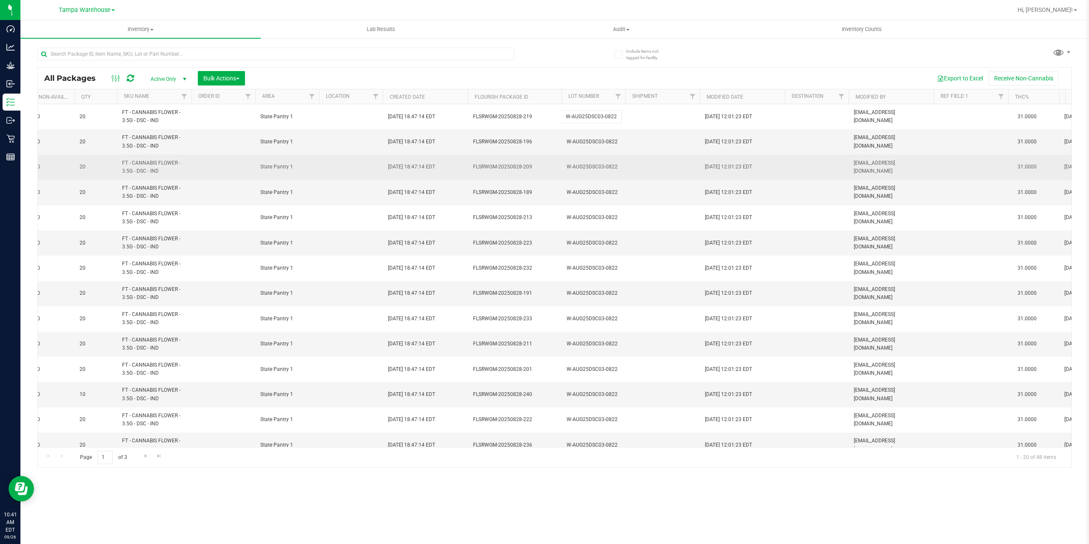
click at [647, 176] on td at bounding box center [662, 167] width 74 height 25
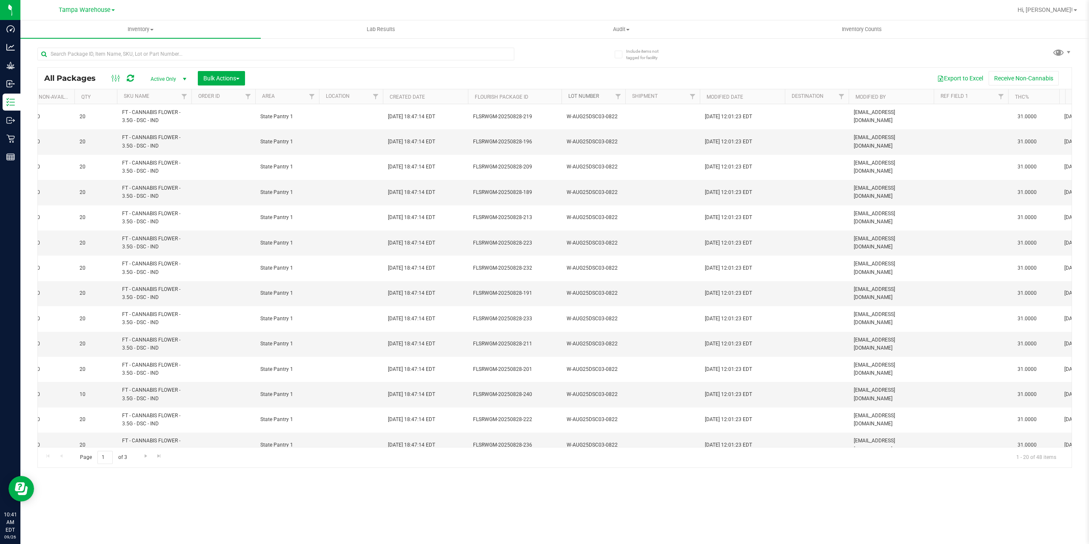
click at [587, 95] on link "Lot Number" at bounding box center [583, 96] width 31 height 6
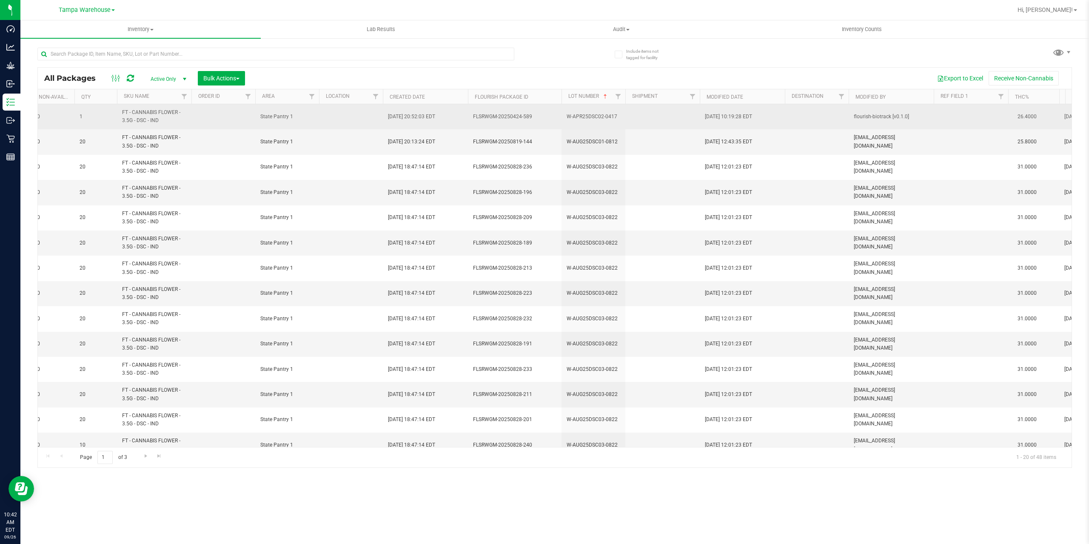
drag, startPoint x: 568, startPoint y: 115, endPoint x: 618, endPoint y: 119, distance: 50.4
click at [618, 119] on span "W-APR25DSC02-0417" at bounding box center [593, 117] width 54 height 8
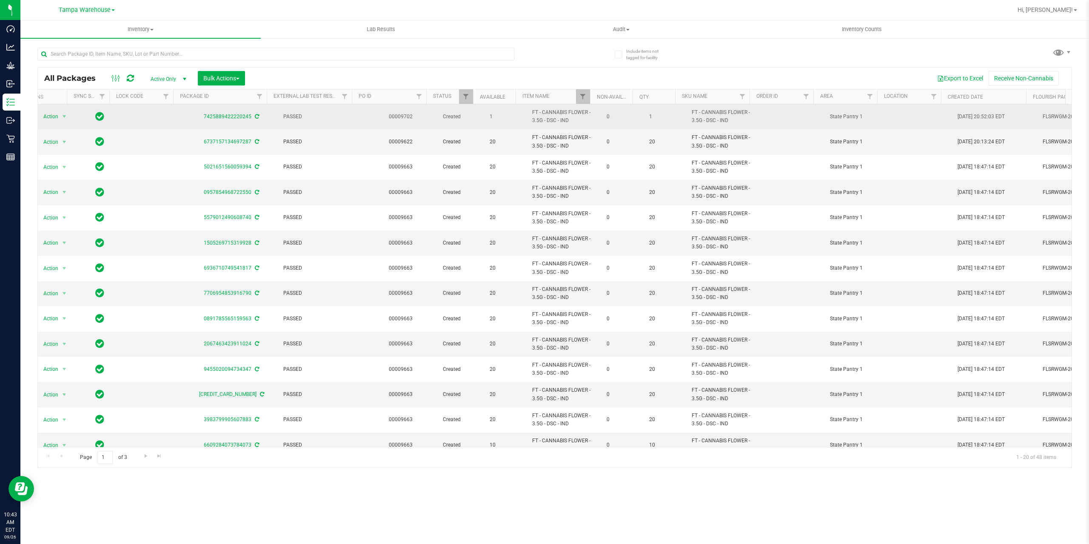
scroll to position [0, 11]
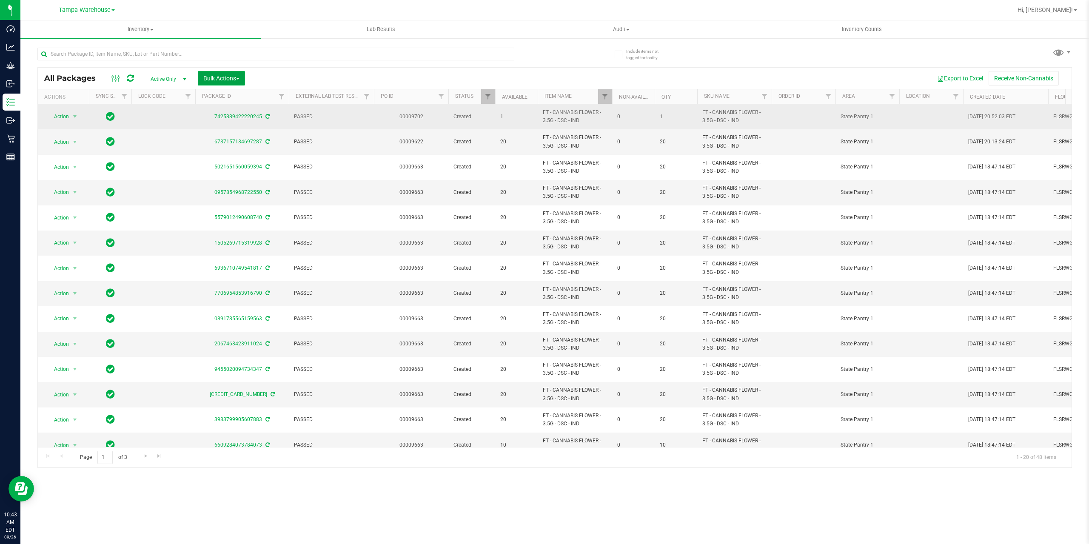
click at [222, 75] on span "Bulk Actions" at bounding box center [221, 78] width 36 height 7
click at [236, 163] on span "Lock/Unlock packages" at bounding box center [232, 159] width 58 height 7
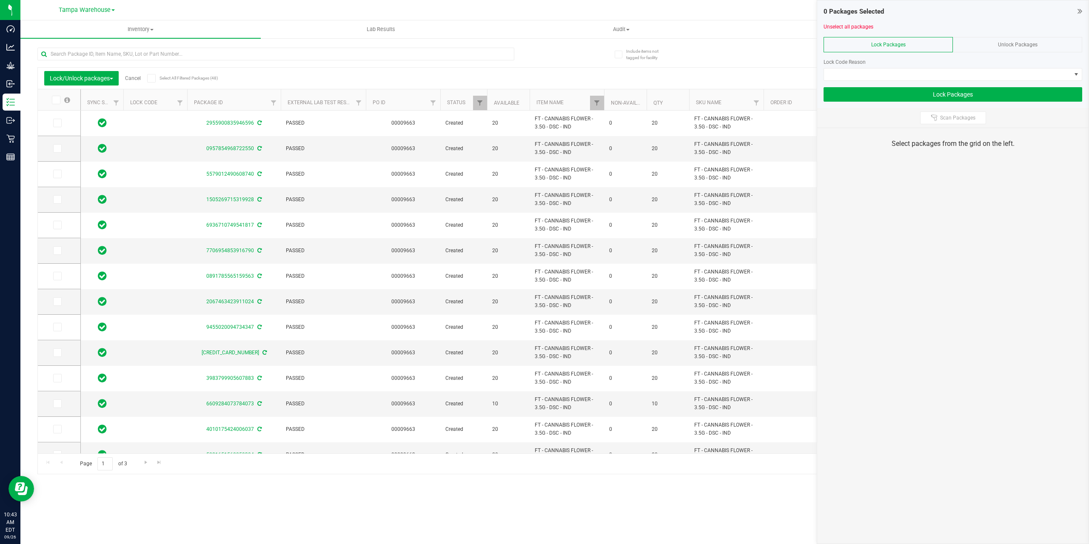
click at [1016, 44] on span "Unlock Packages" at bounding box center [1018, 45] width 40 height 6
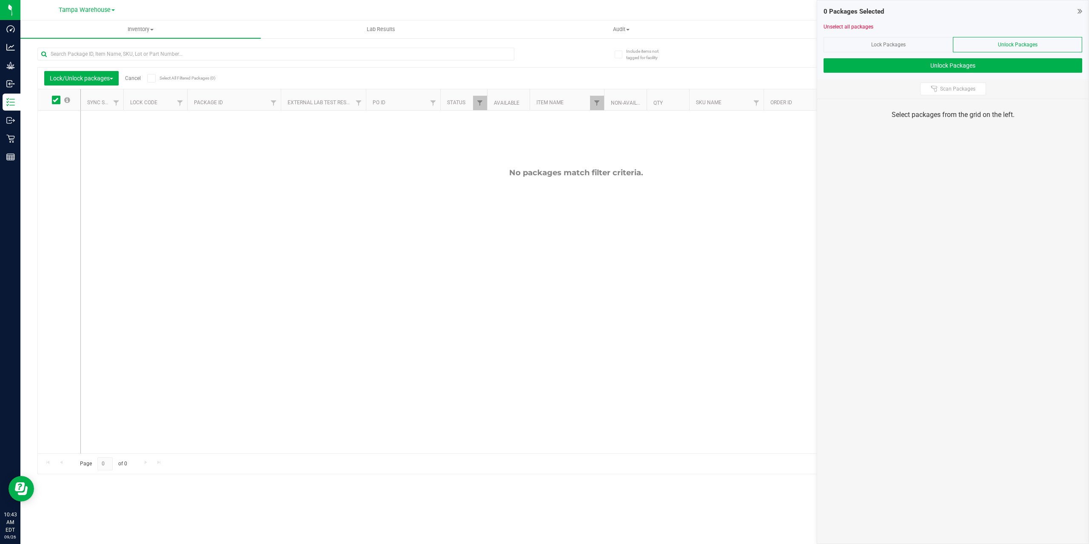
click at [23, 103] on div "Include items not tagged for facility Lock/Unlock packages Cancel Select All Fi…" at bounding box center [554, 166] width 1068 height 259
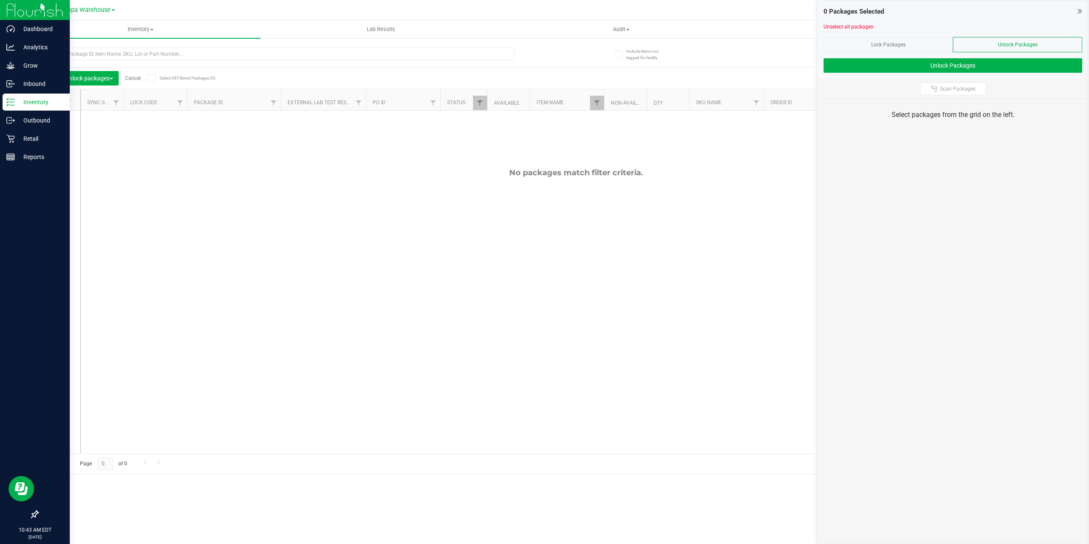
click at [35, 100] on p "Inventory" at bounding box center [40, 102] width 51 height 10
click at [23, 86] on p "Inbound" at bounding box center [40, 84] width 51 height 10
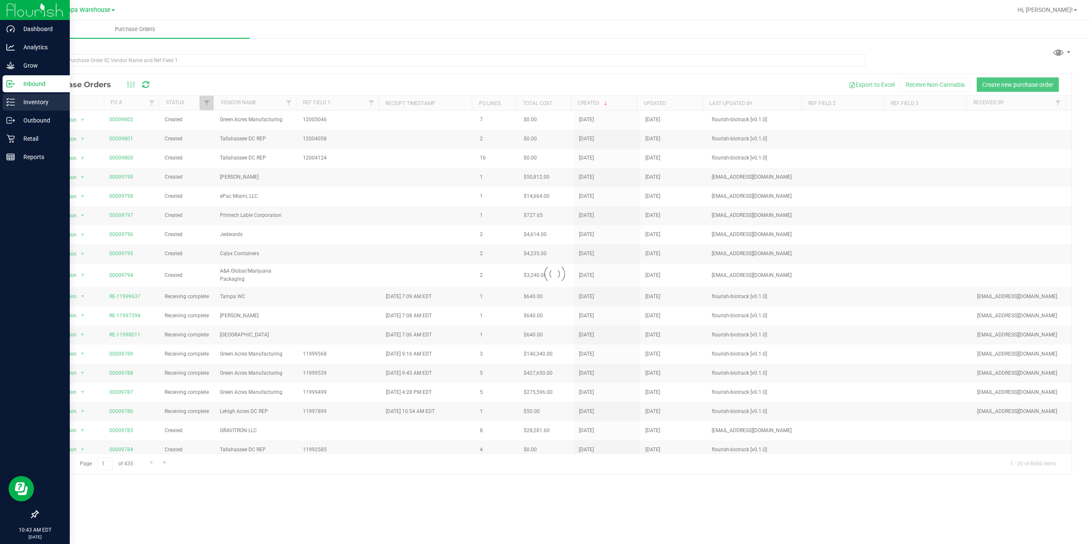
click at [20, 101] on p "Inventory" at bounding box center [40, 102] width 51 height 10
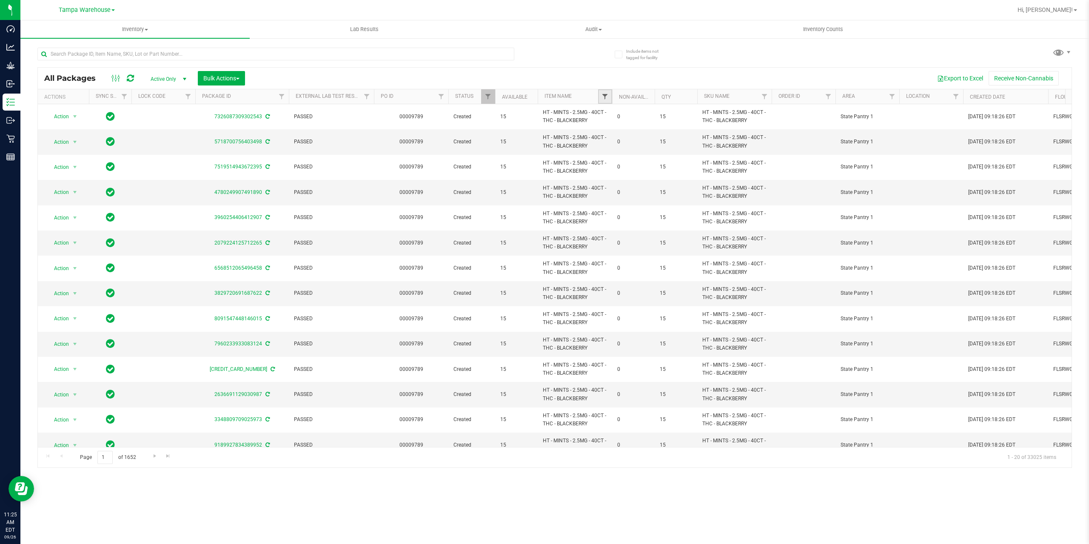
click at [608, 96] on span "Filter" at bounding box center [604, 96] width 7 height 7
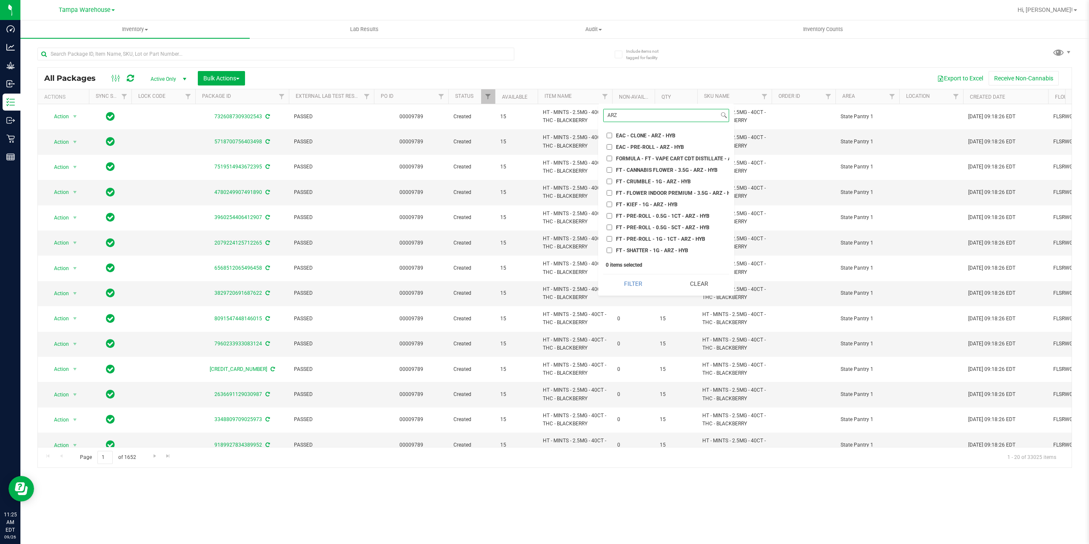
type input "ARZ"
click at [631, 172] on span "FT - CANNABIS FLOWER - 3.5G - ARZ - HYB" at bounding box center [667, 170] width 102 height 5
click at [612, 172] on input "FT - CANNABIS FLOWER - 3.5G - ARZ - HYB" at bounding box center [609, 170] width 6 height 6
checkbox input "true"
click at [631, 282] on button "Filter" at bounding box center [633, 283] width 60 height 19
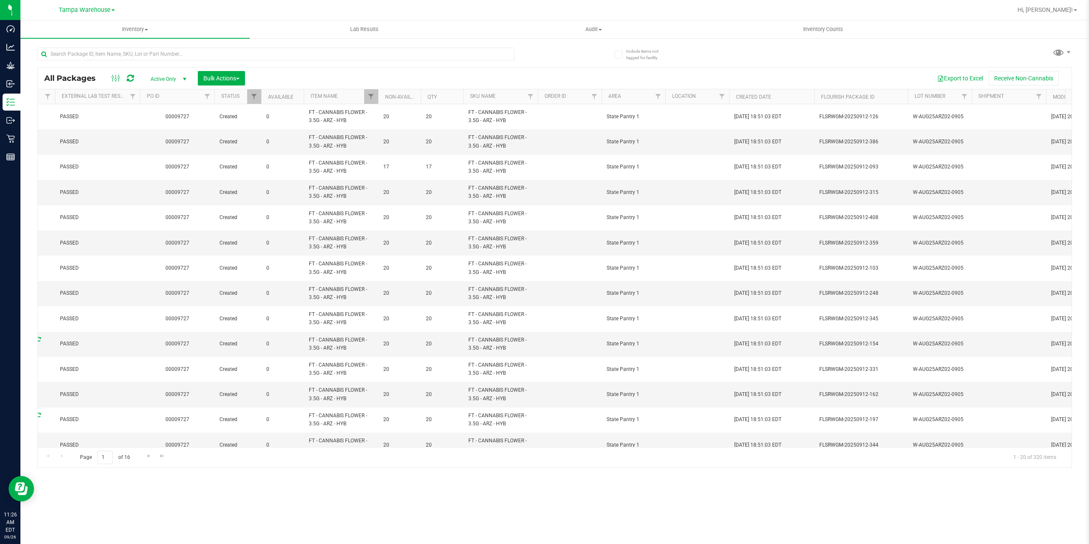
scroll to position [0, 238]
click at [923, 96] on link "Lot Number" at bounding box center [925, 96] width 31 height 6
click at [923, 96] on link "Lot Number" at bounding box center [930, 96] width 40 height 6
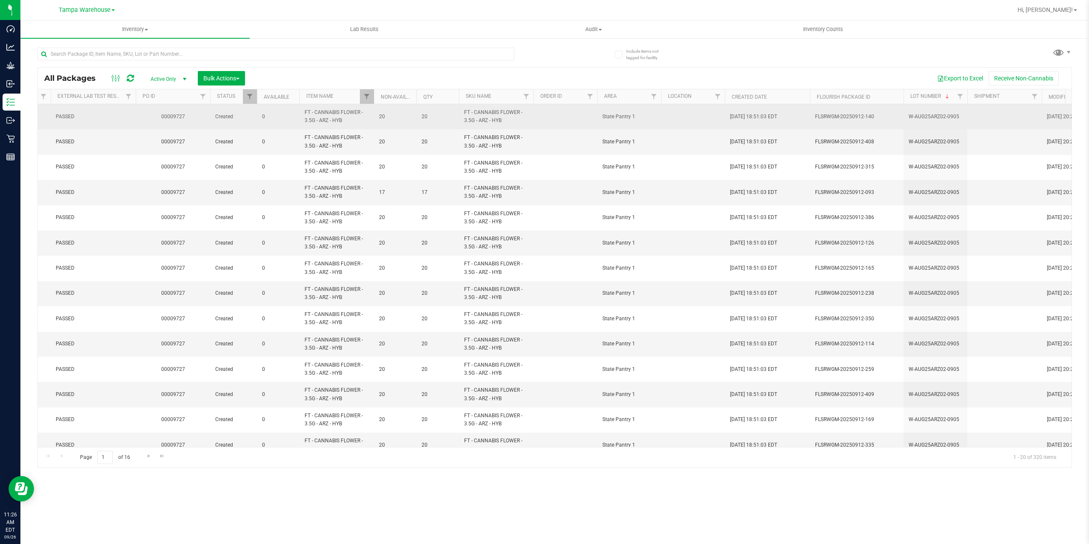
click at [957, 116] on span "W-AUG25ARZ02-0905" at bounding box center [935, 117] width 54 height 8
drag, startPoint x: 957, startPoint y: 116, endPoint x: 901, endPoint y: 117, distance: 56.1
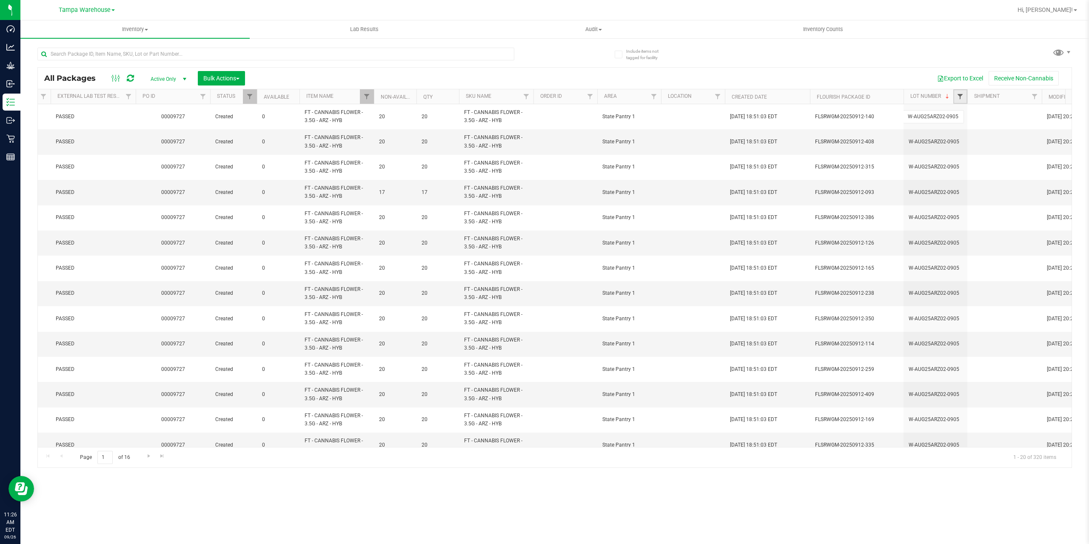
click at [960, 97] on span "Filter" at bounding box center [959, 96] width 7 height 7
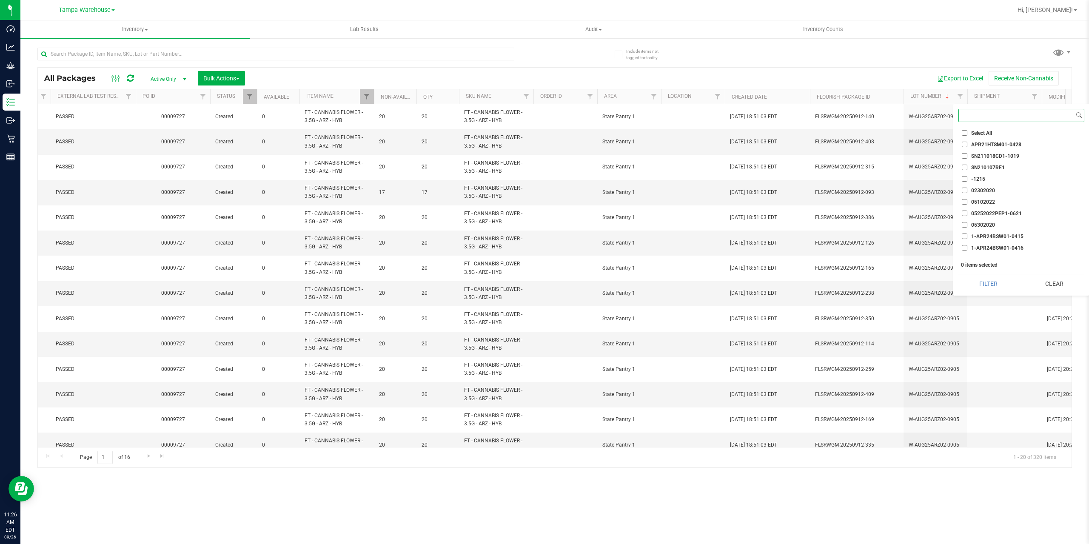
paste input "W-AUG25ARZ02-0905"
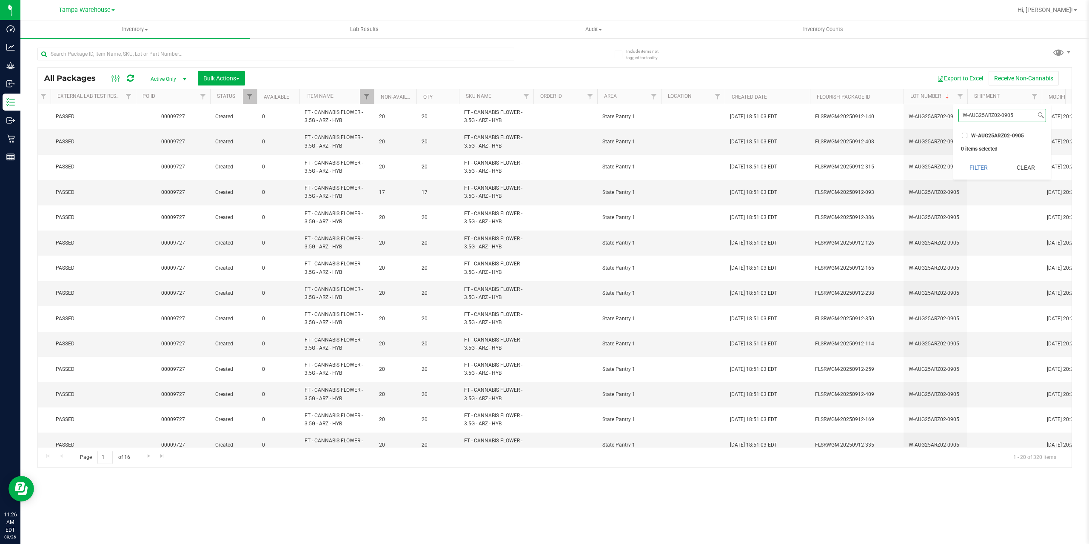
type input "W-AUG25ARZ02-0905"
click at [977, 136] on span "W-AUG25ARZ02-0905" at bounding box center [997, 135] width 53 height 5
click at [967, 136] on input "W-AUG25ARZ02-0905" at bounding box center [964, 136] width 6 height 6
checkbox input "true"
click at [981, 162] on button "Filter" at bounding box center [978, 167] width 41 height 19
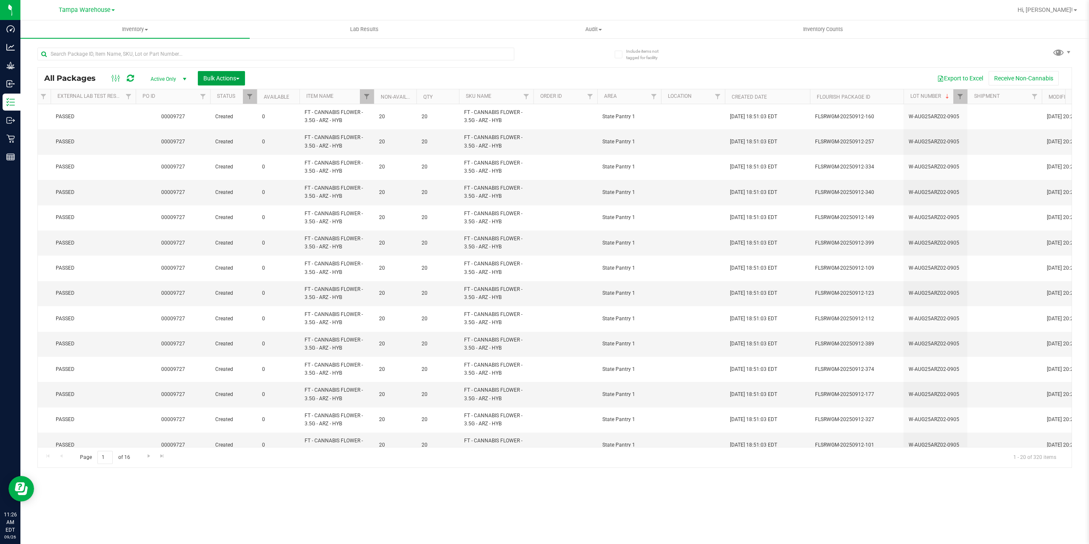
click at [236, 82] on button "Bulk Actions" at bounding box center [221, 78] width 47 height 14
click at [243, 158] on span "Lock/Unlock packages" at bounding box center [232, 159] width 58 height 7
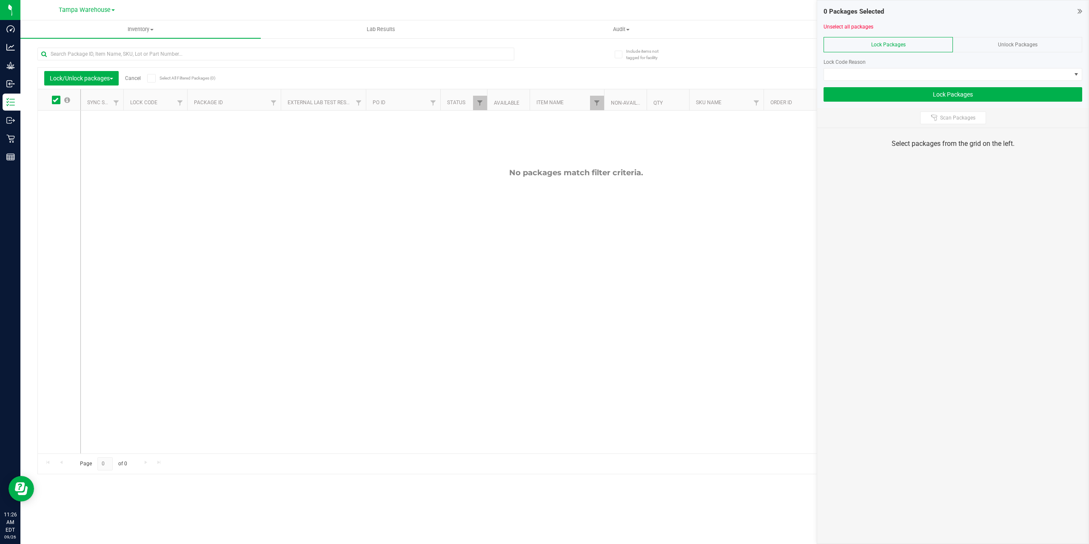
click at [997, 48] on div "Unlock Packages" at bounding box center [1017, 44] width 129 height 15
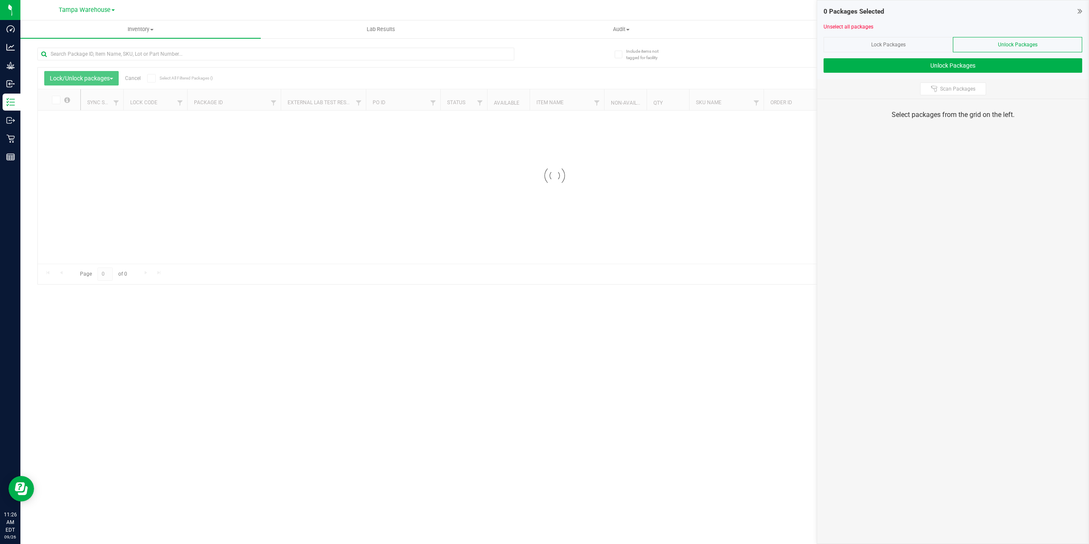
click at [154, 77] on div at bounding box center [554, 176] width 1033 height 216
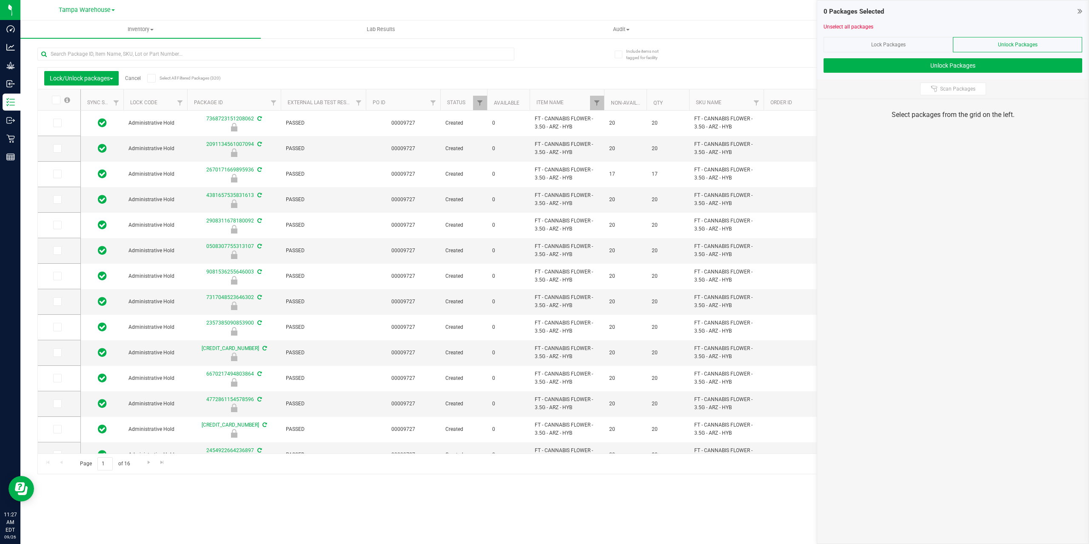
click at [154, 78] on icon at bounding box center [151, 78] width 6 height 0
click at [0, 0] on input "Select All Filtered Packages (320)" at bounding box center [0, 0] width 0 height 0
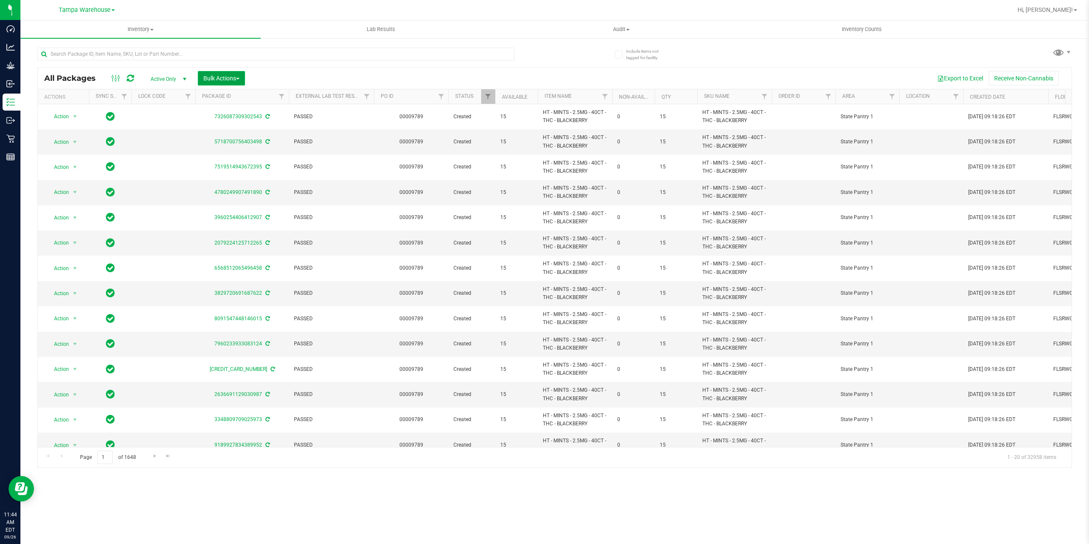
click at [219, 83] on button "Bulk Actions" at bounding box center [221, 78] width 47 height 14
click at [224, 165] on div "Lock/Unlock packages" at bounding box center [238, 161] width 70 height 14
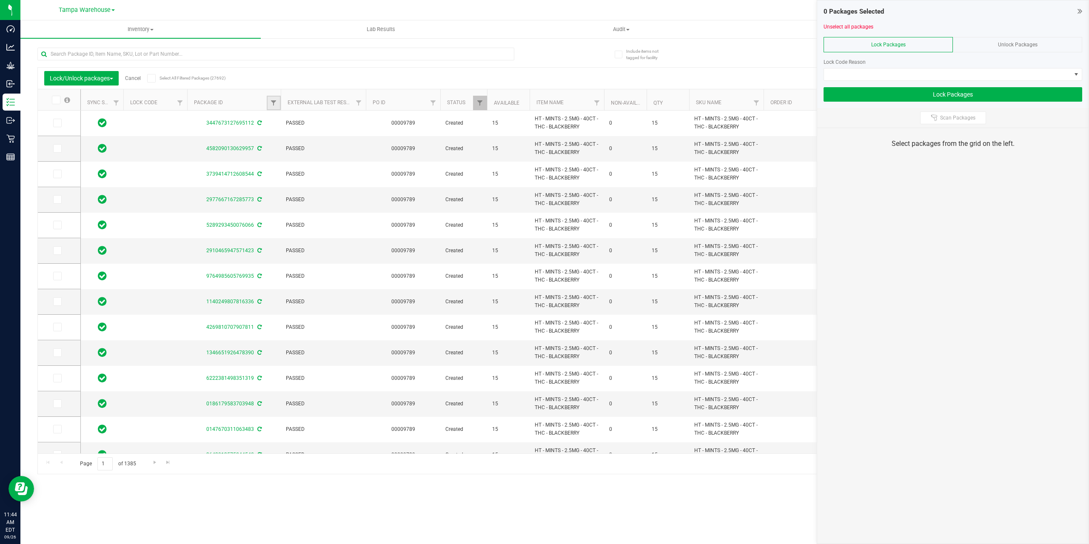
click at [275, 107] on link "Filter" at bounding box center [274, 103] width 14 height 14
click at [285, 147] on button "Filter" at bounding box center [292, 144] width 41 height 19
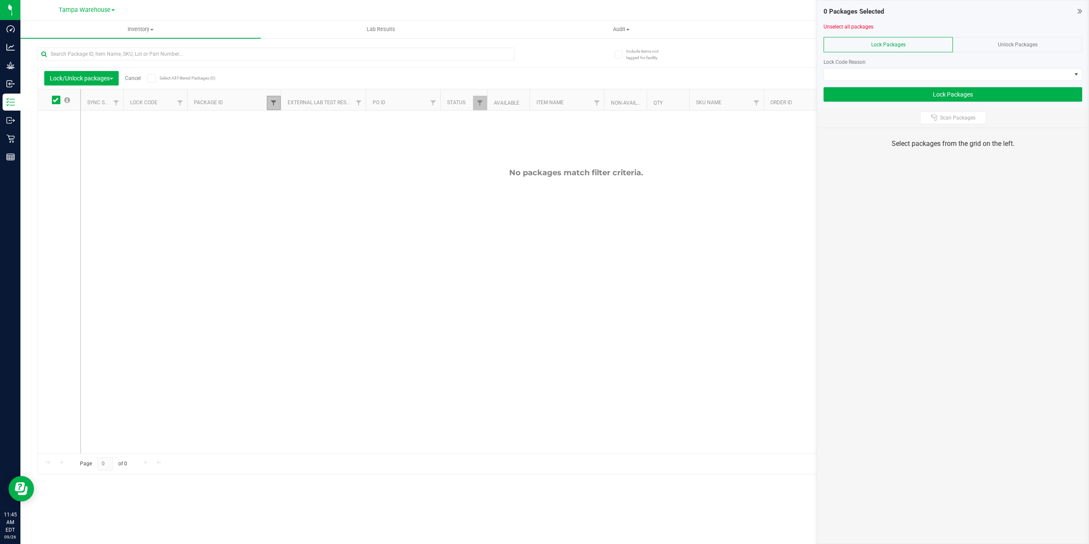
click at [273, 104] on span "Filter" at bounding box center [273, 103] width 7 height 7
drag, startPoint x: 307, startPoint y: 125, endPoint x: 266, endPoint y: 124, distance: 40.8
click at [267, 124] on div "513753 Filter Clear" at bounding box center [316, 133] width 98 height 46
type input "655824"
click at [299, 140] on button "Filter" at bounding box center [292, 144] width 41 height 19
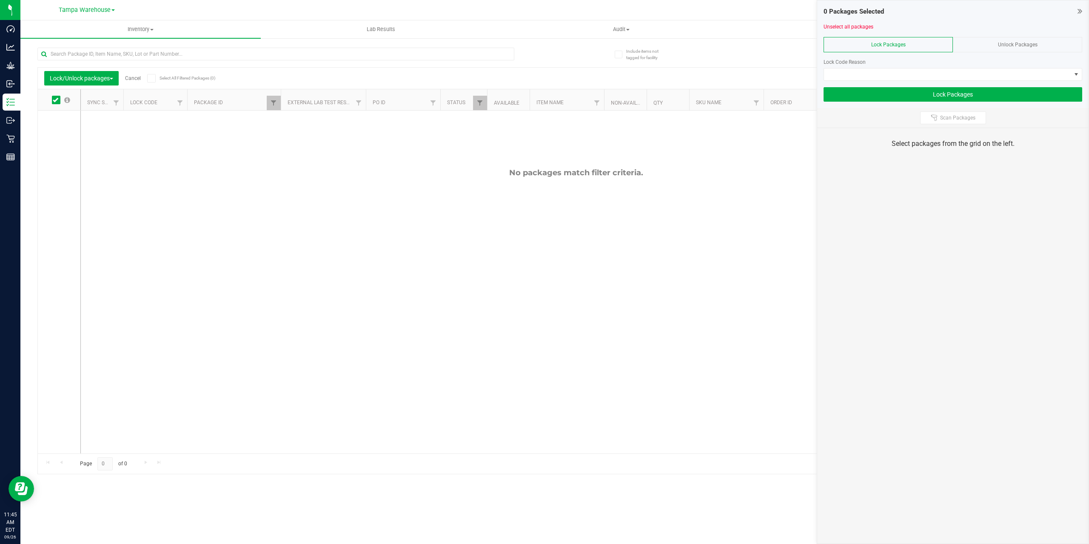
click at [1018, 46] on span "Unlock Packages" at bounding box center [1018, 45] width 40 height 6
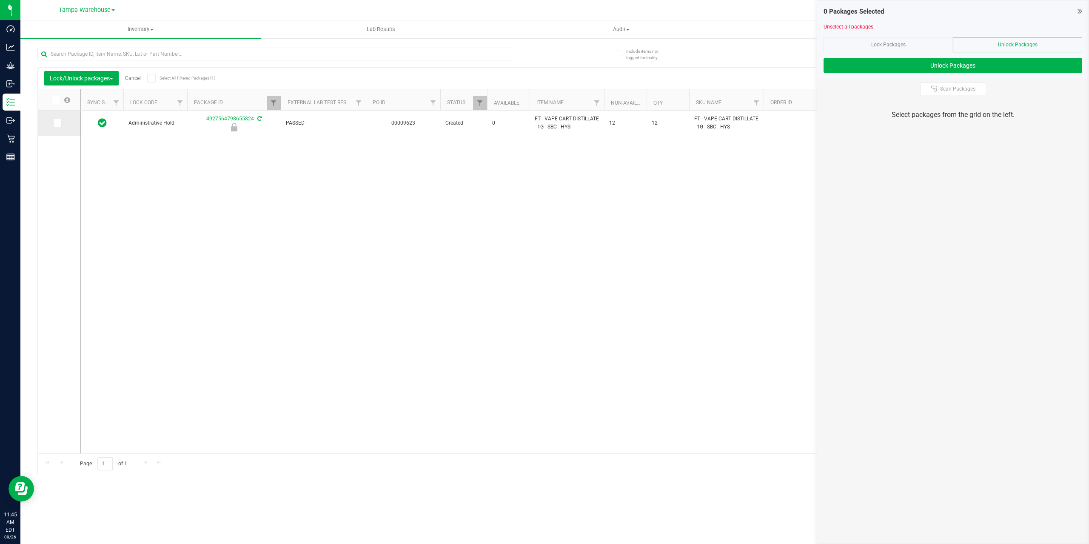
click at [57, 123] on icon at bounding box center [57, 123] width 6 height 0
click at [0, 0] on input "checkbox" at bounding box center [0, 0] width 0 height 0
click at [272, 104] on span "Filter" at bounding box center [273, 103] width 7 height 7
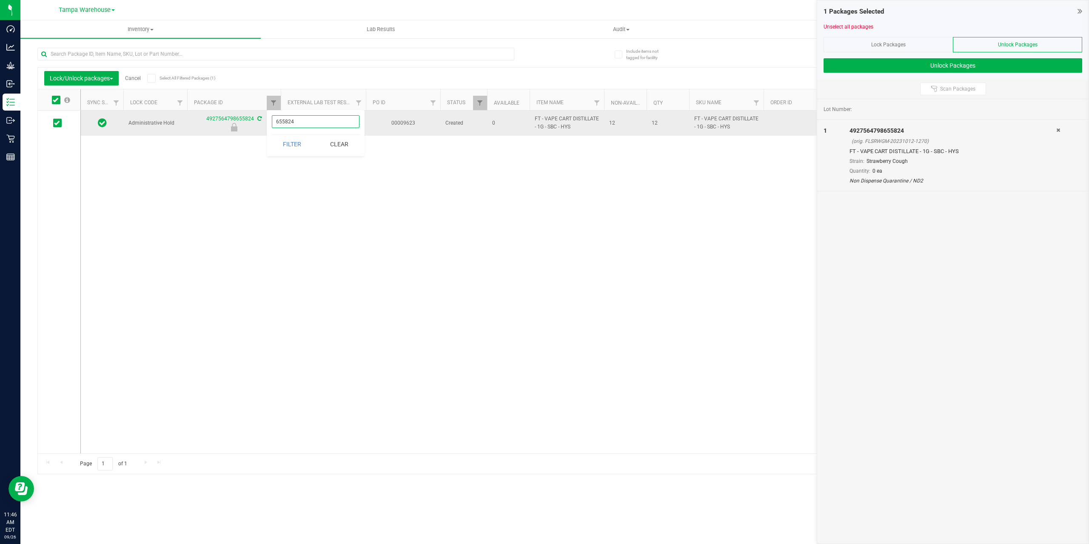
drag, startPoint x: 267, startPoint y: 119, endPoint x: 254, endPoint y: 114, distance: 14.0
click at [258, 117] on body "Dashboard Analytics Grow Inbound Inventory Outbound Retail Reports 11:46 AM EDT…" at bounding box center [544, 272] width 1089 height 544
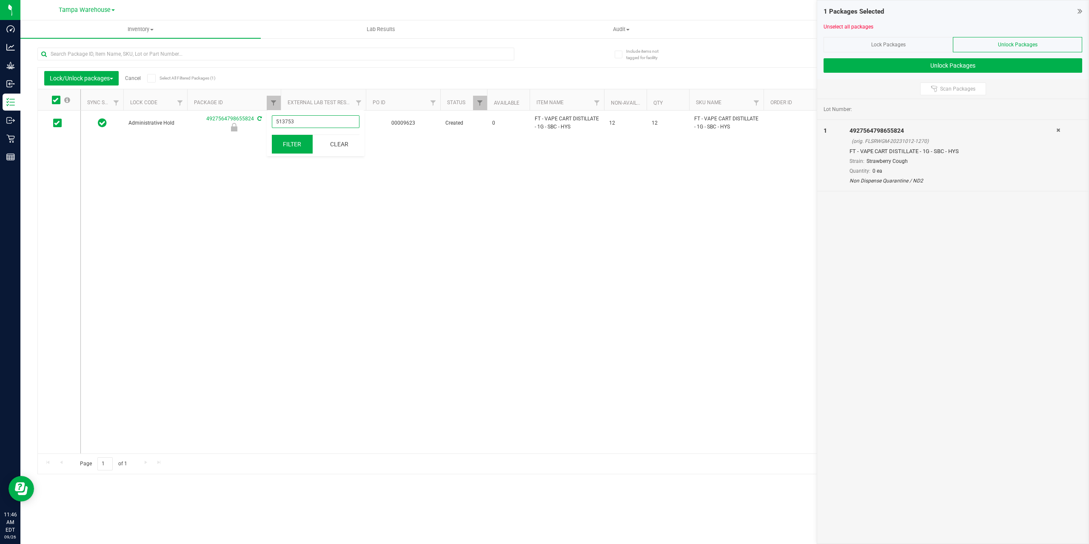
type input "513753"
click at [280, 141] on button "Filter" at bounding box center [292, 144] width 41 height 19
click at [57, 123] on icon at bounding box center [57, 123] width 6 height 0
click at [0, 0] on input "checkbox" at bounding box center [0, 0] width 0 height 0
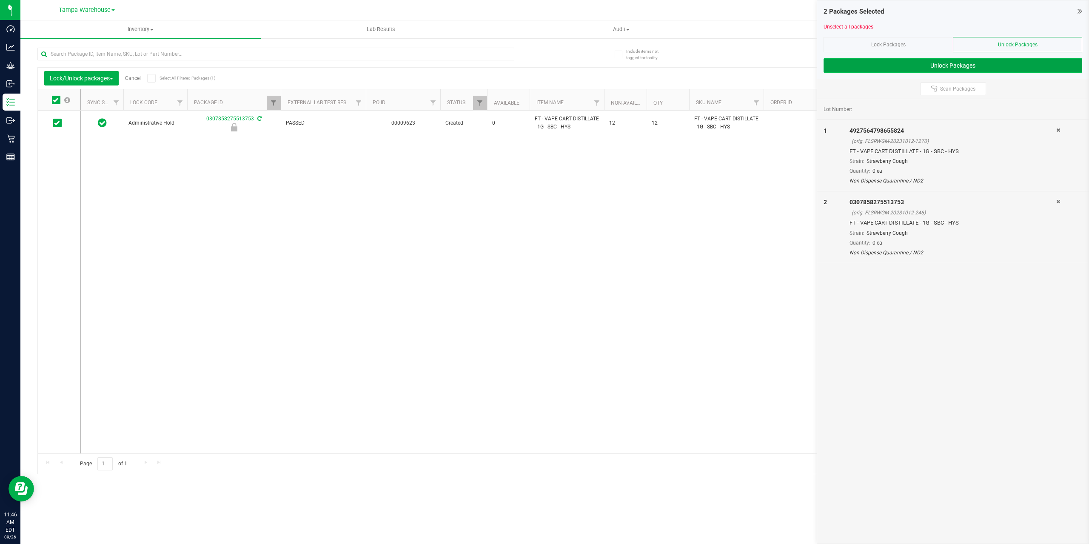
click at [937, 67] on button "Unlock Packages" at bounding box center [952, 65] width 259 height 14
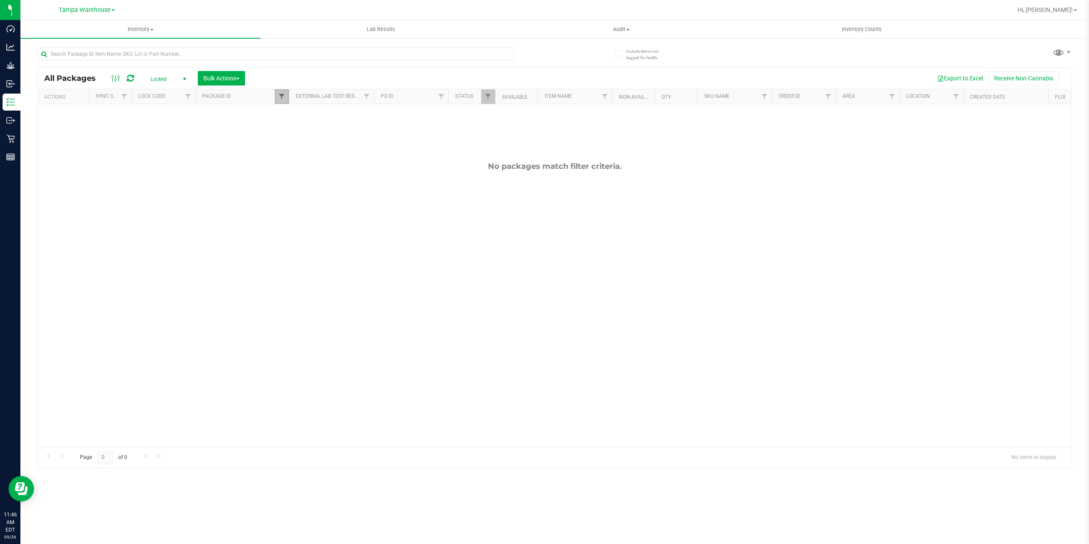
click at [282, 95] on span "Filter" at bounding box center [281, 96] width 7 height 7
click at [353, 140] on button "Clear" at bounding box center [347, 137] width 41 height 19
